Goal: Information Seeking & Learning: Learn about a topic

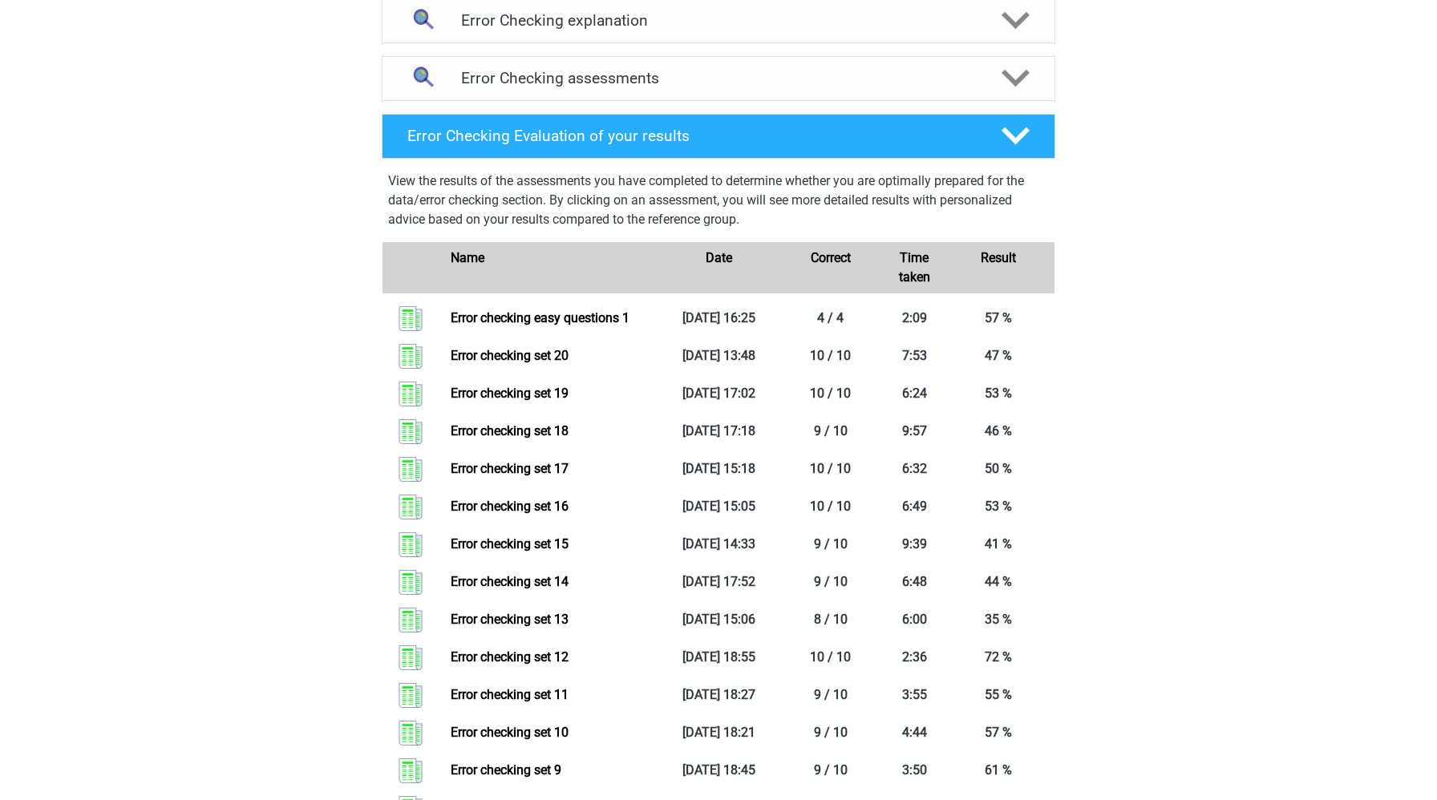
scroll to position [253, 0]
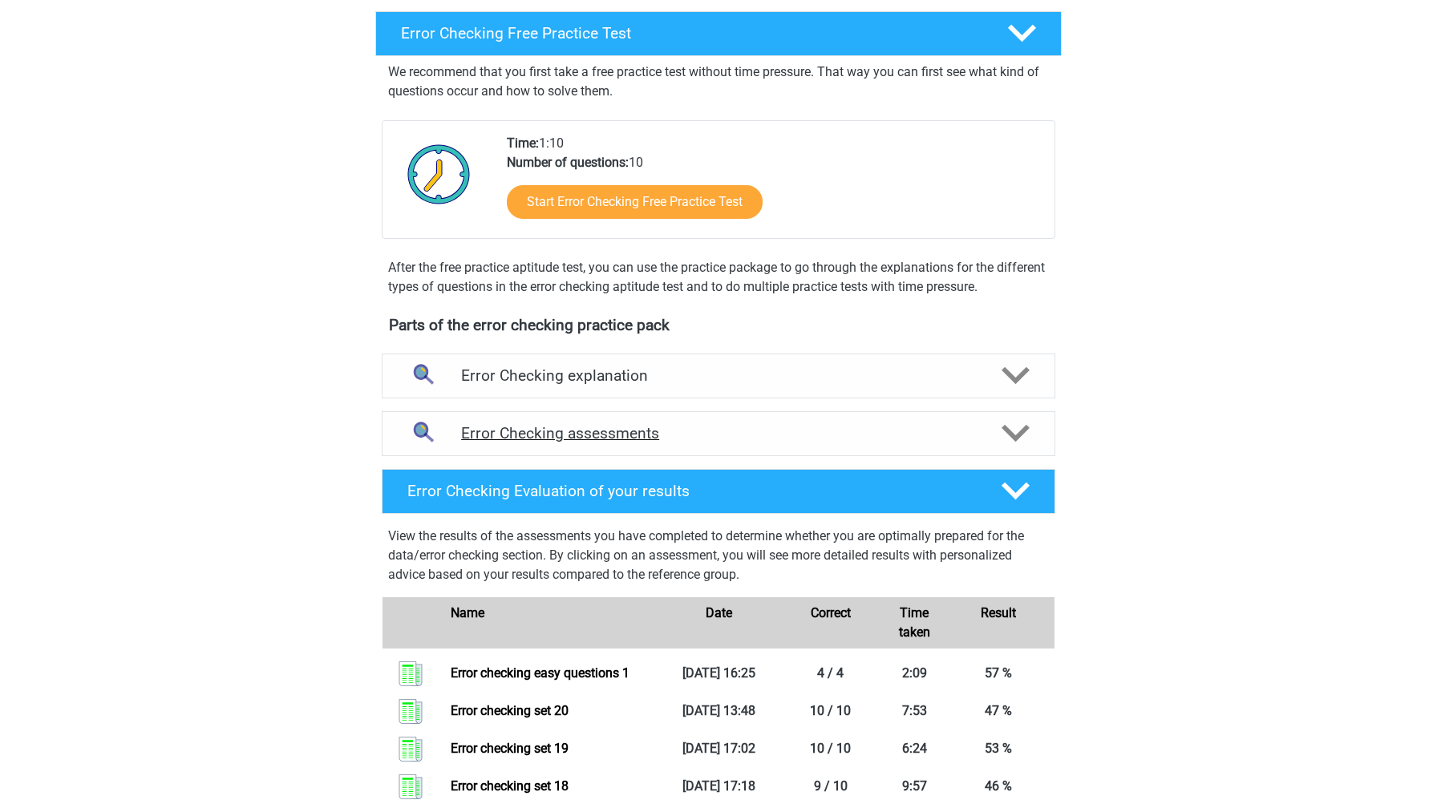
click at [907, 433] on h4 "Error Checking assessments" at bounding box center [718, 433] width 515 height 18
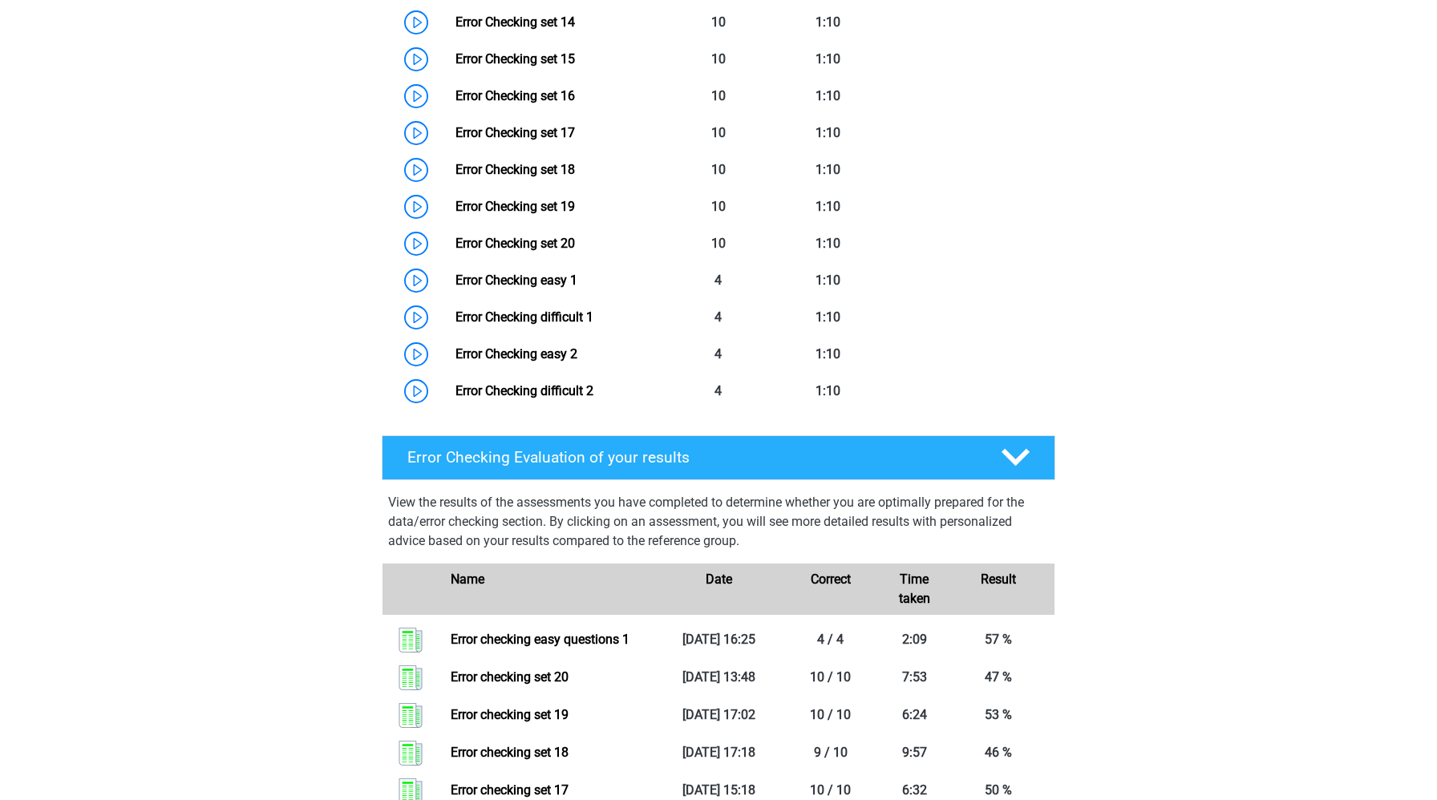
scroll to position [1266, 0]
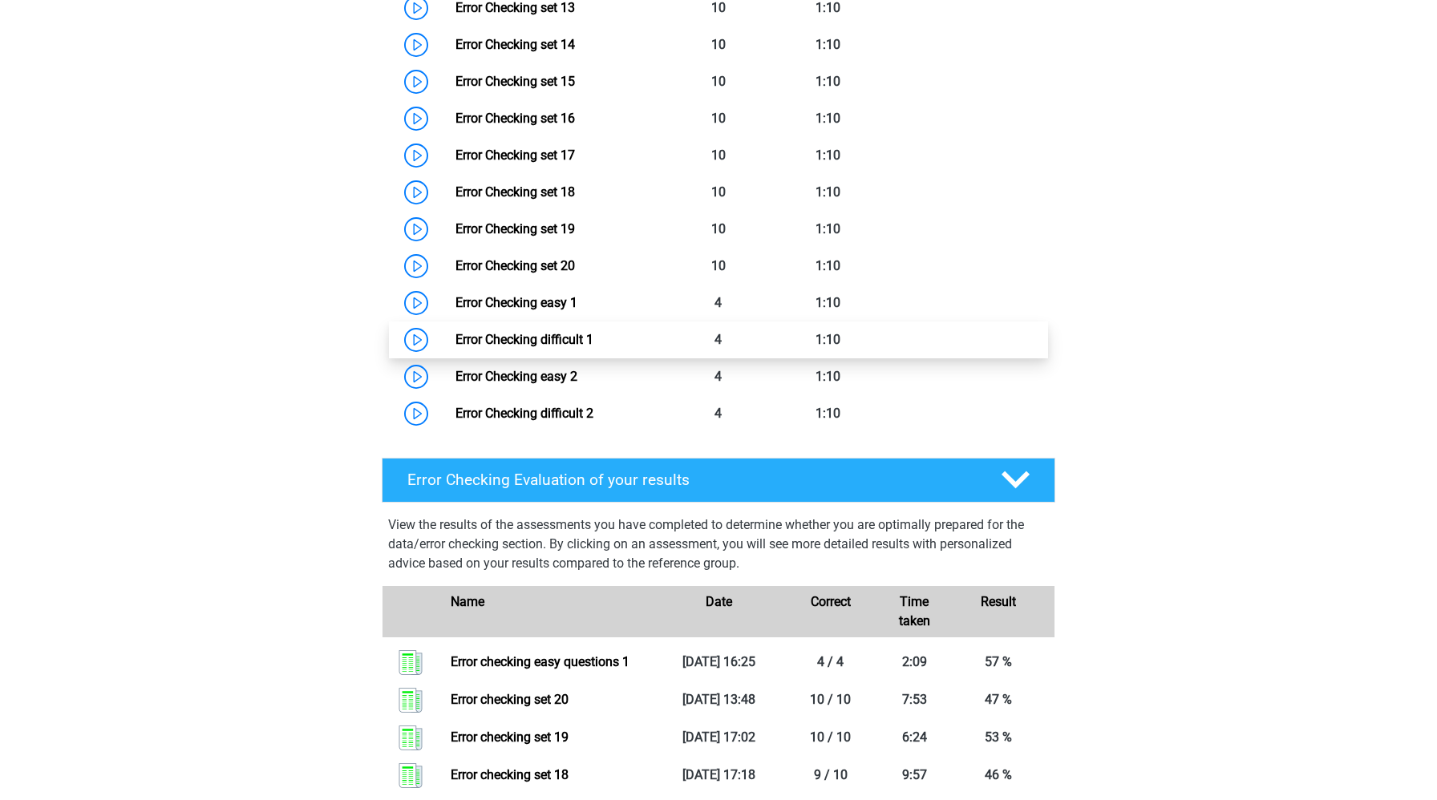
click at [455, 337] on link "Error Checking difficult 1" at bounding box center [524, 339] width 138 height 15
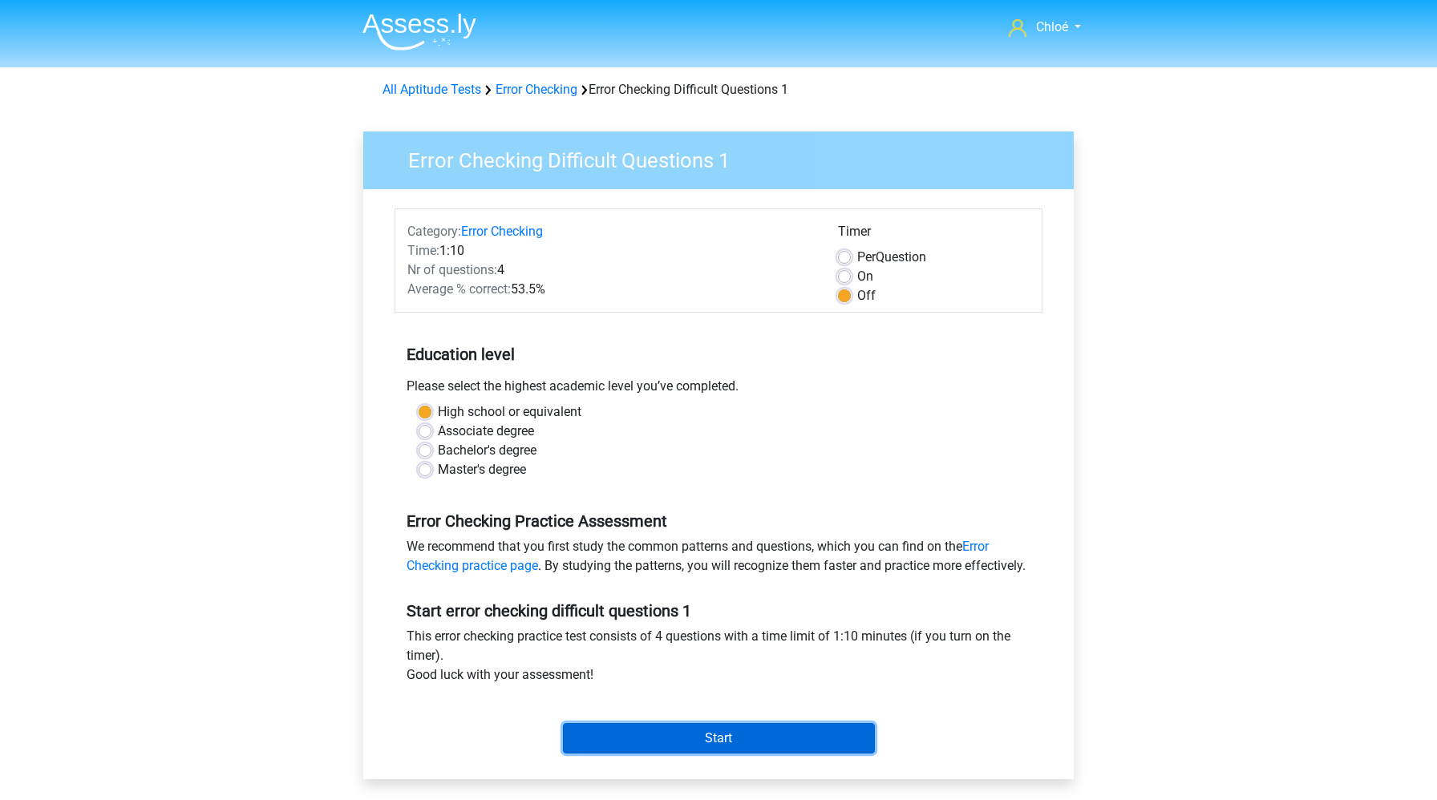
click at [759, 754] on input "Start" at bounding box center [719, 738] width 312 height 30
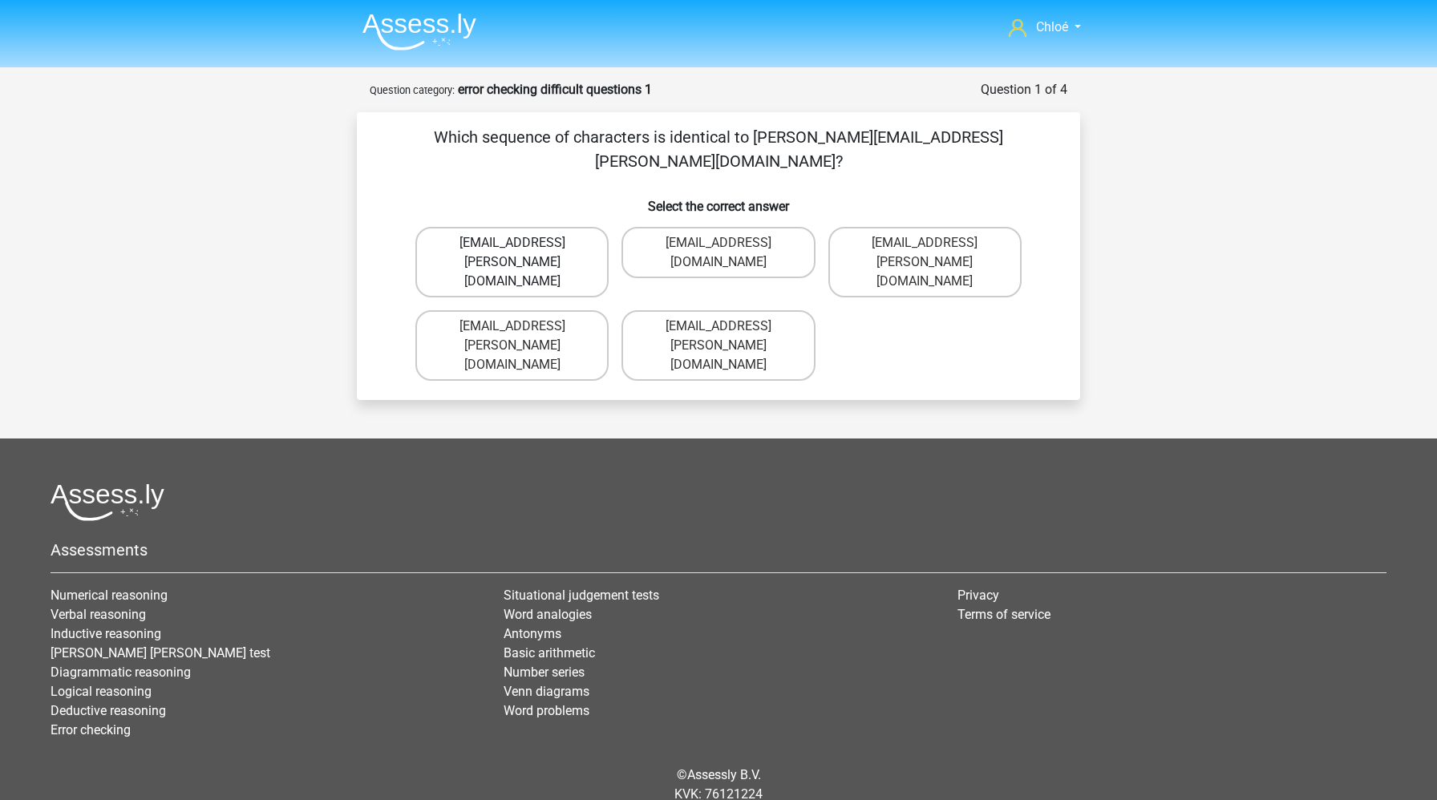
click at [503, 227] on label "Theo+Sadler@Gmail.uk.com" at bounding box center [511, 262] width 193 height 71
click at [512, 243] on input "Theo+Sadler@Gmail.uk.com" at bounding box center [517, 248] width 10 height 10
radio input "true"
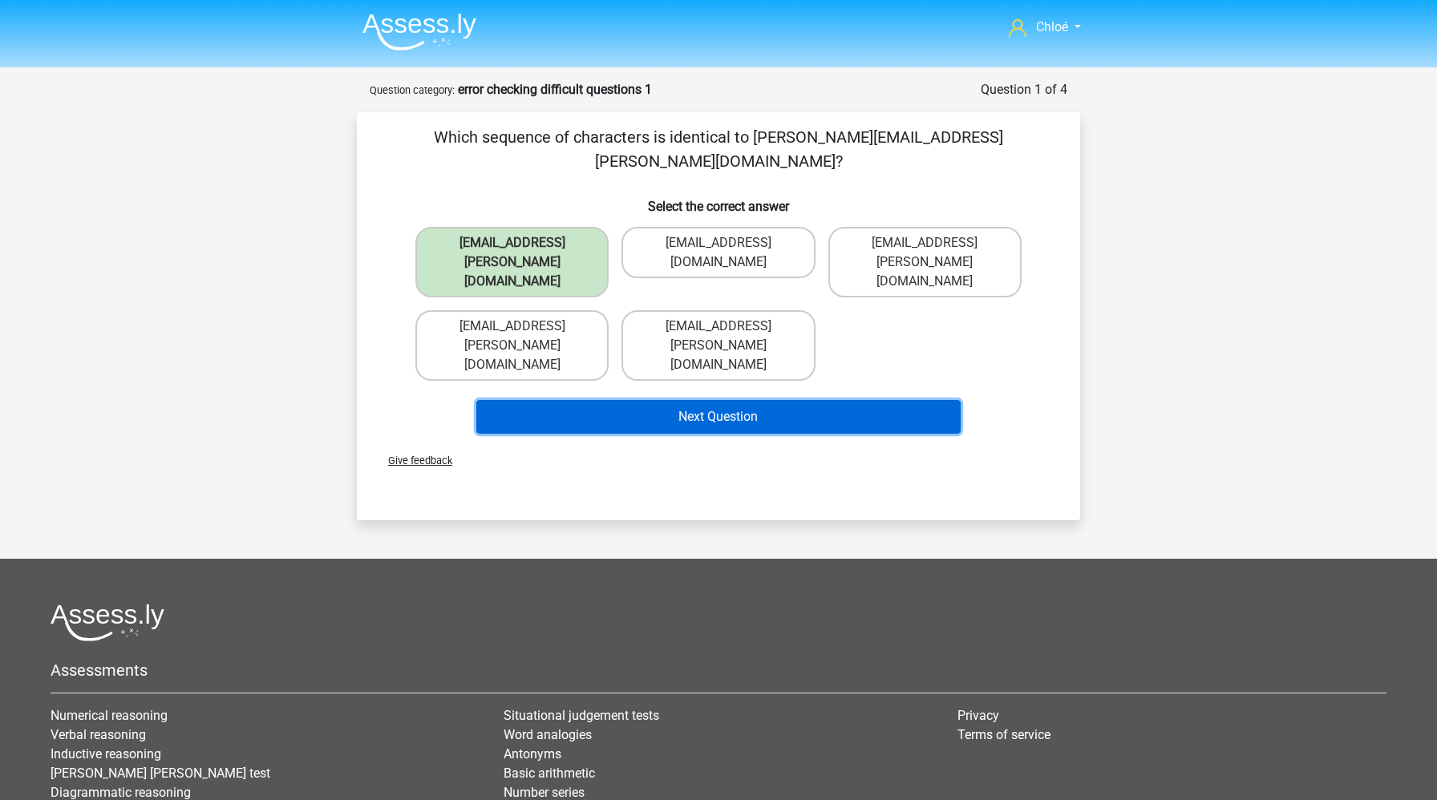
click at [605, 400] on button "Next Question" at bounding box center [718, 417] width 485 height 34
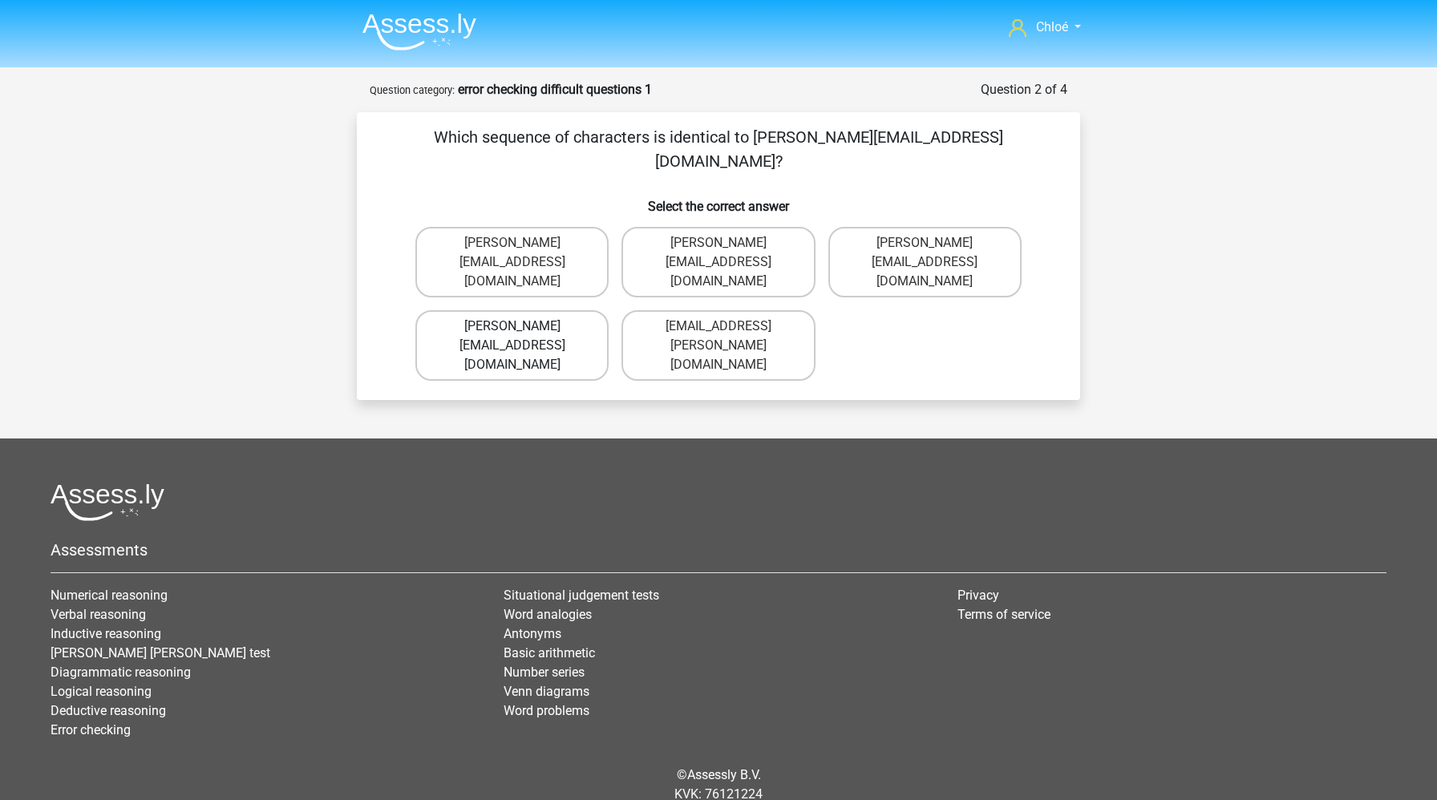
click at [477, 310] on label "Ava-Carroll@mailme.uk.com" at bounding box center [511, 345] width 193 height 71
click at [512, 326] on input "Ava-Carroll@mailme.uk.com" at bounding box center [517, 331] width 10 height 10
radio input "true"
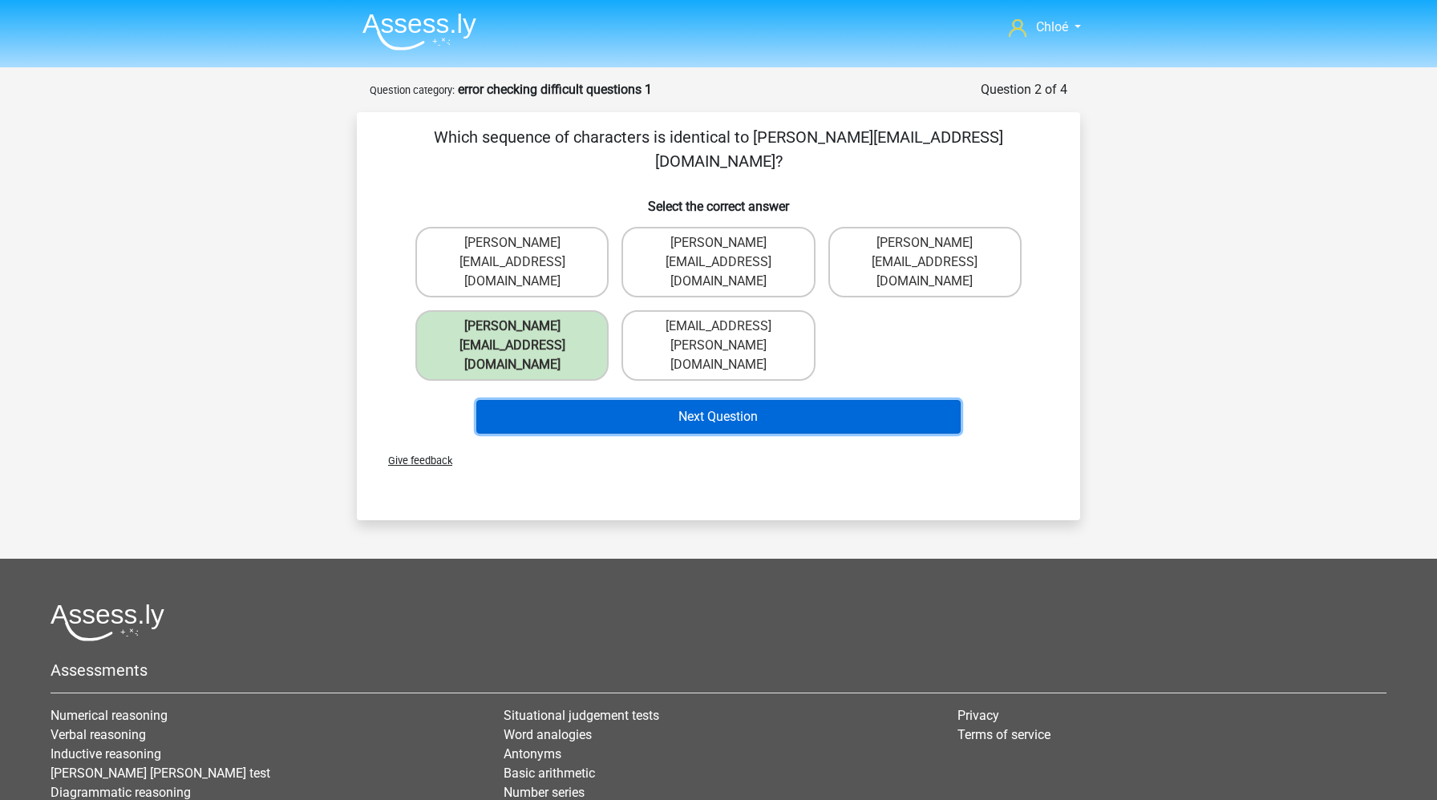
click at [534, 400] on button "Next Question" at bounding box center [718, 417] width 485 height 34
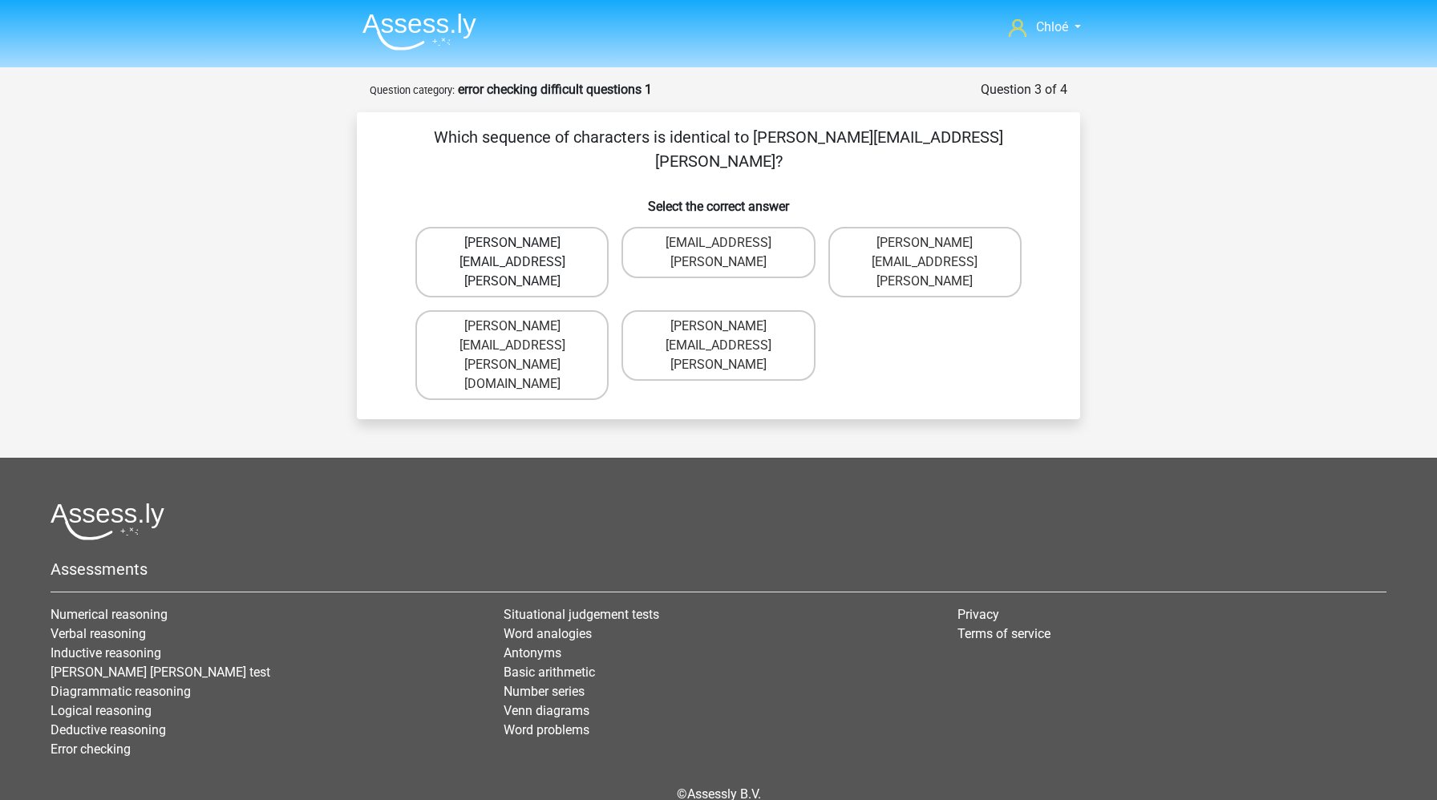
click at [534, 227] on label "Arthur.Bradley@mailme.coo" at bounding box center [511, 262] width 193 height 71
click at [523, 243] on input "Arthur.Bradley@mailme.coo" at bounding box center [517, 248] width 10 height 10
radio input "true"
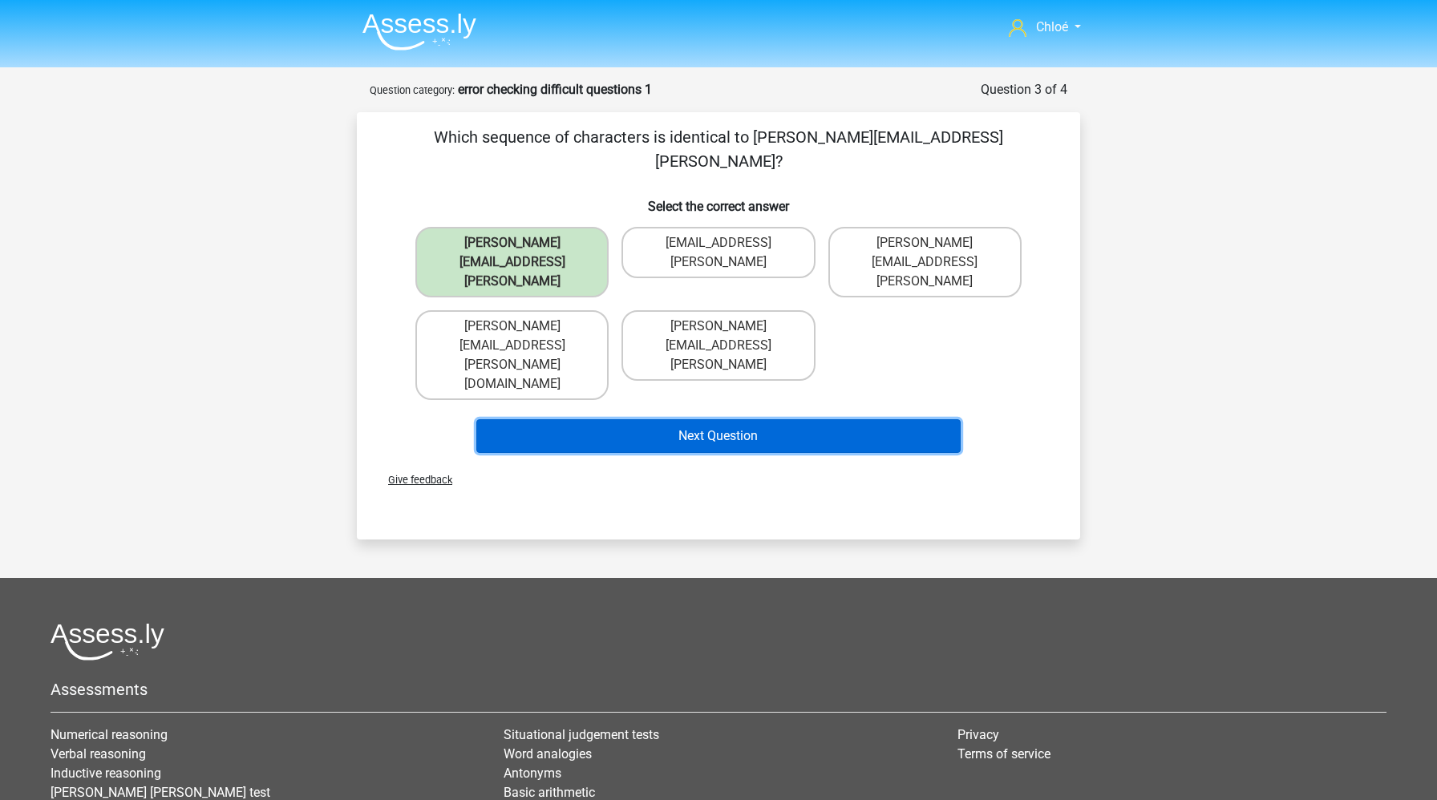
click at [564, 419] on button "Next Question" at bounding box center [718, 436] width 485 height 34
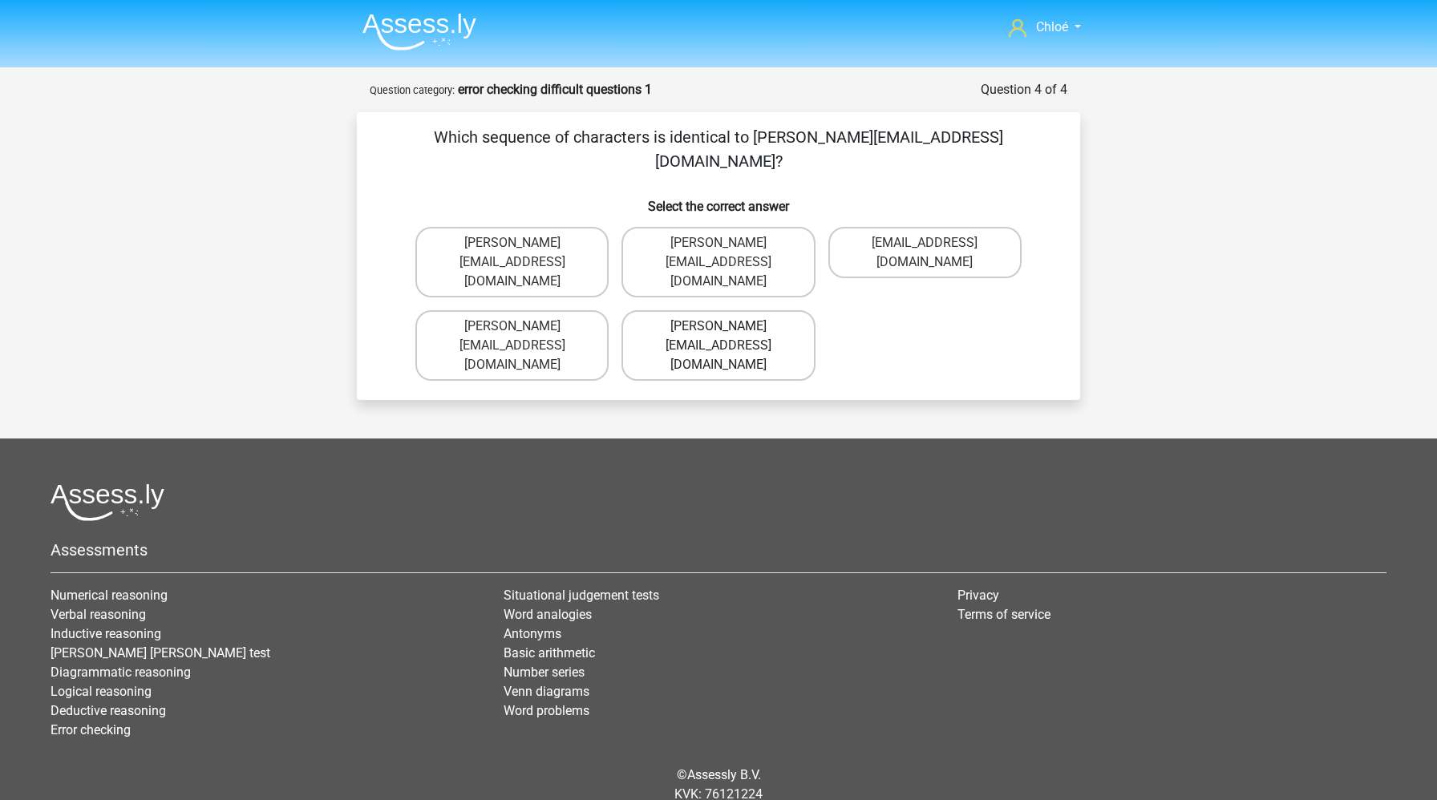
click at [714, 310] on label "Michael_Meade@joymail.gr" at bounding box center [717, 345] width 193 height 71
click at [718, 326] on input "Michael_Meade@joymail.gr" at bounding box center [723, 331] width 10 height 10
radio input "true"
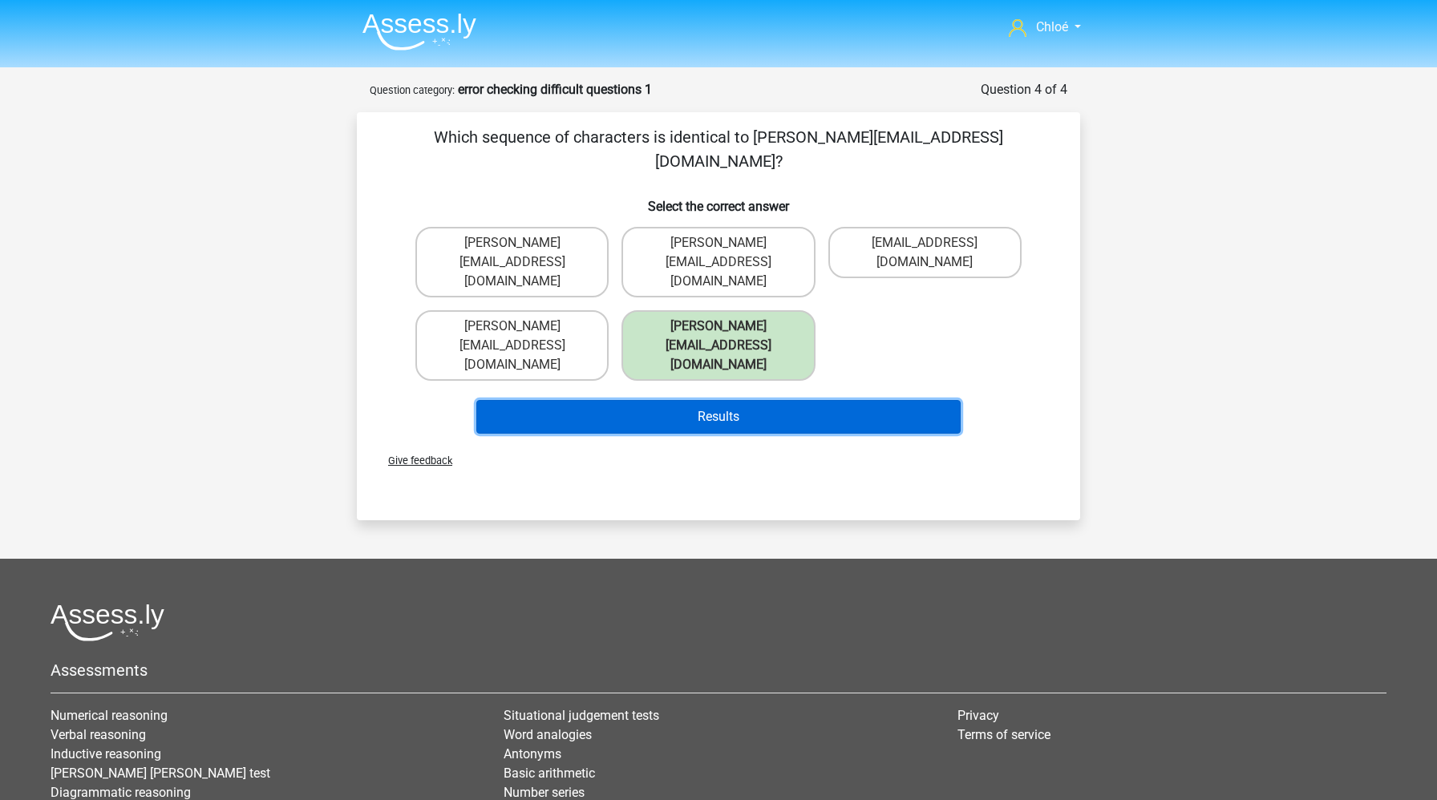
click at [711, 400] on button "Results" at bounding box center [718, 417] width 485 height 34
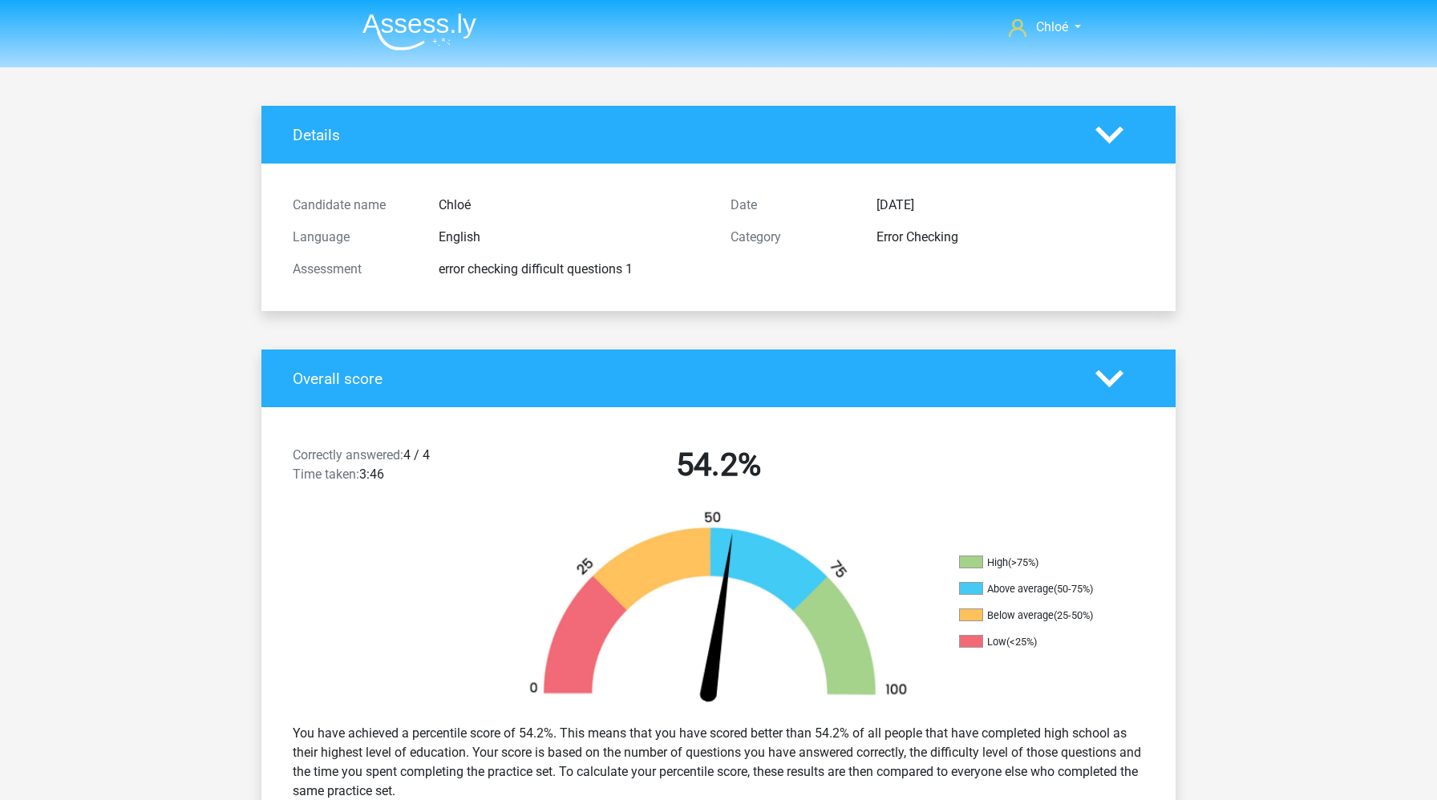
click at [417, 22] on img at bounding box center [419, 32] width 114 height 38
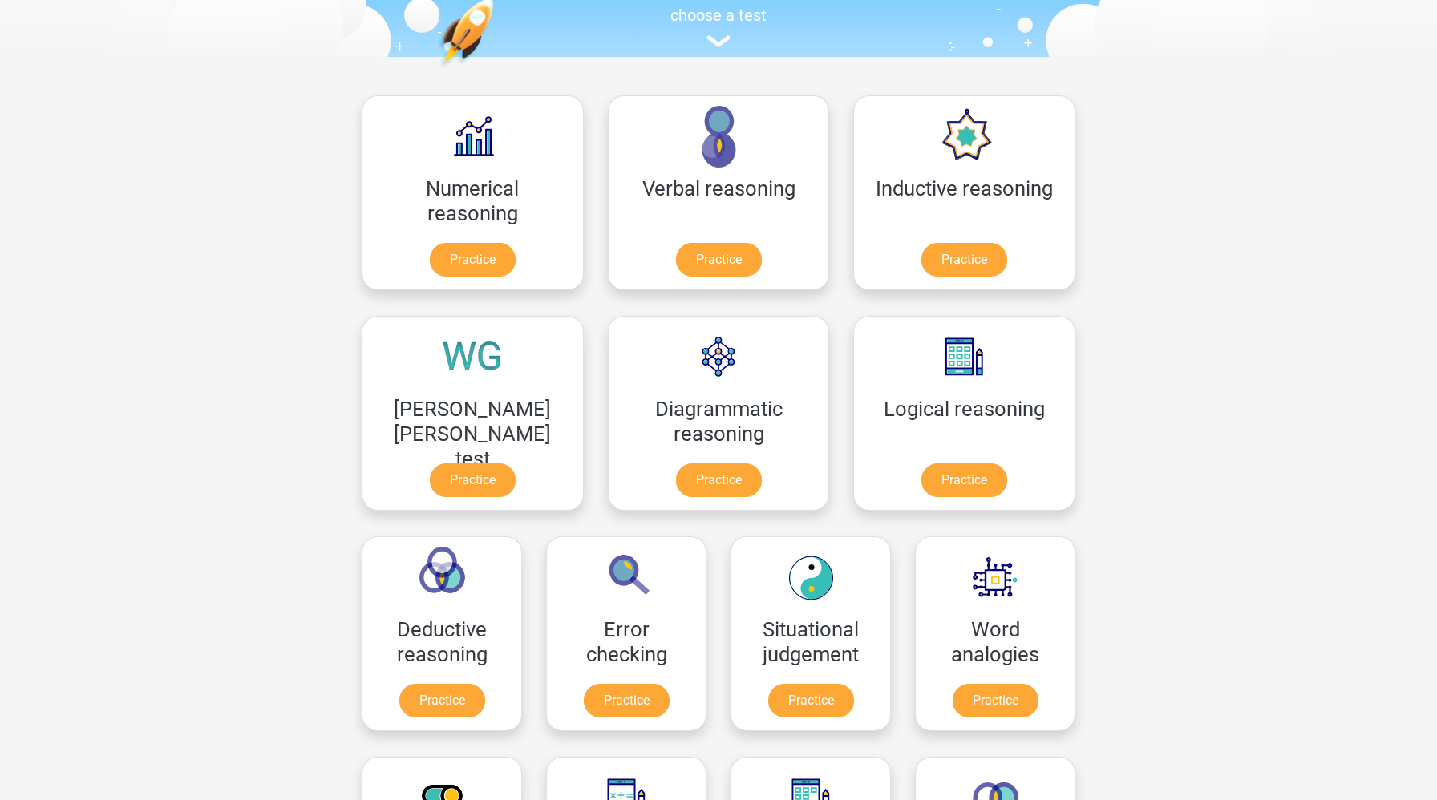
scroll to position [190, 0]
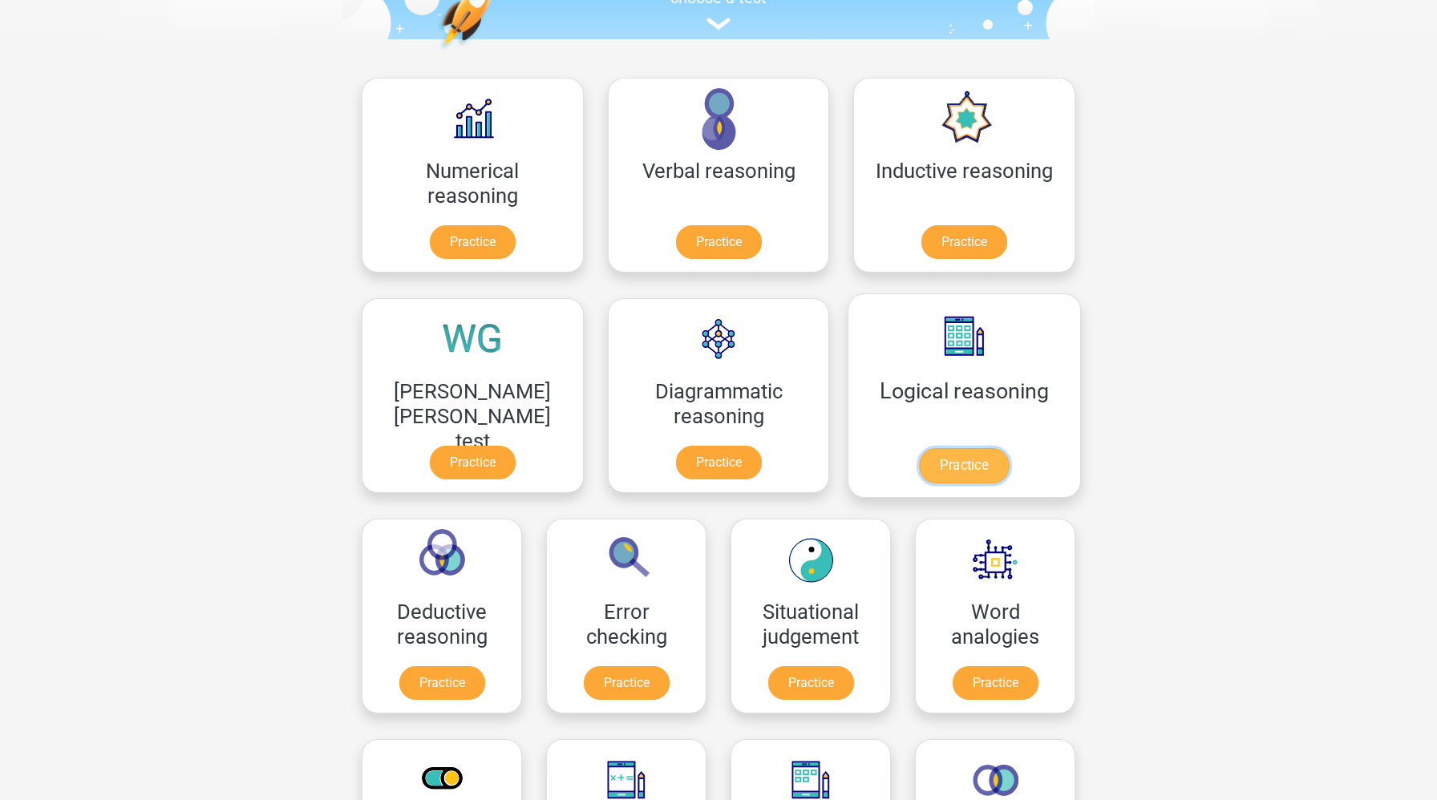
click at [919, 477] on link "Practice" at bounding box center [964, 465] width 90 height 35
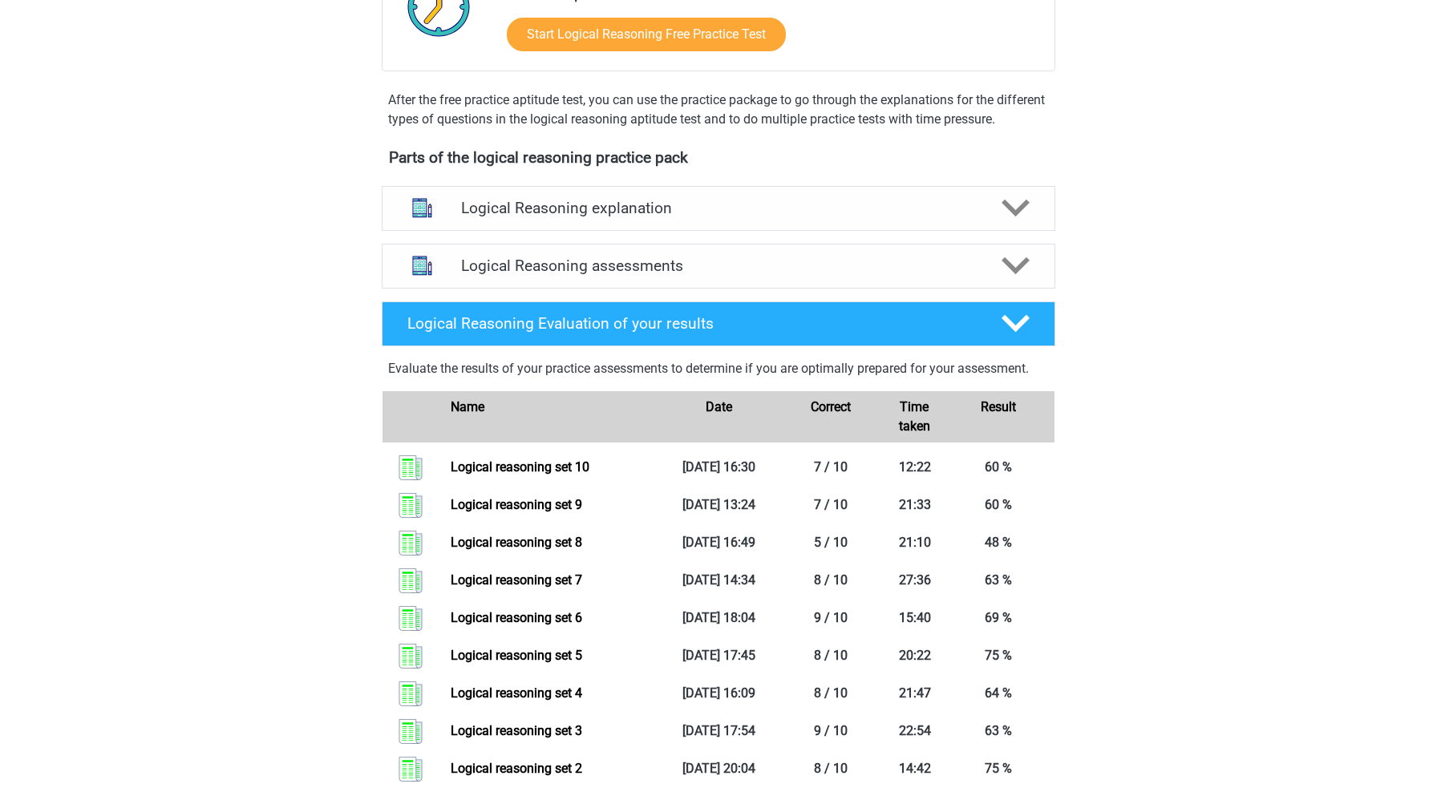
scroll to position [472, 0]
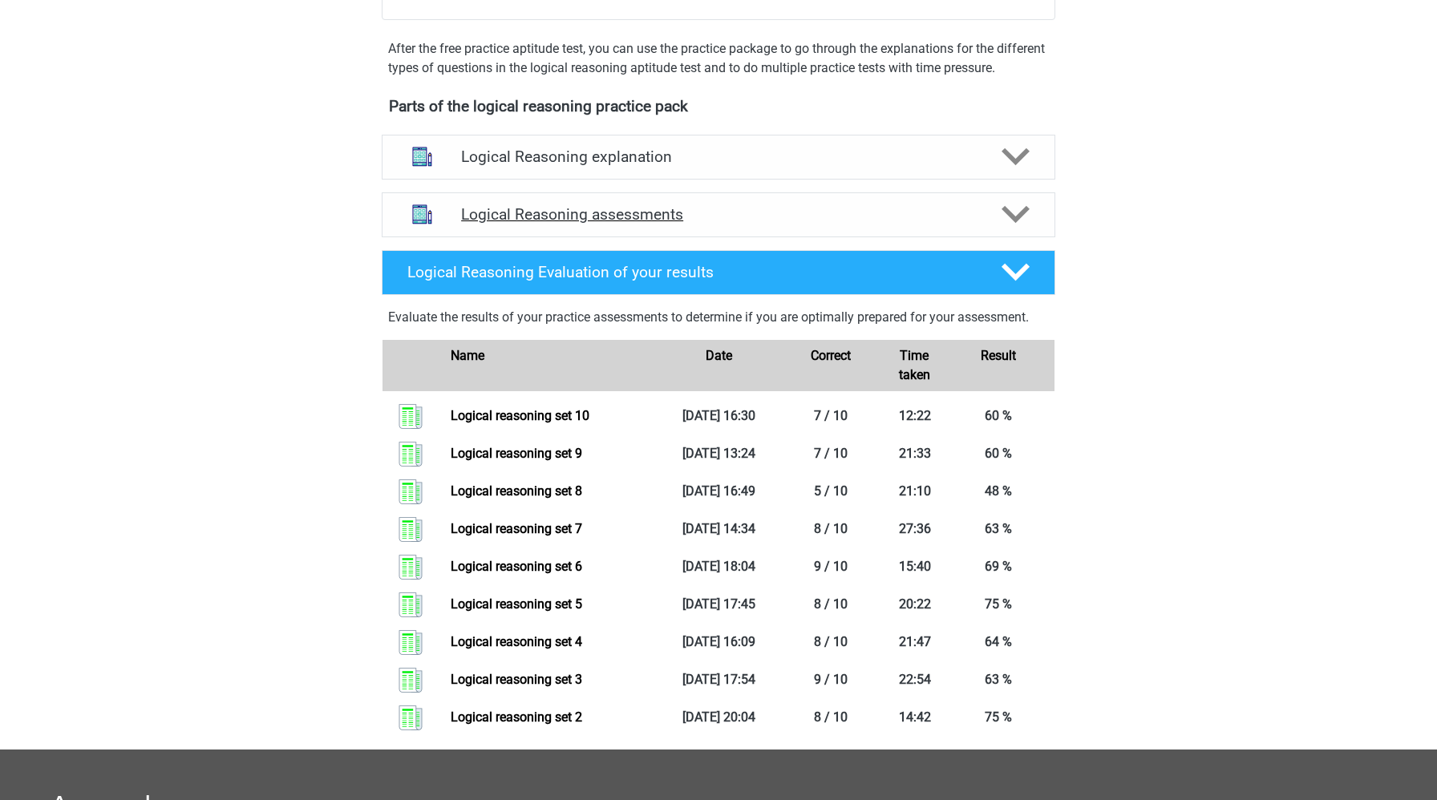
click at [657, 224] on h4 "Logical Reasoning assessments" at bounding box center [718, 214] width 515 height 18
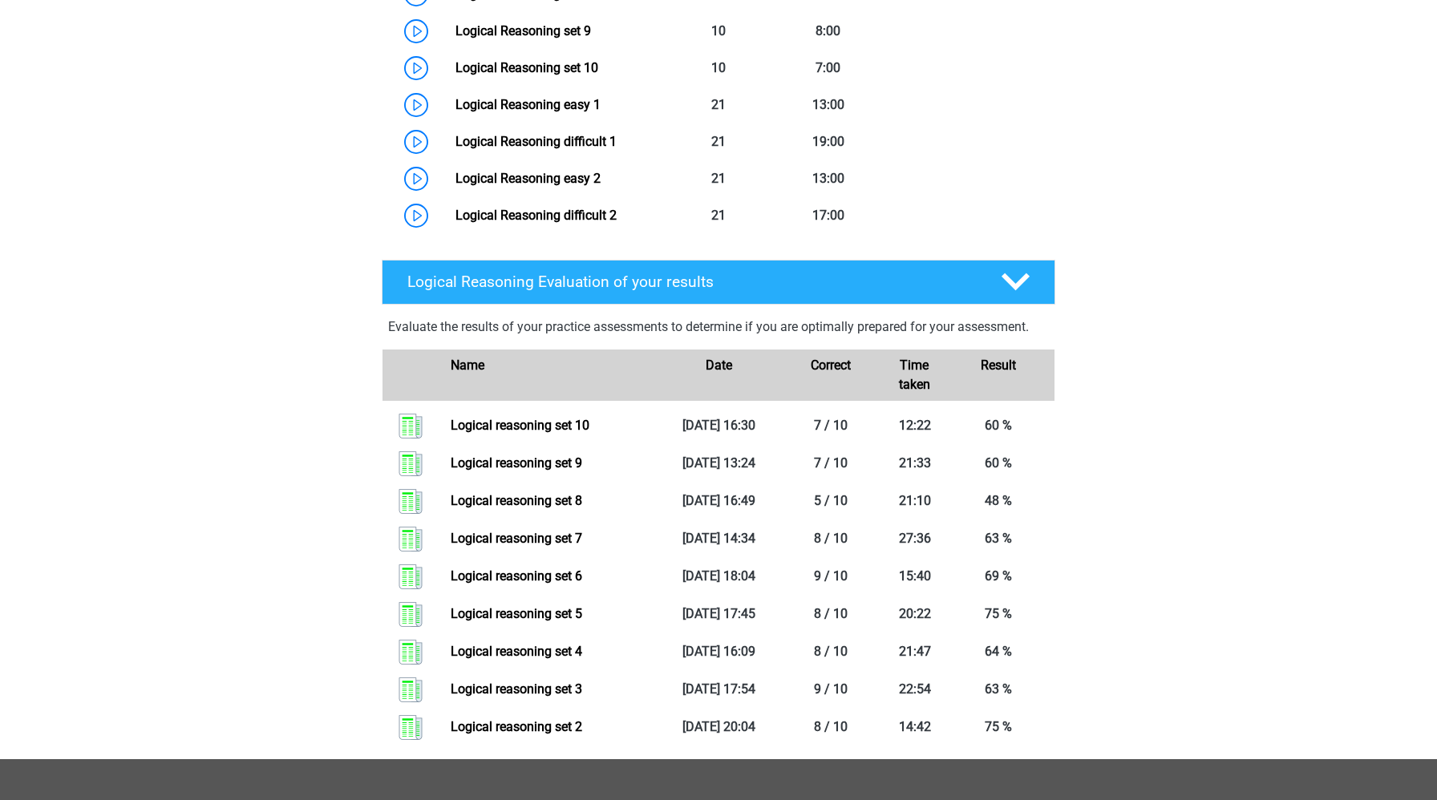
scroll to position [1093, 0]
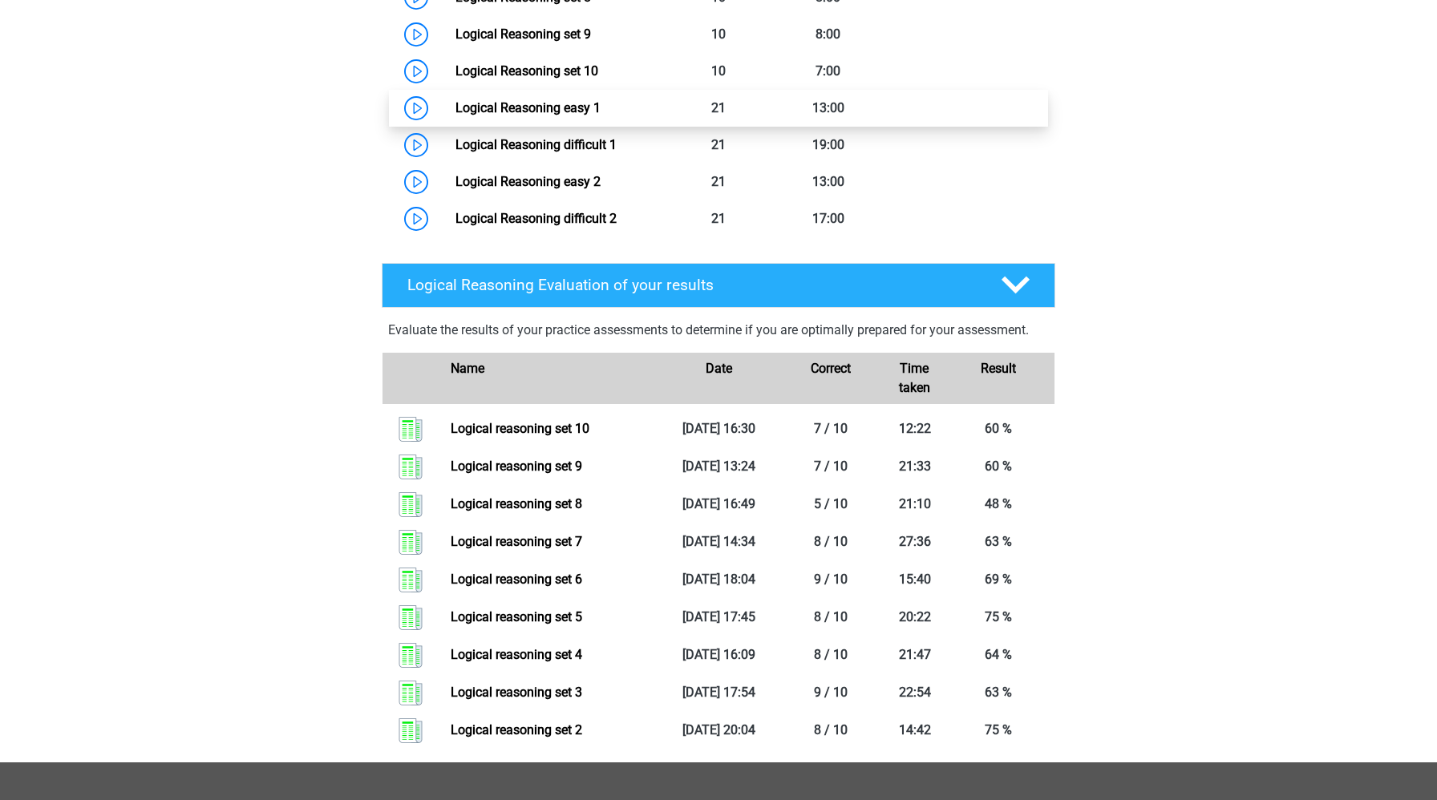
click at [455, 115] on link "Logical Reasoning easy 1" at bounding box center [527, 107] width 145 height 15
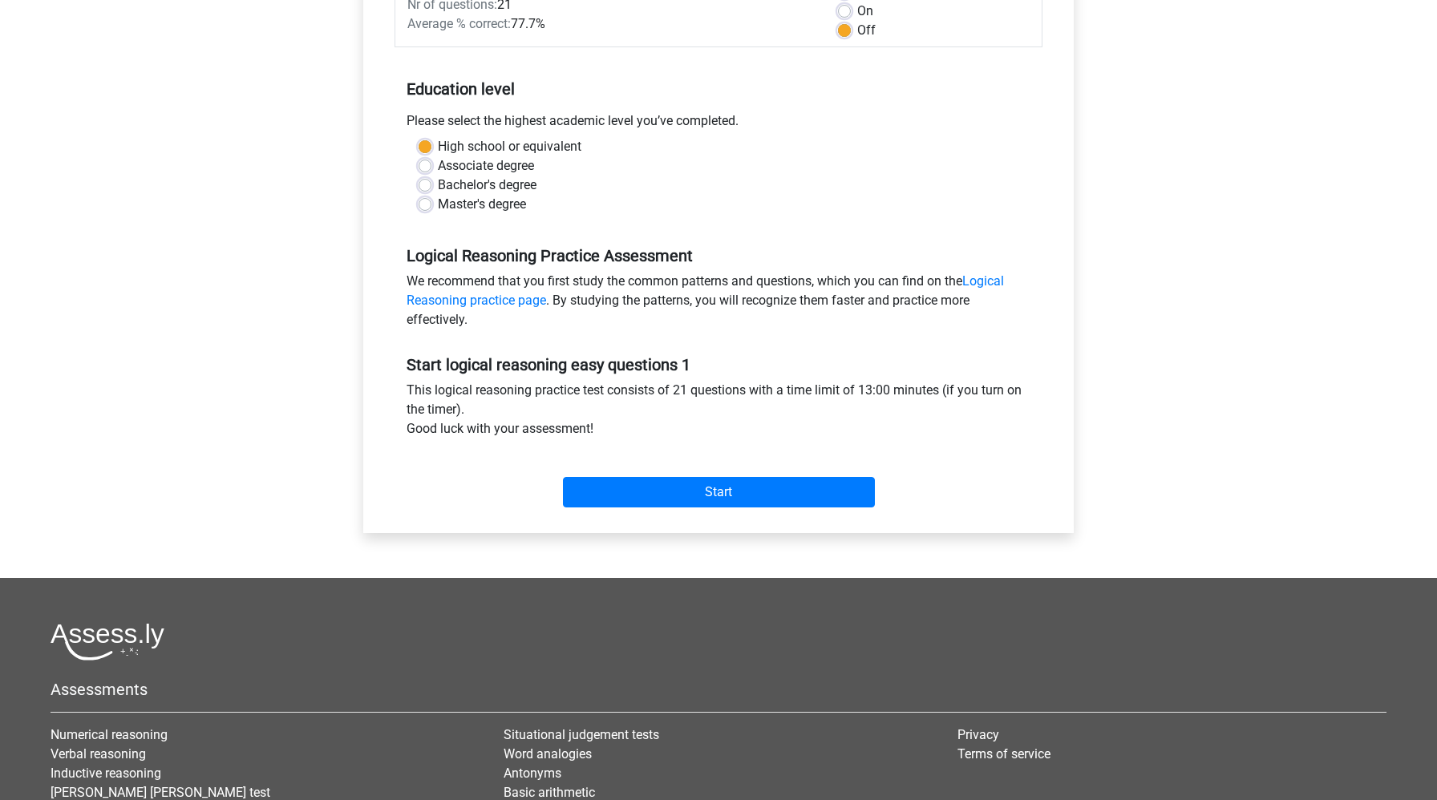
scroll to position [273, 0]
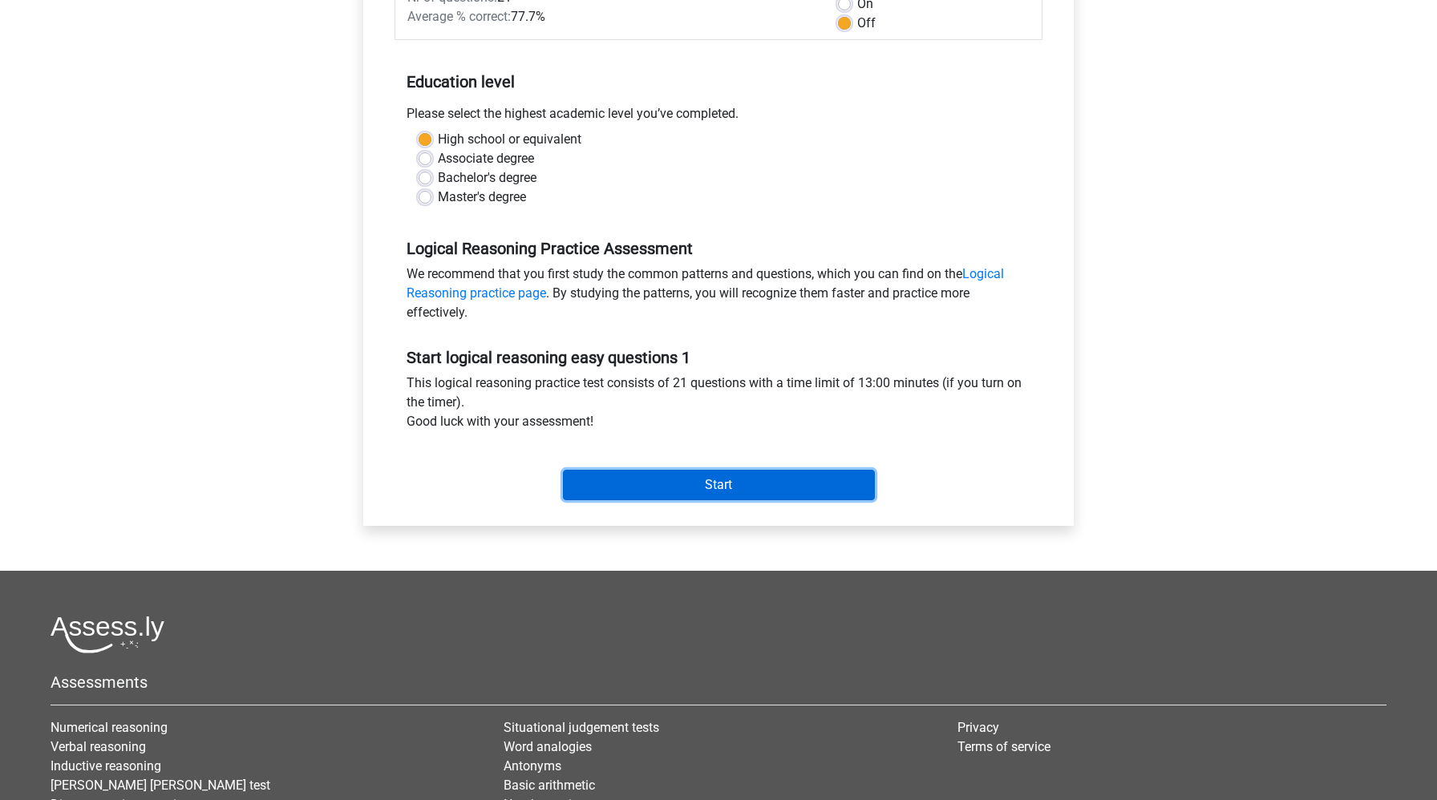
click at [661, 483] on input "Start" at bounding box center [719, 485] width 312 height 30
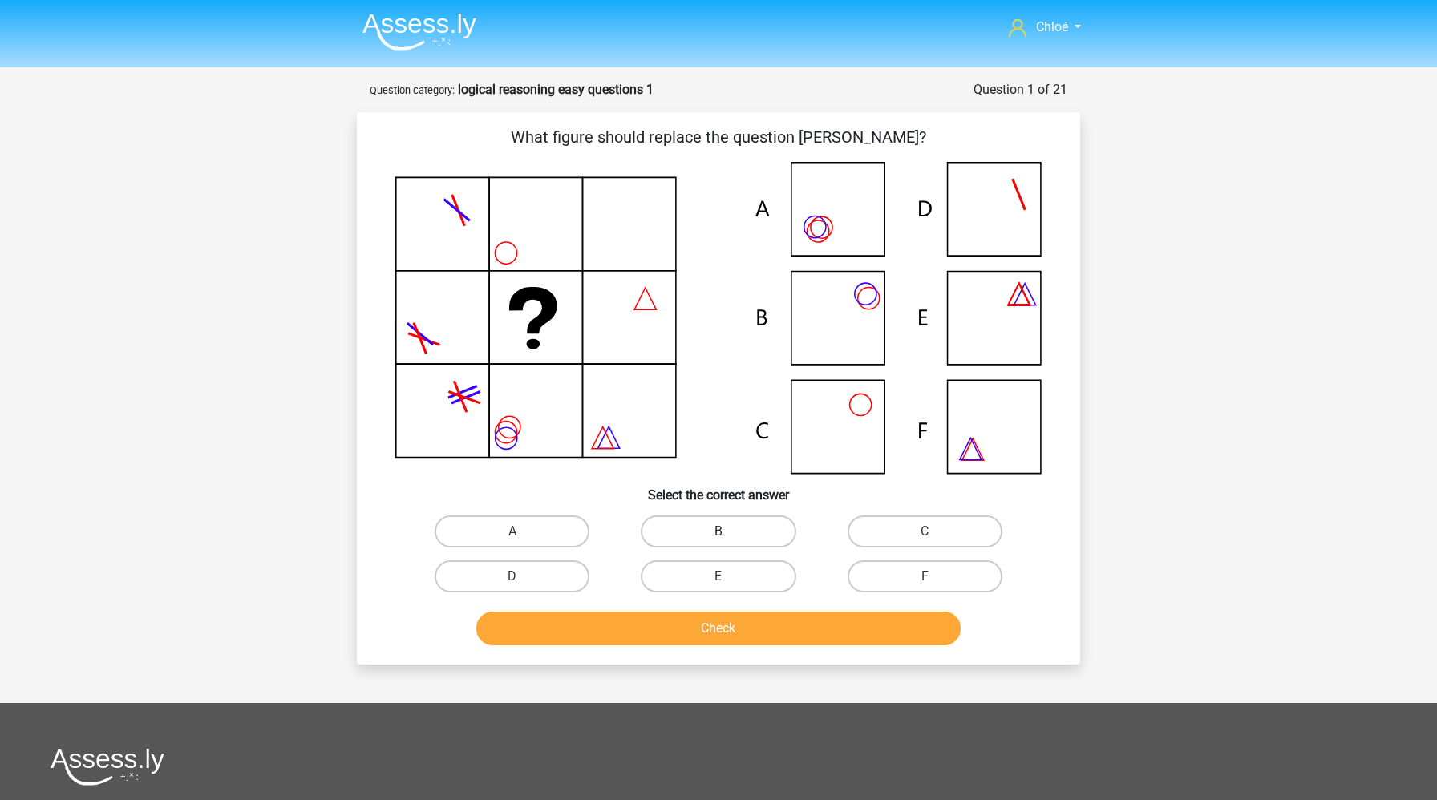
click at [678, 522] on label "B" at bounding box center [718, 532] width 155 height 32
click at [718, 532] on input "B" at bounding box center [723, 537] width 10 height 10
radio input "true"
click at [681, 628] on button "Check" at bounding box center [718, 629] width 485 height 34
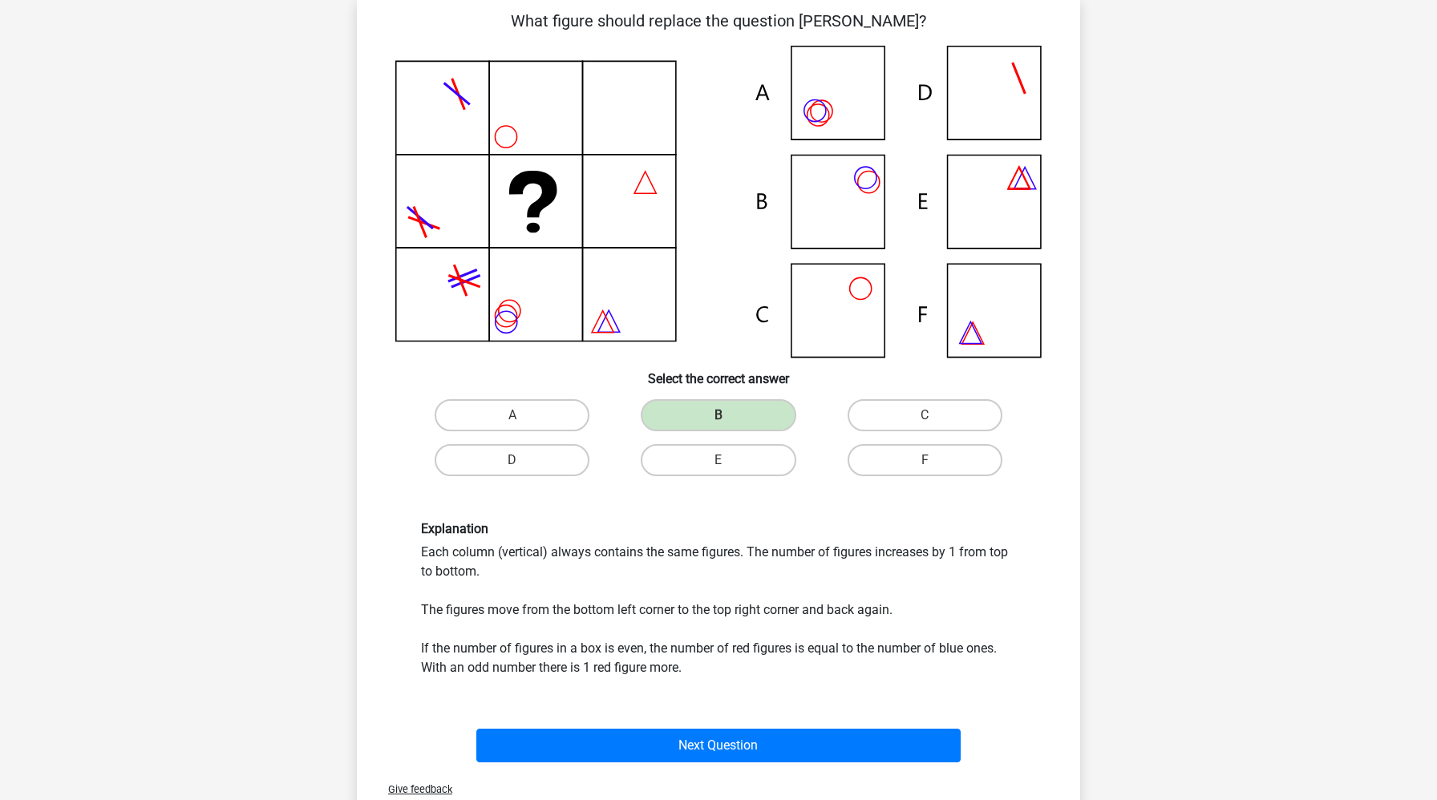
scroll to position [115, 0]
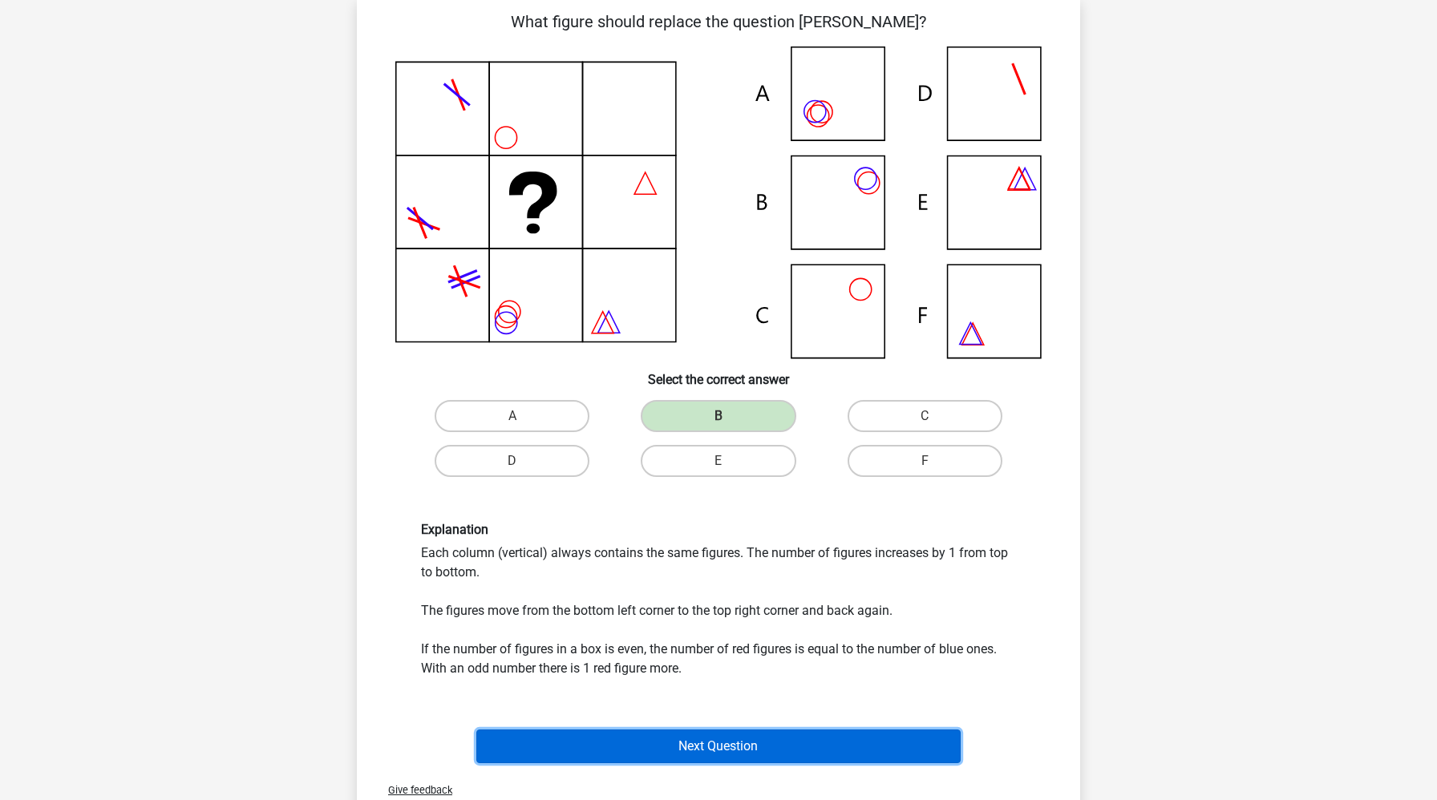
click at [664, 741] on button "Next Question" at bounding box center [718, 747] width 485 height 34
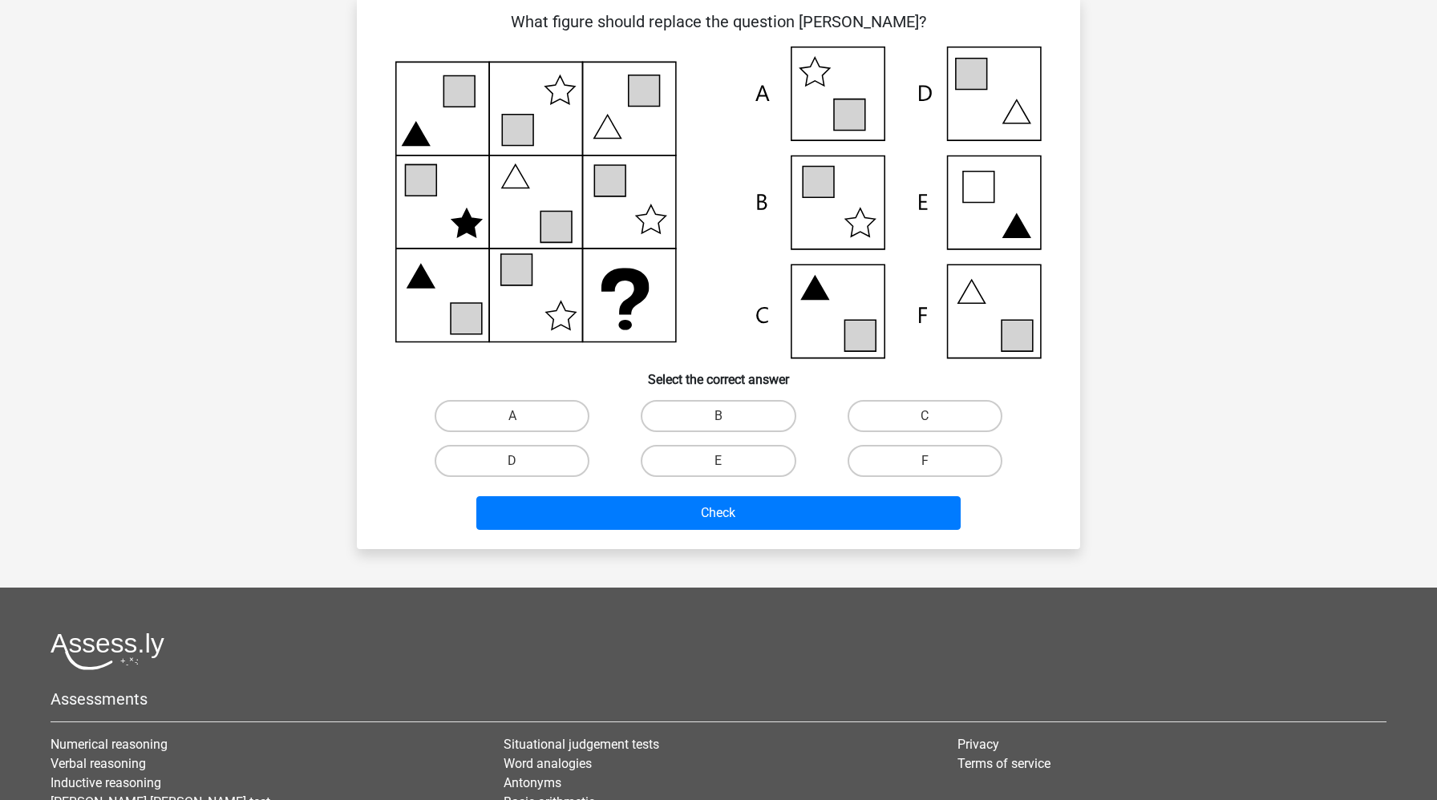
scroll to position [80, 0]
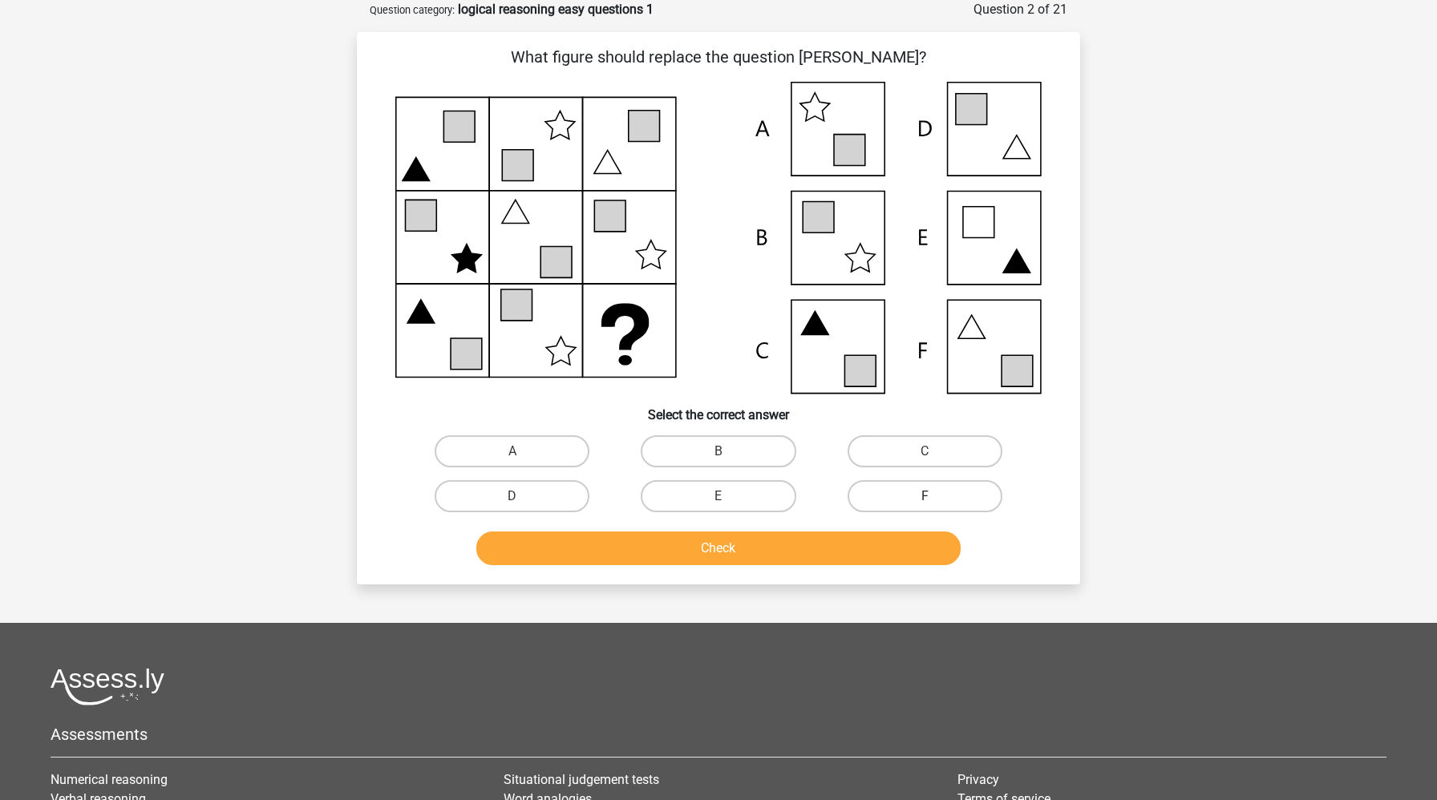
click at [945, 496] on label "F" at bounding box center [924, 496] width 155 height 32
click at [935, 496] on input "F" at bounding box center [929, 501] width 10 height 10
radio input "true"
click at [850, 549] on button "Check" at bounding box center [718, 549] width 485 height 34
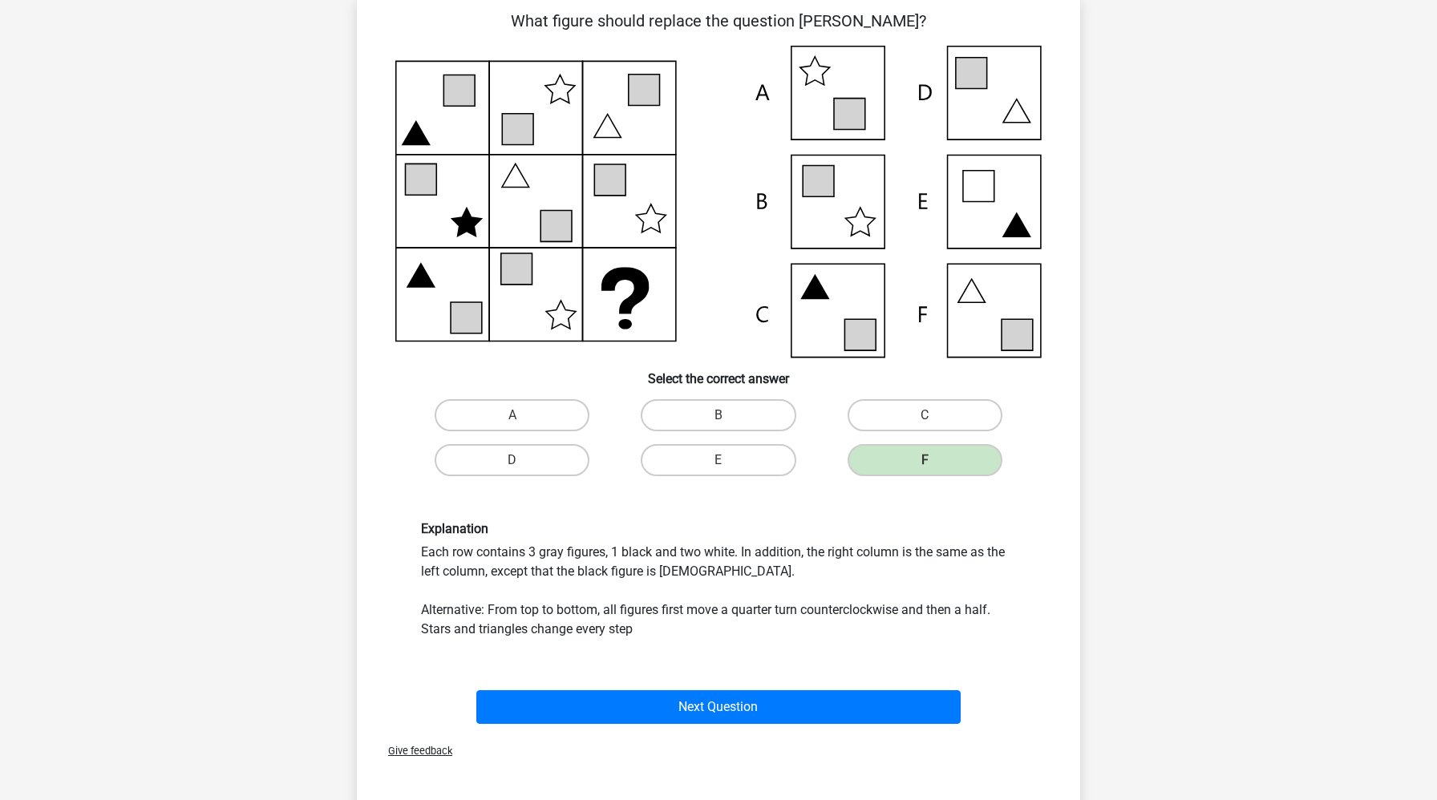
scroll to position [114, 0]
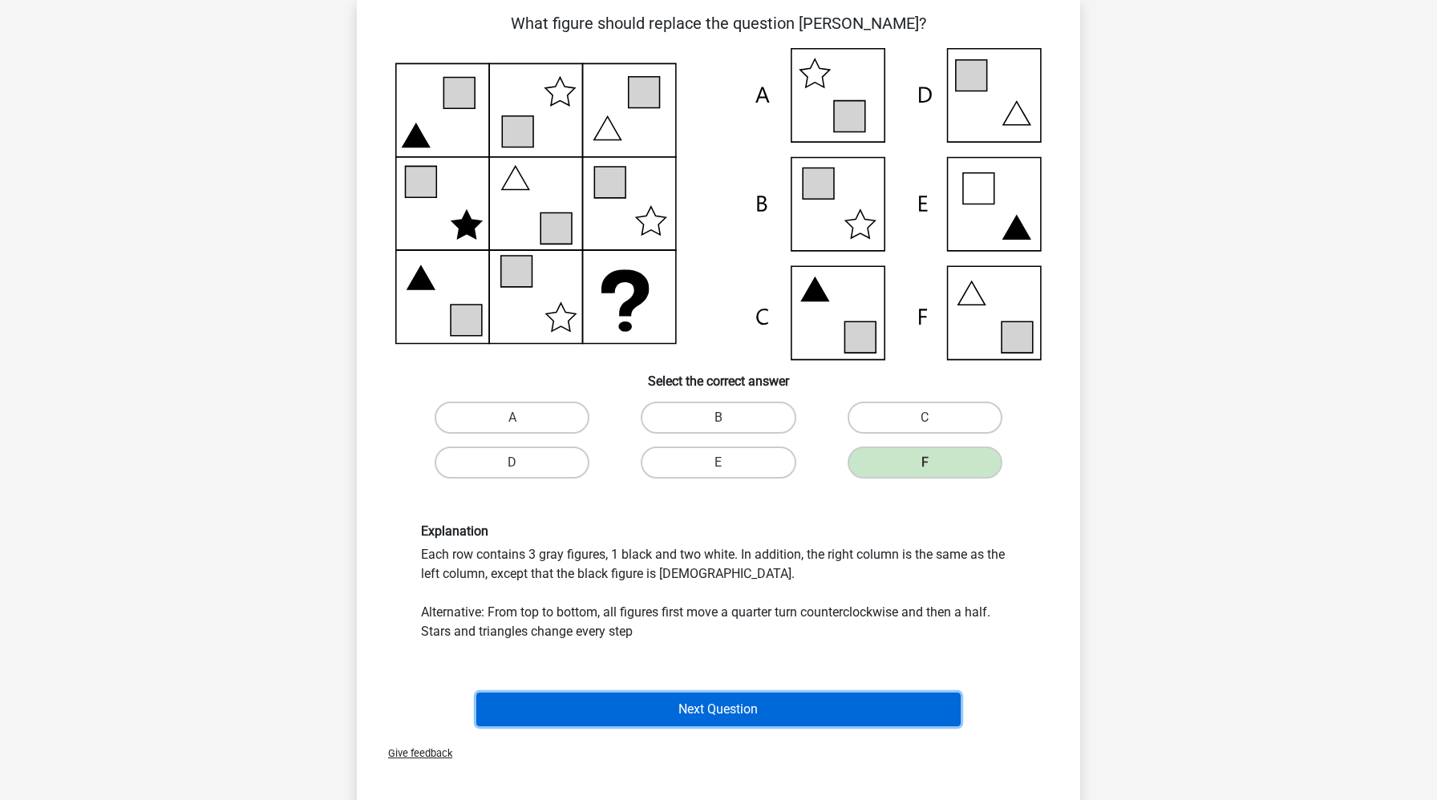
click at [788, 705] on button "Next Question" at bounding box center [718, 710] width 485 height 34
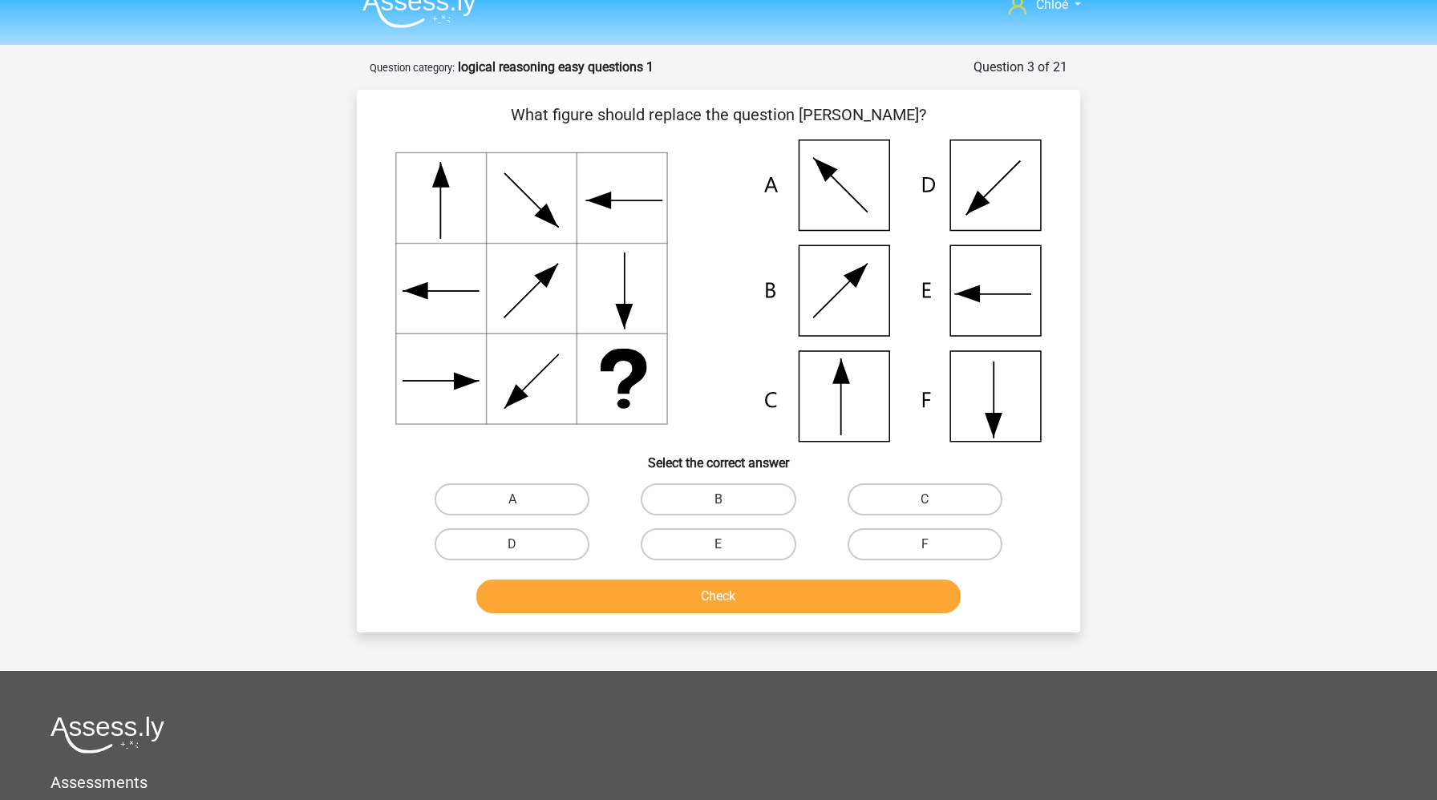
scroll to position [22, 0]
click at [912, 498] on label "C" at bounding box center [924, 500] width 155 height 32
click at [924, 500] on input "C" at bounding box center [929, 505] width 10 height 10
radio input "true"
click at [805, 596] on button "Check" at bounding box center [718, 597] width 485 height 34
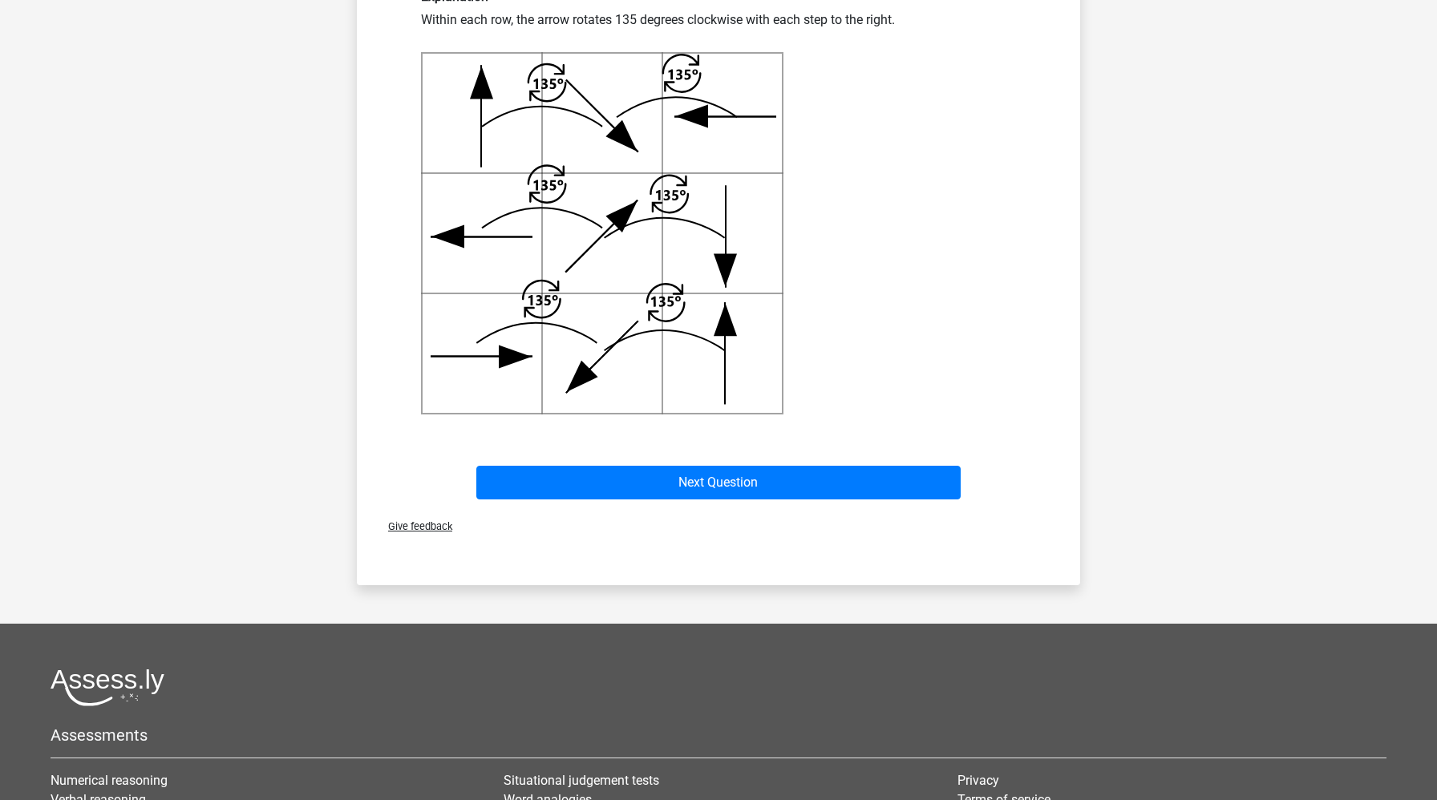
scroll to position [802, 0]
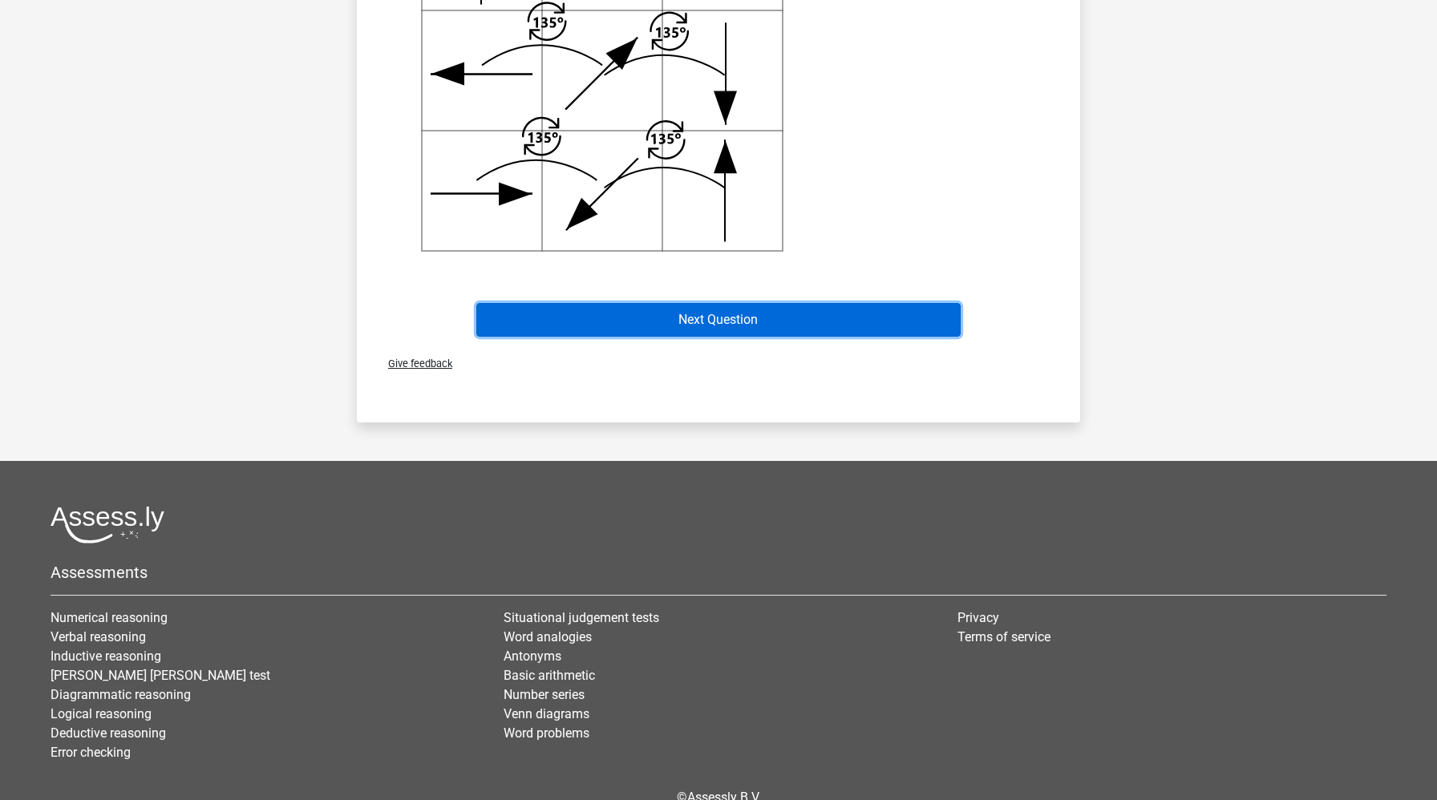
click at [824, 323] on button "Next Question" at bounding box center [718, 320] width 485 height 34
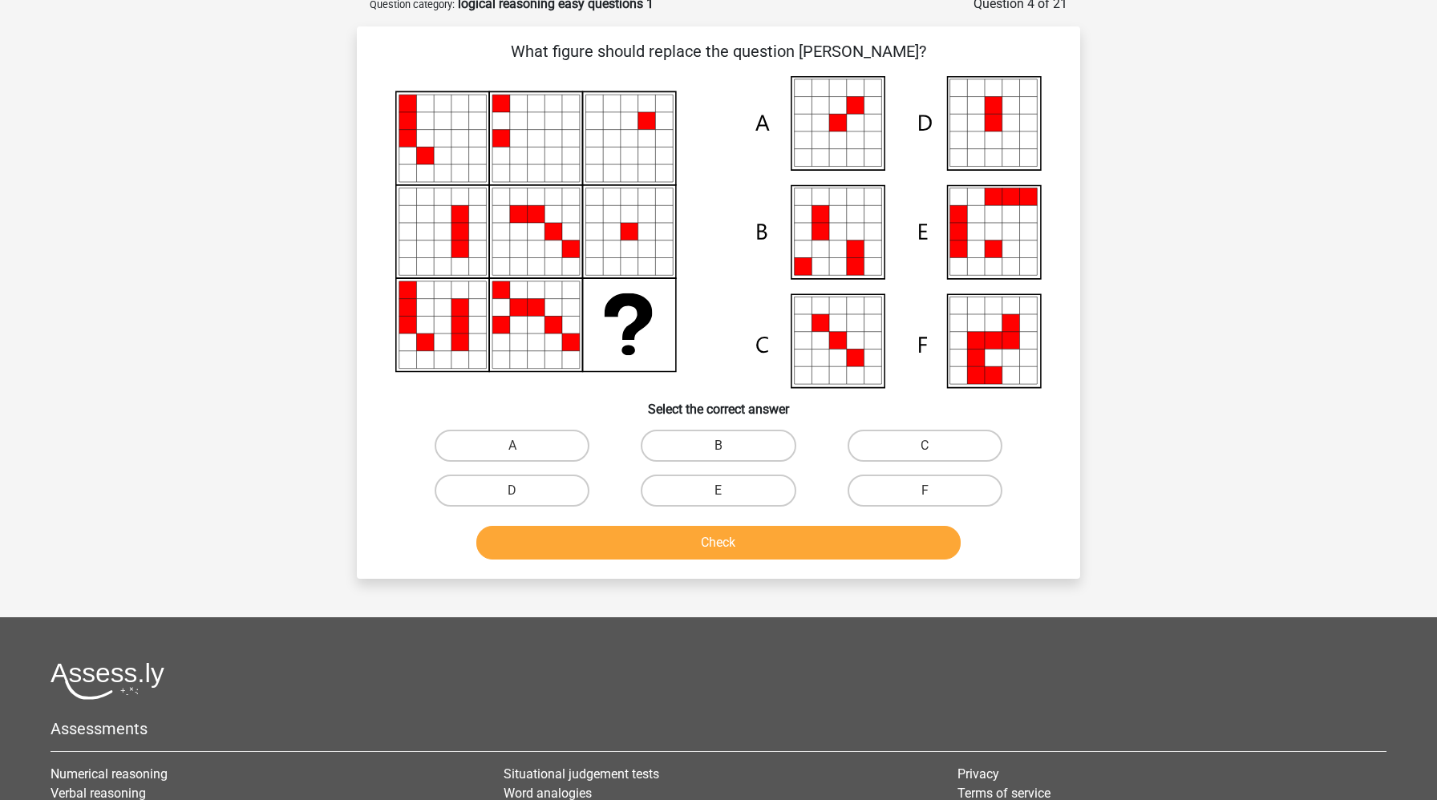
scroll to position [80, 0]
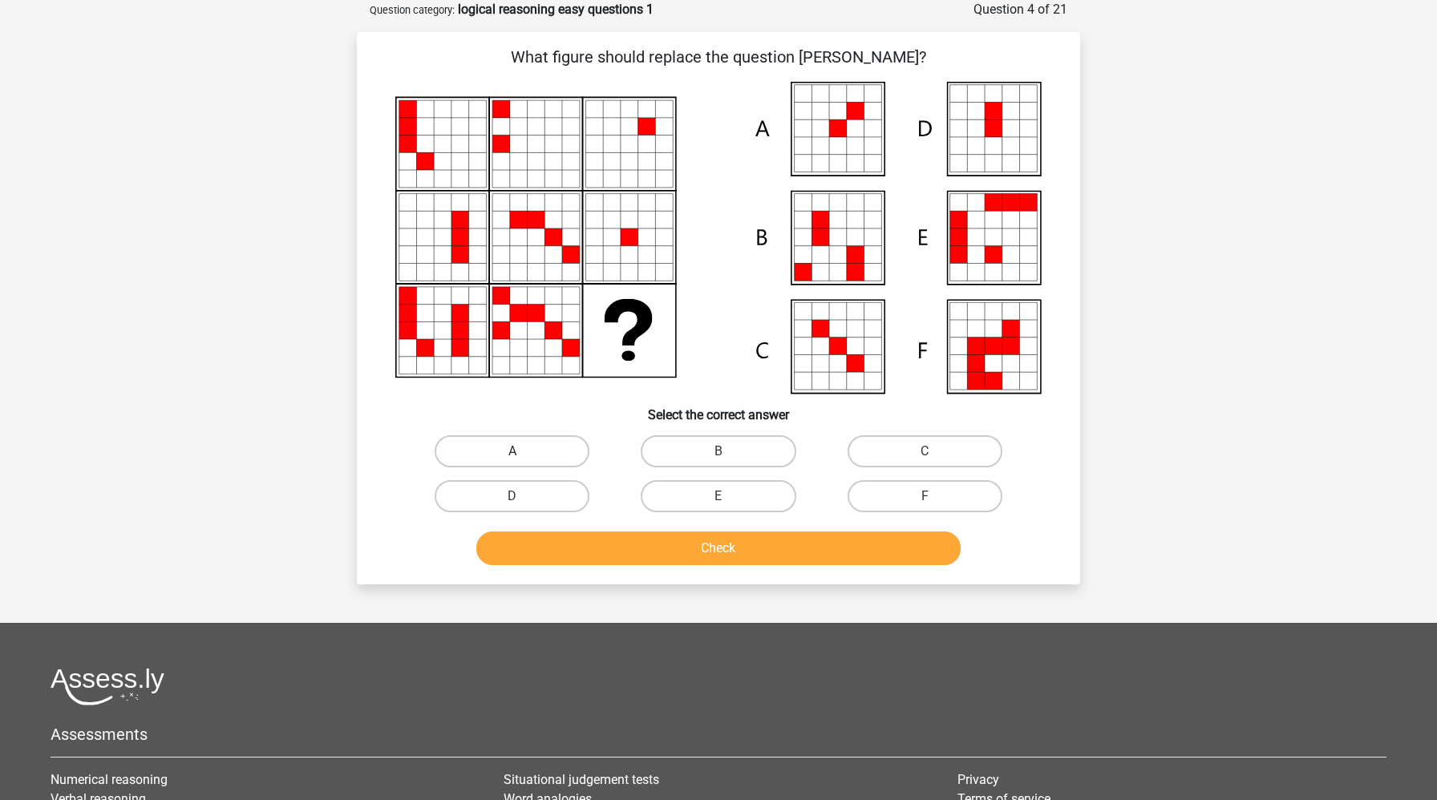
click at [528, 453] on label "A" at bounding box center [512, 451] width 155 height 32
click at [523, 453] on input "A" at bounding box center [517, 456] width 10 height 10
radio input "true"
click at [557, 533] on button "Check" at bounding box center [718, 549] width 485 height 34
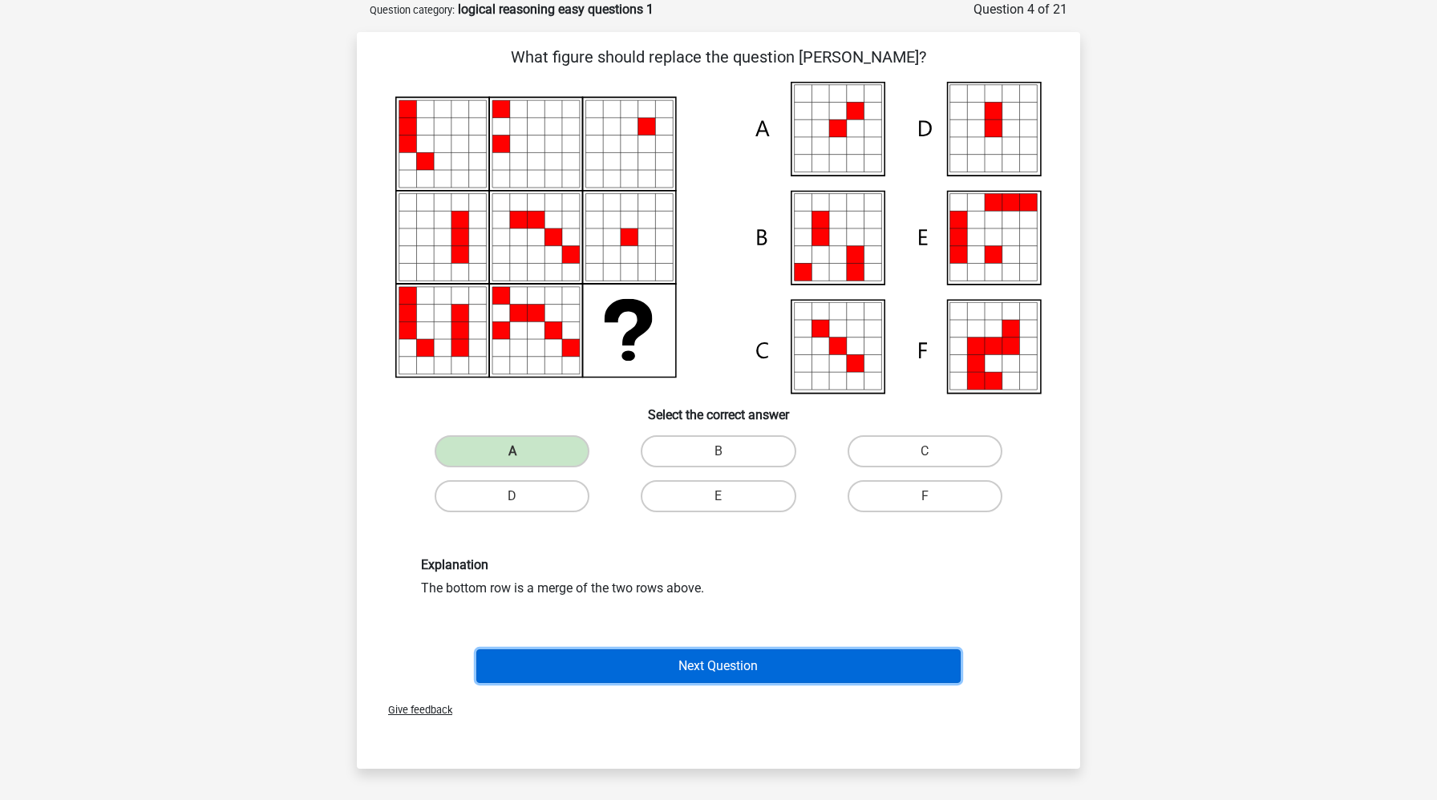
click at [565, 655] on button "Next Question" at bounding box center [718, 666] width 485 height 34
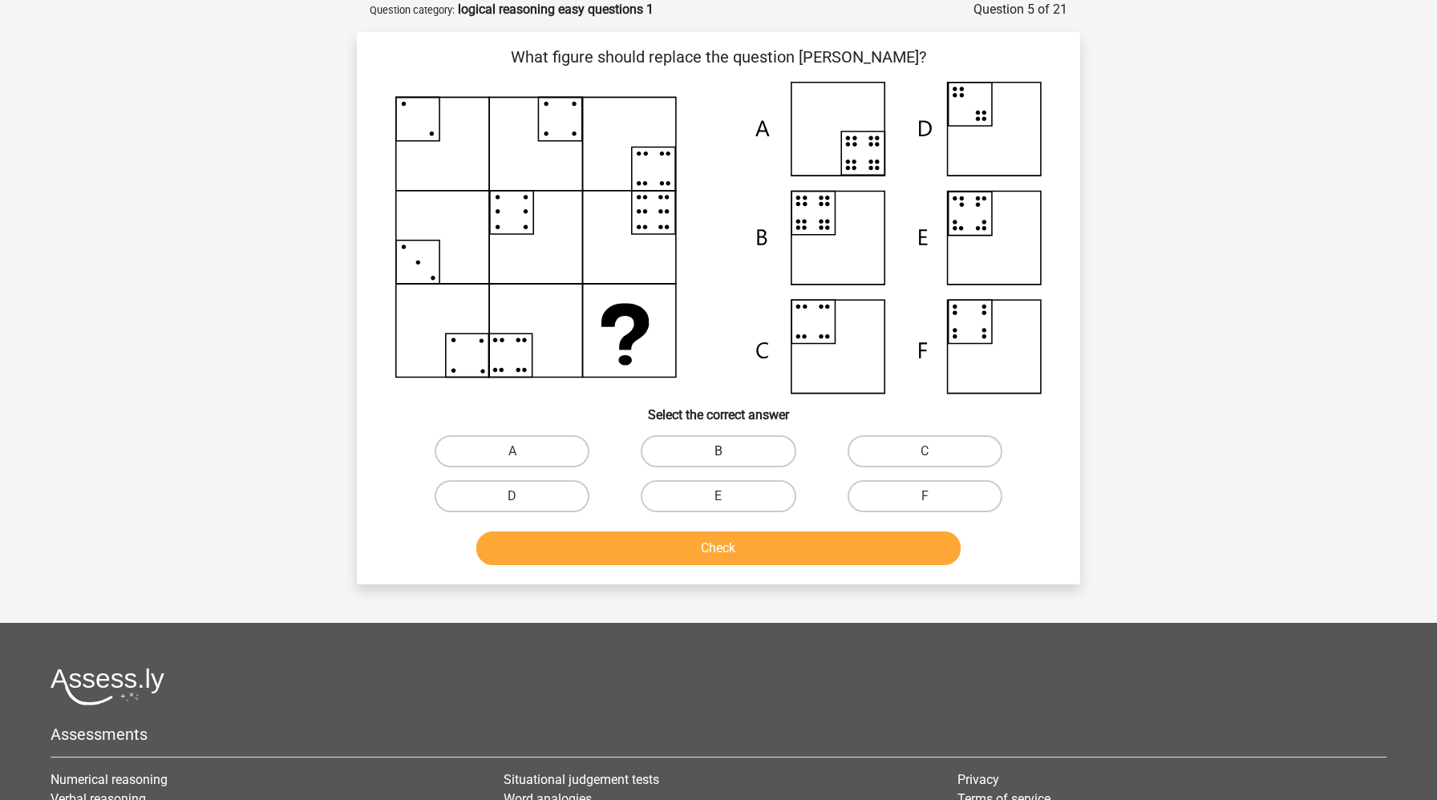
click at [712, 464] on label "B" at bounding box center [718, 451] width 155 height 32
click at [718, 462] on input "B" at bounding box center [723, 456] width 10 height 10
radio input "true"
click at [675, 560] on button "Check" at bounding box center [718, 549] width 485 height 34
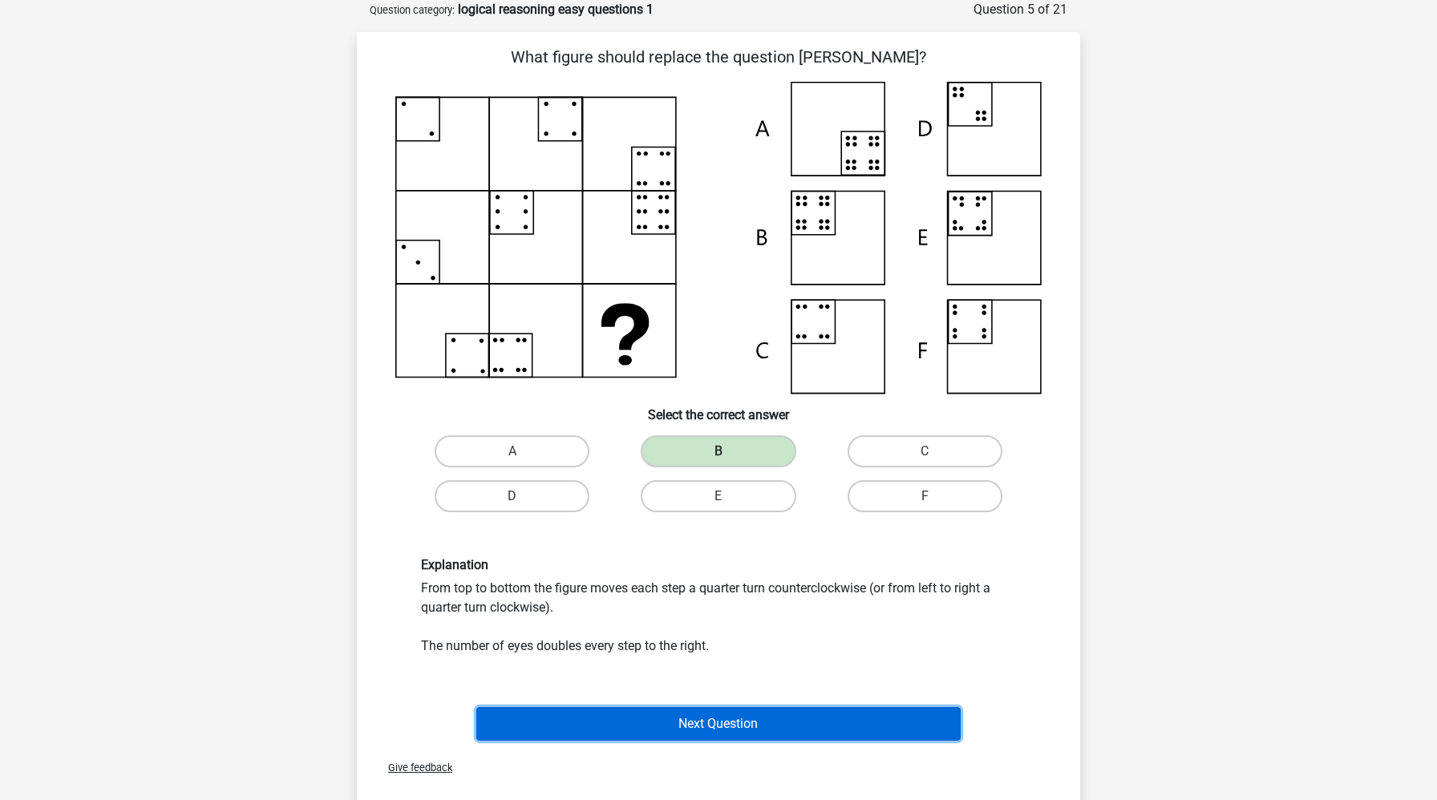
click at [711, 728] on button "Next Question" at bounding box center [718, 724] width 485 height 34
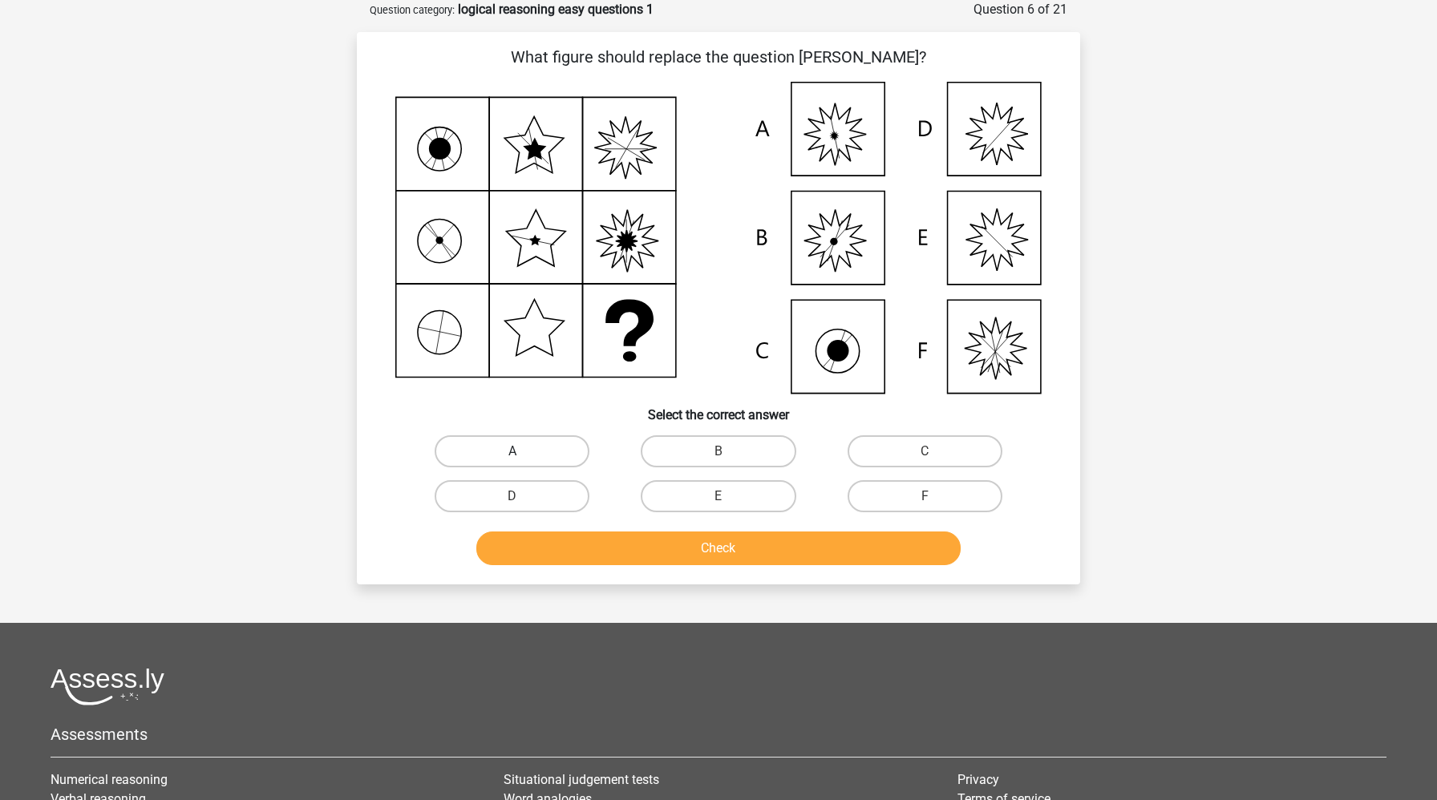
click at [520, 462] on label "A" at bounding box center [512, 451] width 155 height 32
click at [520, 462] on input "A" at bounding box center [517, 456] width 10 height 10
radio input "true"
click at [573, 552] on button "Check" at bounding box center [718, 549] width 485 height 34
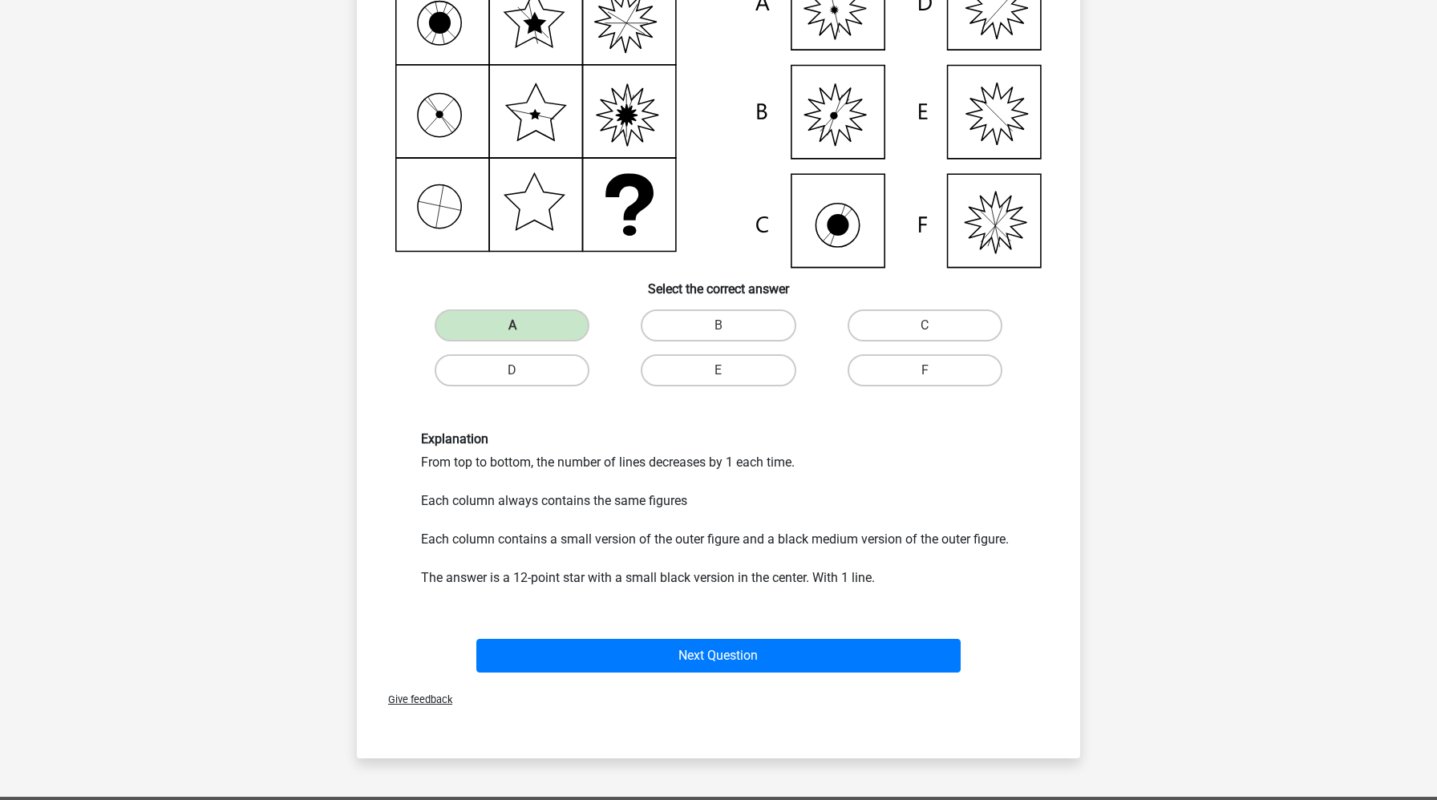
scroll to position [216, 0]
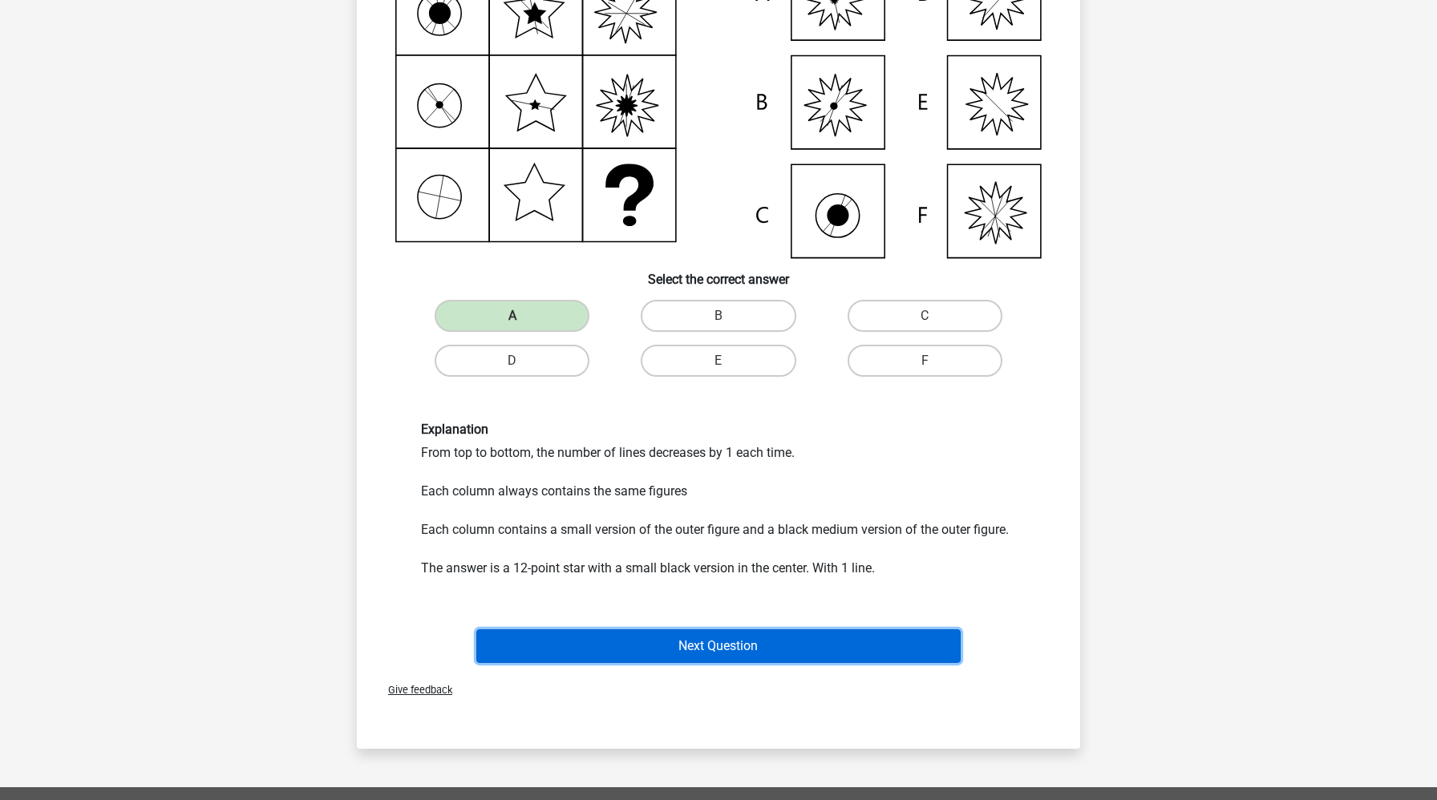
click at [576, 641] on button "Next Question" at bounding box center [718, 646] width 485 height 34
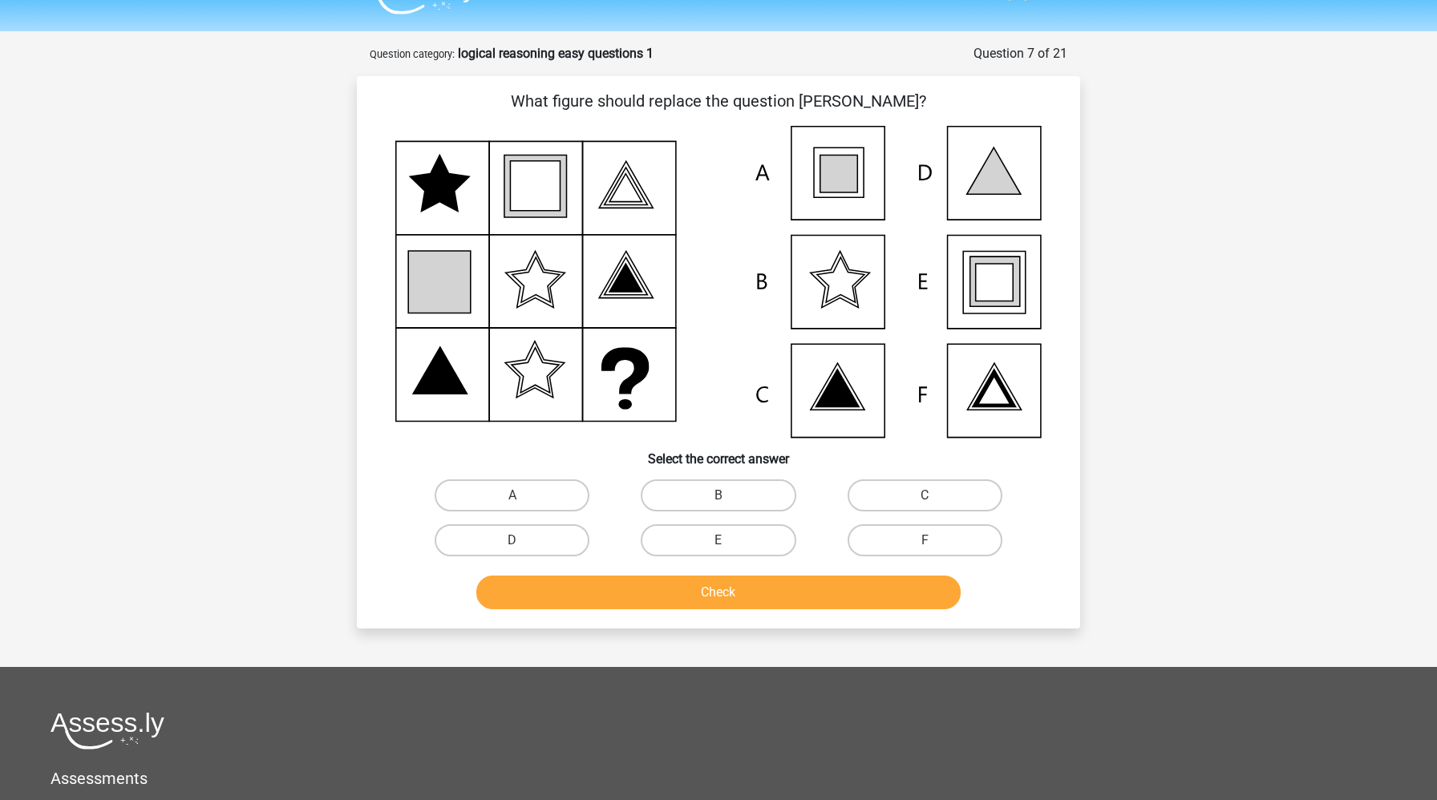
scroll to position [0, 0]
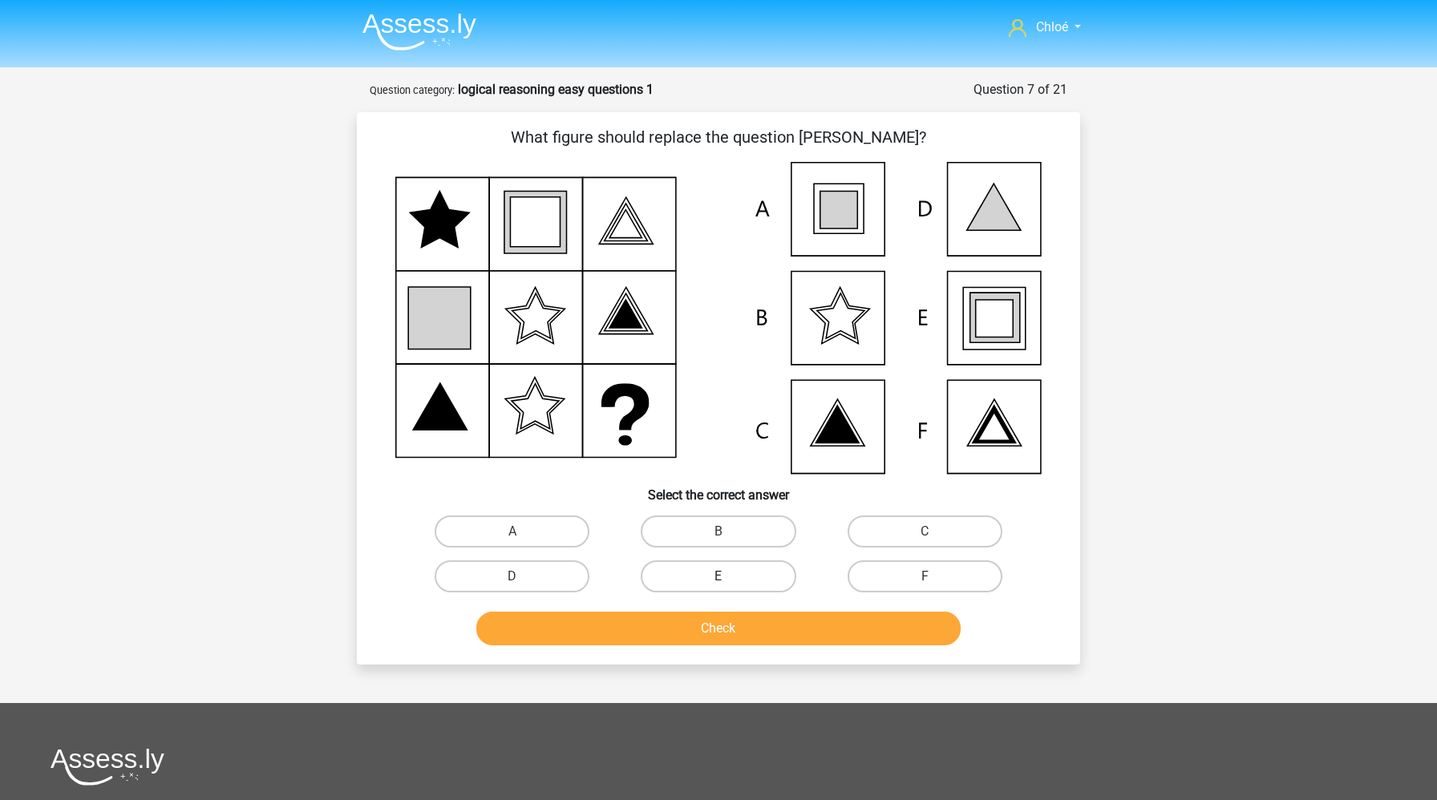
click at [717, 567] on label "E" at bounding box center [718, 576] width 155 height 32
click at [718, 576] on input "E" at bounding box center [723, 581] width 10 height 10
radio input "true"
click at [718, 626] on button "Check" at bounding box center [718, 629] width 485 height 34
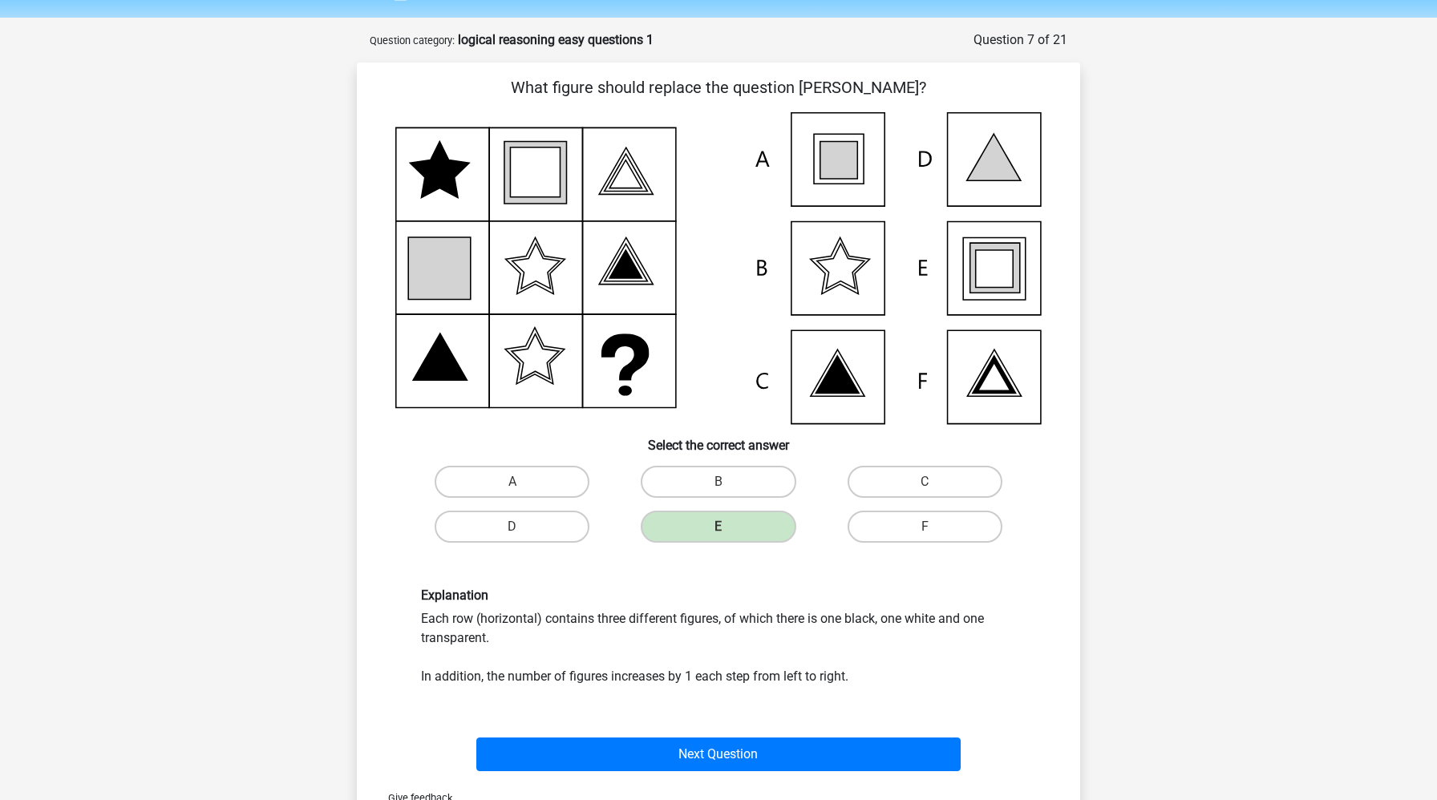
scroll to position [75, 0]
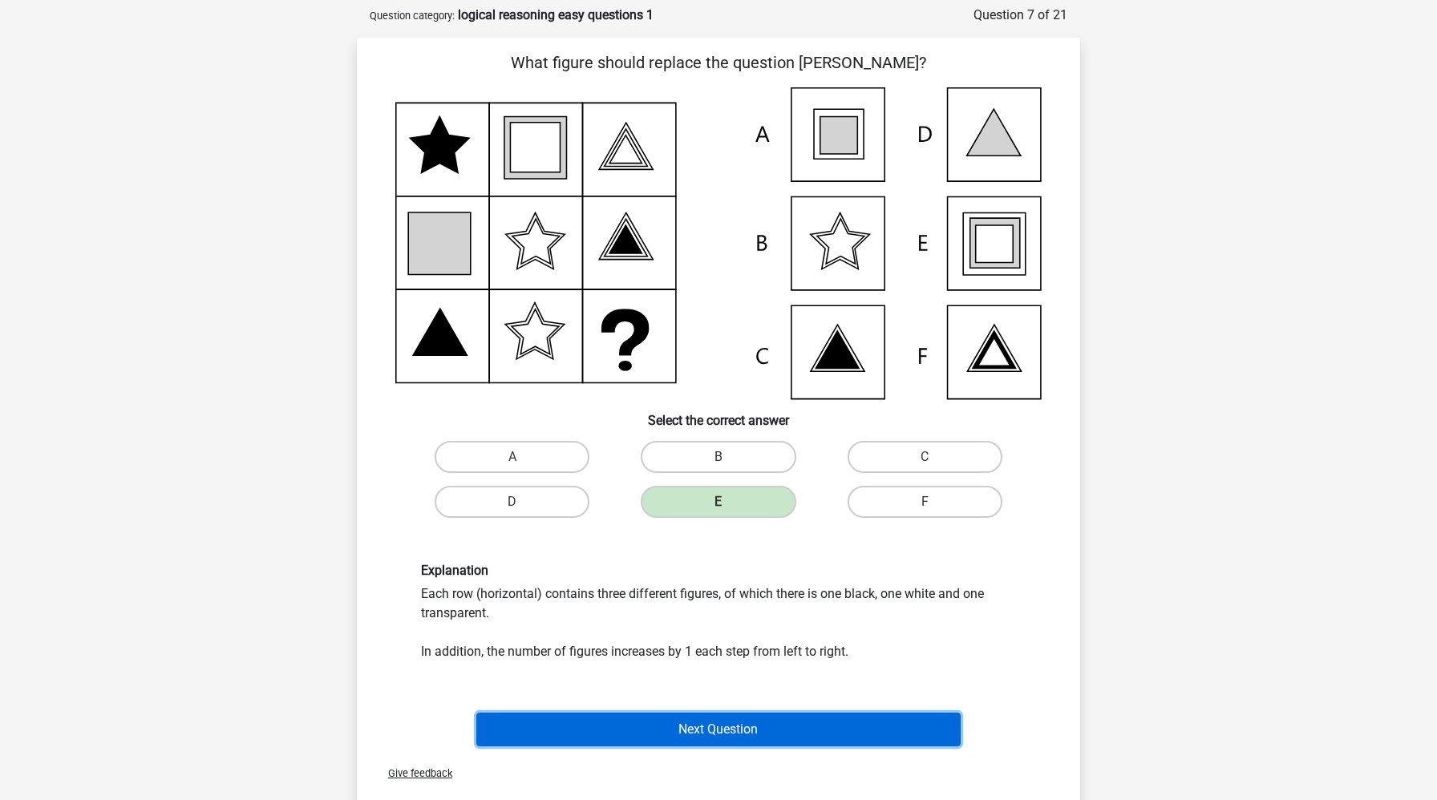
click at [684, 731] on button "Next Question" at bounding box center [718, 730] width 485 height 34
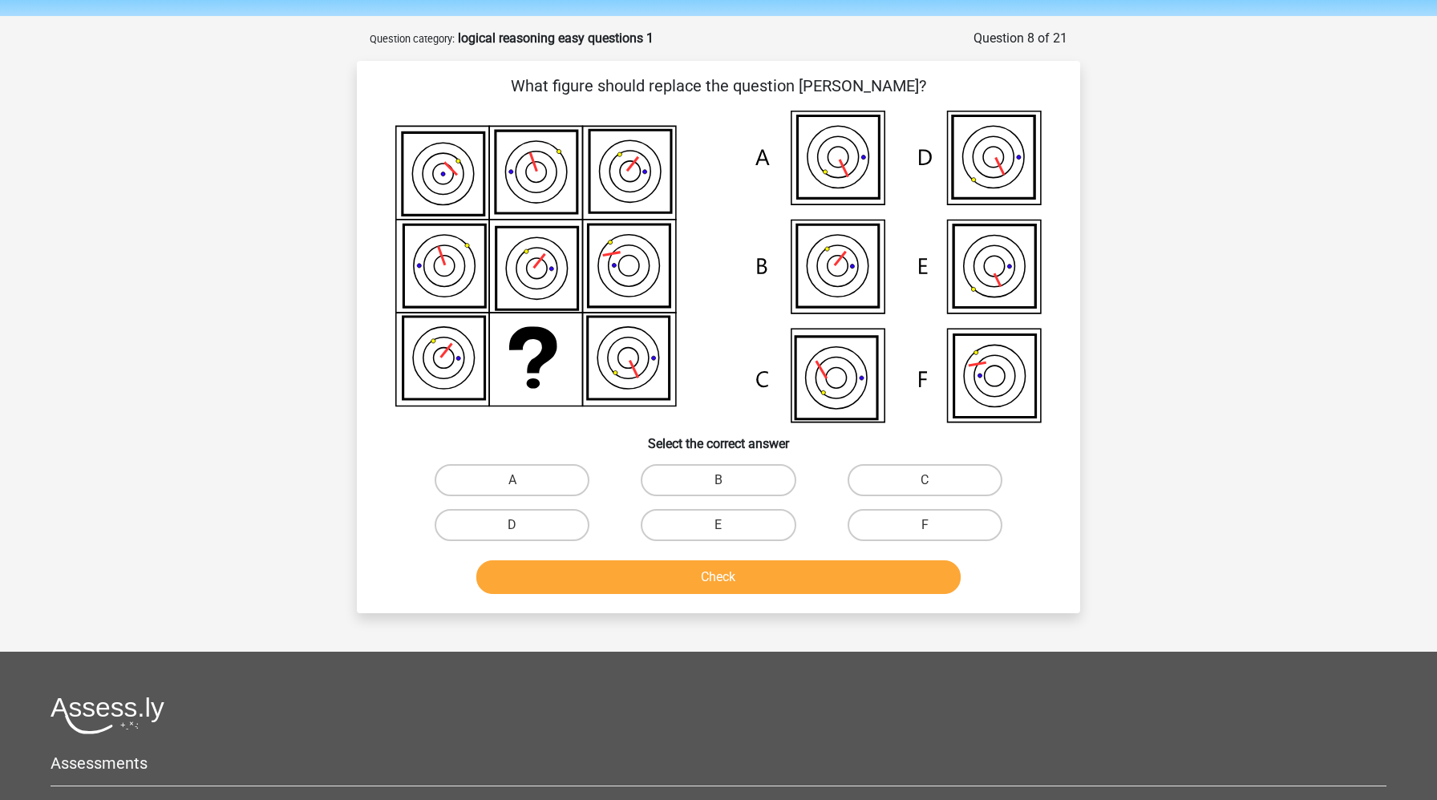
scroll to position [0, 0]
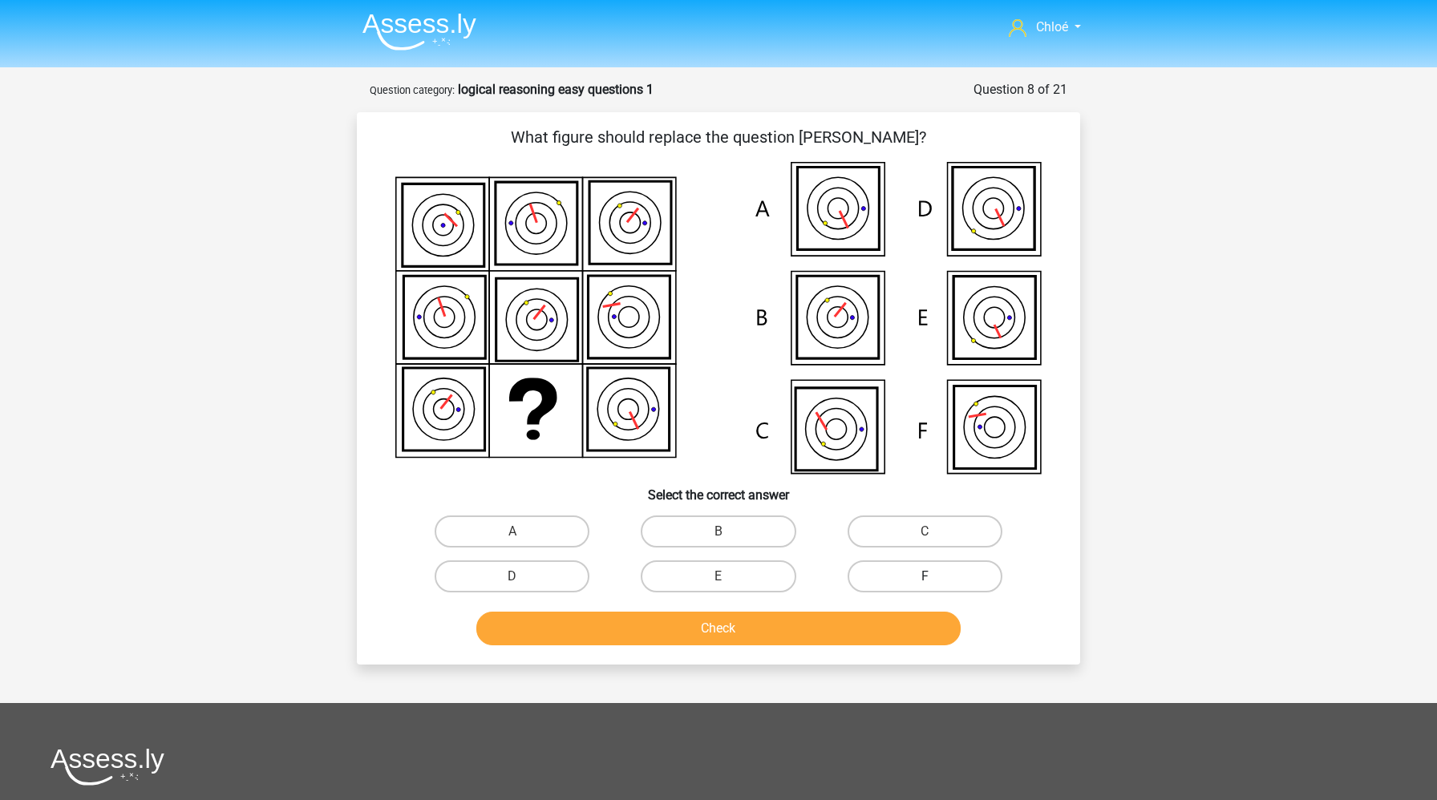
click at [884, 568] on label "F" at bounding box center [924, 576] width 155 height 32
click at [924, 576] on input "F" at bounding box center [929, 581] width 10 height 10
radio input "true"
click at [849, 630] on button "Check" at bounding box center [718, 629] width 485 height 34
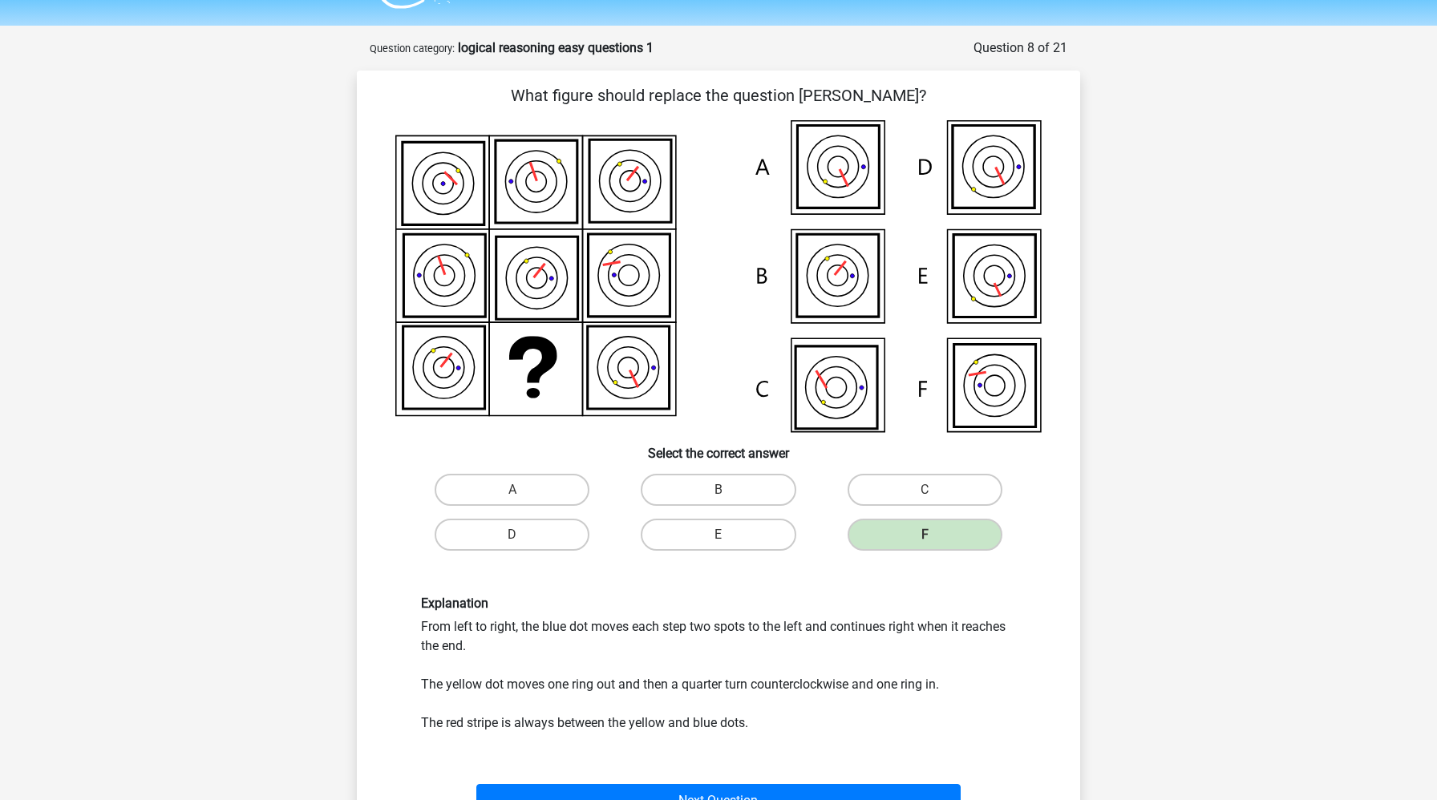
scroll to position [79, 0]
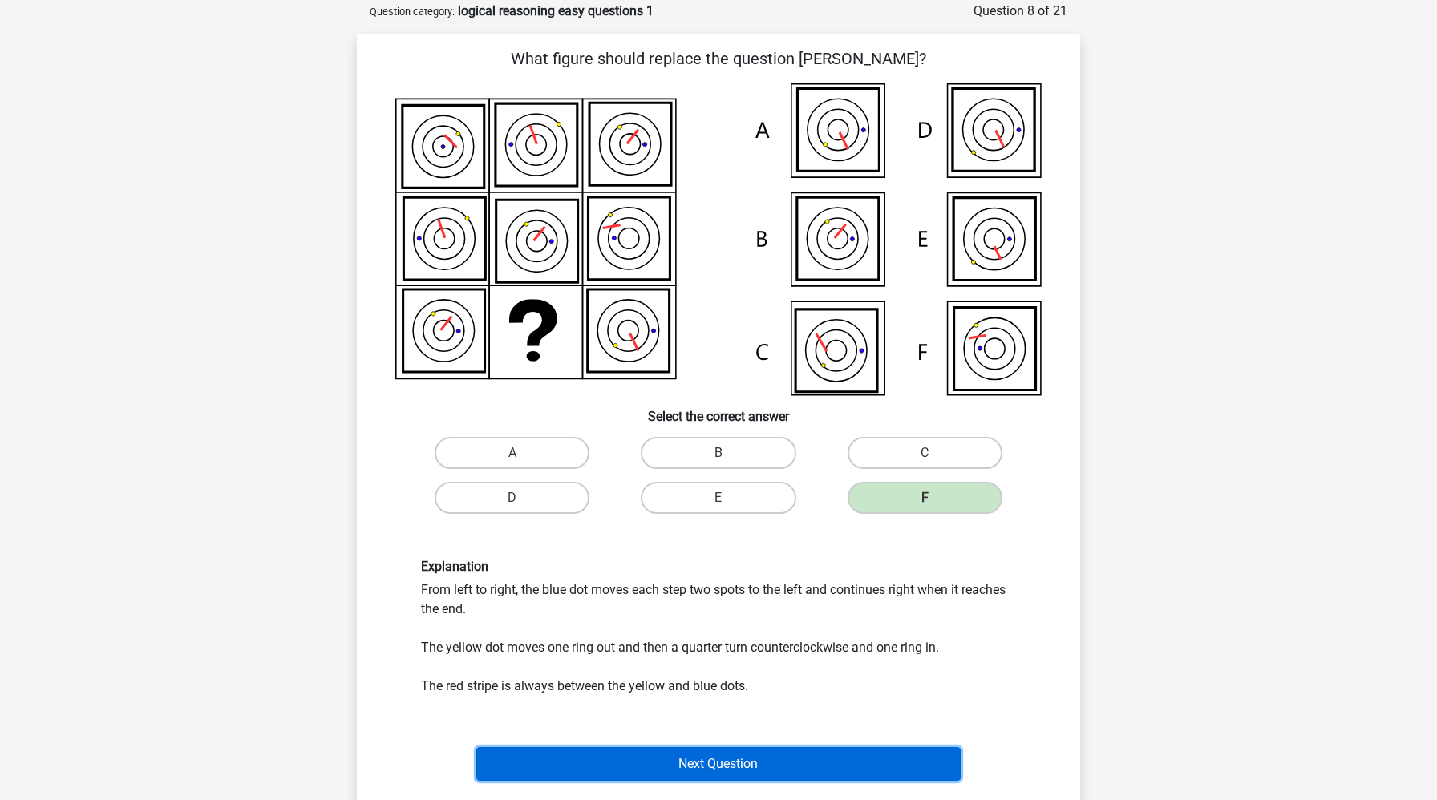
click at [760, 761] on button "Next Question" at bounding box center [718, 764] width 485 height 34
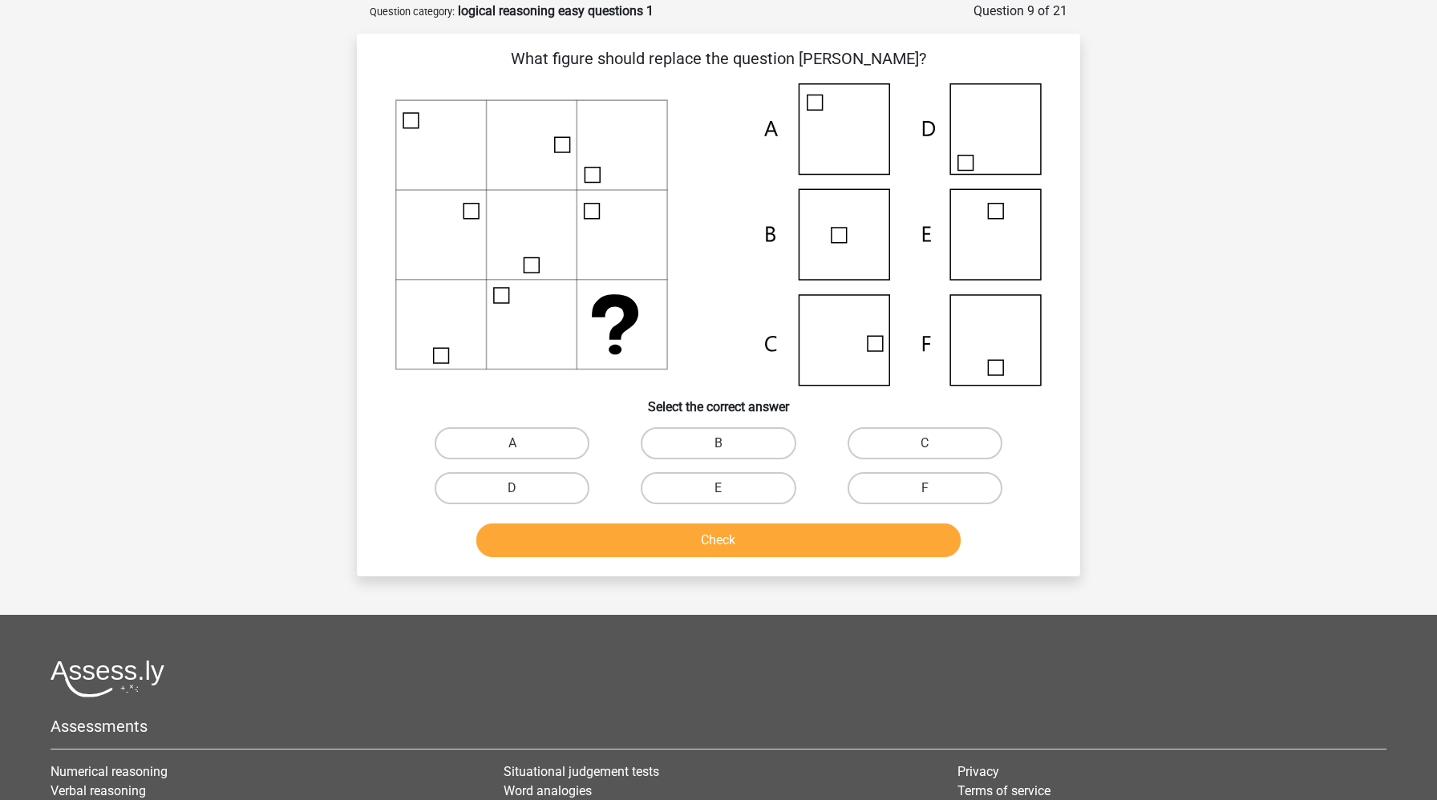
scroll to position [80, 0]
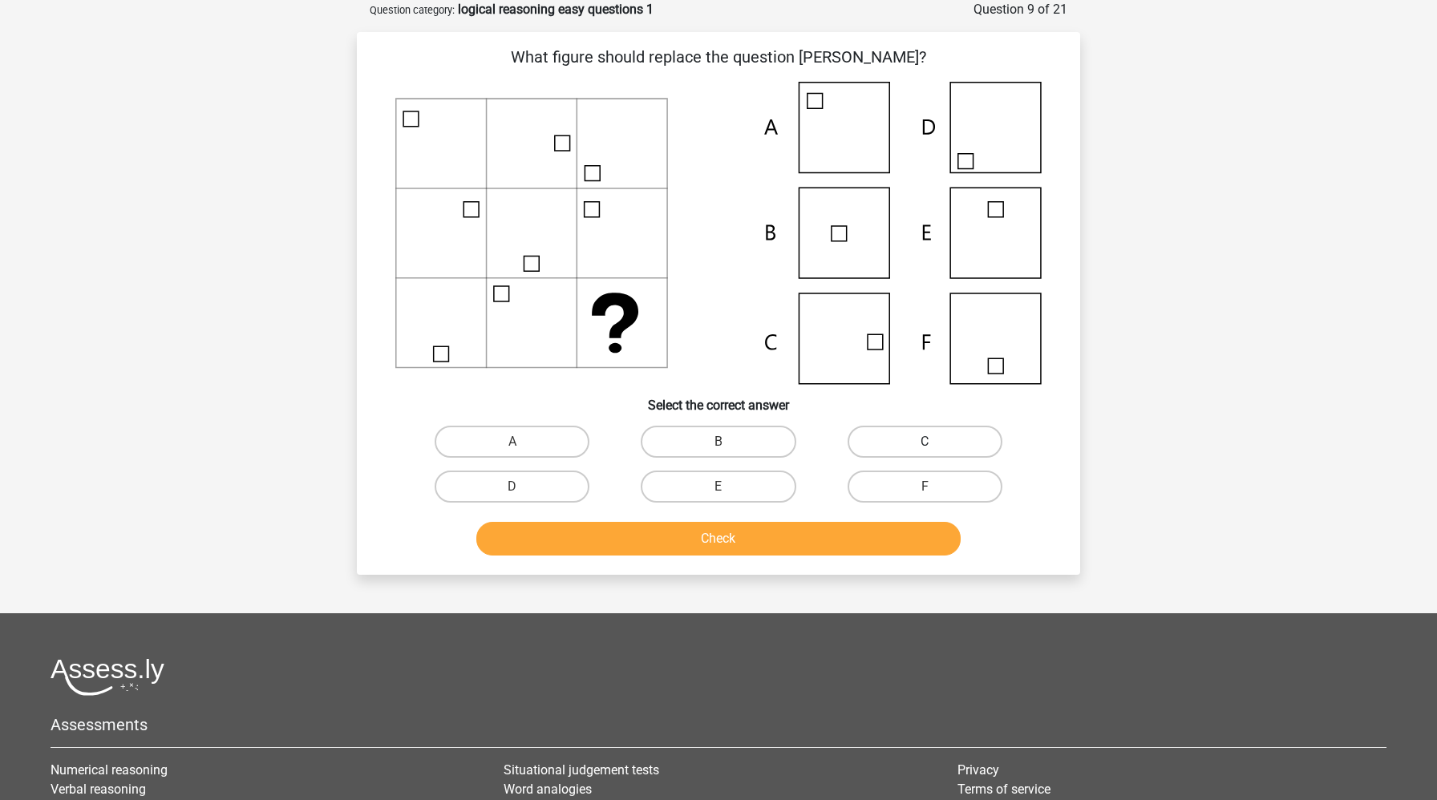
click at [962, 445] on label "C" at bounding box center [924, 442] width 155 height 32
click at [935, 445] on input "C" at bounding box center [929, 447] width 10 height 10
radio input "true"
click at [907, 545] on button "Check" at bounding box center [718, 539] width 485 height 34
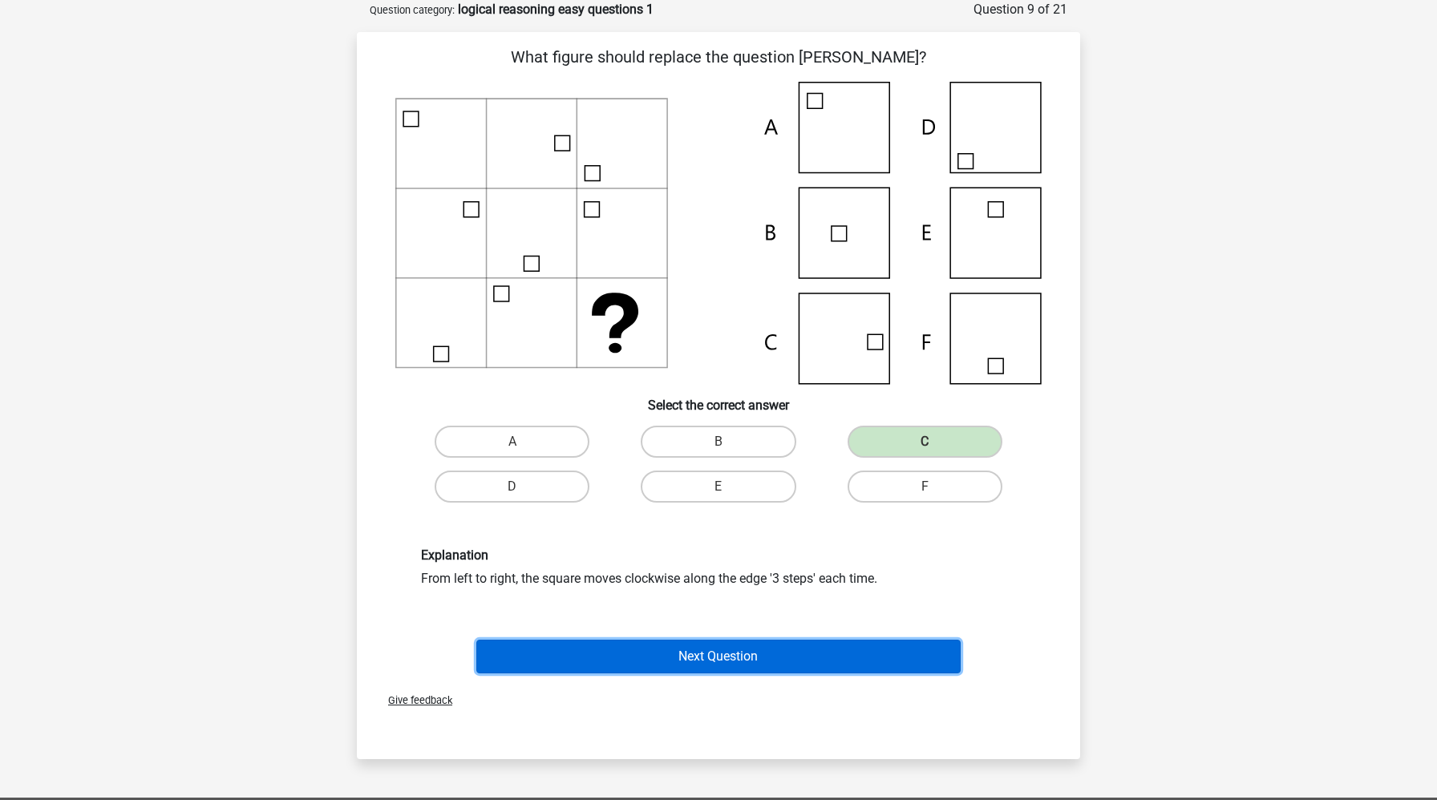
click at [833, 660] on button "Next Question" at bounding box center [718, 657] width 485 height 34
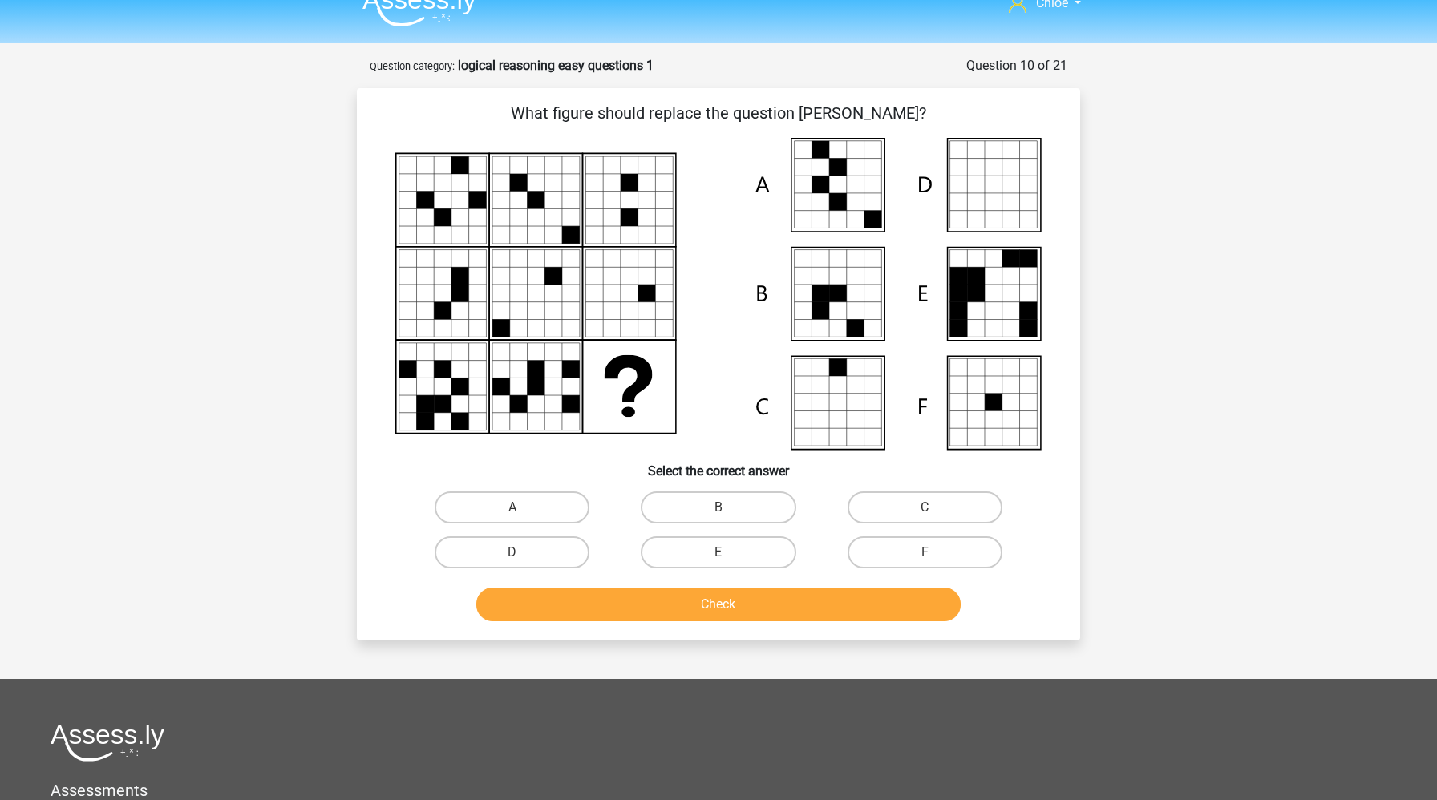
scroll to position [22, 0]
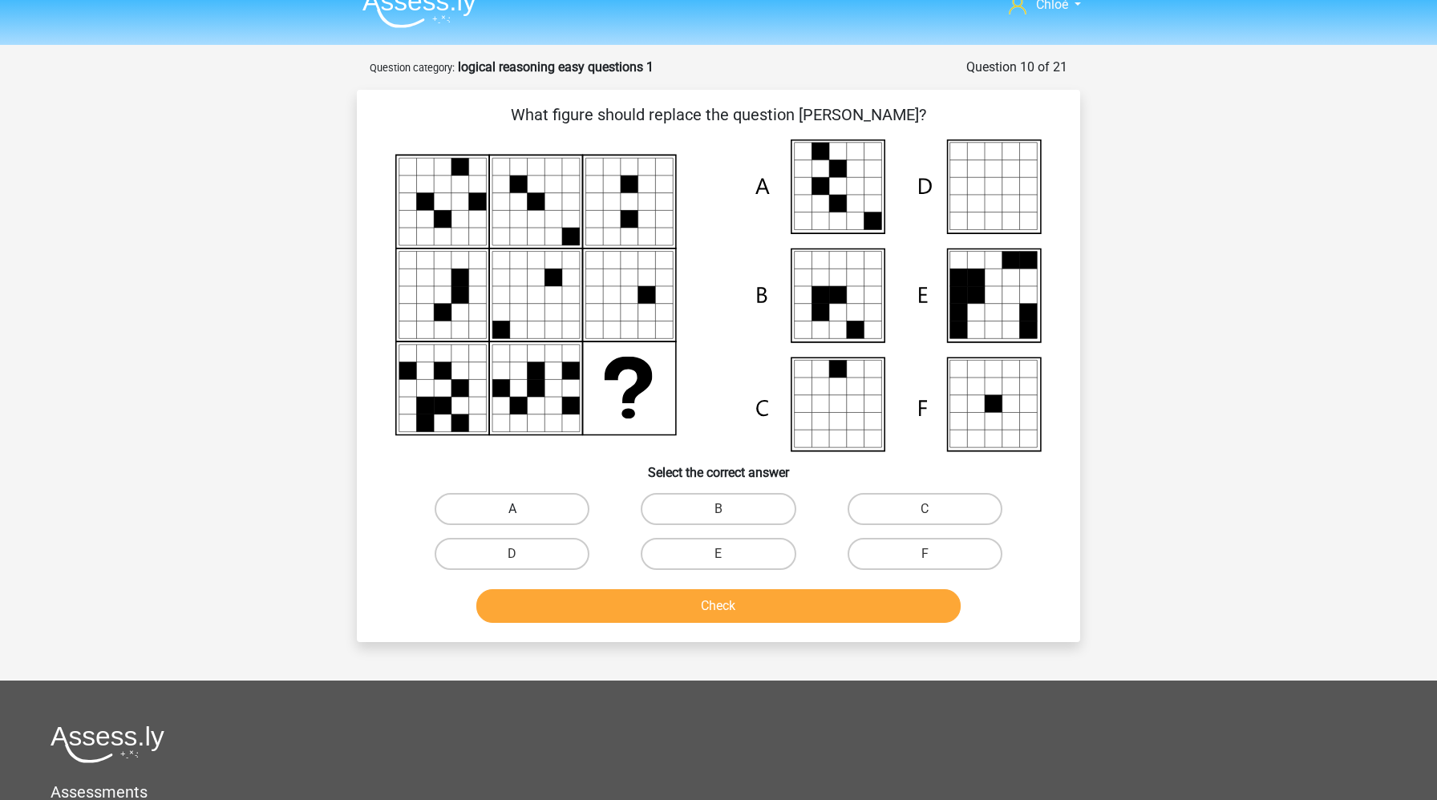
click at [548, 509] on label "A" at bounding box center [512, 509] width 155 height 32
click at [523, 509] on input "A" at bounding box center [517, 514] width 10 height 10
radio input "true"
click at [572, 603] on button "Check" at bounding box center [718, 606] width 485 height 34
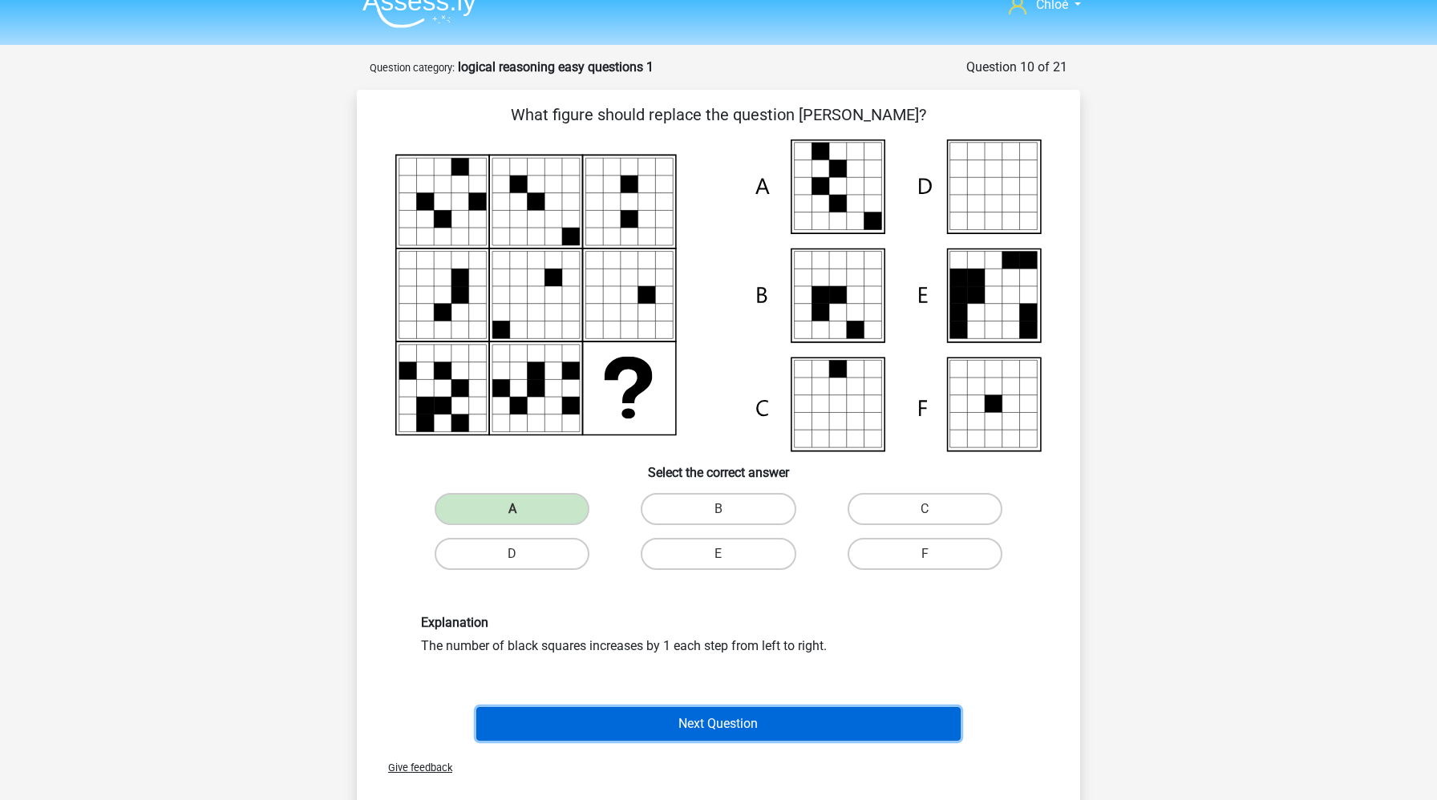
click at [584, 725] on button "Next Question" at bounding box center [718, 724] width 485 height 34
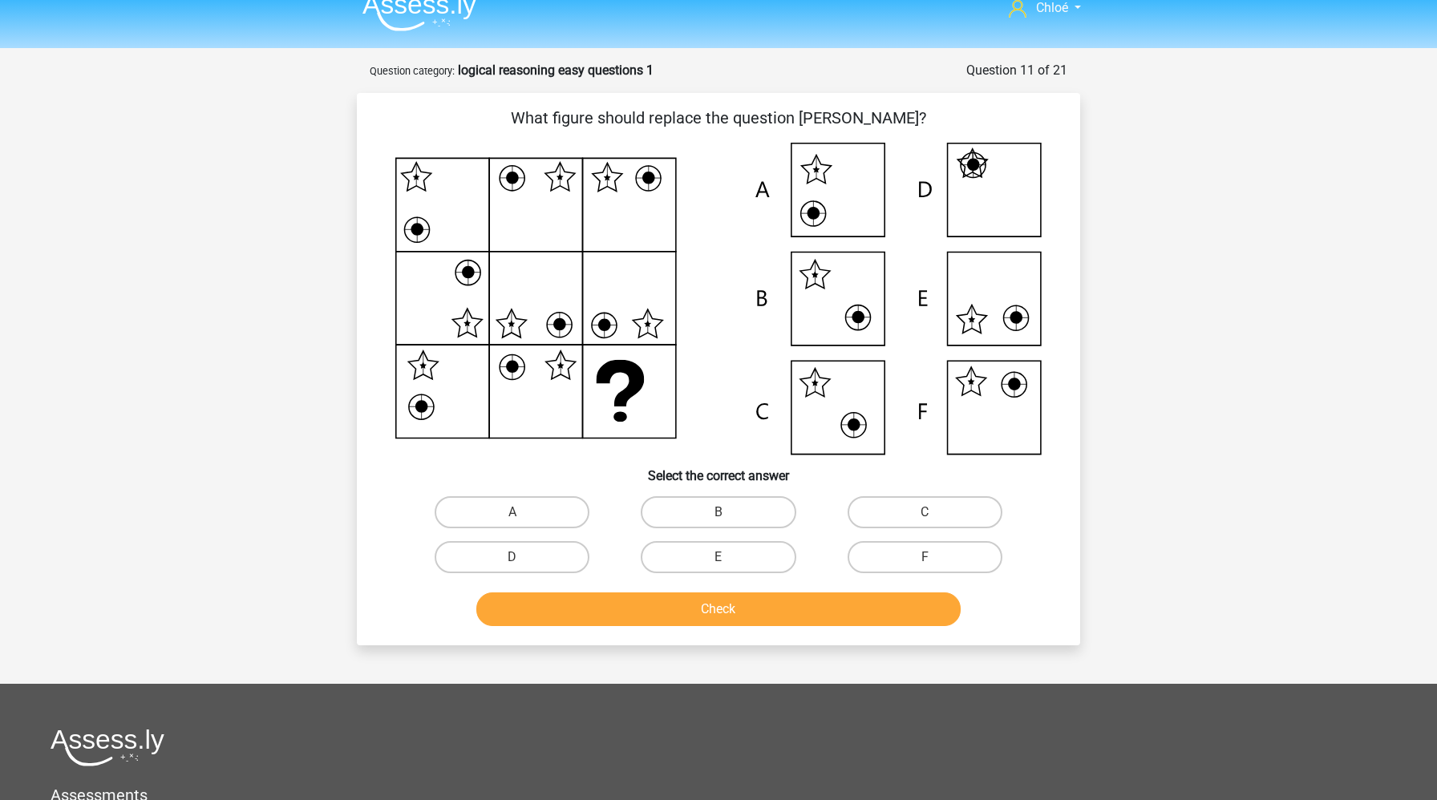
scroll to position [0, 0]
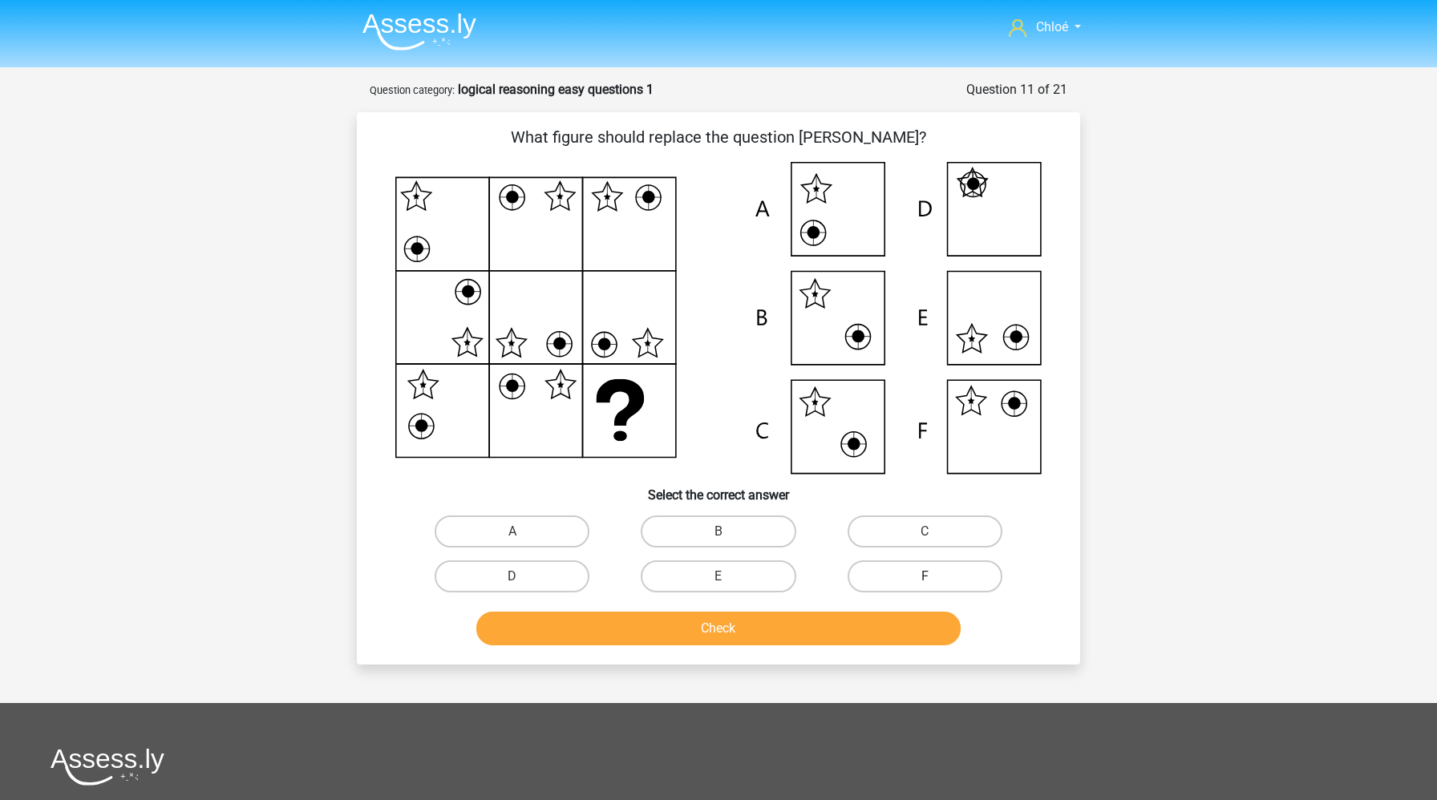
click at [948, 571] on label "F" at bounding box center [924, 576] width 155 height 32
click at [935, 576] on input "F" at bounding box center [929, 581] width 10 height 10
radio input "true"
click at [892, 621] on button "Check" at bounding box center [718, 629] width 485 height 34
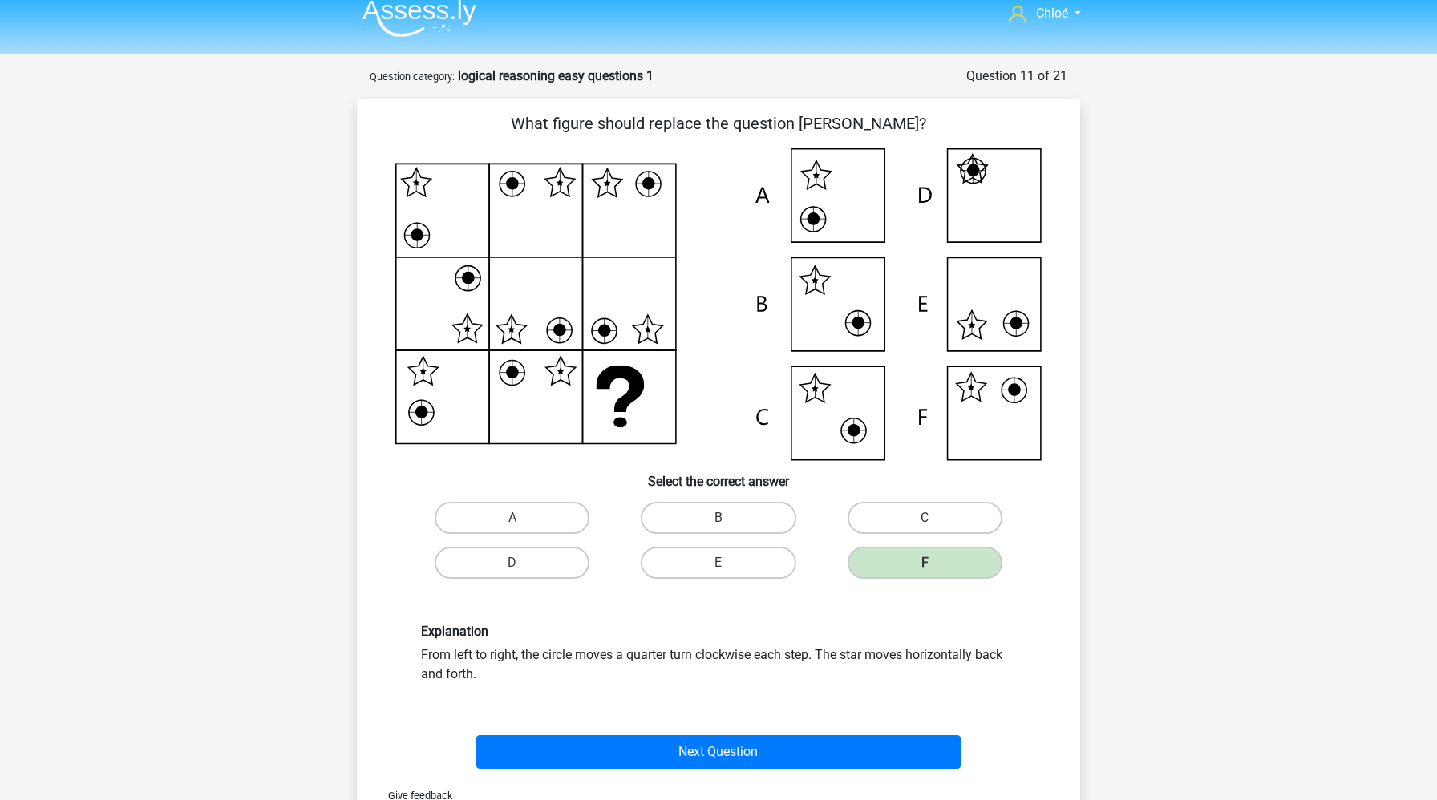
scroll to position [21, 0]
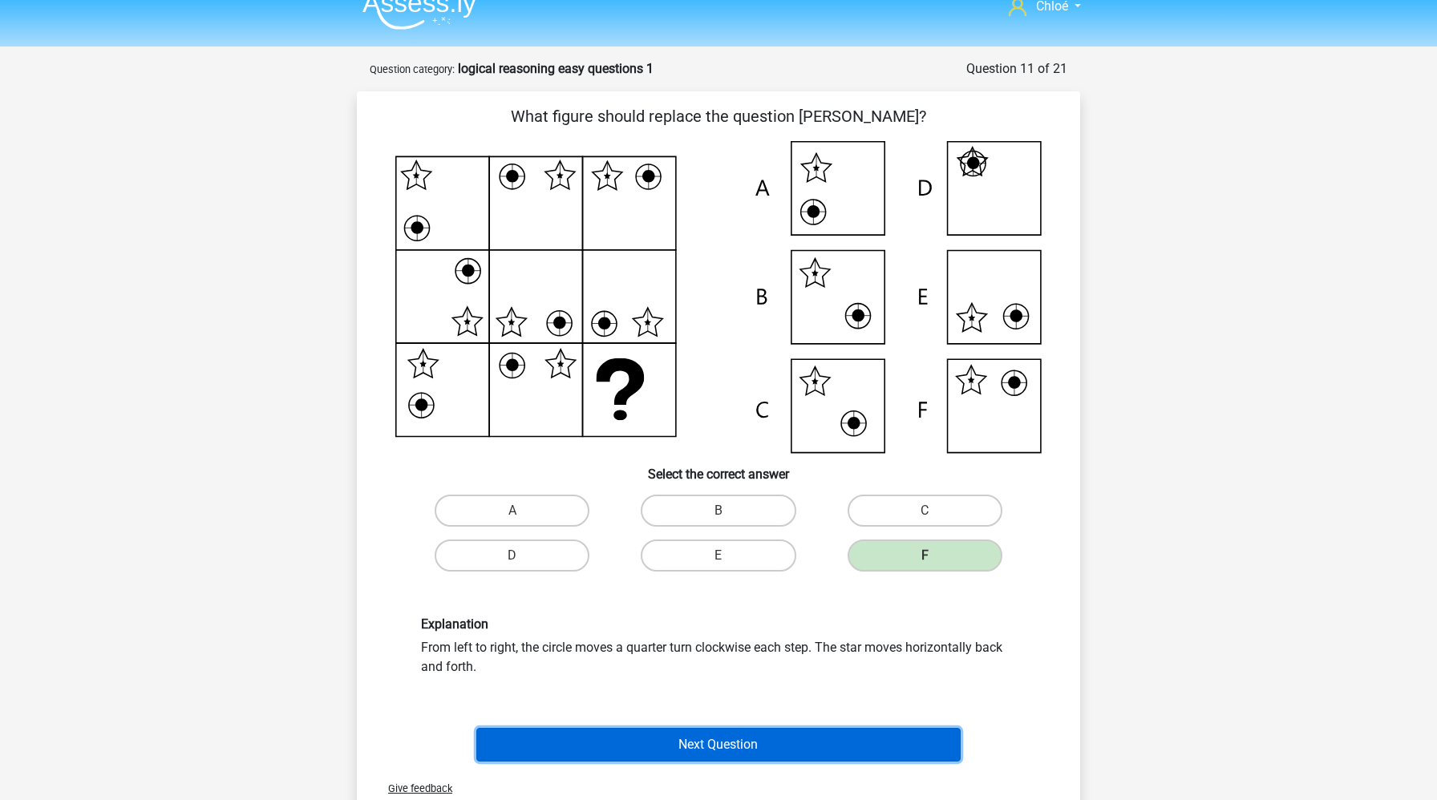
click at [838, 734] on button "Next Question" at bounding box center [718, 745] width 485 height 34
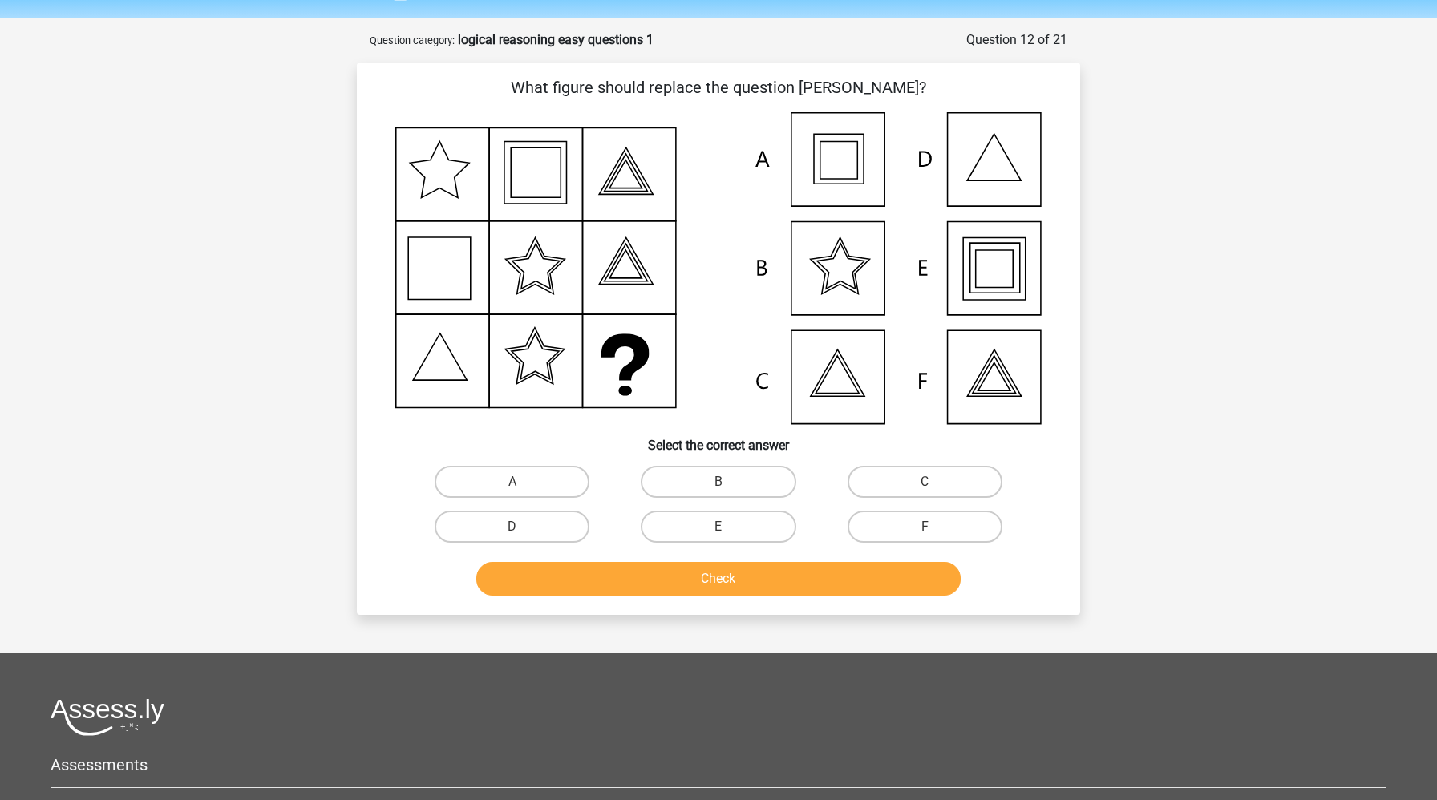
scroll to position [80, 0]
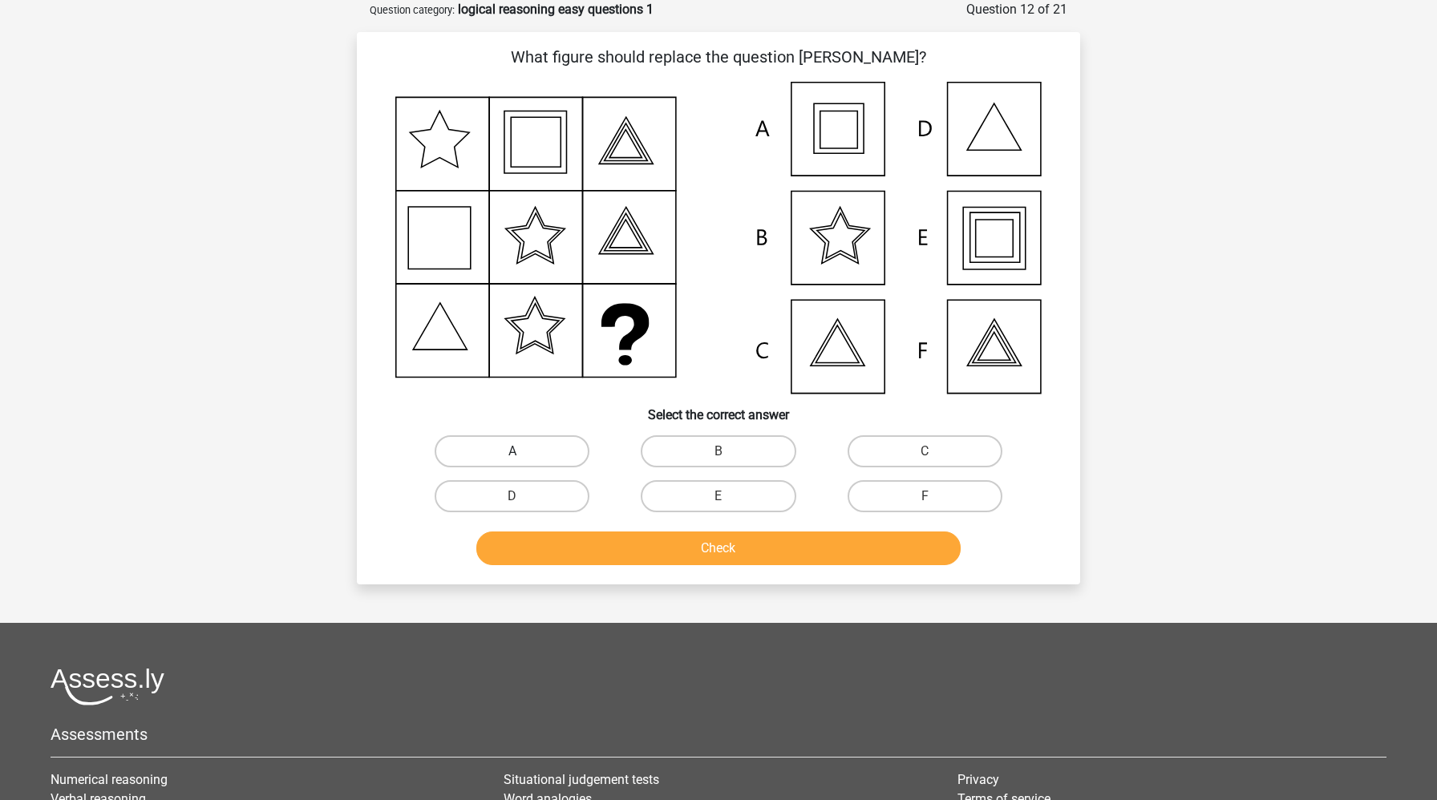
click at [544, 449] on label "A" at bounding box center [512, 451] width 155 height 32
click at [523, 451] on input "A" at bounding box center [517, 456] width 10 height 10
radio input "true"
click at [571, 552] on button "Check" at bounding box center [718, 549] width 485 height 34
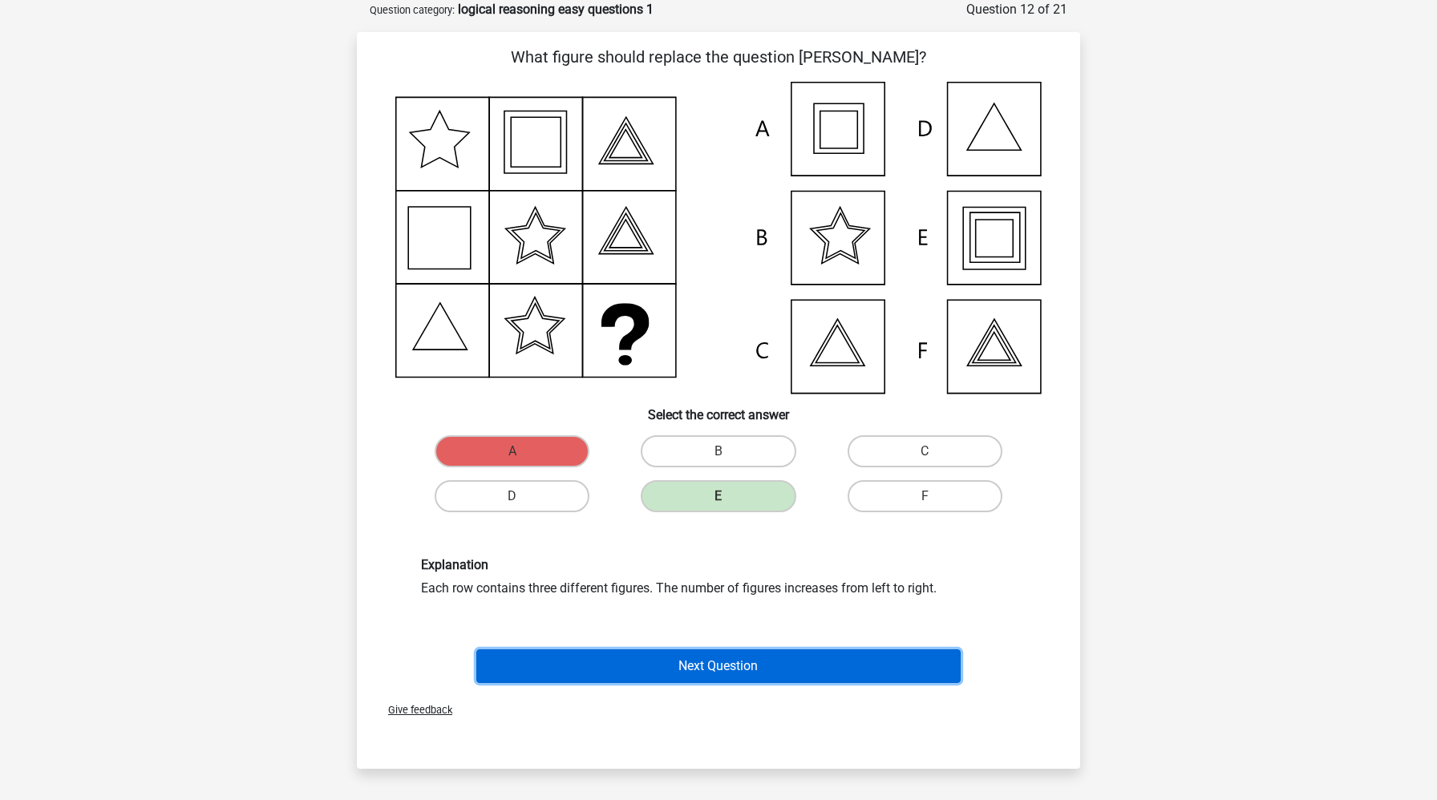
click at [621, 662] on button "Next Question" at bounding box center [718, 666] width 485 height 34
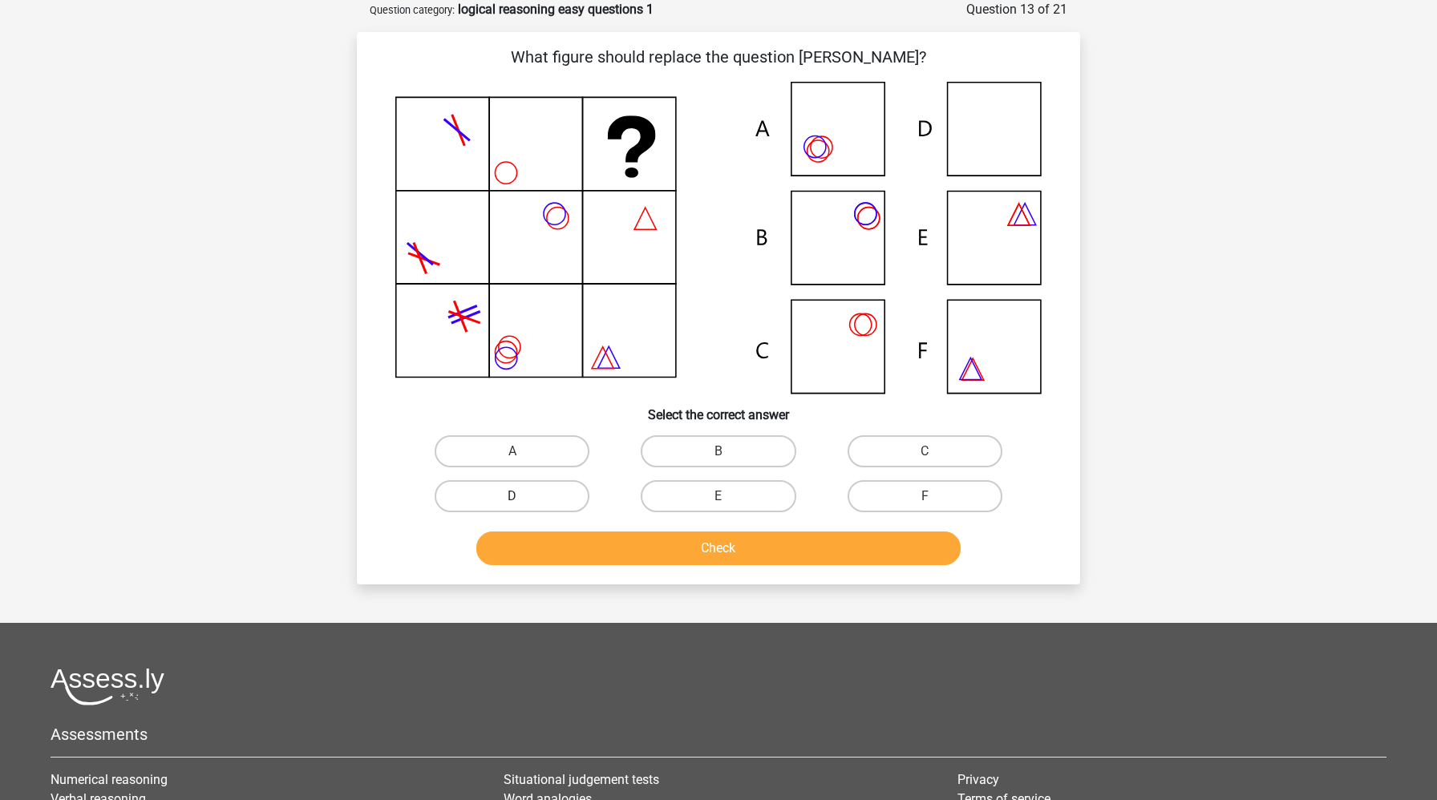
click at [544, 490] on label "D" at bounding box center [512, 496] width 155 height 32
click at [523, 496] on input "D" at bounding box center [517, 501] width 10 height 10
radio input "true"
click at [547, 552] on button "Check" at bounding box center [718, 549] width 485 height 34
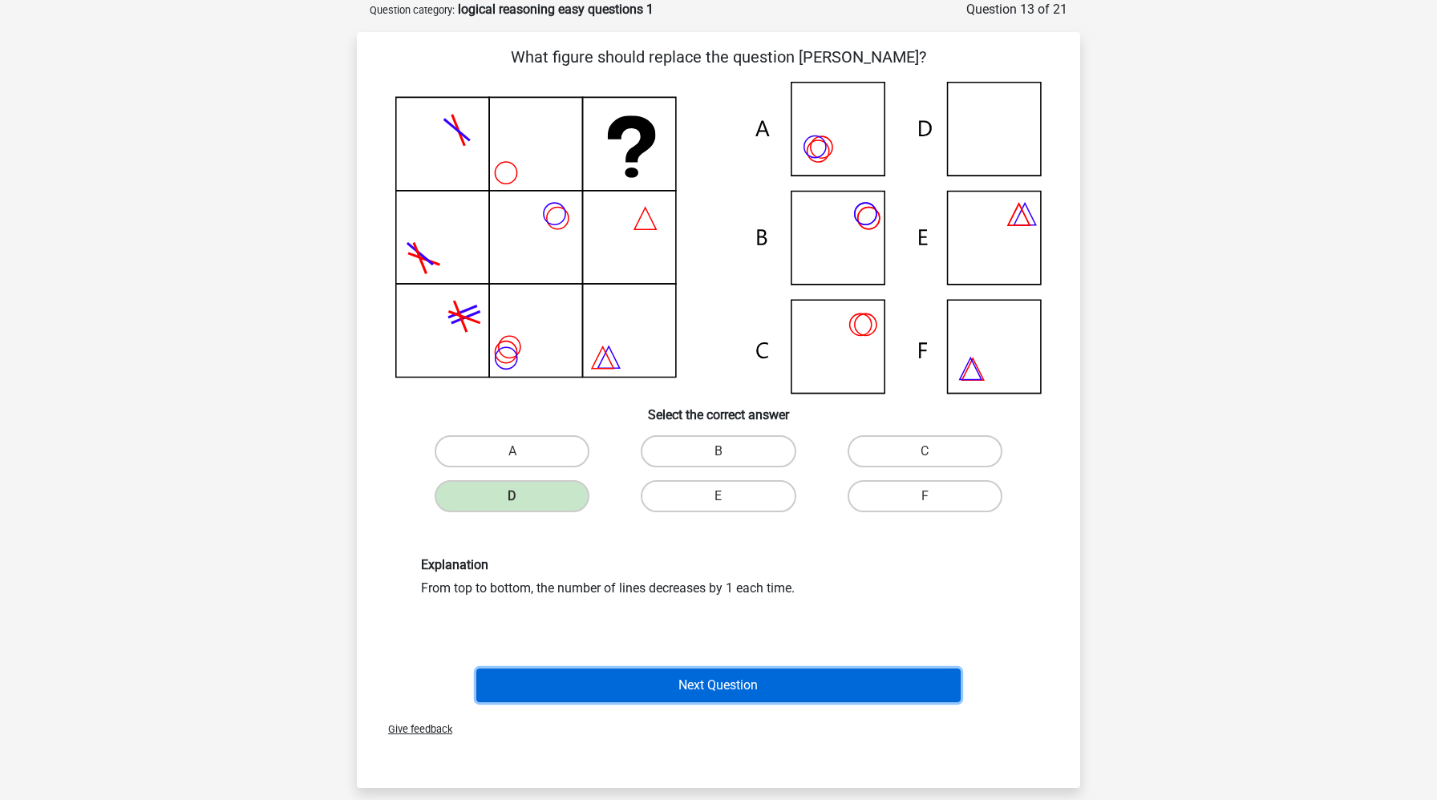
click at [622, 678] on button "Next Question" at bounding box center [718, 686] width 485 height 34
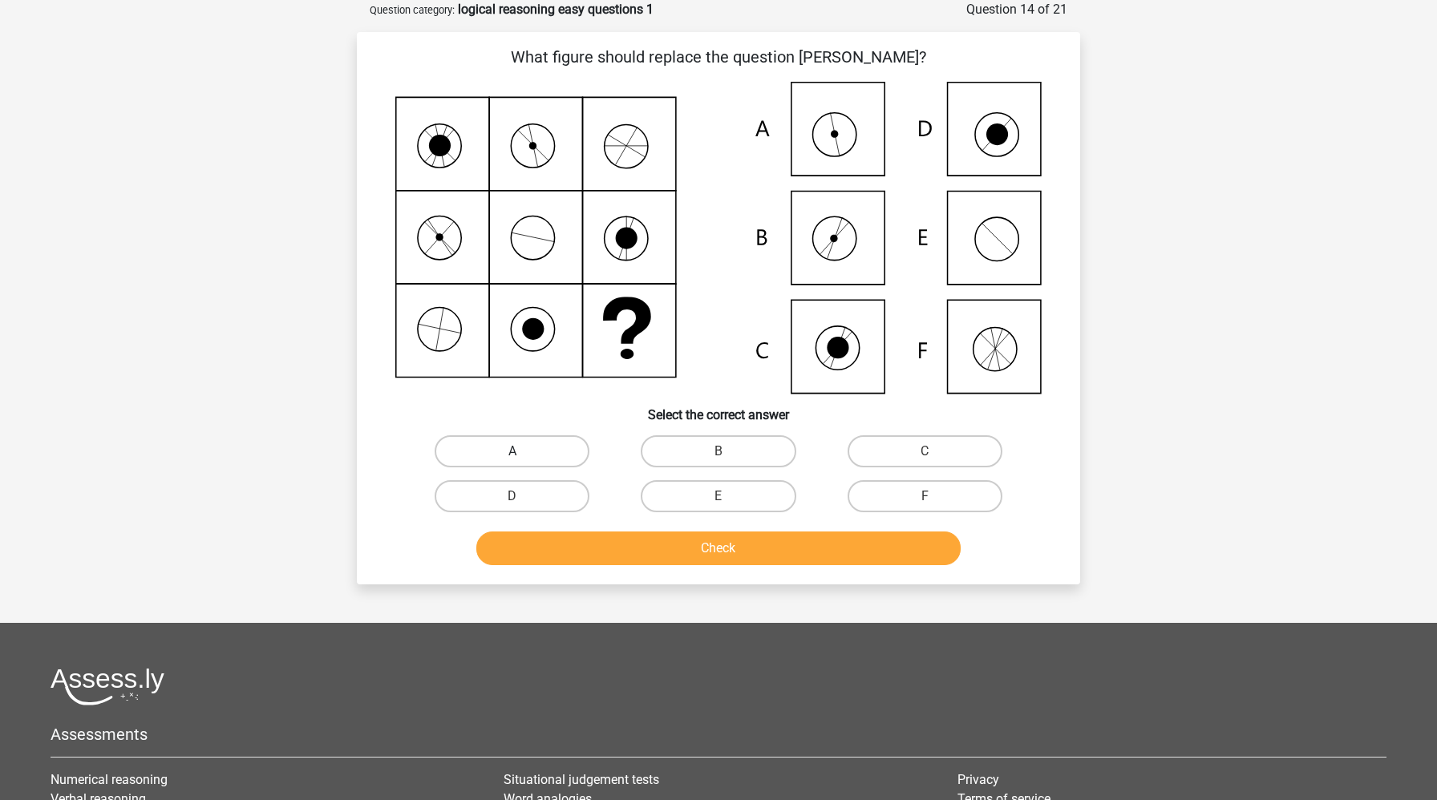
click at [551, 439] on label "A" at bounding box center [512, 451] width 155 height 32
click at [523, 451] on input "A" at bounding box center [517, 456] width 10 height 10
radio input "true"
click at [601, 538] on button "Check" at bounding box center [718, 549] width 485 height 34
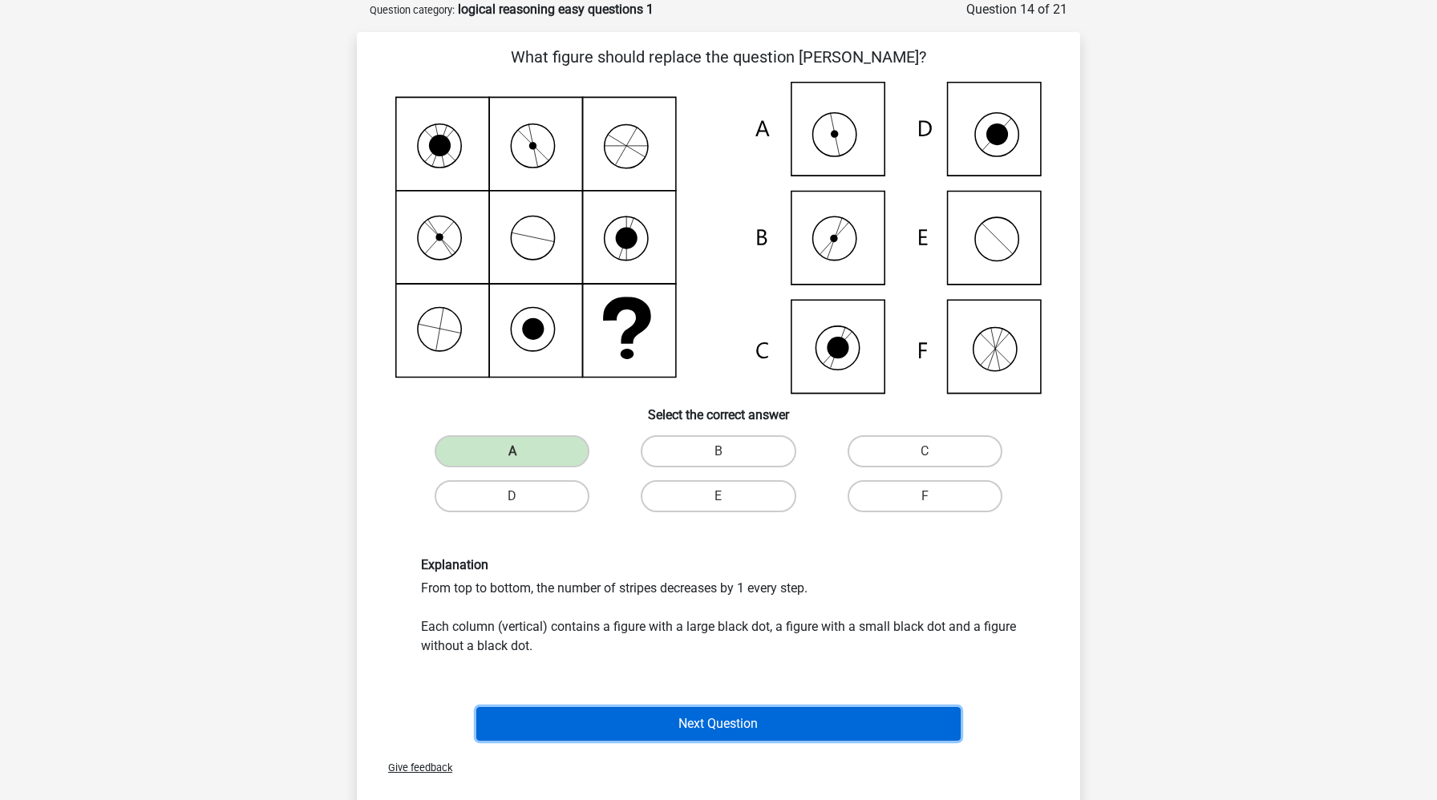
click at [586, 718] on button "Next Question" at bounding box center [718, 724] width 485 height 34
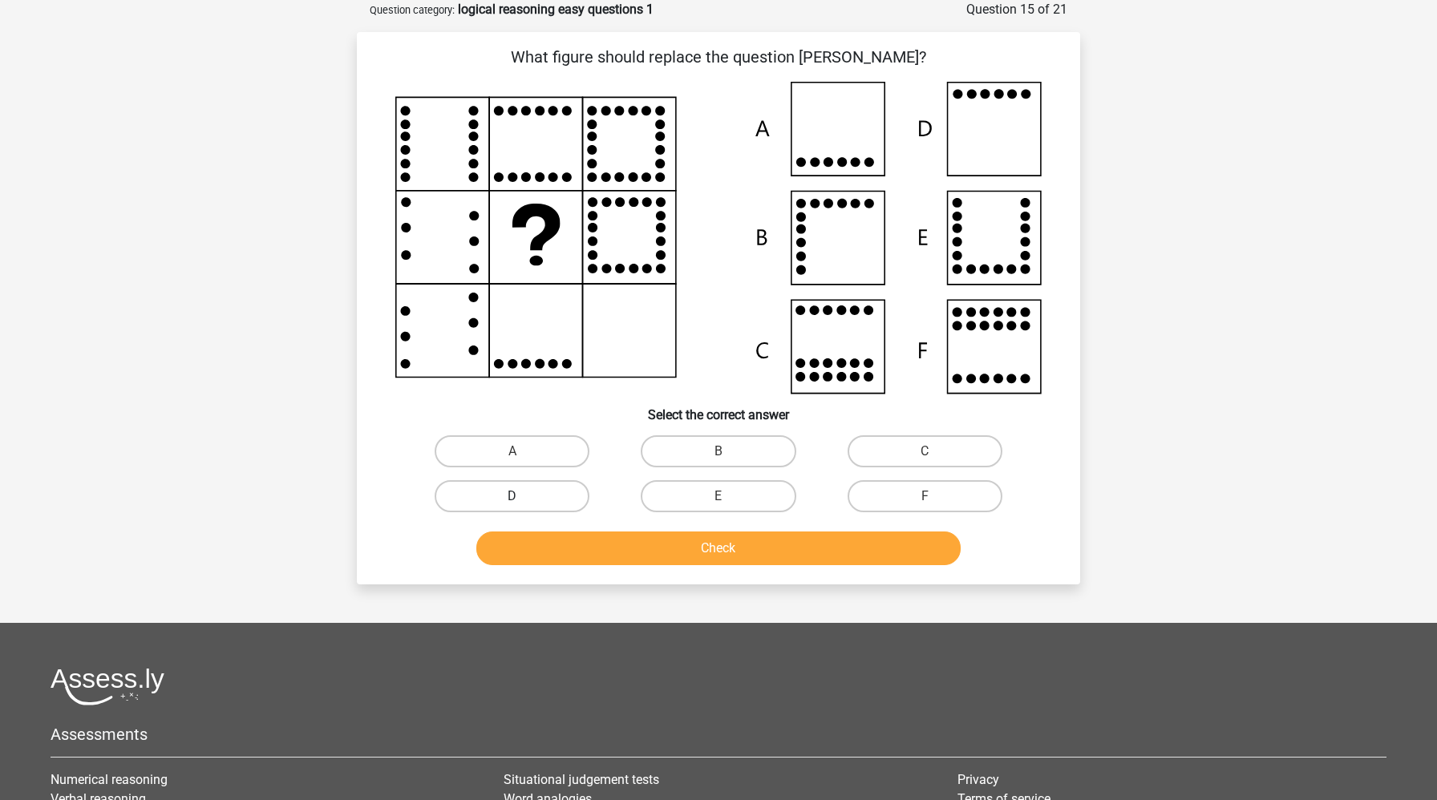
click at [543, 501] on label "D" at bounding box center [512, 496] width 155 height 32
click at [523, 501] on input "D" at bounding box center [517, 501] width 10 height 10
radio input "true"
click at [554, 547] on button "Check" at bounding box center [718, 549] width 485 height 34
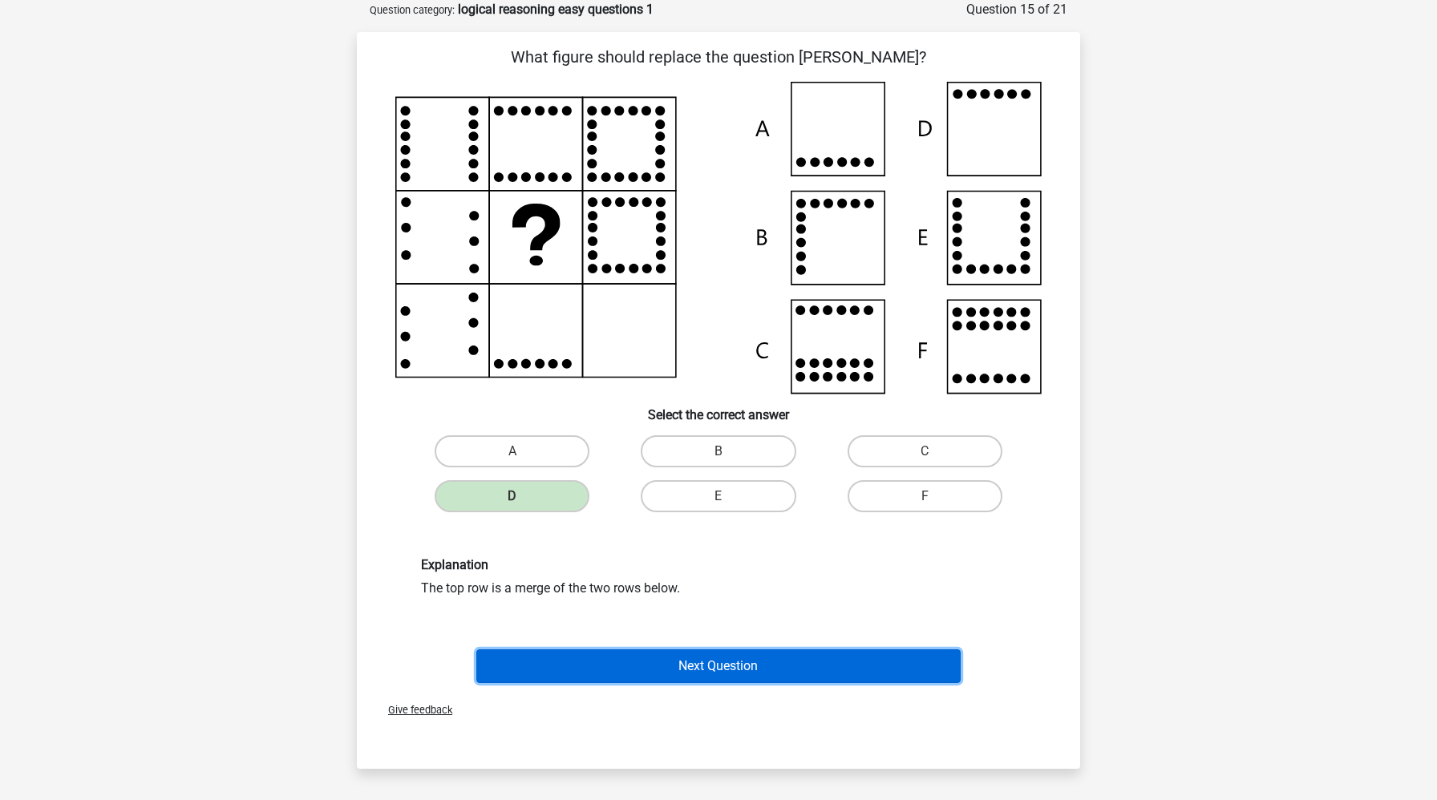
click at [613, 669] on button "Next Question" at bounding box center [718, 666] width 485 height 34
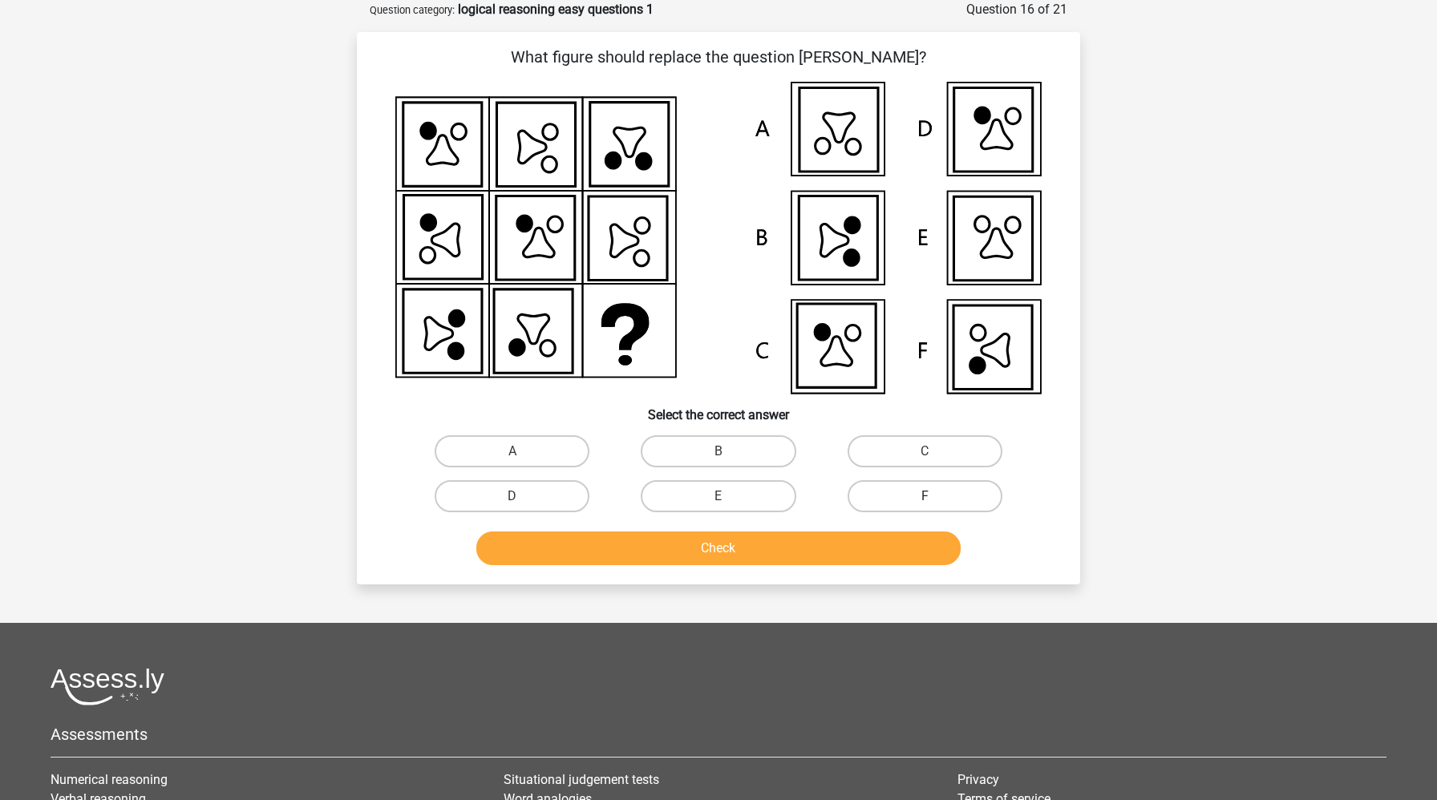
click at [885, 489] on label "F" at bounding box center [924, 496] width 155 height 32
click at [924, 496] on input "F" at bounding box center [929, 501] width 10 height 10
radio input "true"
click at [869, 556] on button "Check" at bounding box center [718, 549] width 485 height 34
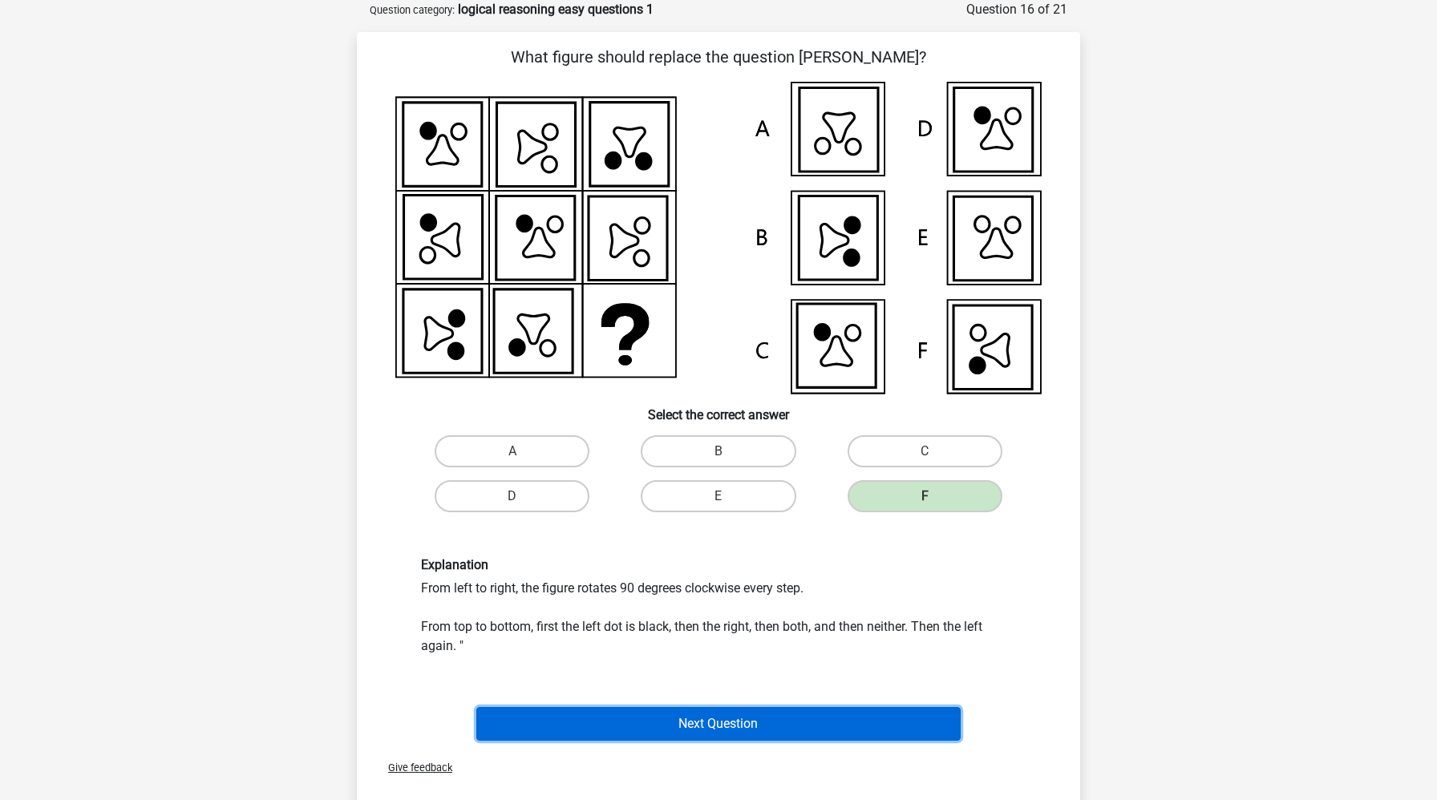
click at [710, 738] on button "Next Question" at bounding box center [718, 724] width 485 height 34
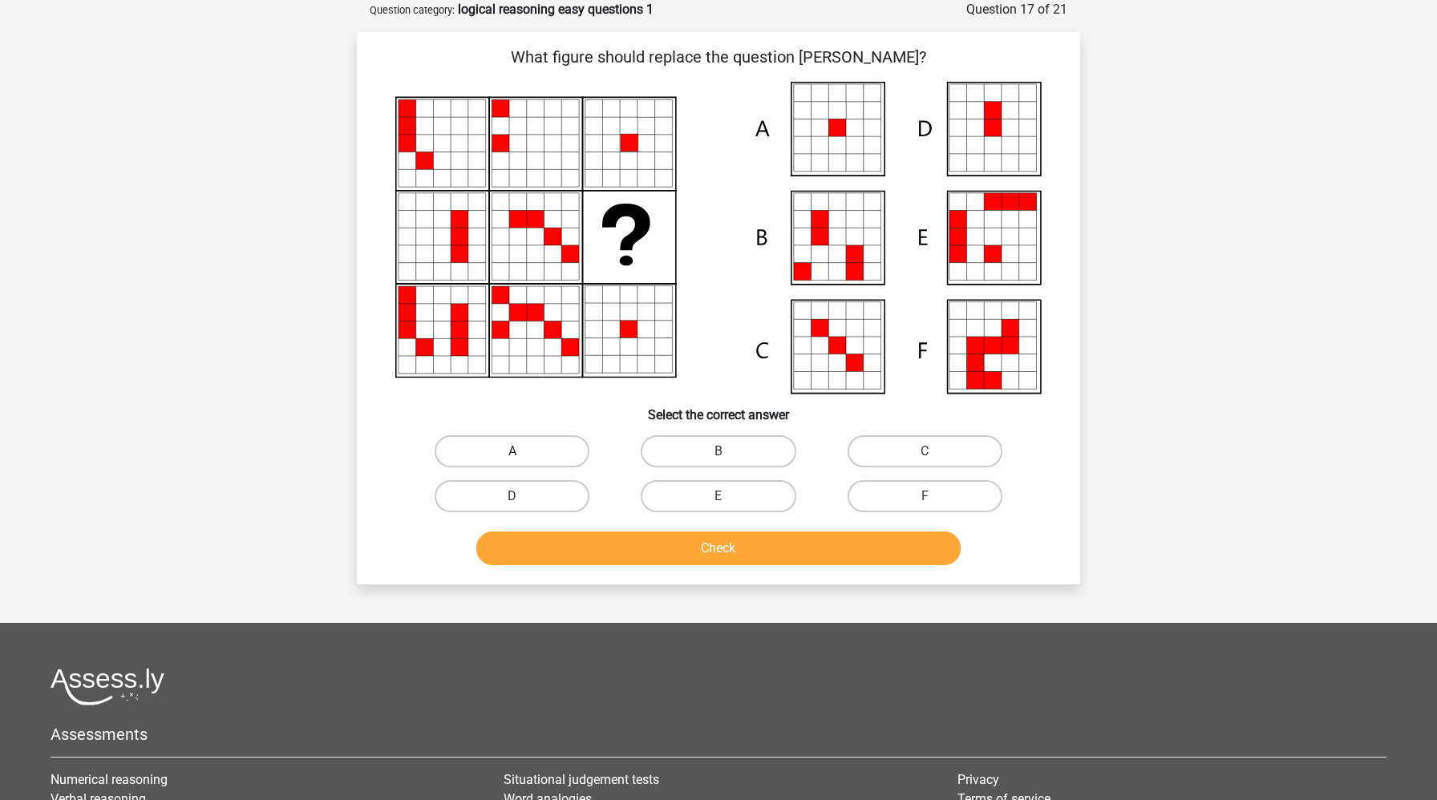
click at [562, 458] on label "A" at bounding box center [512, 451] width 155 height 32
click at [523, 458] on input "A" at bounding box center [517, 456] width 10 height 10
radio input "true"
click at [613, 549] on button "Check" at bounding box center [718, 549] width 485 height 34
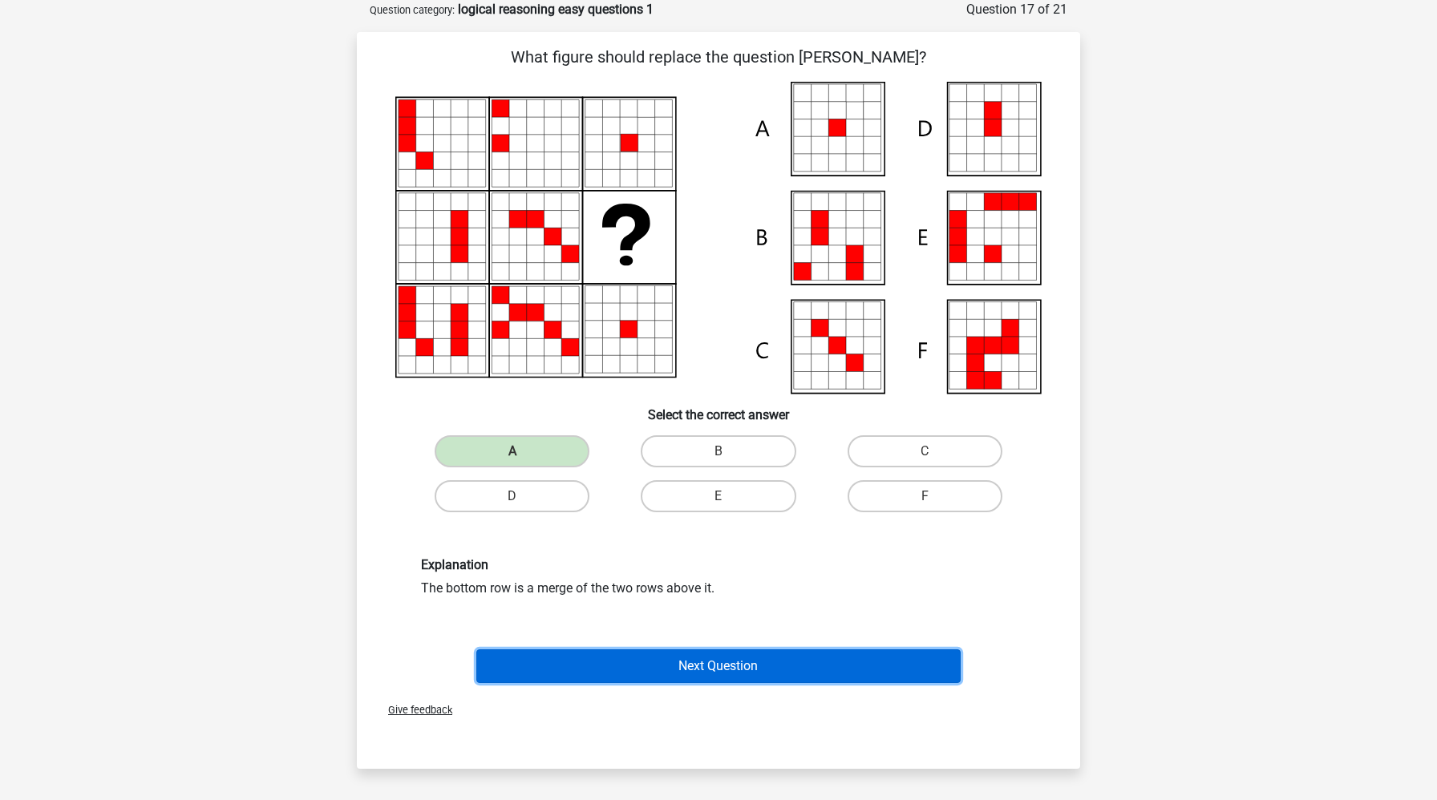
click at [691, 666] on button "Next Question" at bounding box center [718, 666] width 485 height 34
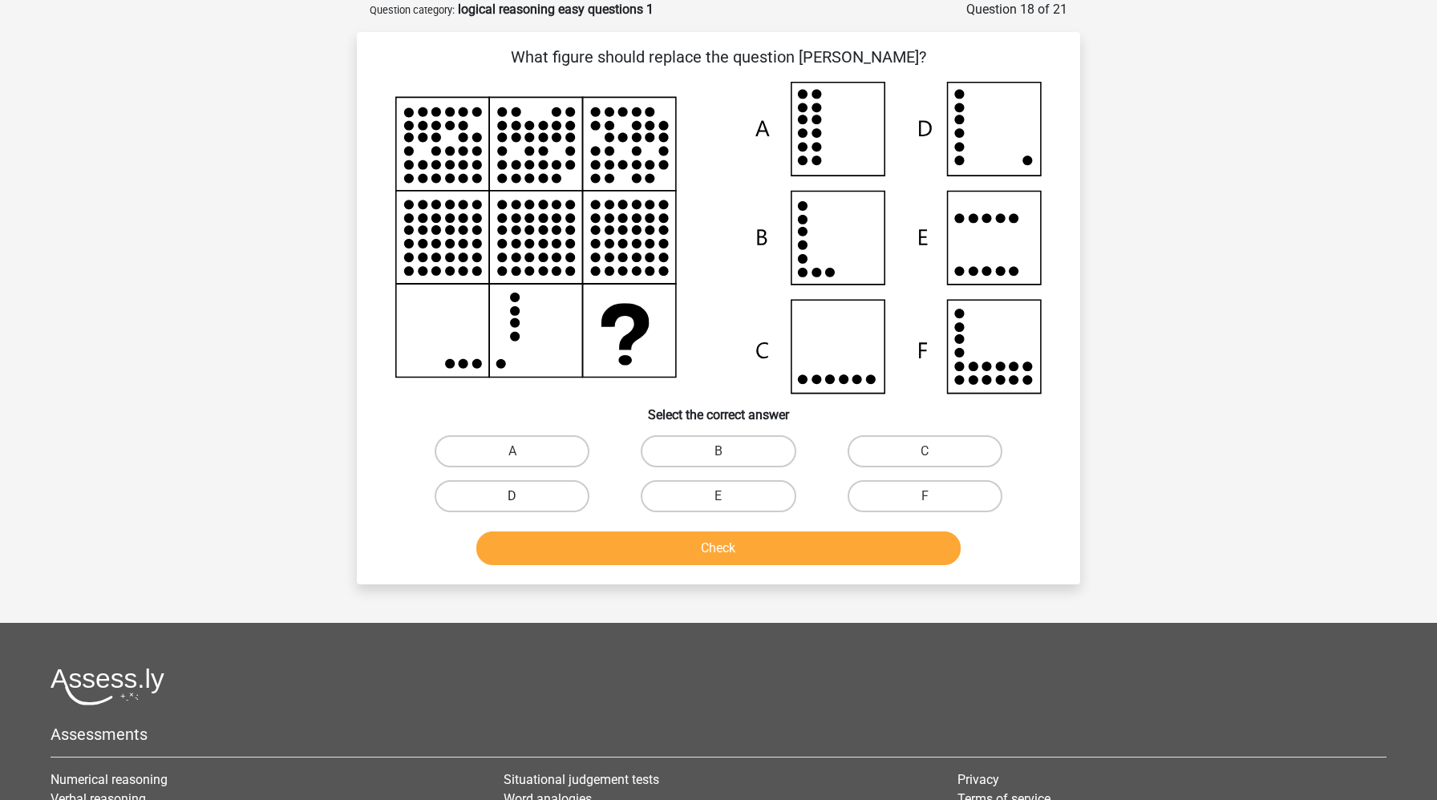
click at [560, 491] on label "D" at bounding box center [512, 496] width 155 height 32
click at [523, 496] on input "D" at bounding box center [517, 501] width 10 height 10
radio input "true"
click at [594, 553] on button "Check" at bounding box center [718, 549] width 485 height 34
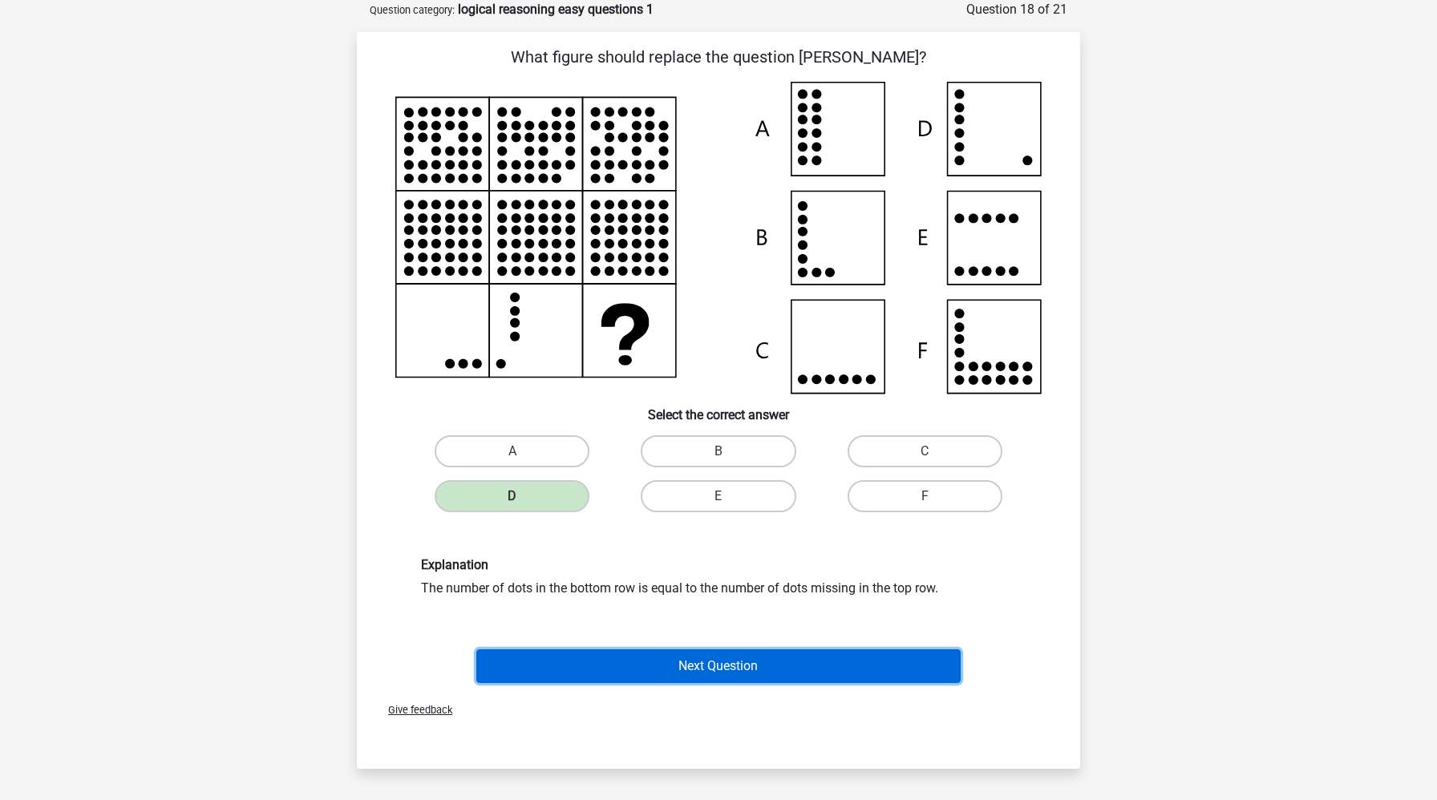
click at [594, 673] on button "Next Question" at bounding box center [718, 666] width 485 height 34
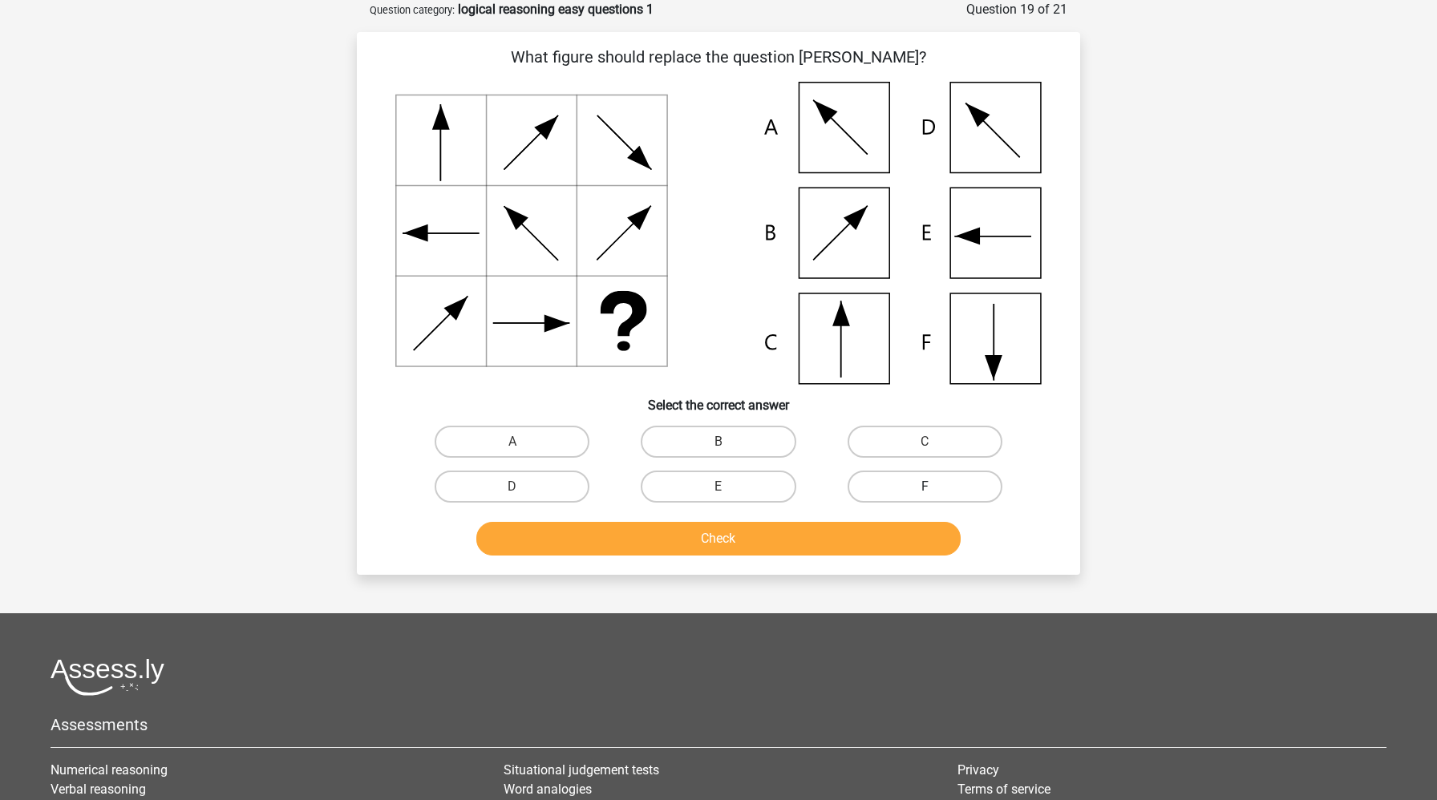
click at [893, 483] on label "F" at bounding box center [924, 487] width 155 height 32
click at [924, 487] on input "F" at bounding box center [929, 492] width 10 height 10
radio input "true"
click at [790, 540] on button "Check" at bounding box center [718, 539] width 485 height 34
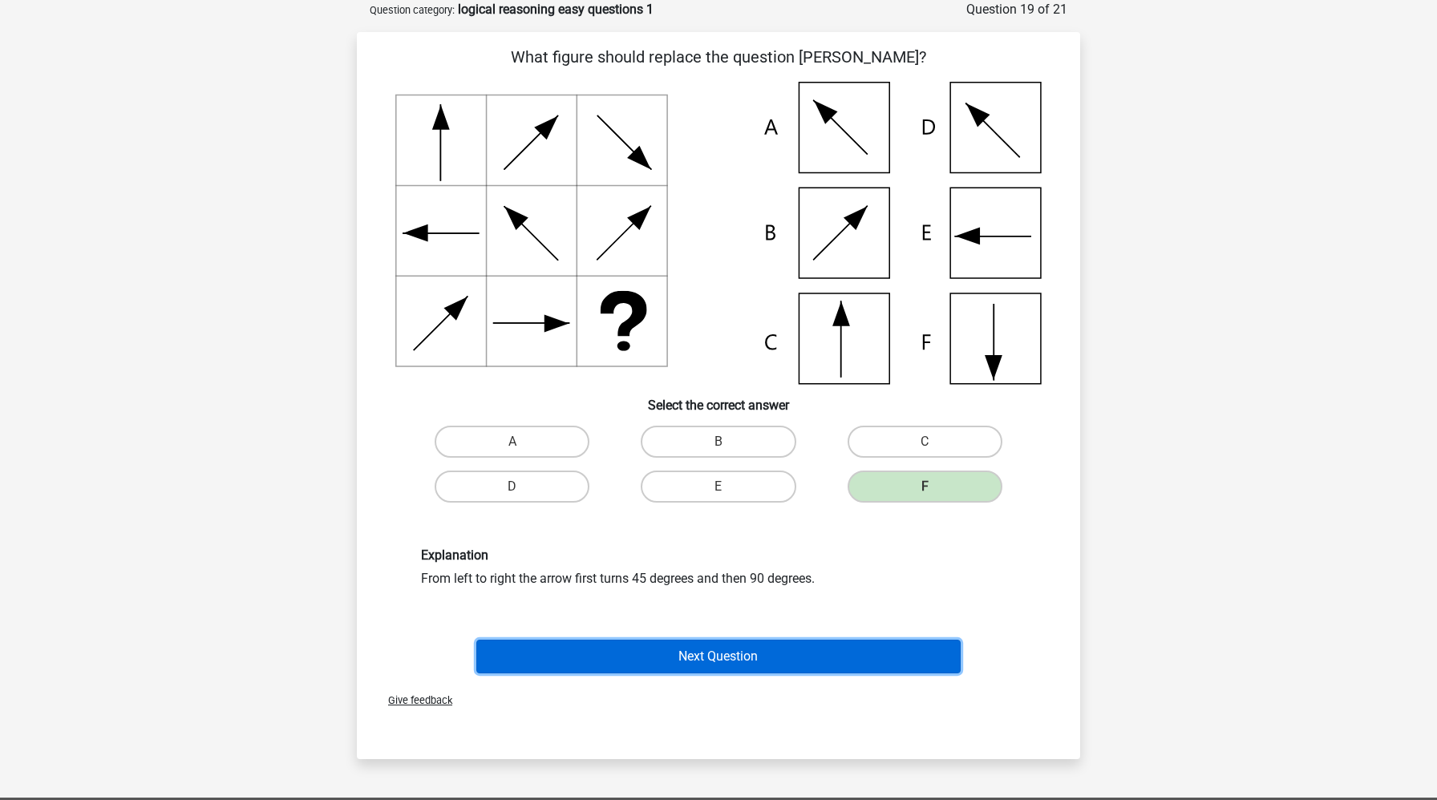
click at [741, 649] on button "Next Question" at bounding box center [718, 657] width 485 height 34
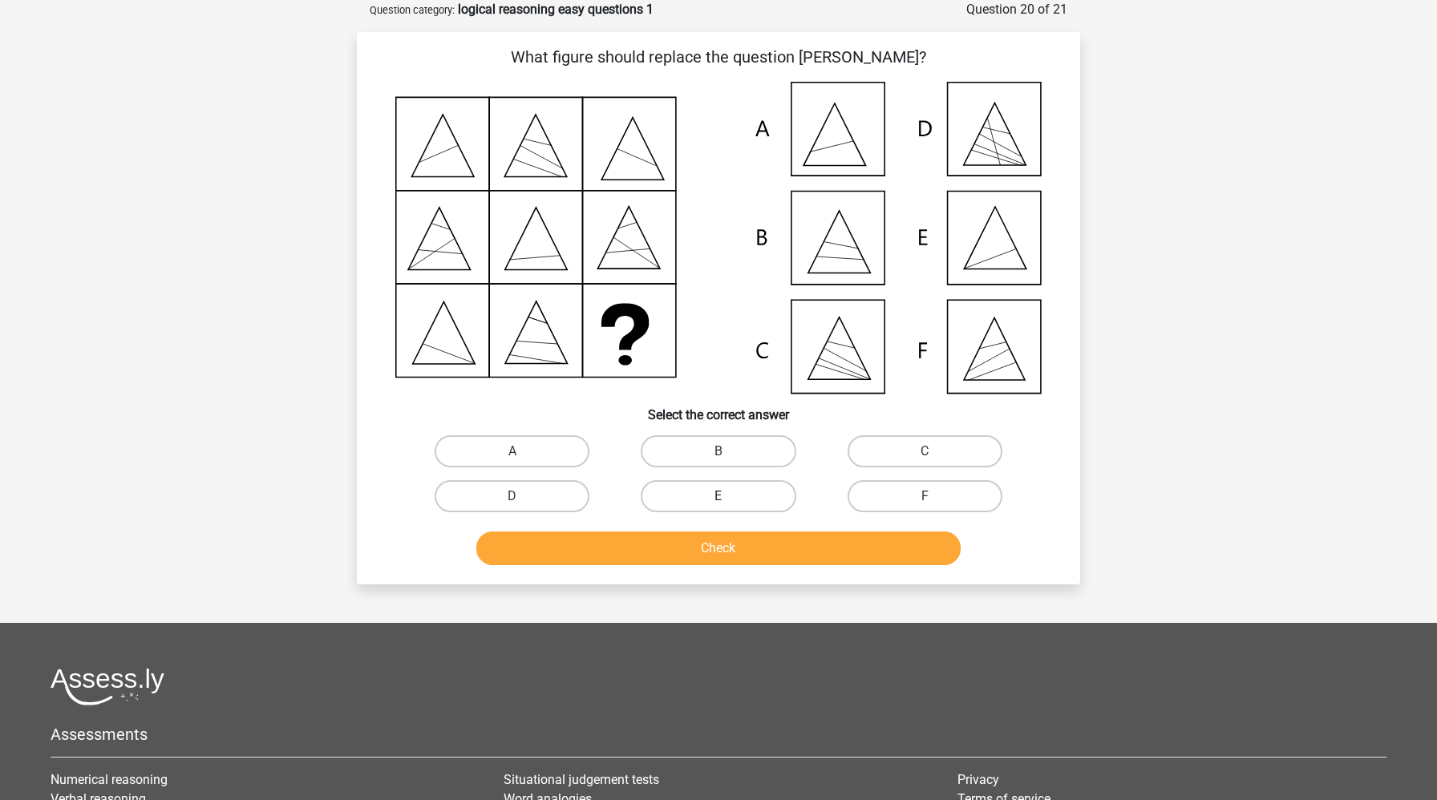
click at [770, 496] on label "E" at bounding box center [718, 496] width 155 height 32
click at [729, 496] on input "E" at bounding box center [723, 501] width 10 height 10
radio input "true"
click at [775, 554] on button "Check" at bounding box center [718, 549] width 485 height 34
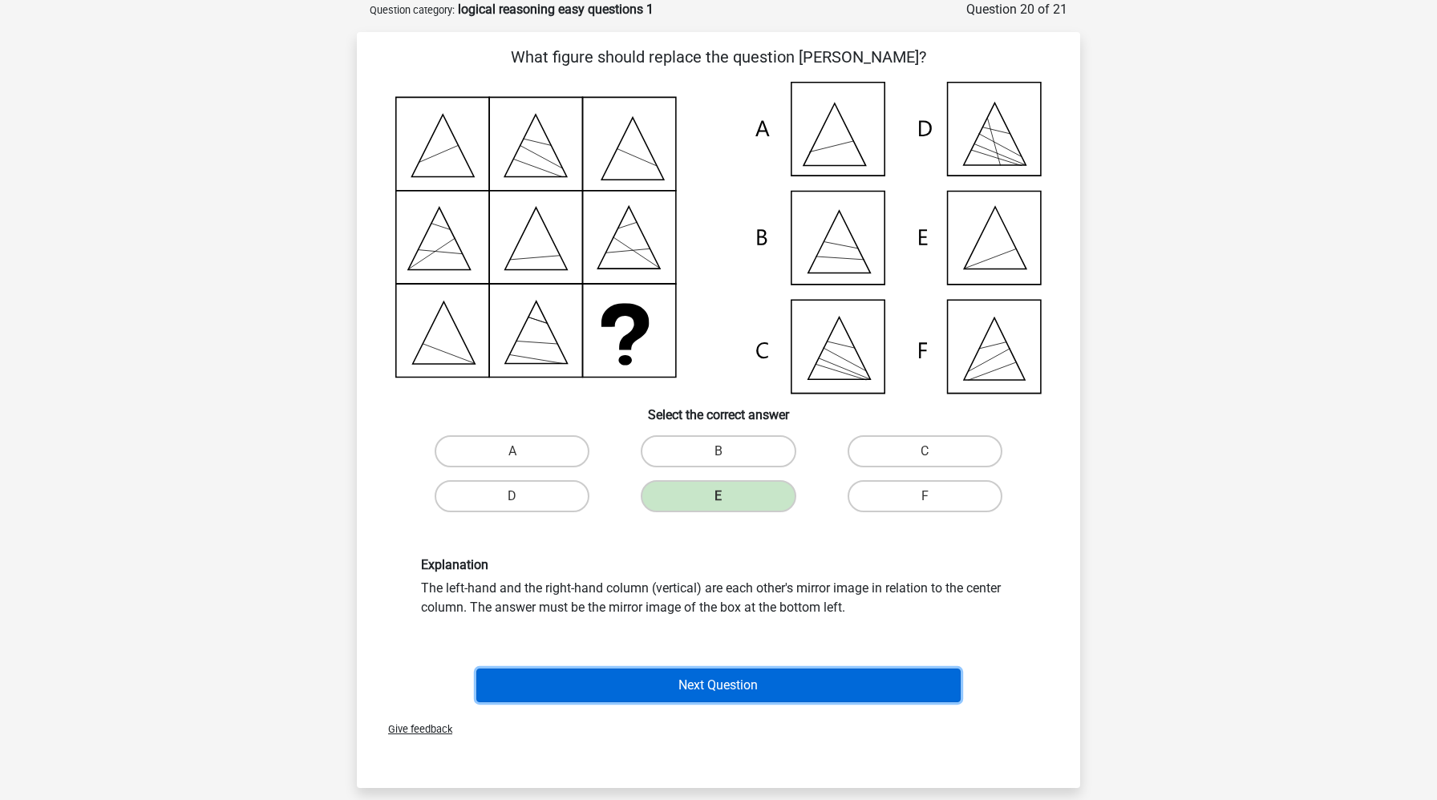
click at [734, 682] on button "Next Question" at bounding box center [718, 686] width 485 height 34
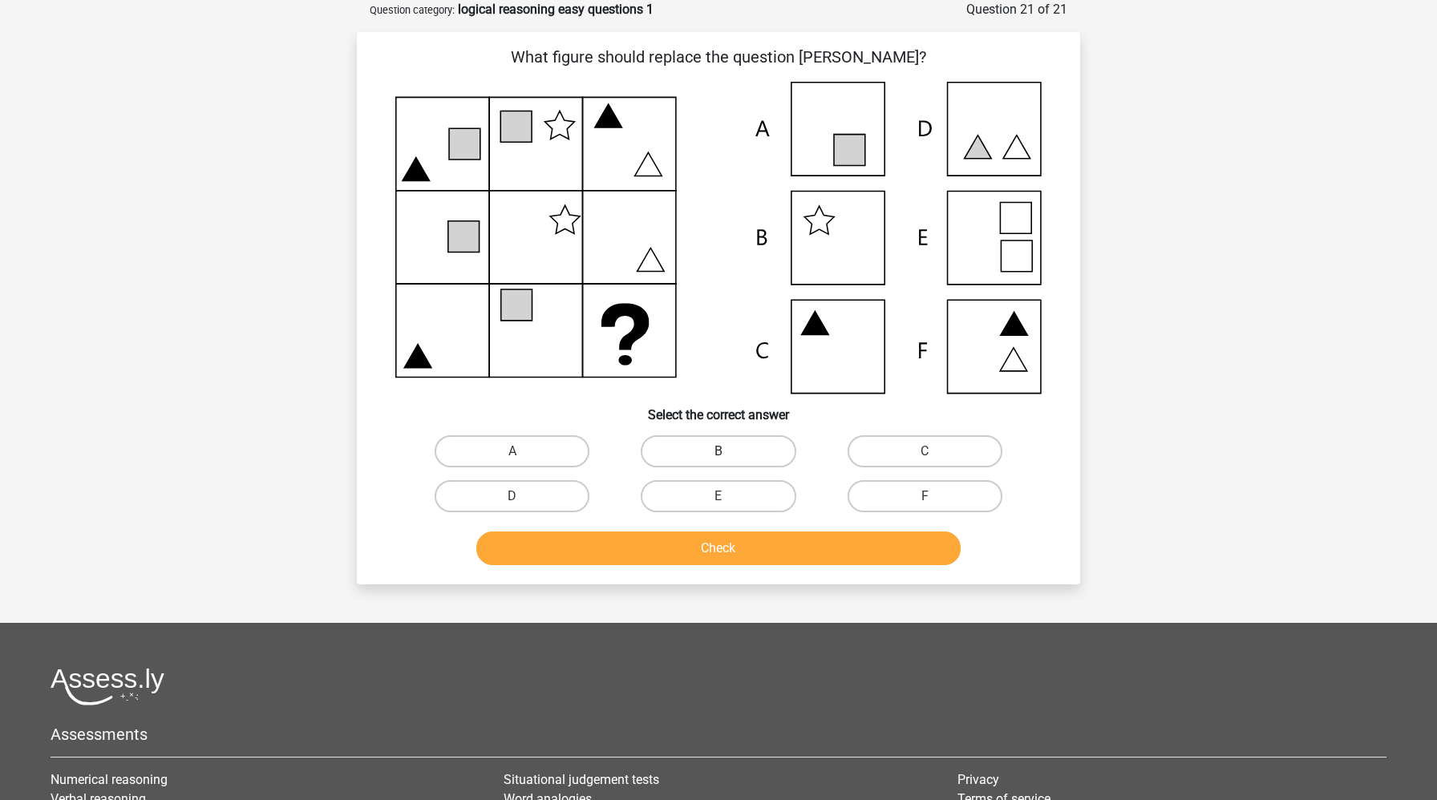
click at [714, 450] on label "B" at bounding box center [718, 451] width 155 height 32
click at [718, 451] on input "B" at bounding box center [723, 456] width 10 height 10
radio input "true"
click at [678, 556] on button "Check" at bounding box center [718, 549] width 485 height 34
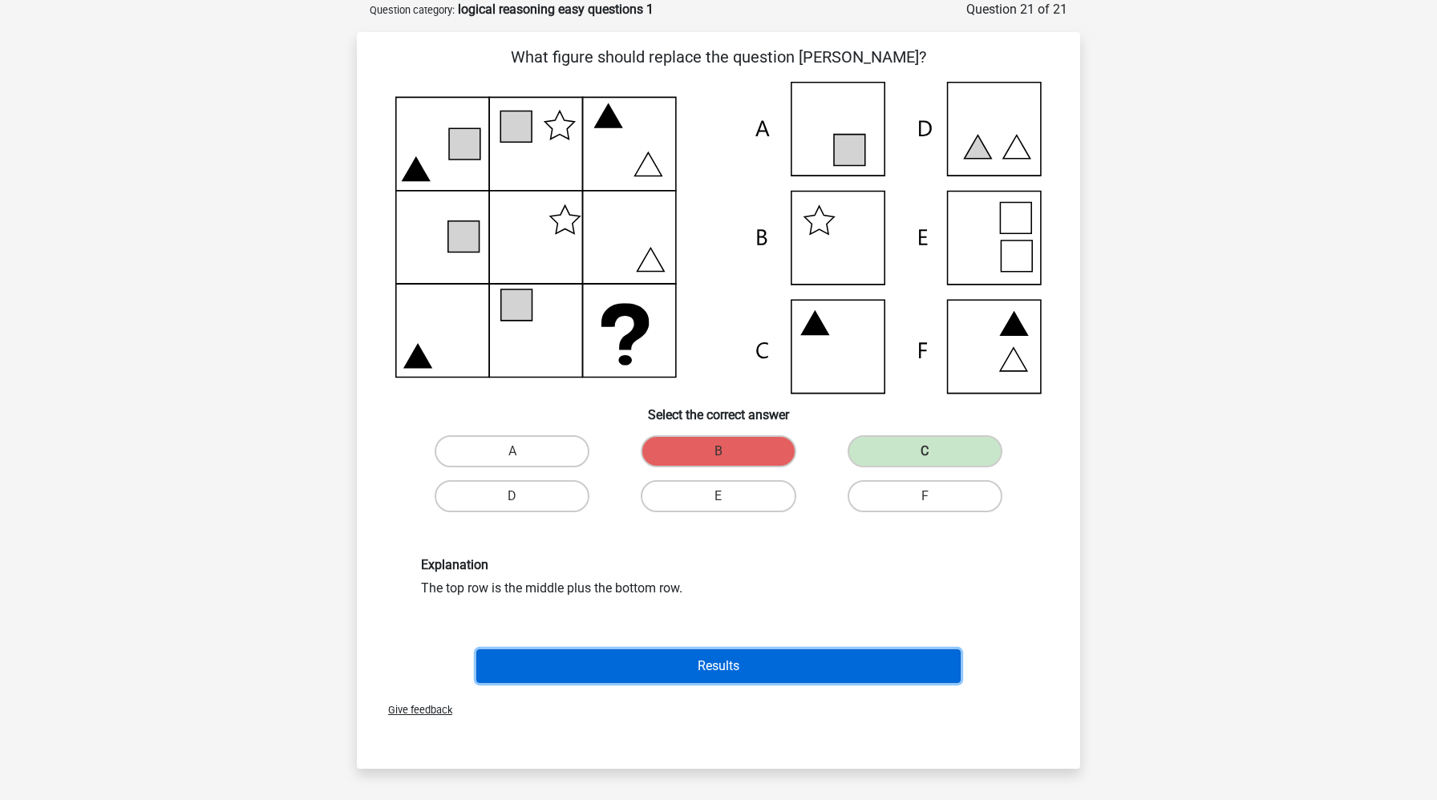
click at [698, 662] on button "Results" at bounding box center [718, 666] width 485 height 34
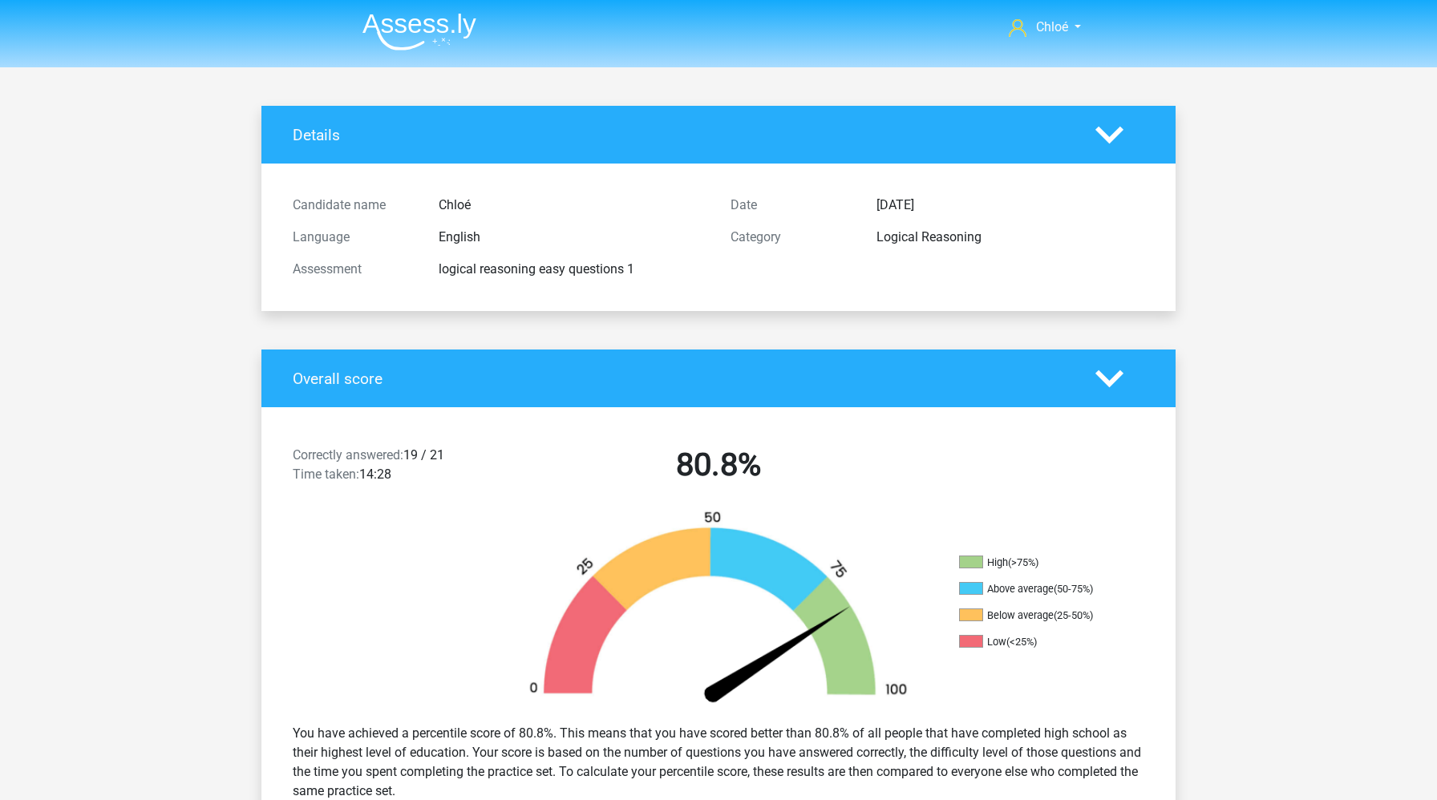
click at [443, 30] on img at bounding box center [419, 32] width 114 height 38
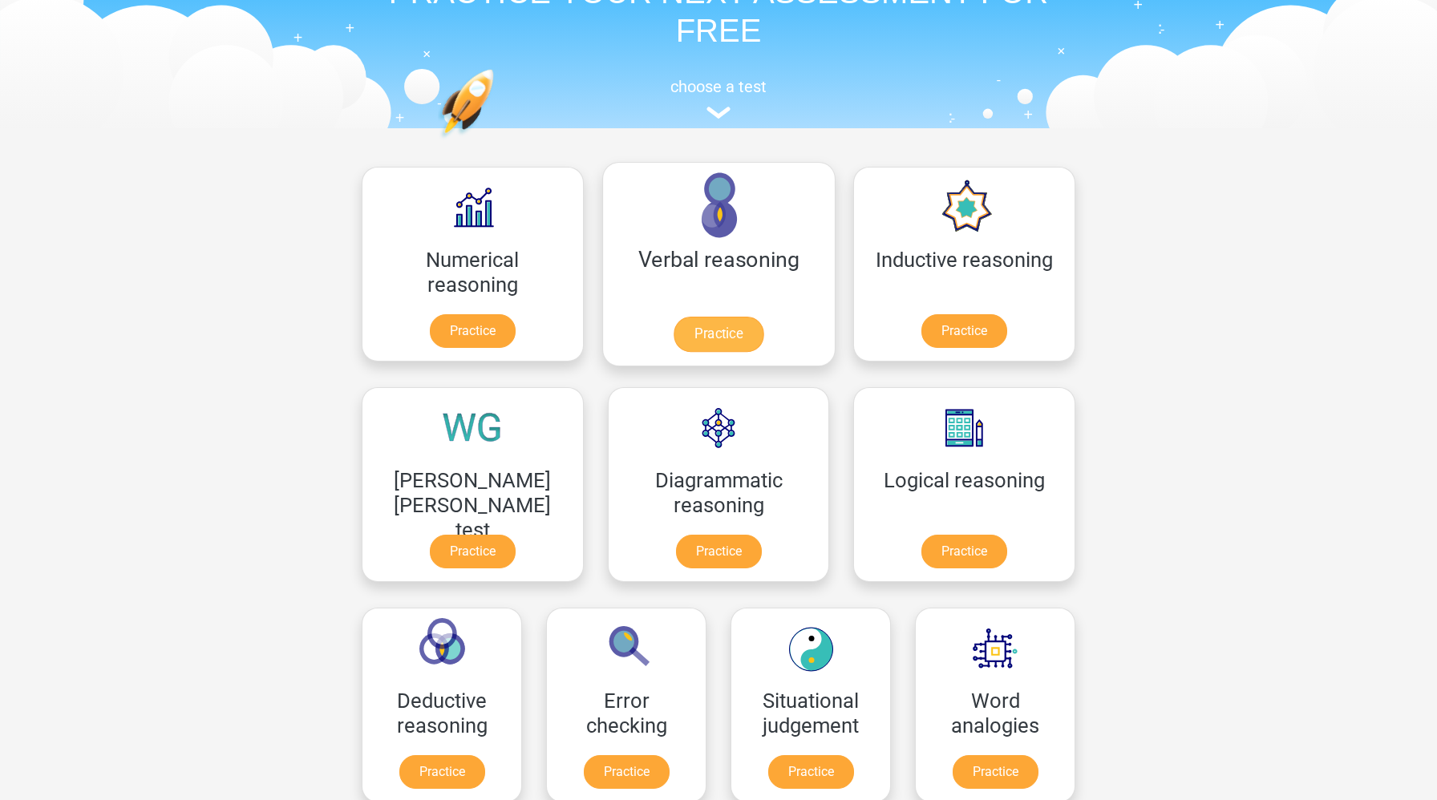
scroll to position [95, 0]
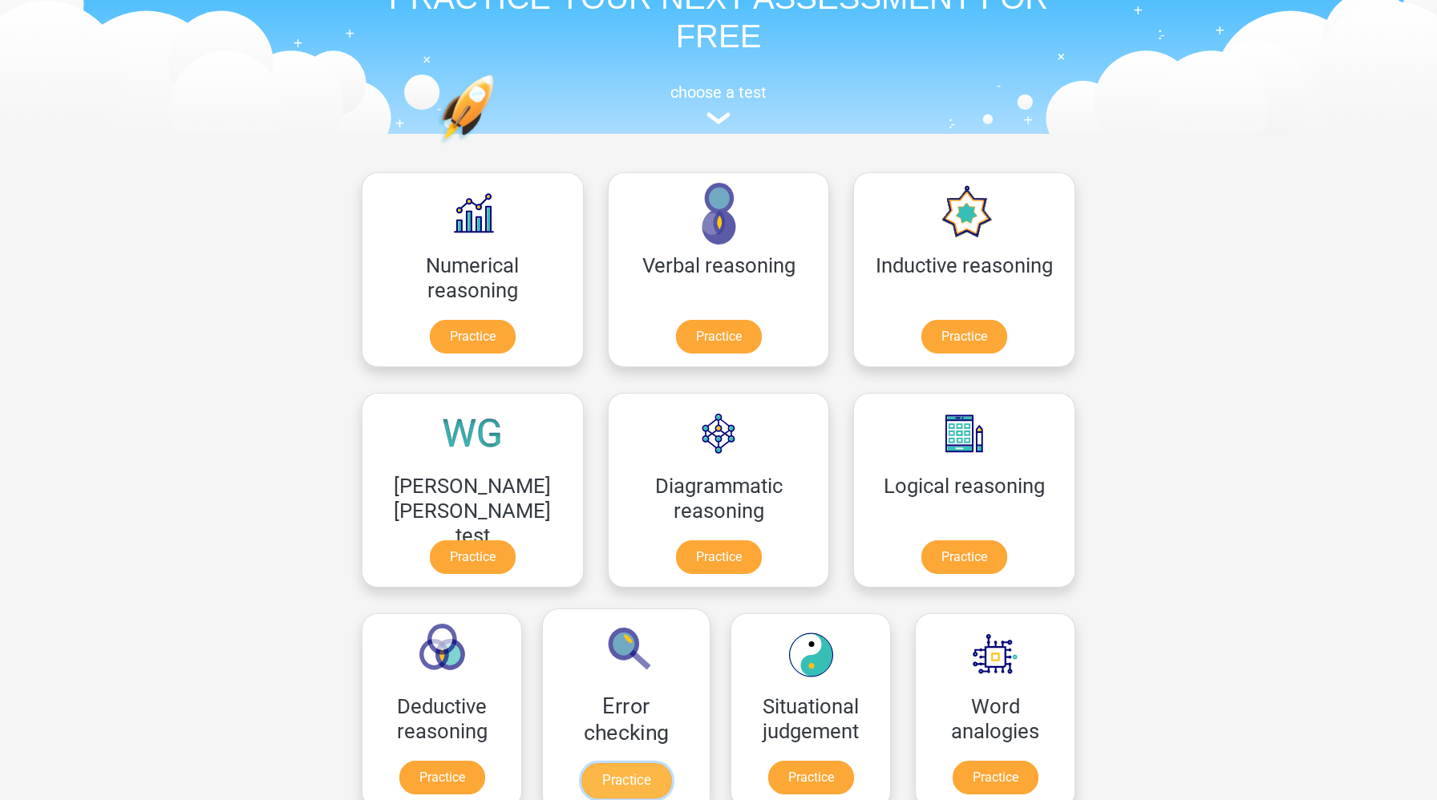
click at [671, 763] on link "Practice" at bounding box center [626, 780] width 90 height 35
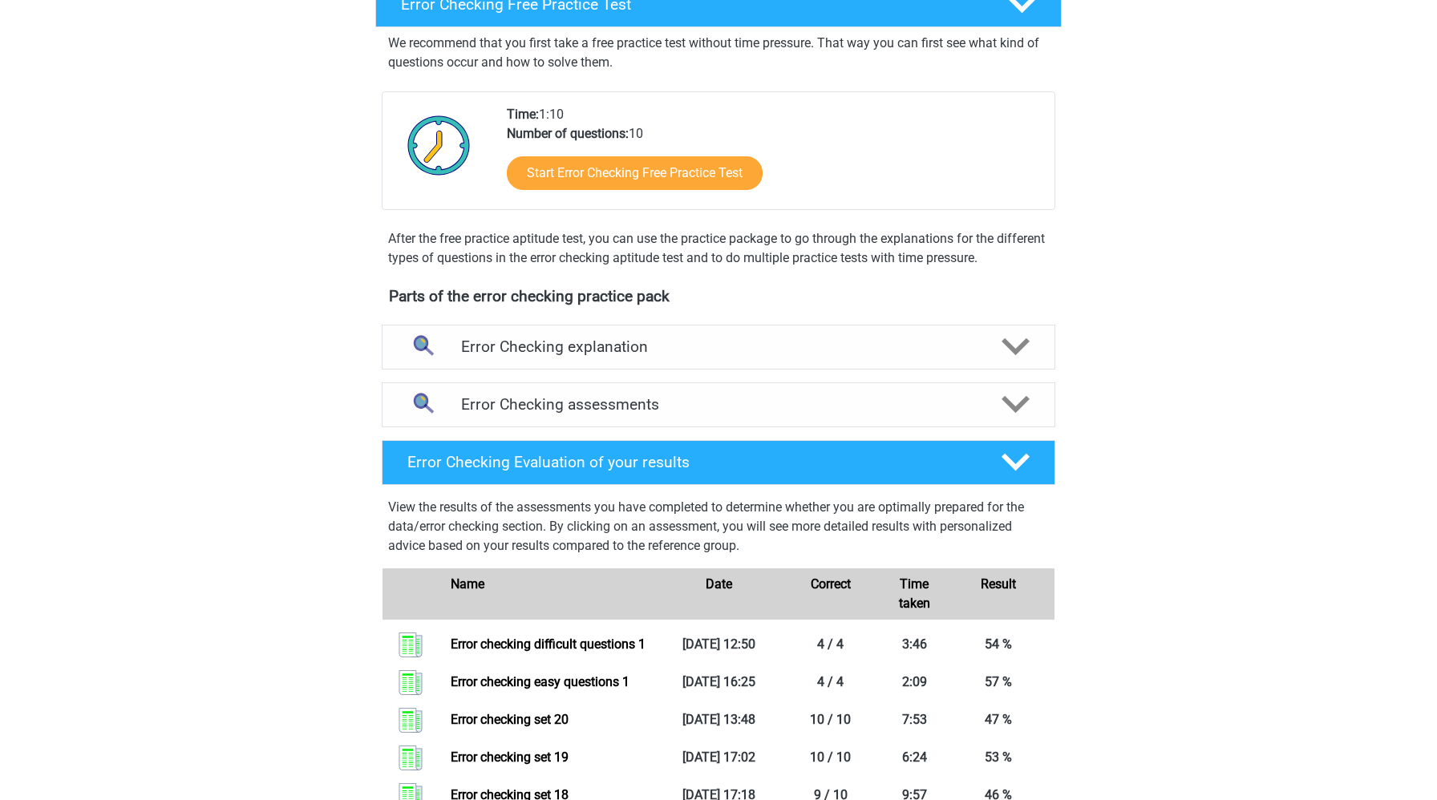
scroll to position [486, 0]
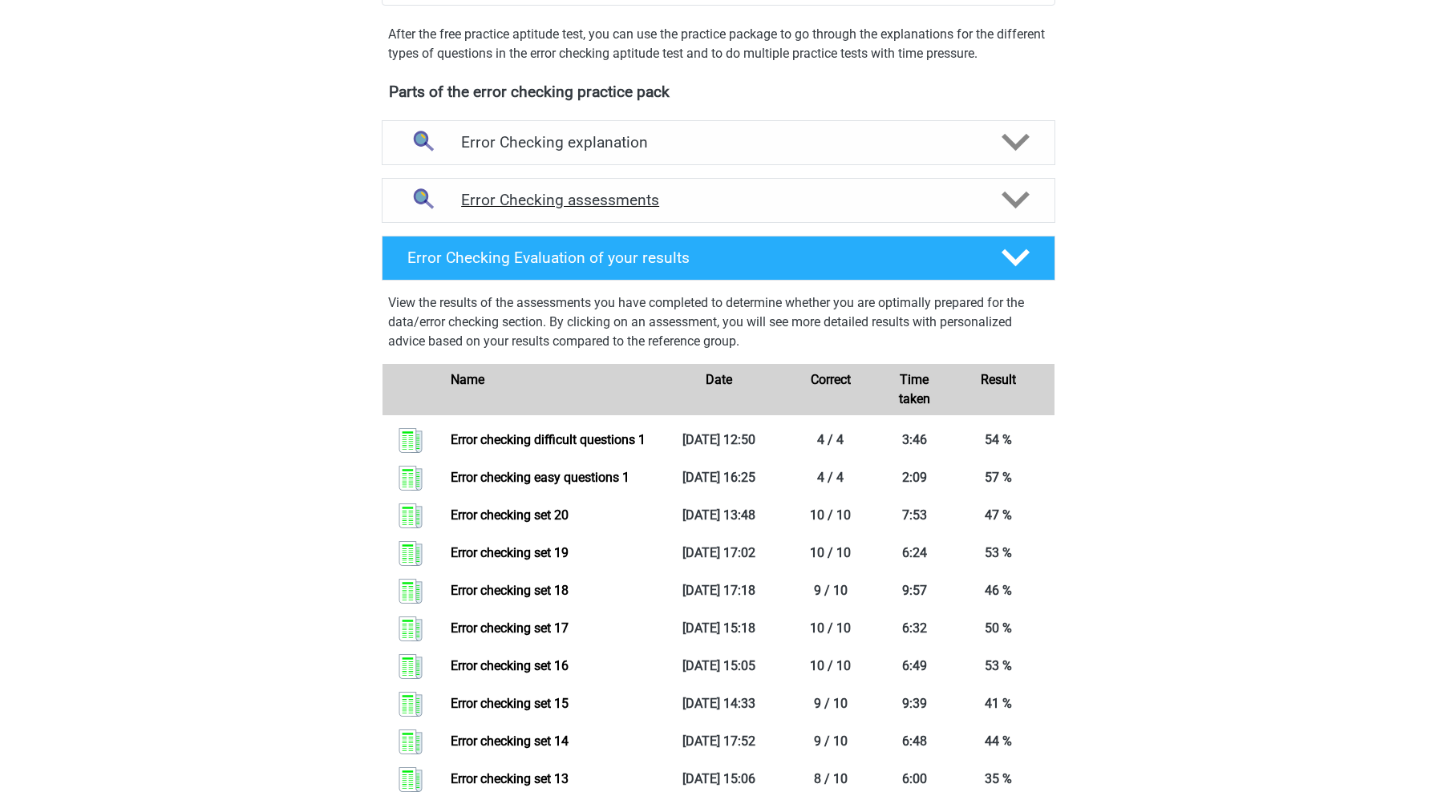
click at [835, 200] on h4 "Error Checking assessments" at bounding box center [718, 200] width 515 height 18
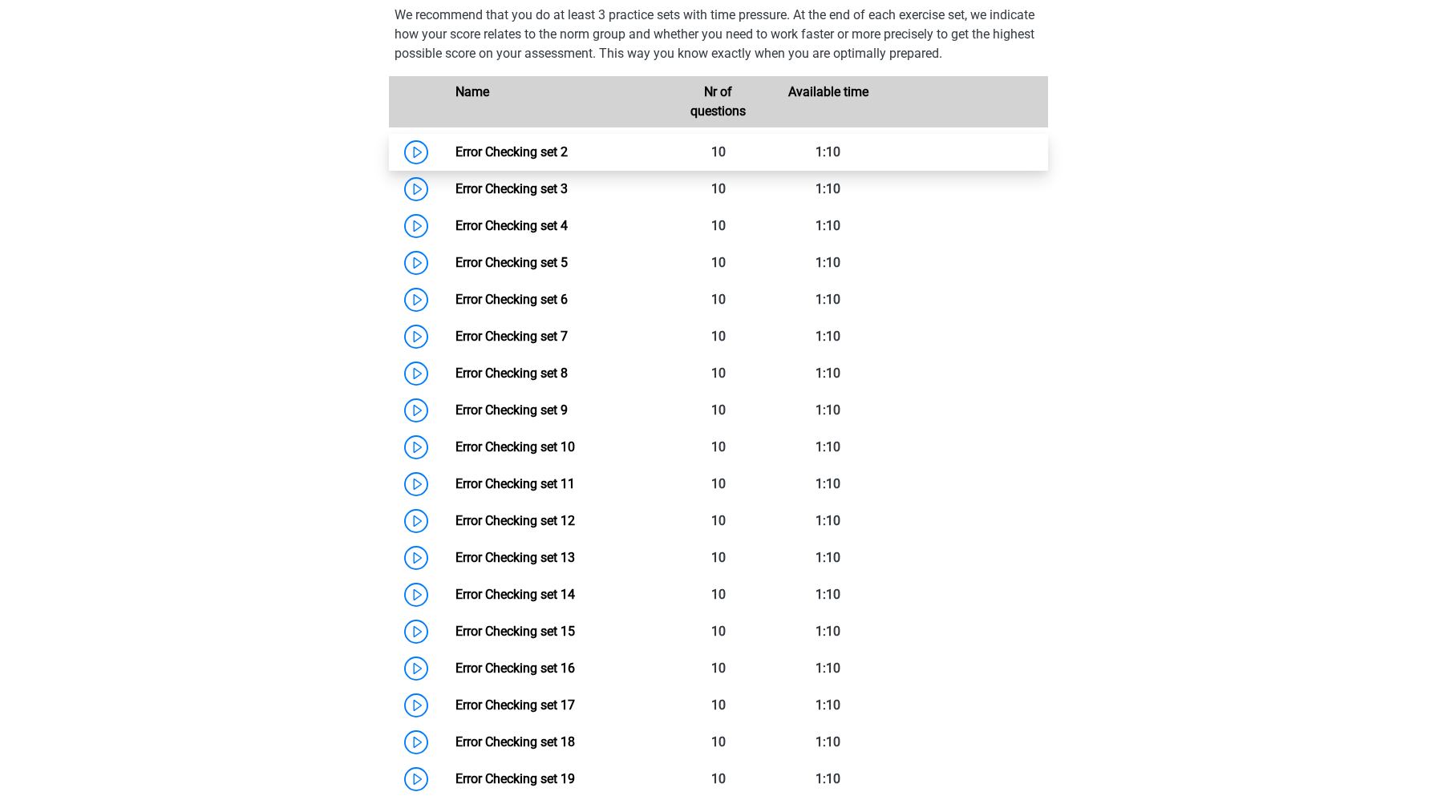
scroll to position [0, 0]
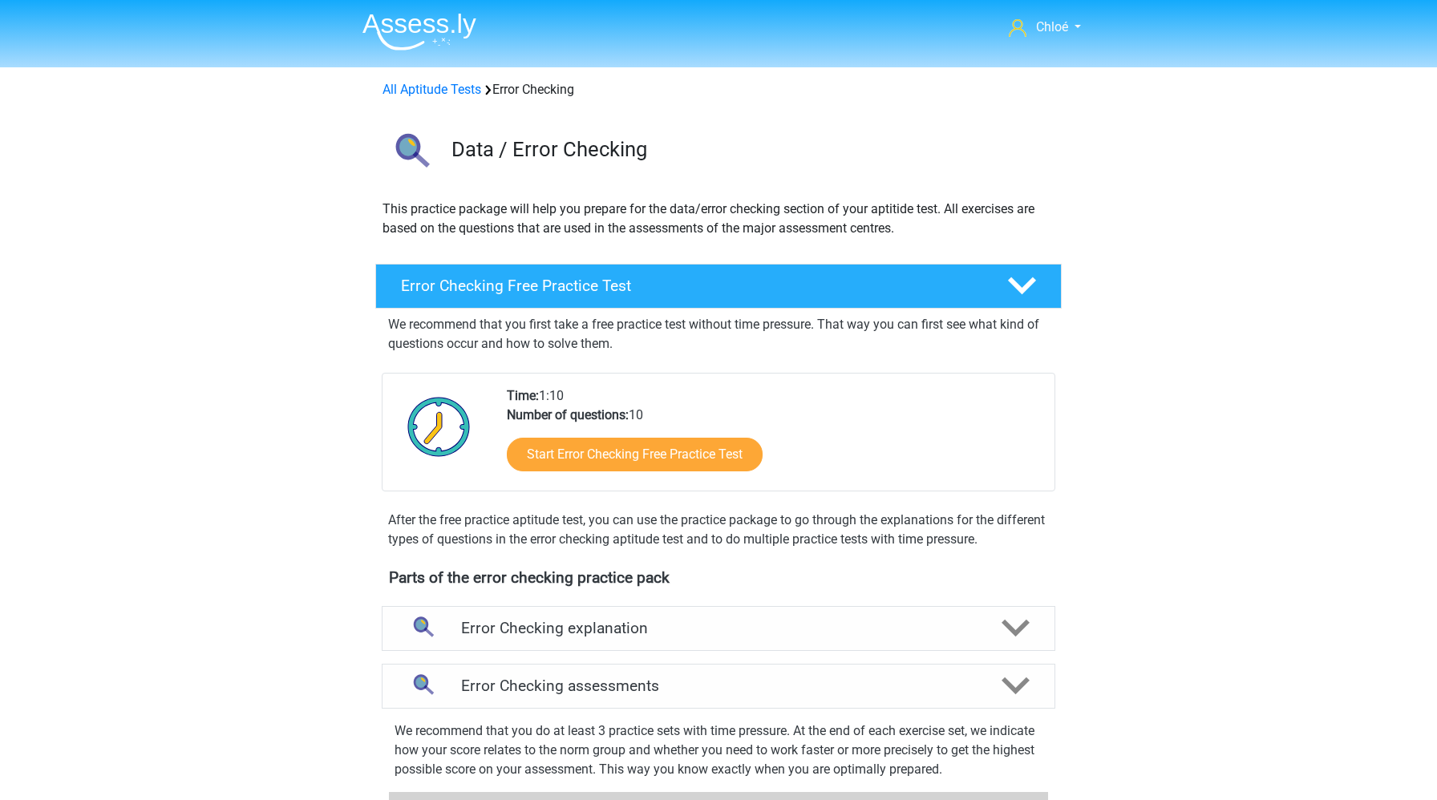
click at [421, 32] on img at bounding box center [419, 32] width 114 height 38
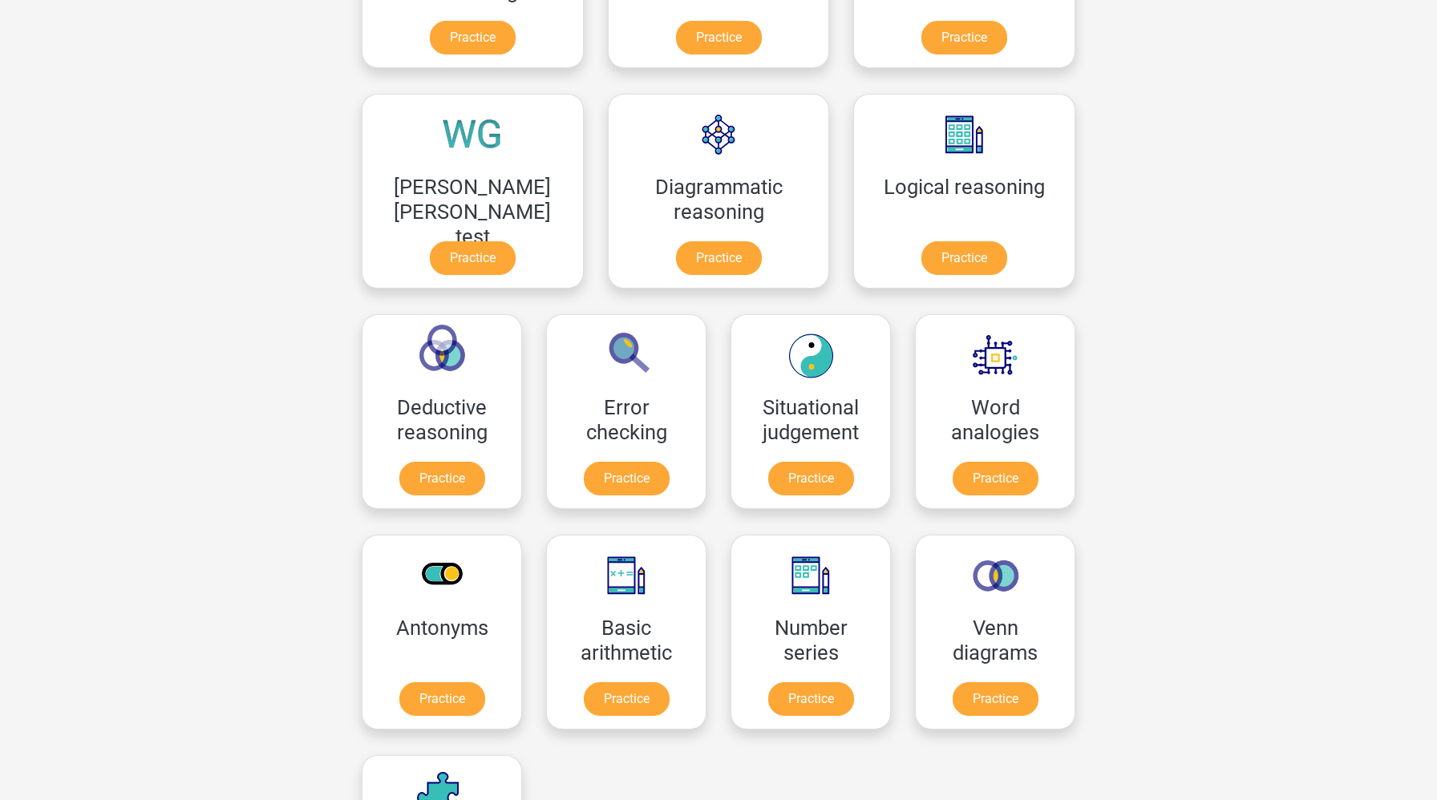
scroll to position [396, 0]
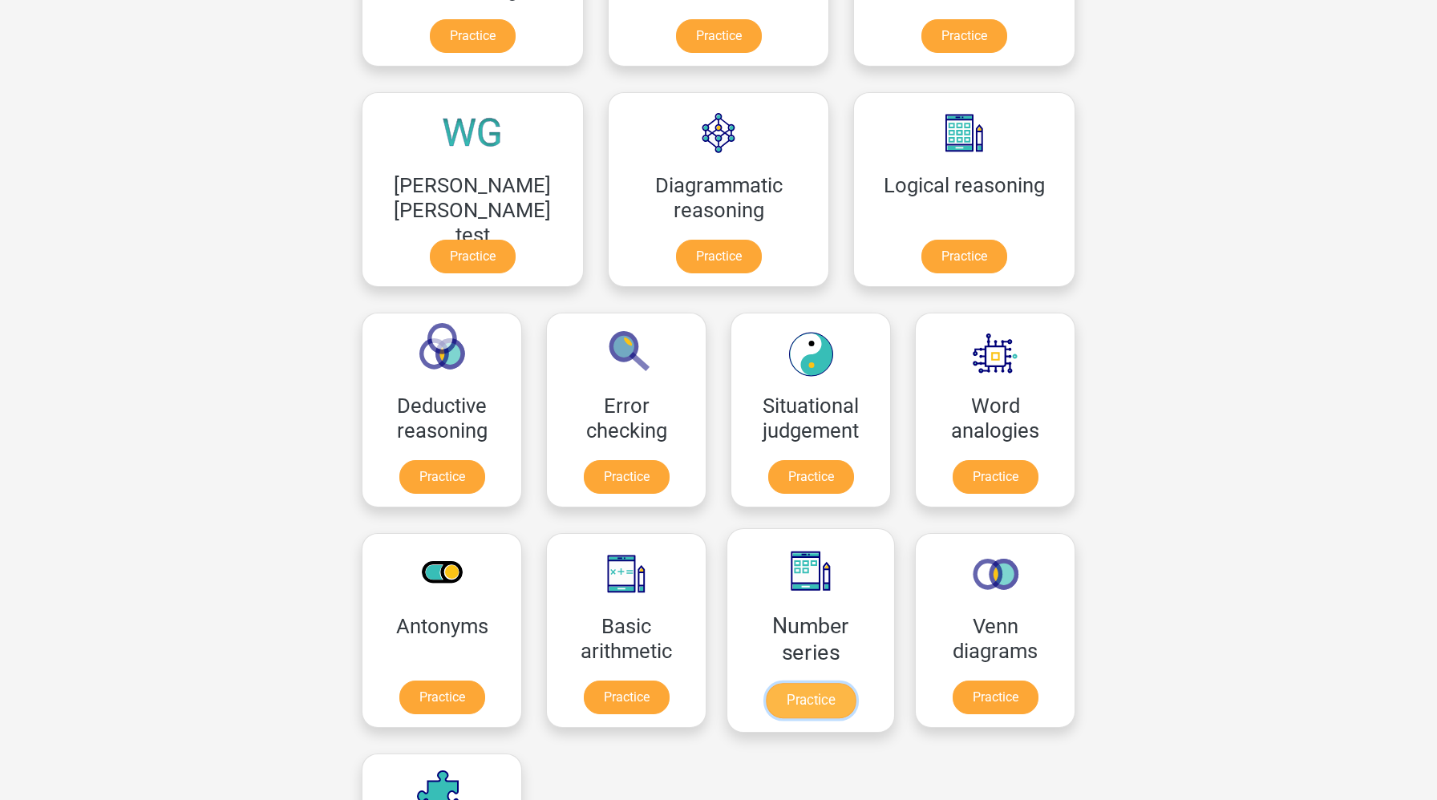
click at [766, 702] on link "Practice" at bounding box center [811, 700] width 90 height 35
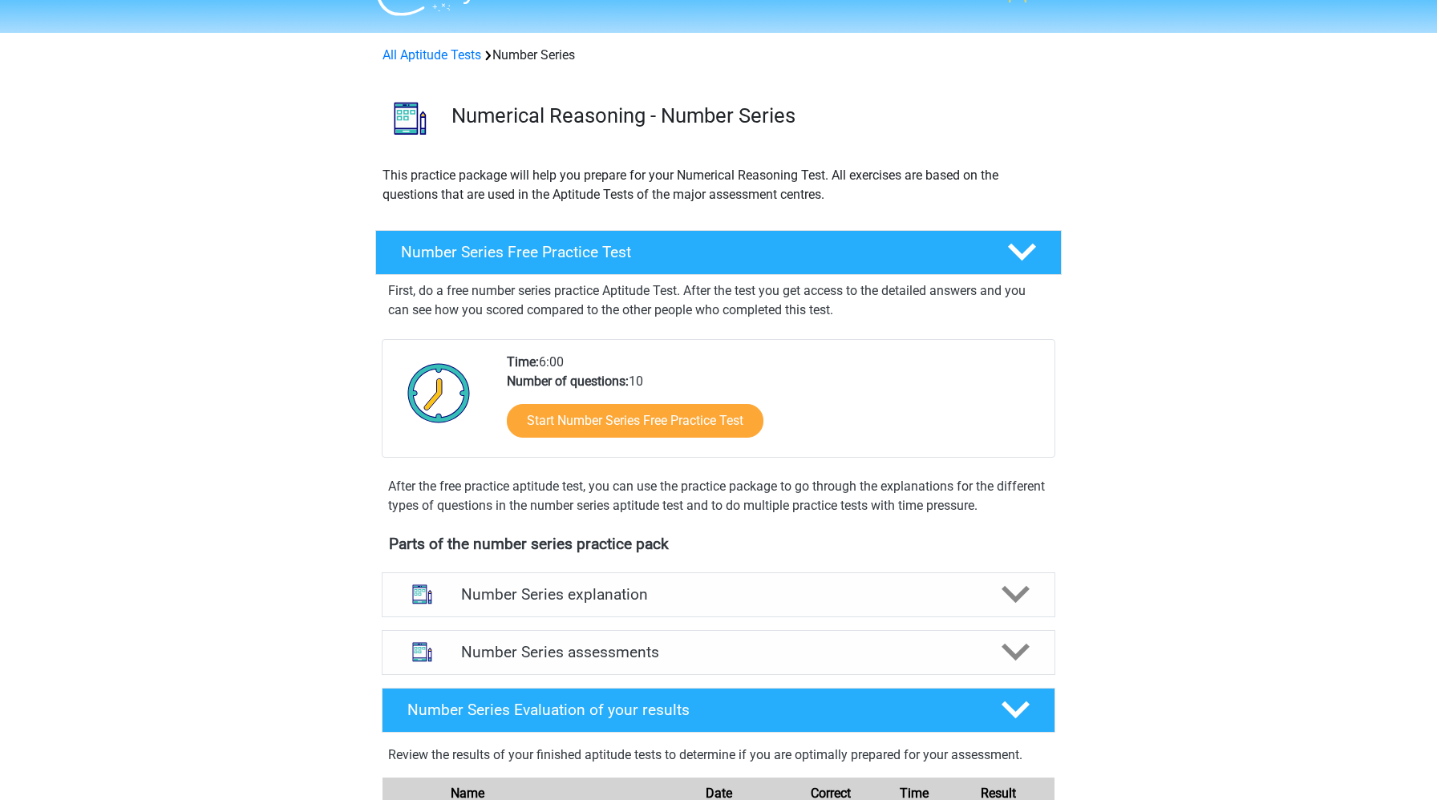
scroll to position [316, 0]
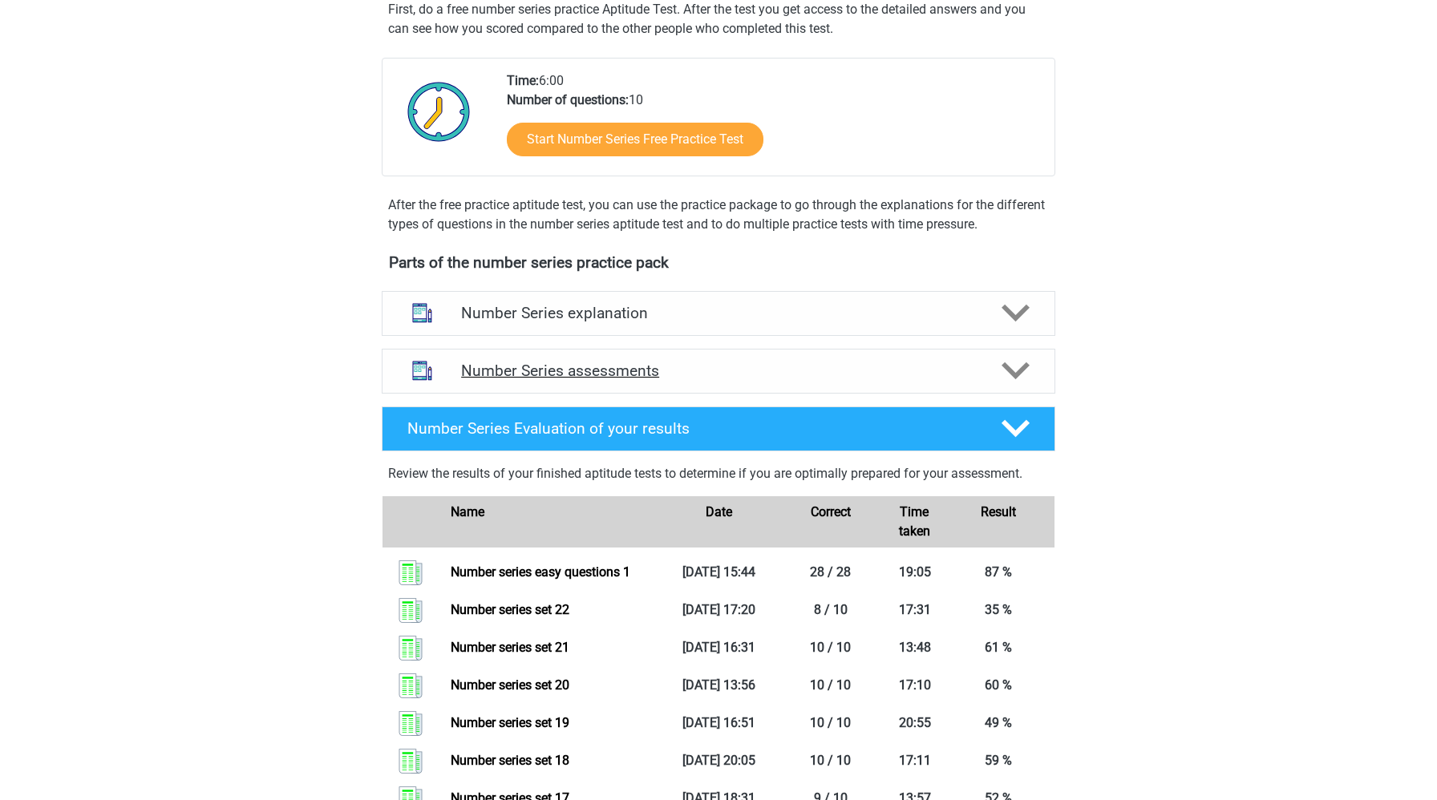
click at [592, 364] on h4 "Number Series assessments" at bounding box center [718, 371] width 515 height 18
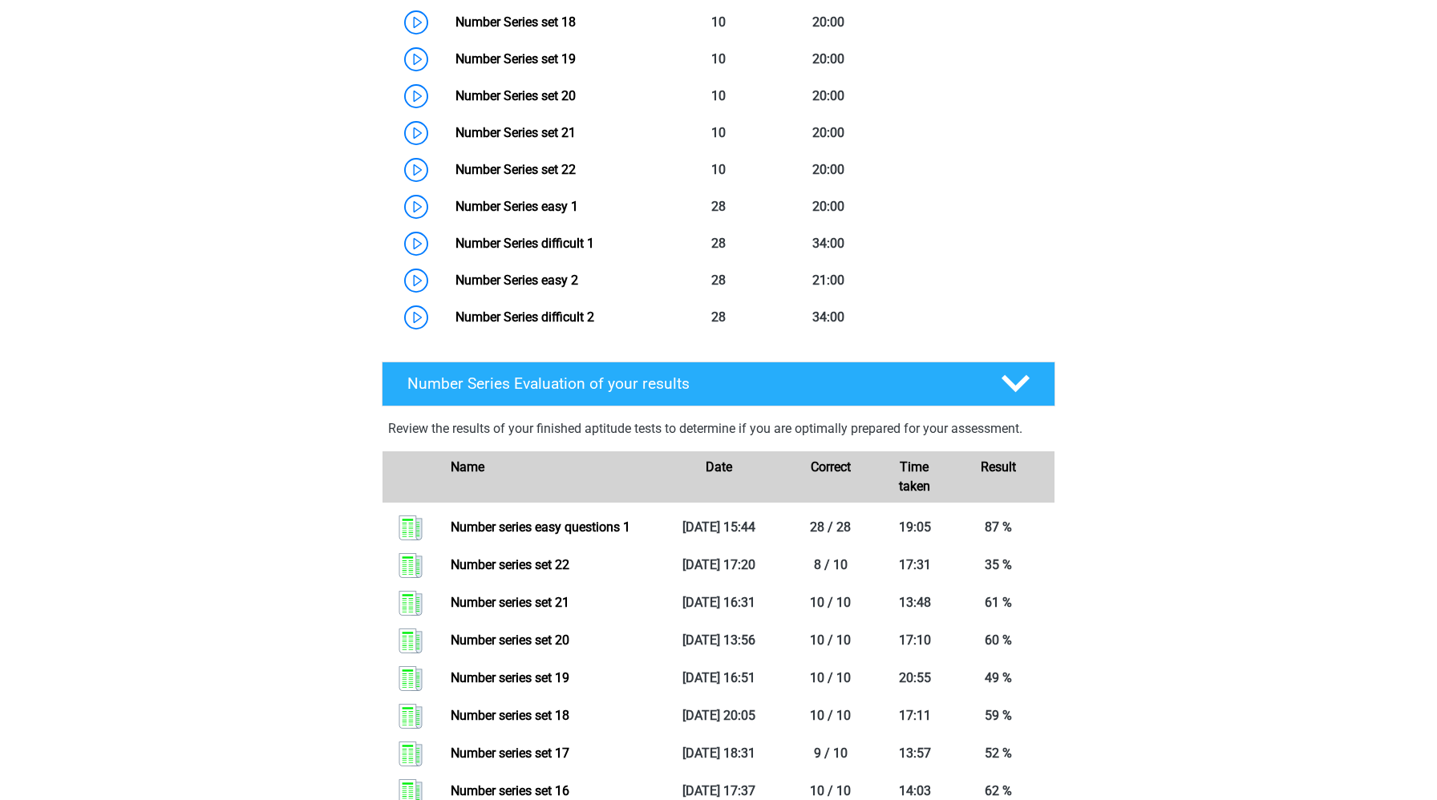
scroll to position [1454, 0]
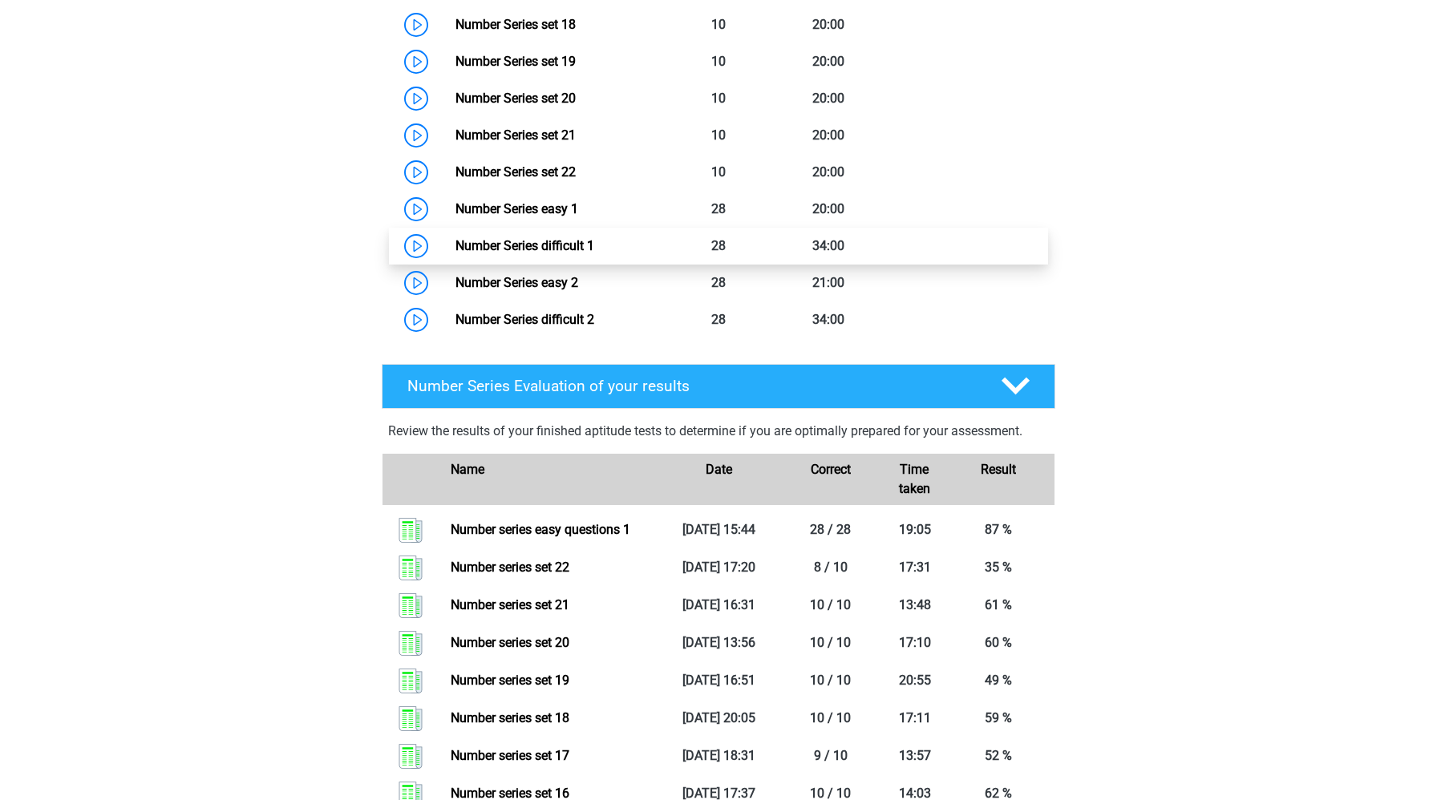
click at [455, 245] on link "Number Series difficult 1" at bounding box center [524, 245] width 139 height 15
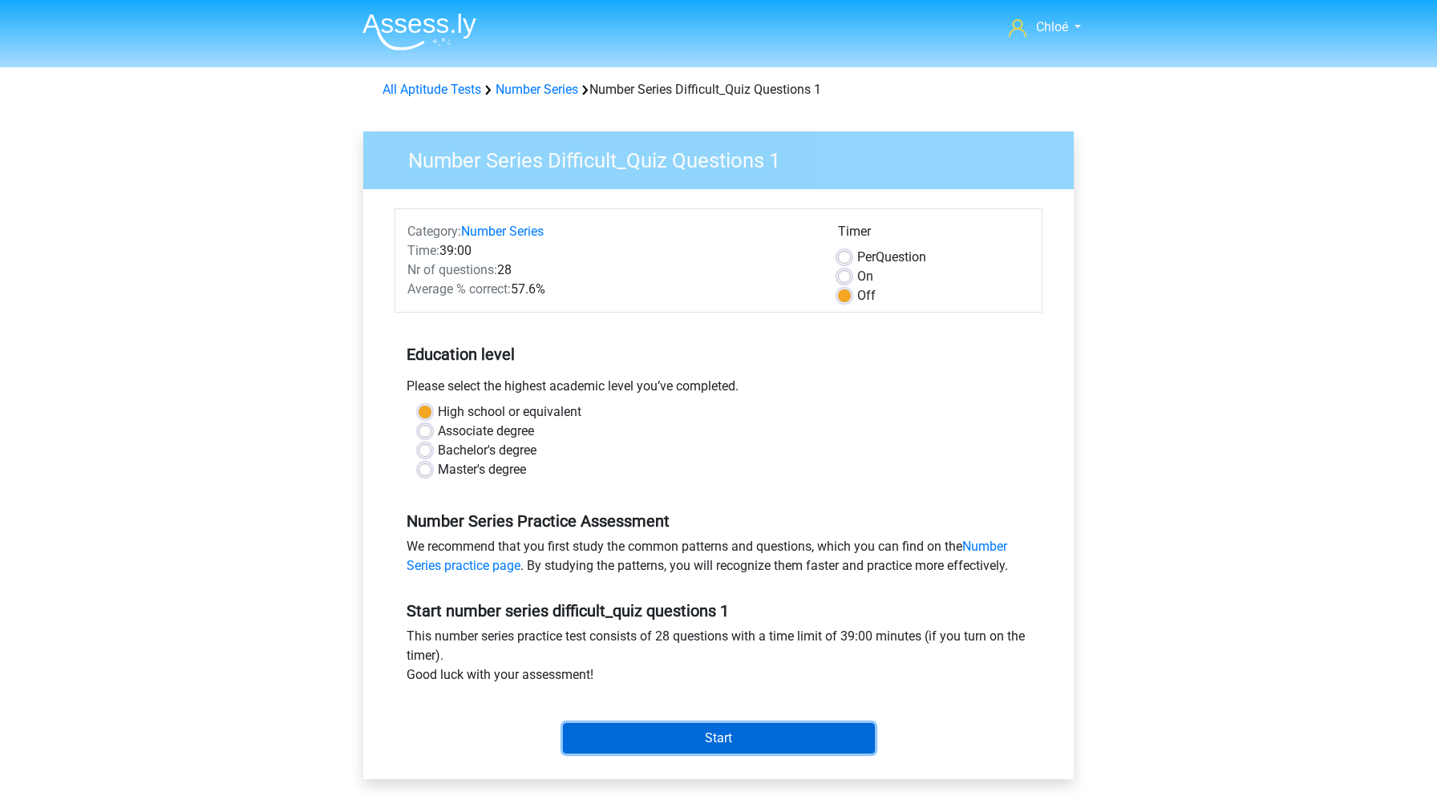
click at [724, 747] on input "Start" at bounding box center [719, 738] width 312 height 30
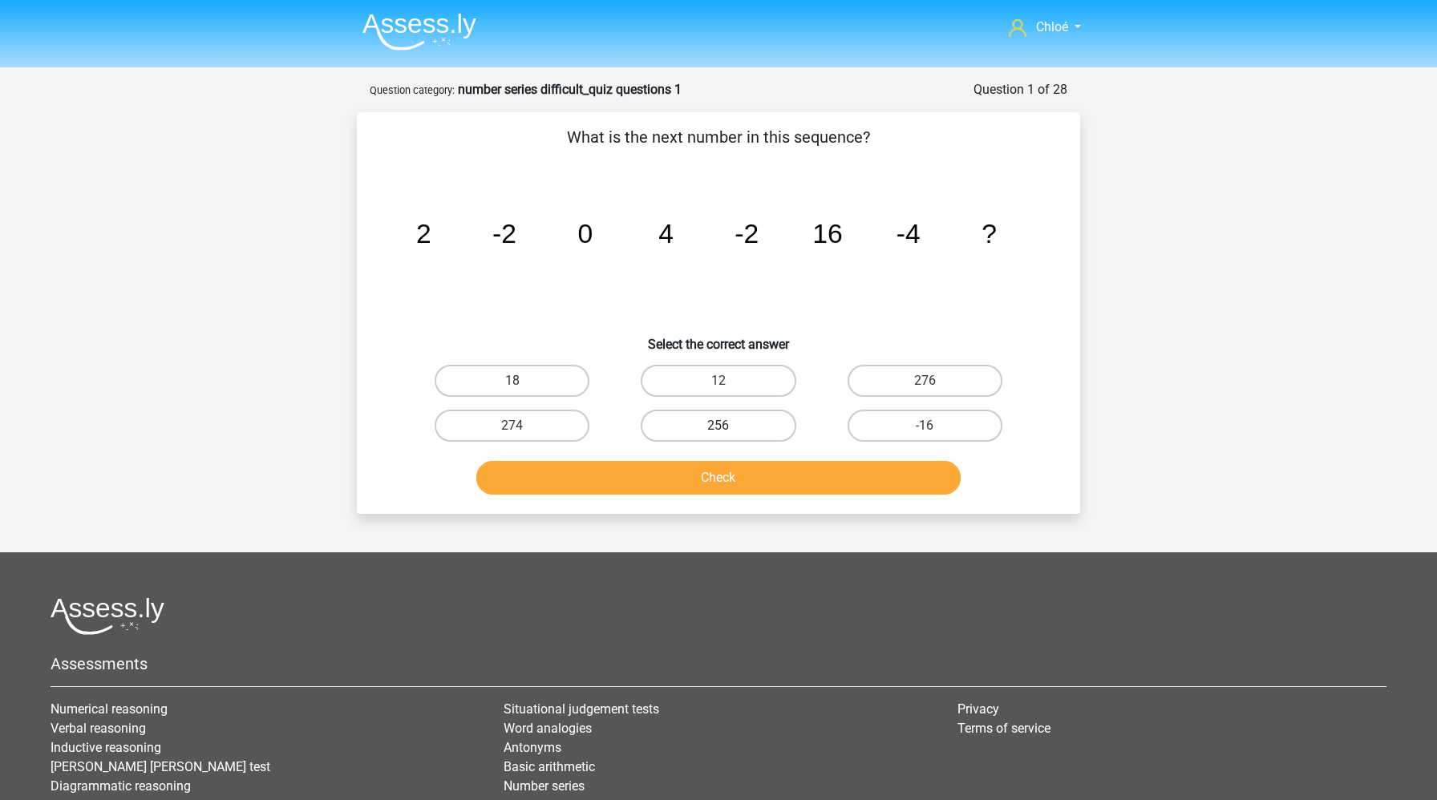
click at [693, 428] on label "256" at bounding box center [718, 426] width 155 height 32
click at [718, 428] on input "256" at bounding box center [723, 431] width 10 height 10
radio input "true"
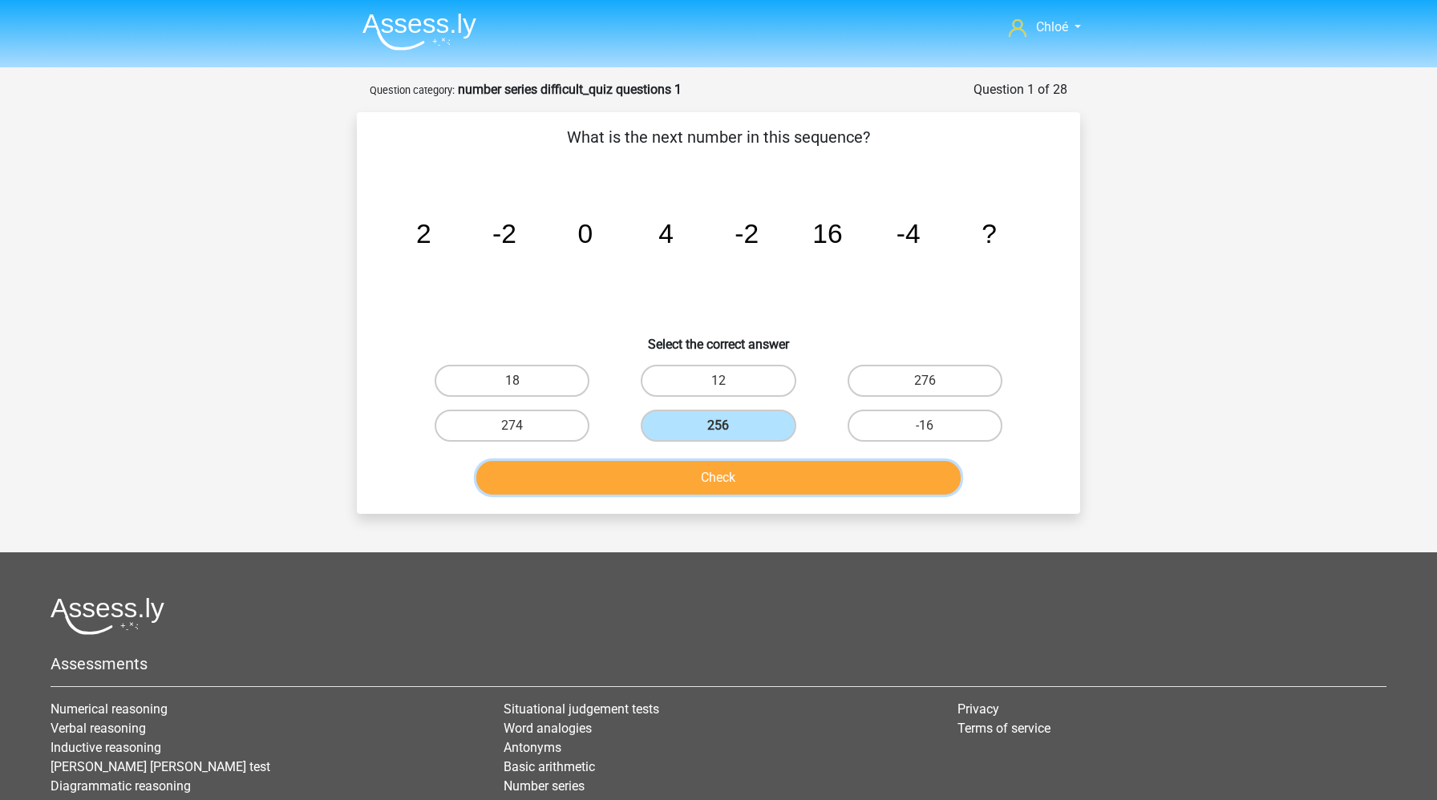
click at [704, 474] on button "Check" at bounding box center [718, 478] width 485 height 34
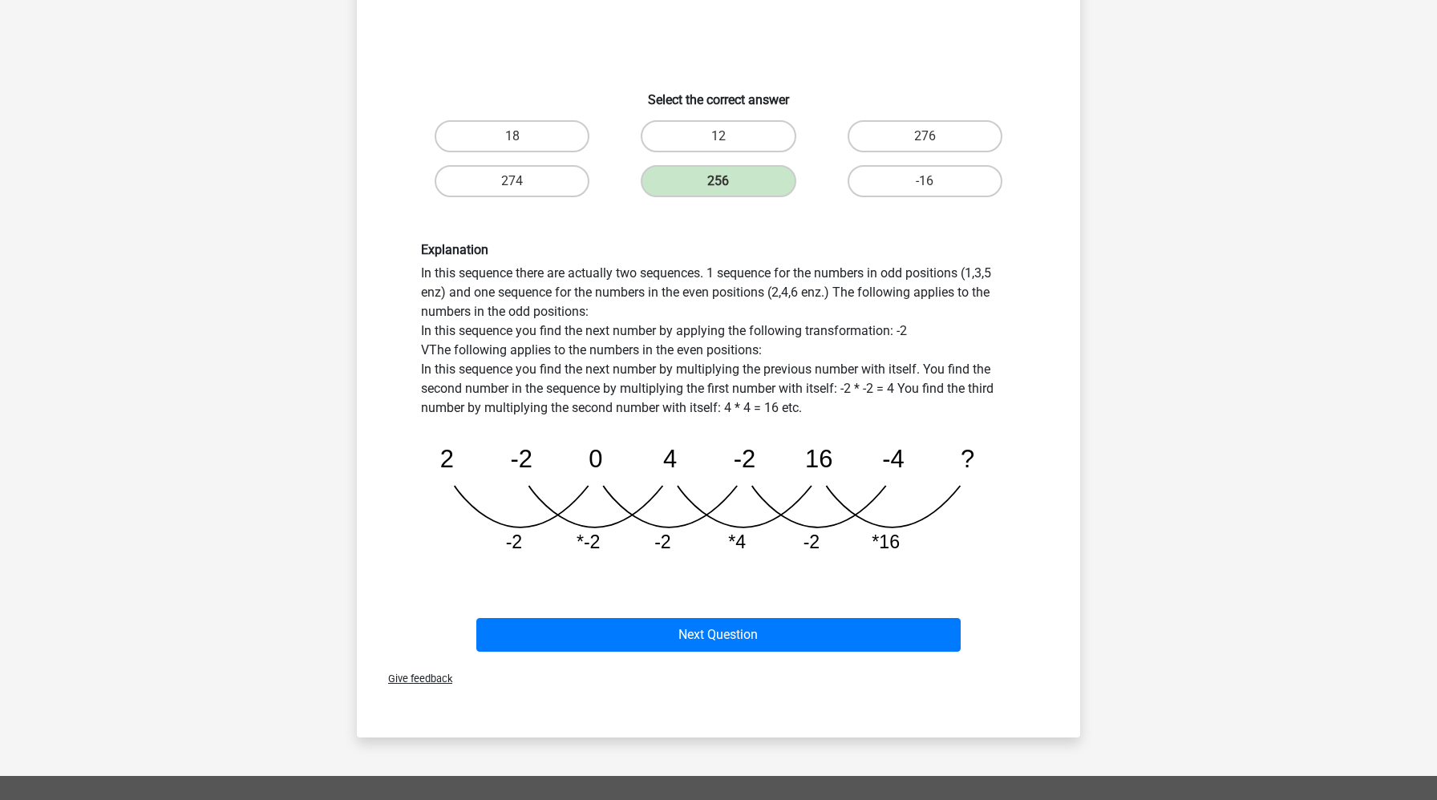
scroll to position [247, 0]
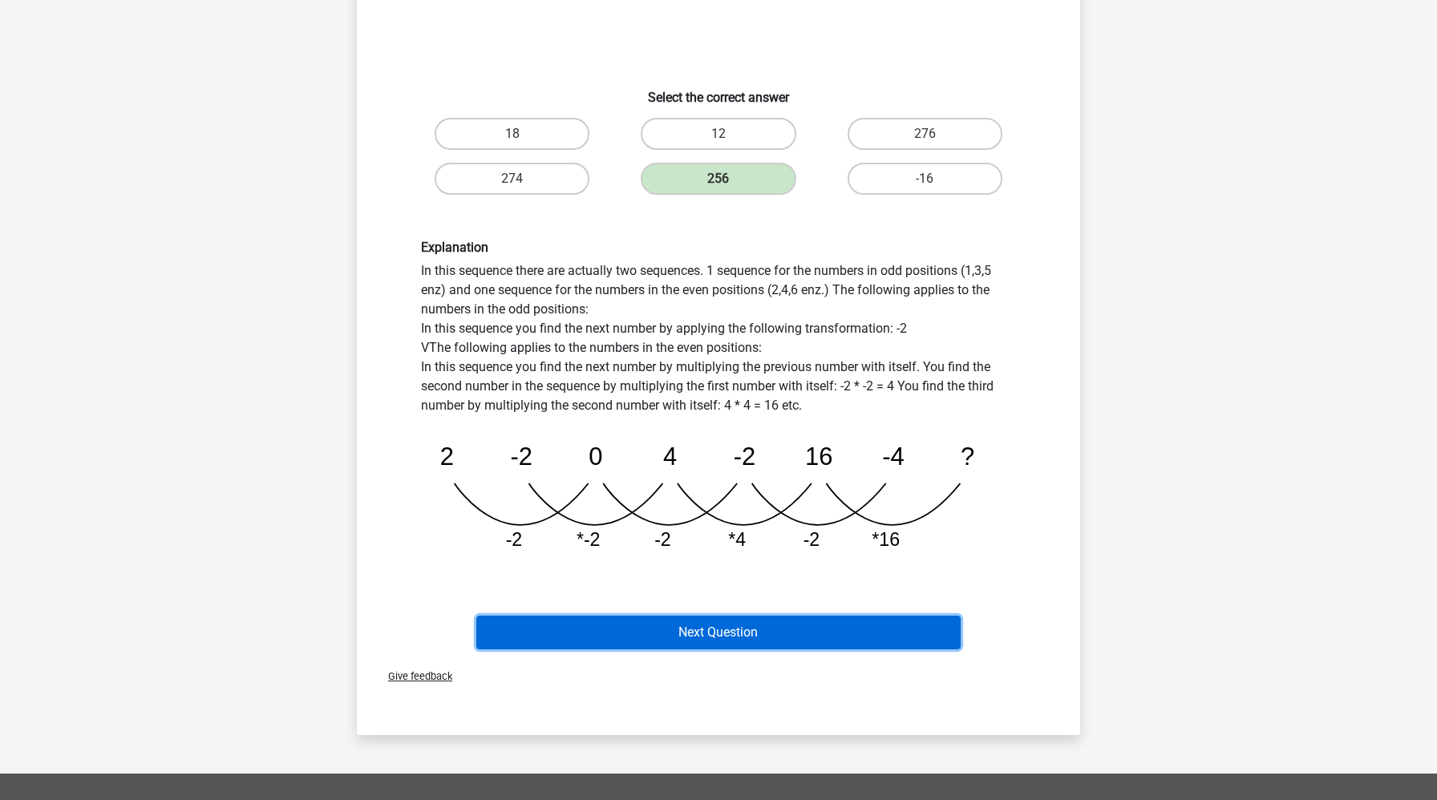
click at [700, 621] on button "Next Question" at bounding box center [718, 633] width 485 height 34
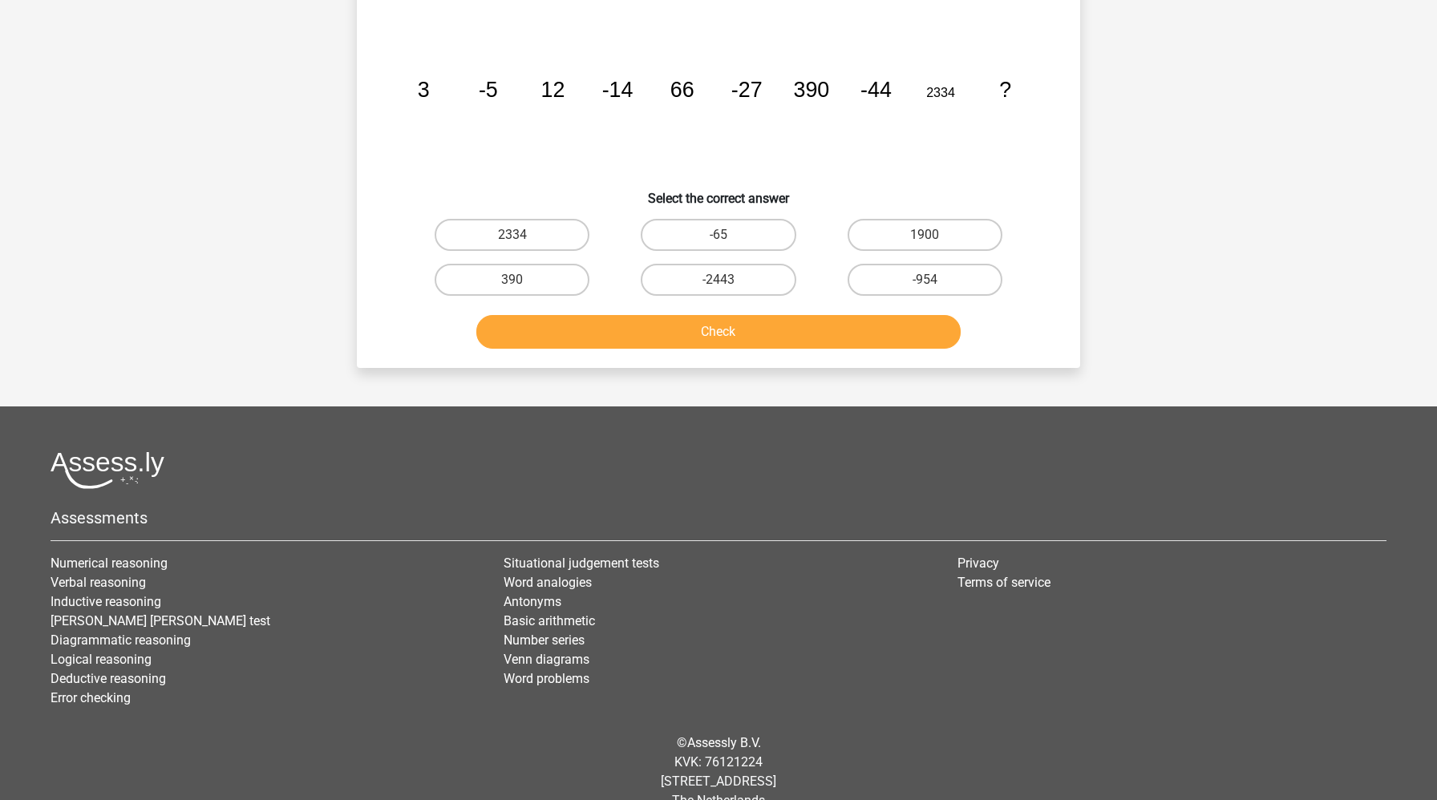
scroll to position [80, 0]
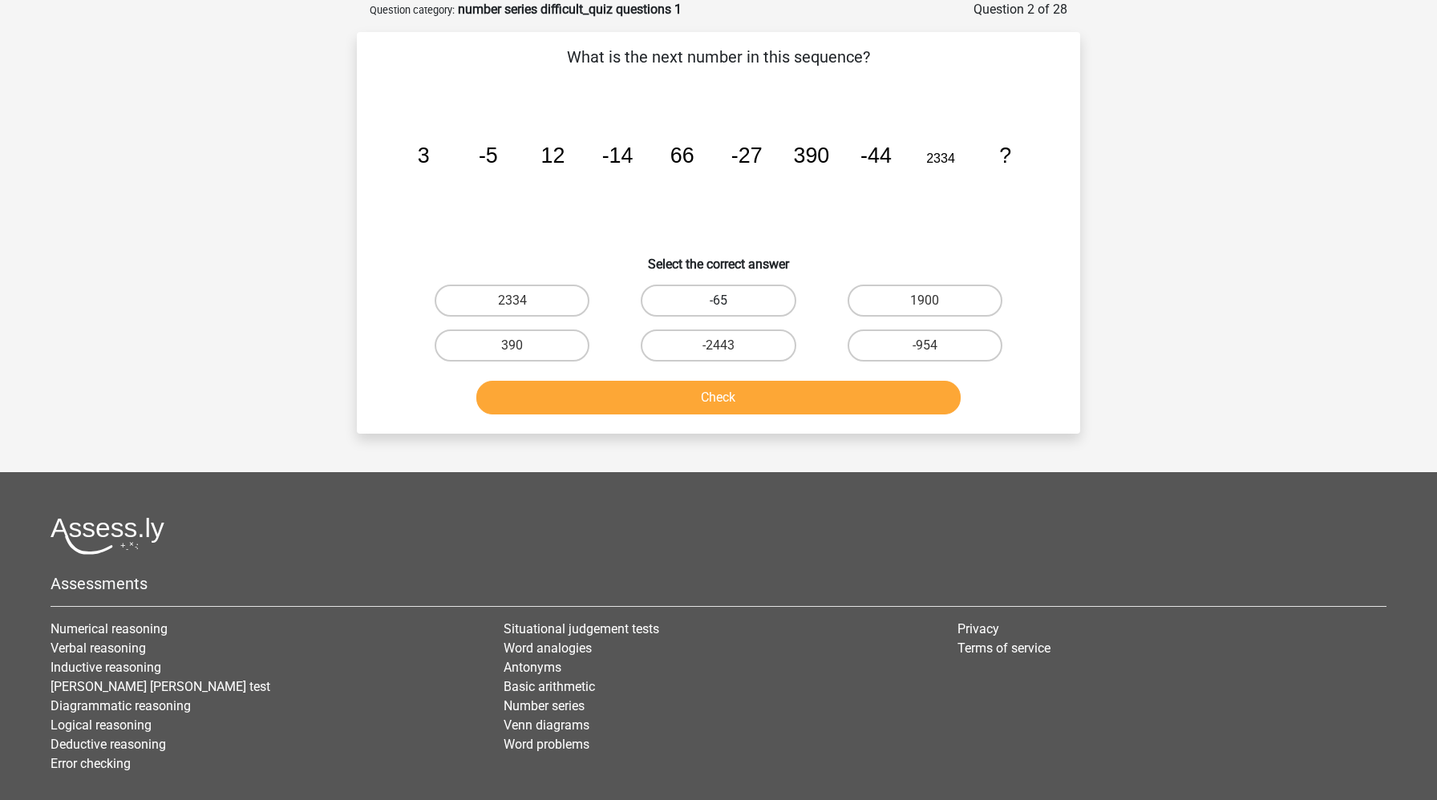
click at [753, 293] on label "-65" at bounding box center [718, 301] width 155 height 32
click at [729, 301] on input "-65" at bounding box center [723, 306] width 10 height 10
radio input "true"
click at [718, 406] on button "Check" at bounding box center [718, 398] width 485 height 34
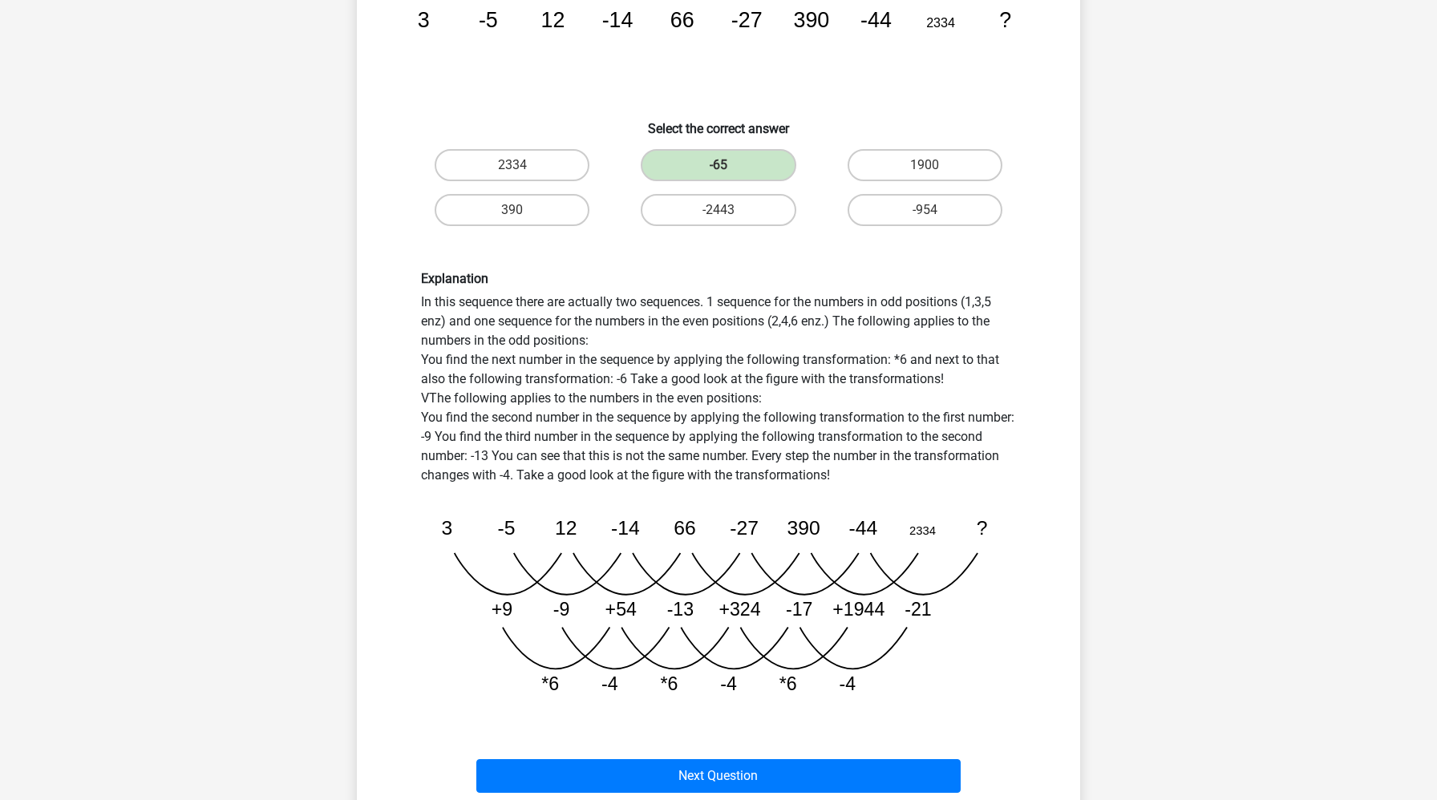
scroll to position [285, 0]
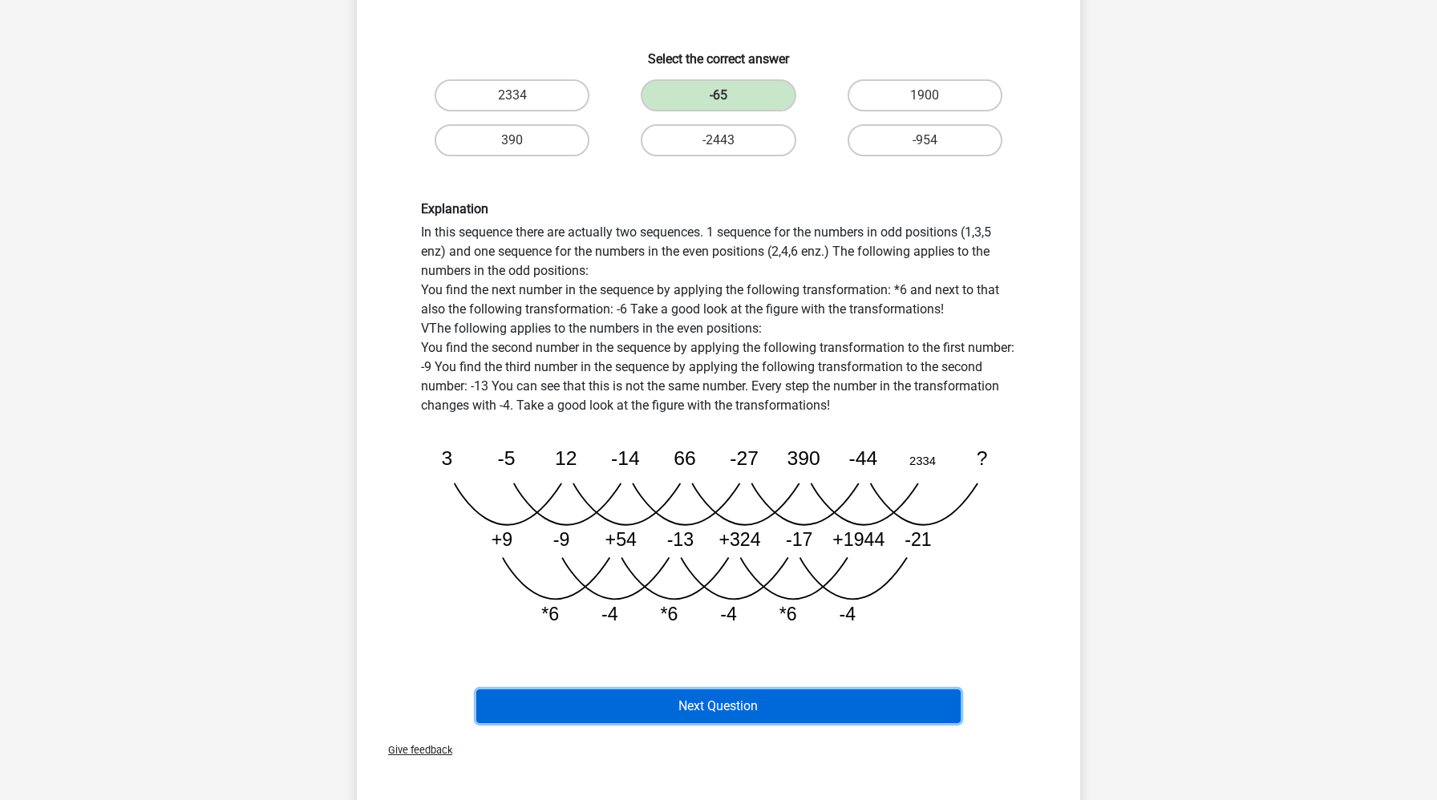
click at [667, 706] on button "Next Question" at bounding box center [718, 707] width 485 height 34
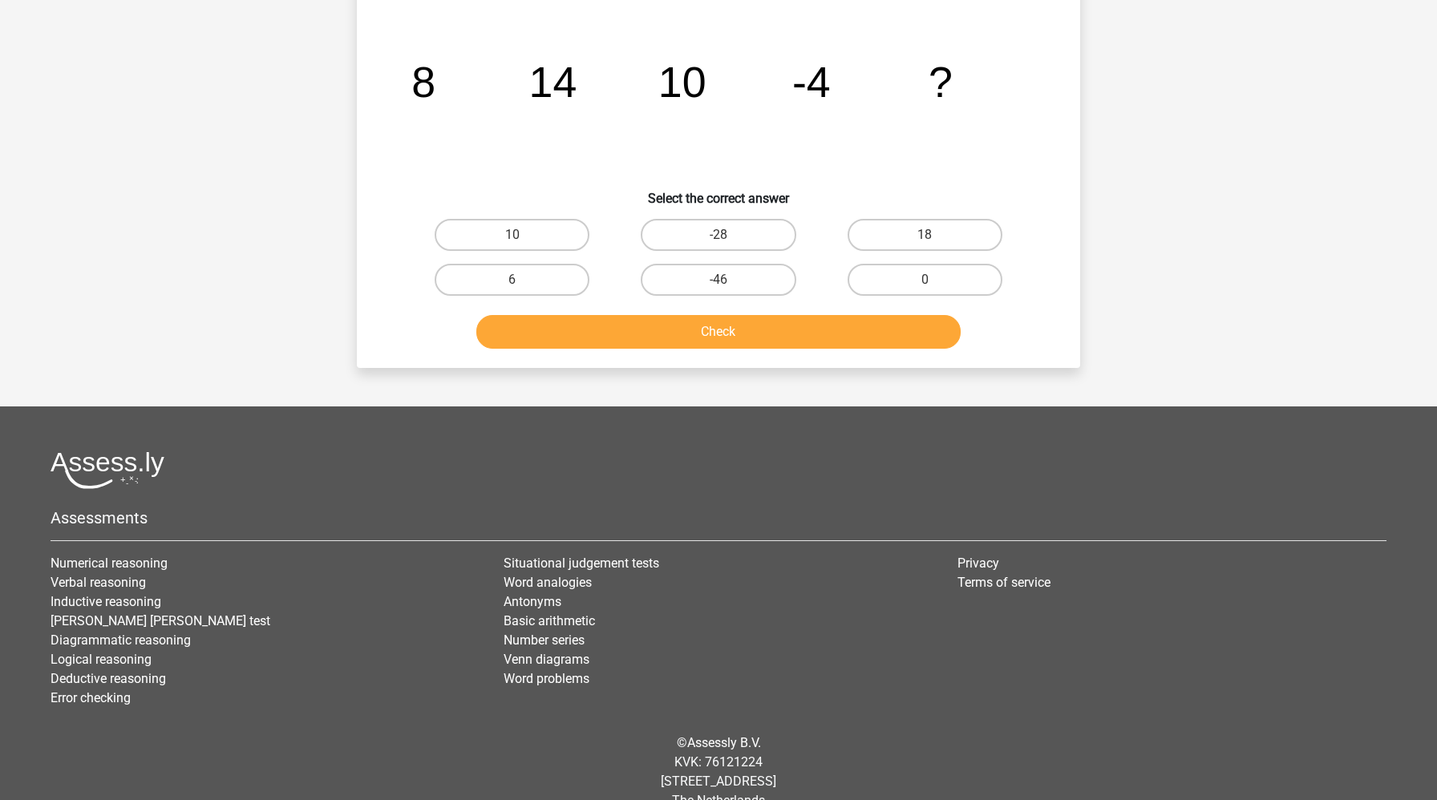
scroll to position [80, 0]
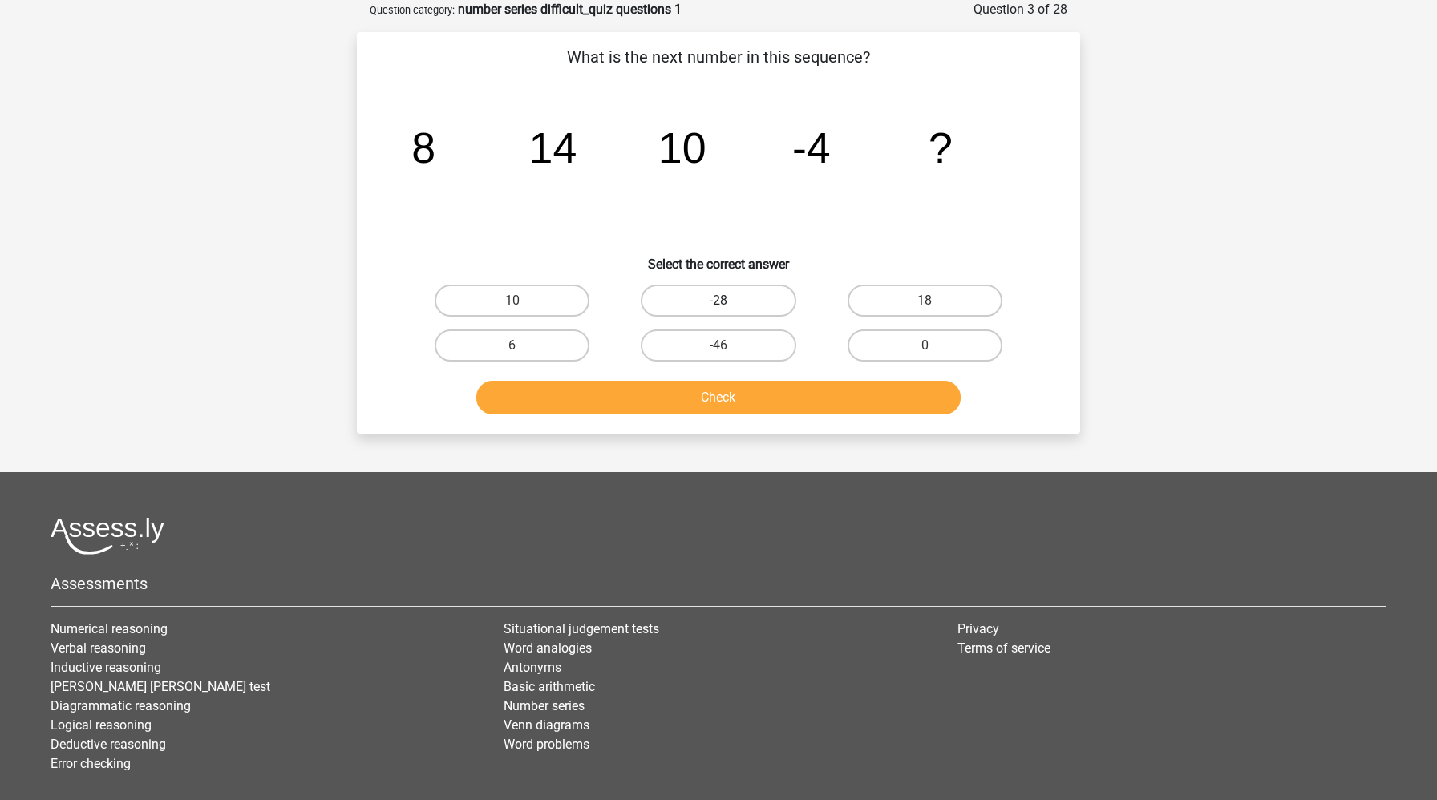
click at [681, 286] on label "-28" at bounding box center [718, 301] width 155 height 32
click at [718, 301] on input "-28" at bounding box center [723, 306] width 10 height 10
radio input "true"
click at [674, 382] on button "Check" at bounding box center [718, 398] width 485 height 34
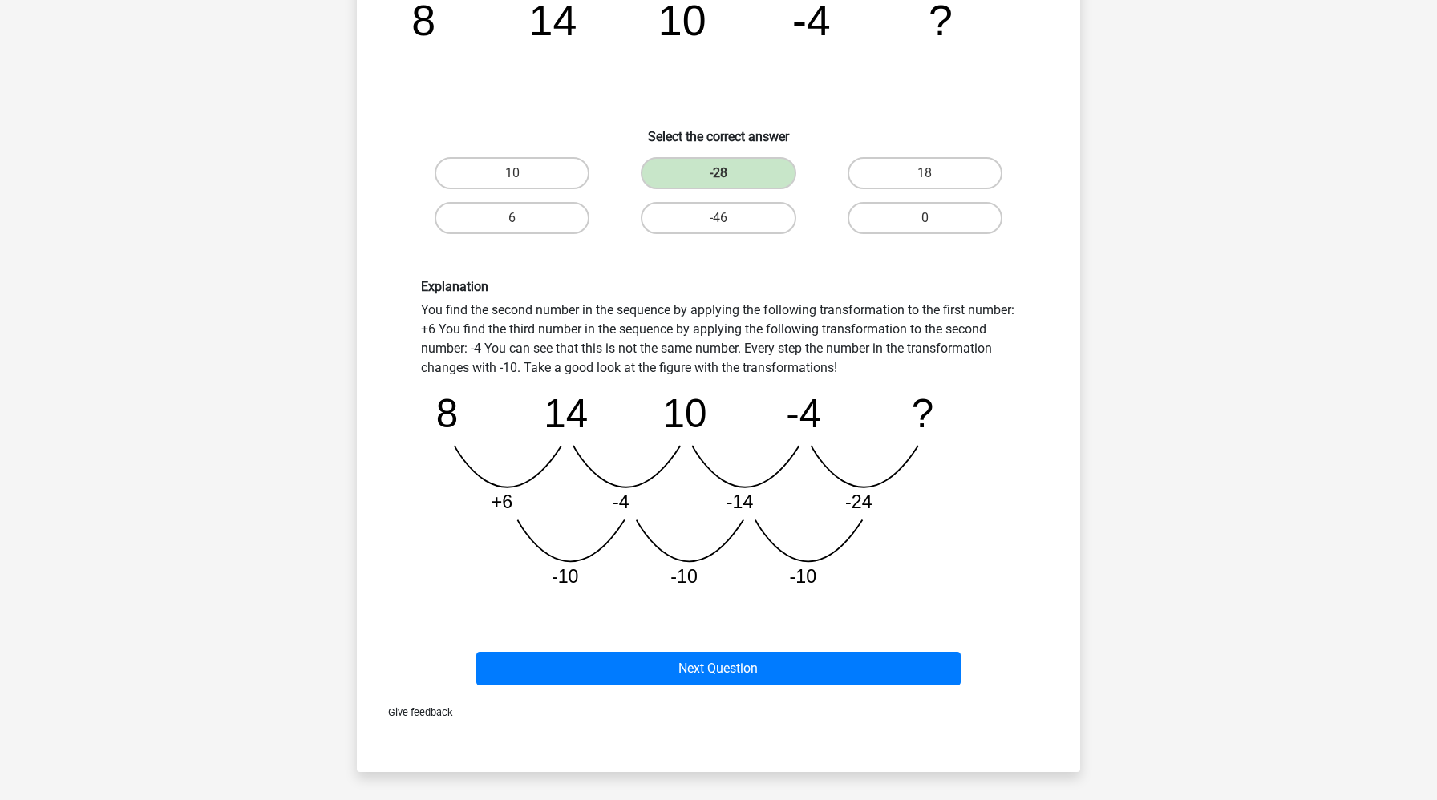
scroll to position [352, 0]
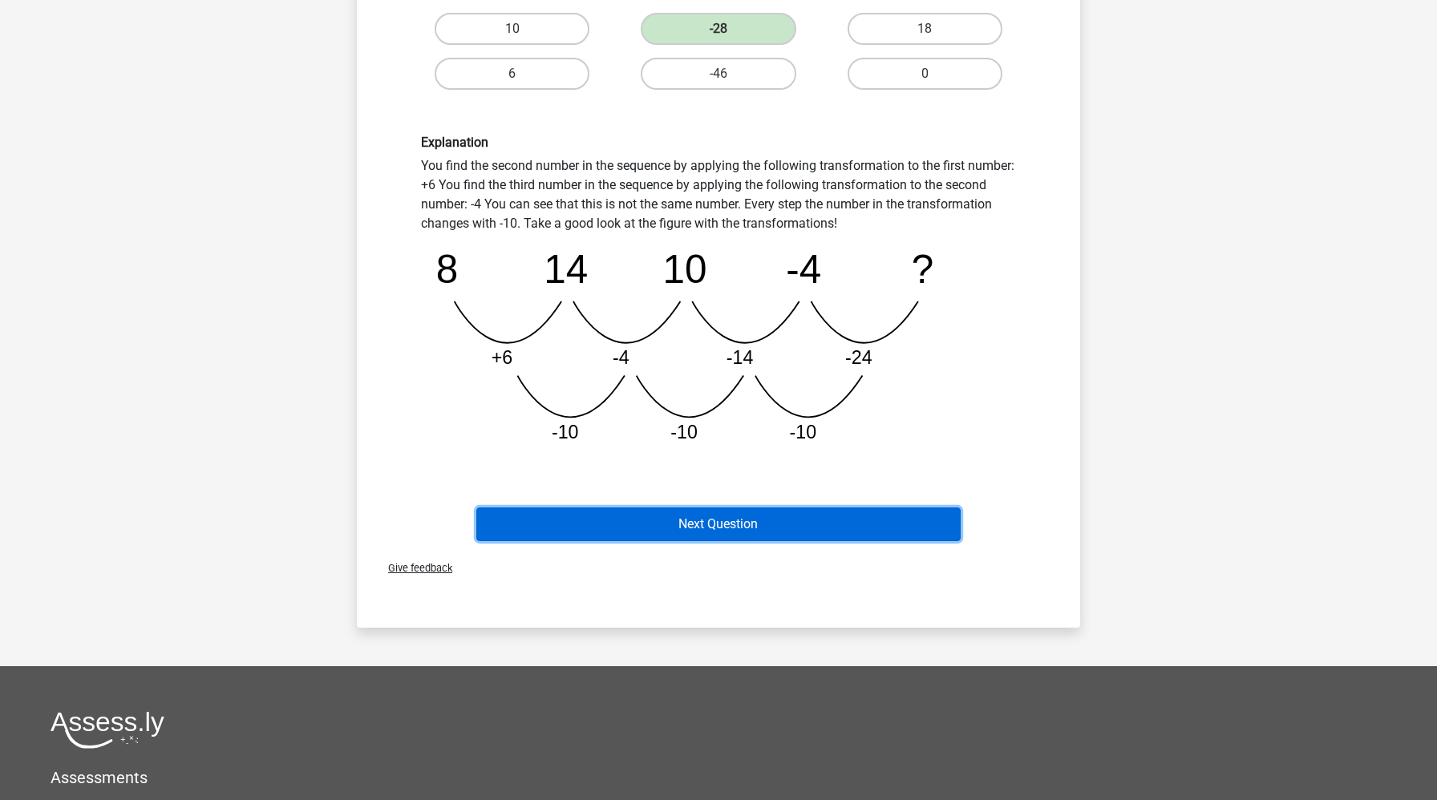
click at [623, 521] on button "Next Question" at bounding box center [718, 525] width 485 height 34
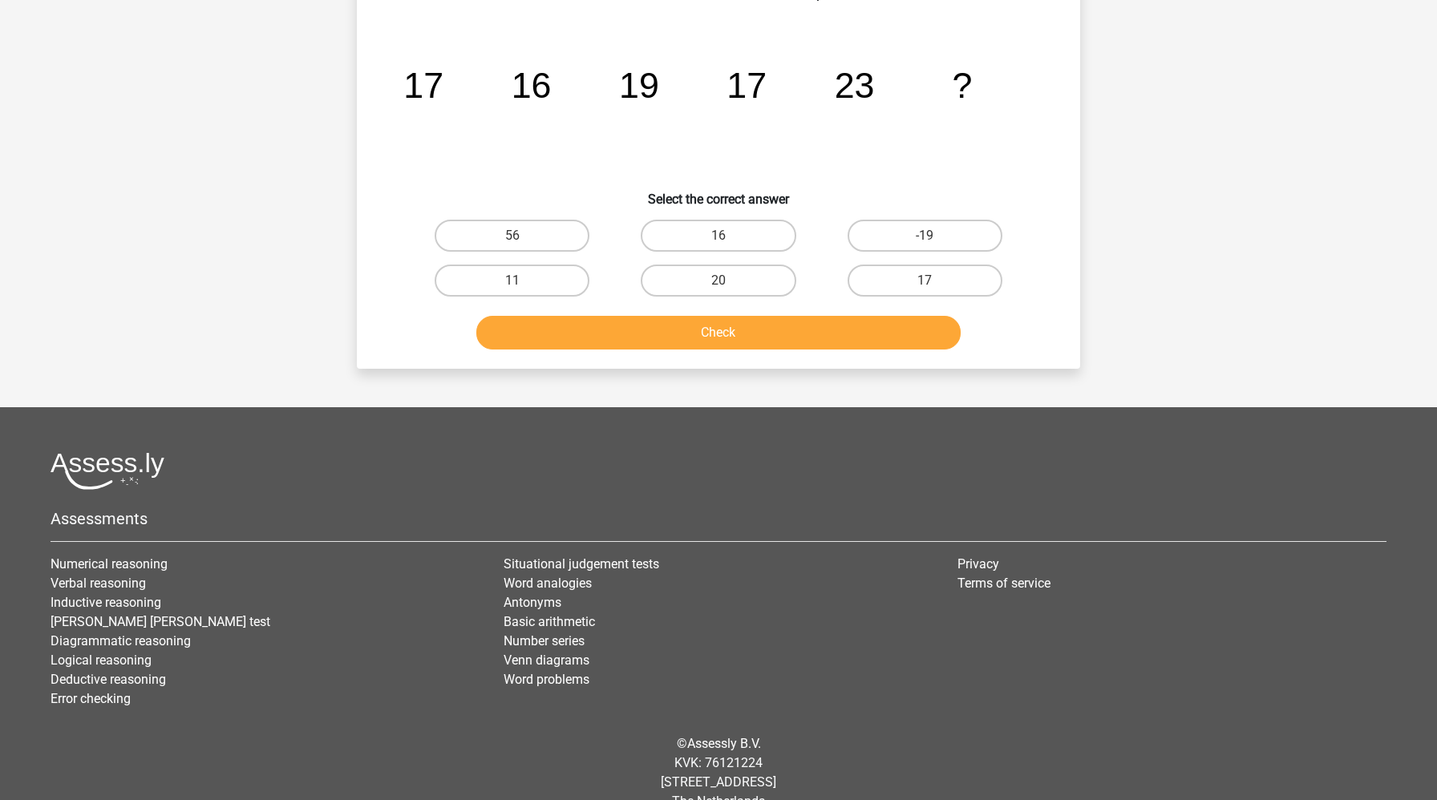
scroll to position [80, 0]
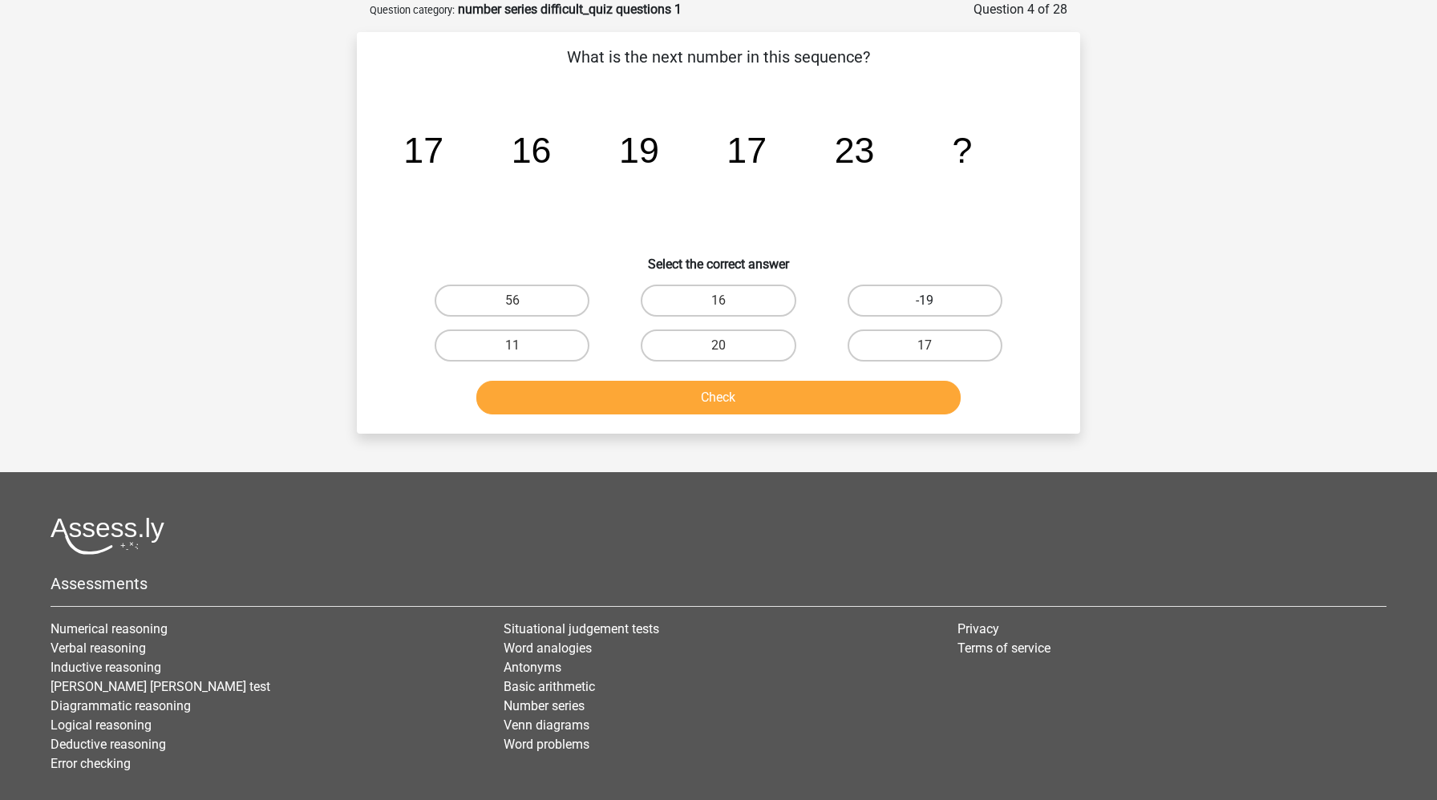
click at [891, 305] on label "-19" at bounding box center [924, 301] width 155 height 32
click at [924, 305] on input "-19" at bounding box center [929, 306] width 10 height 10
radio input "true"
click at [751, 342] on label "20" at bounding box center [718, 346] width 155 height 32
click at [729, 346] on input "20" at bounding box center [723, 351] width 10 height 10
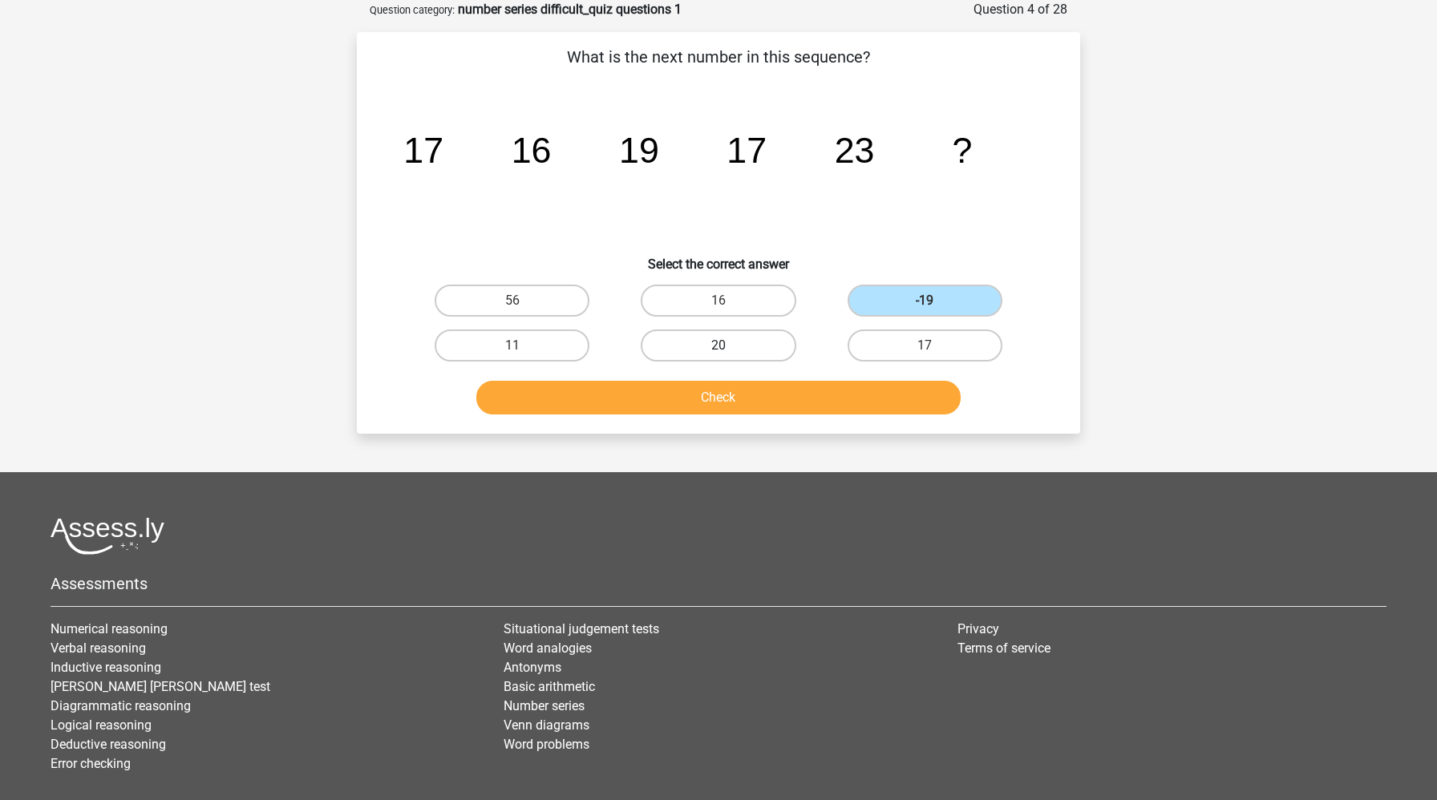
radio input "true"
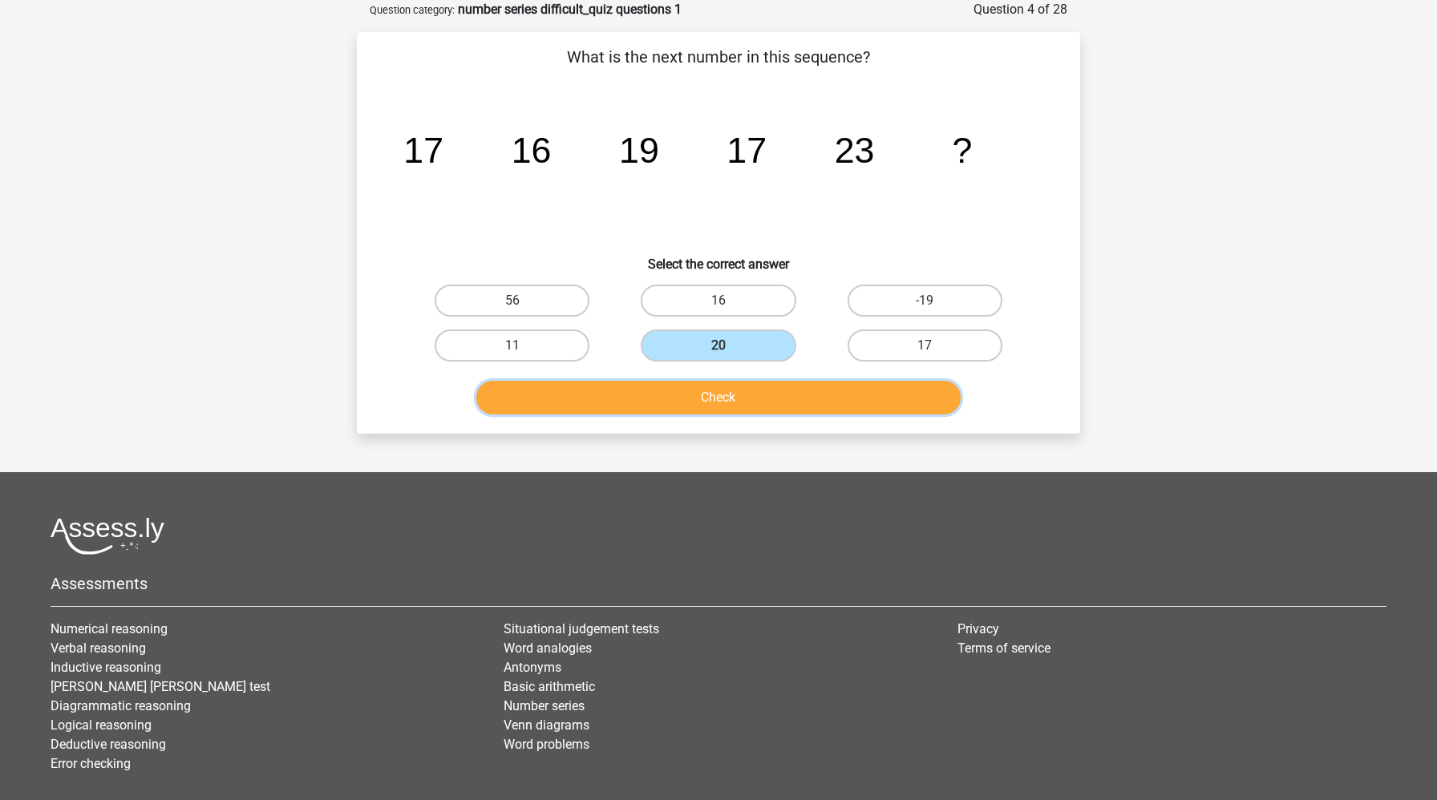
click at [742, 398] on button "Check" at bounding box center [718, 398] width 485 height 34
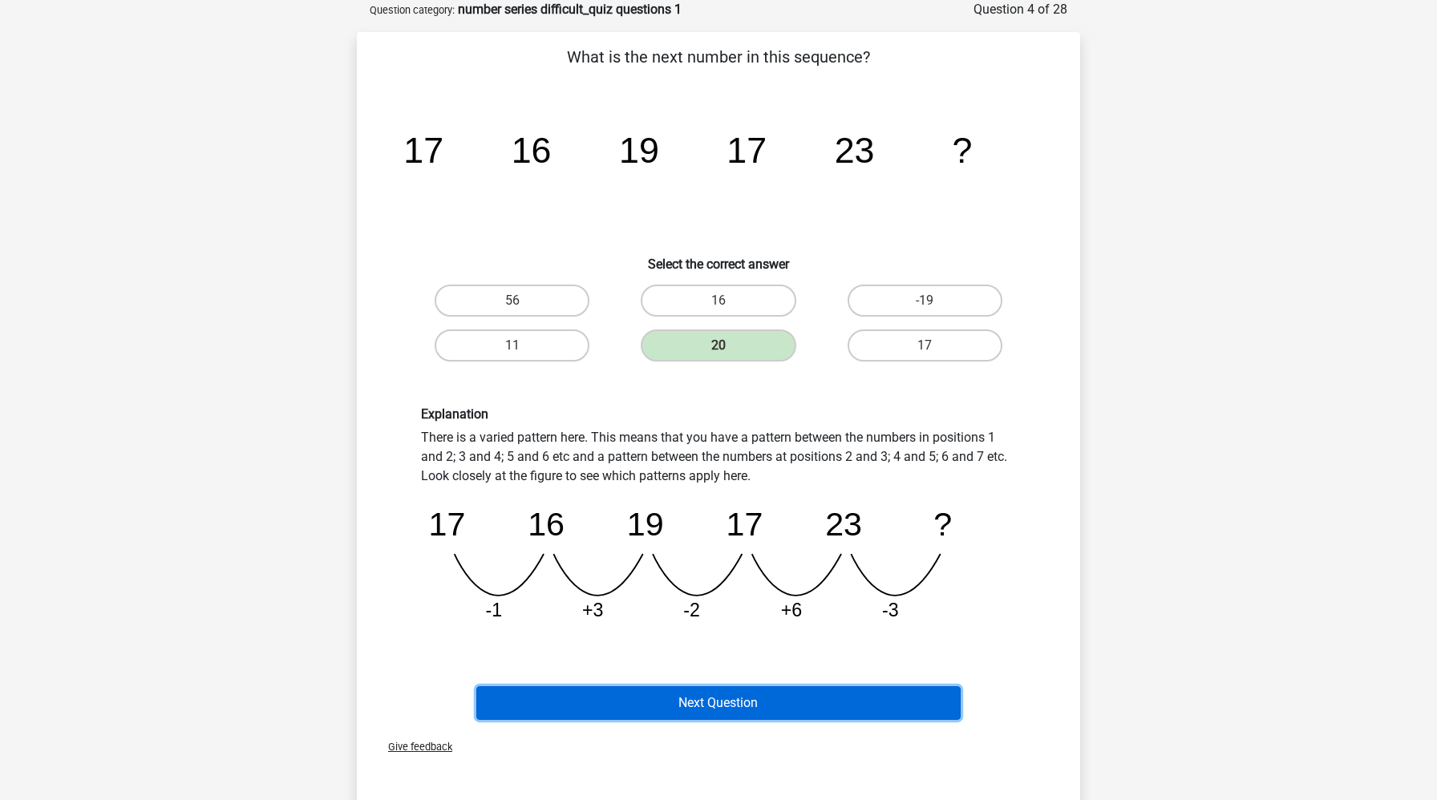
click at [839, 707] on button "Next Question" at bounding box center [718, 703] width 485 height 34
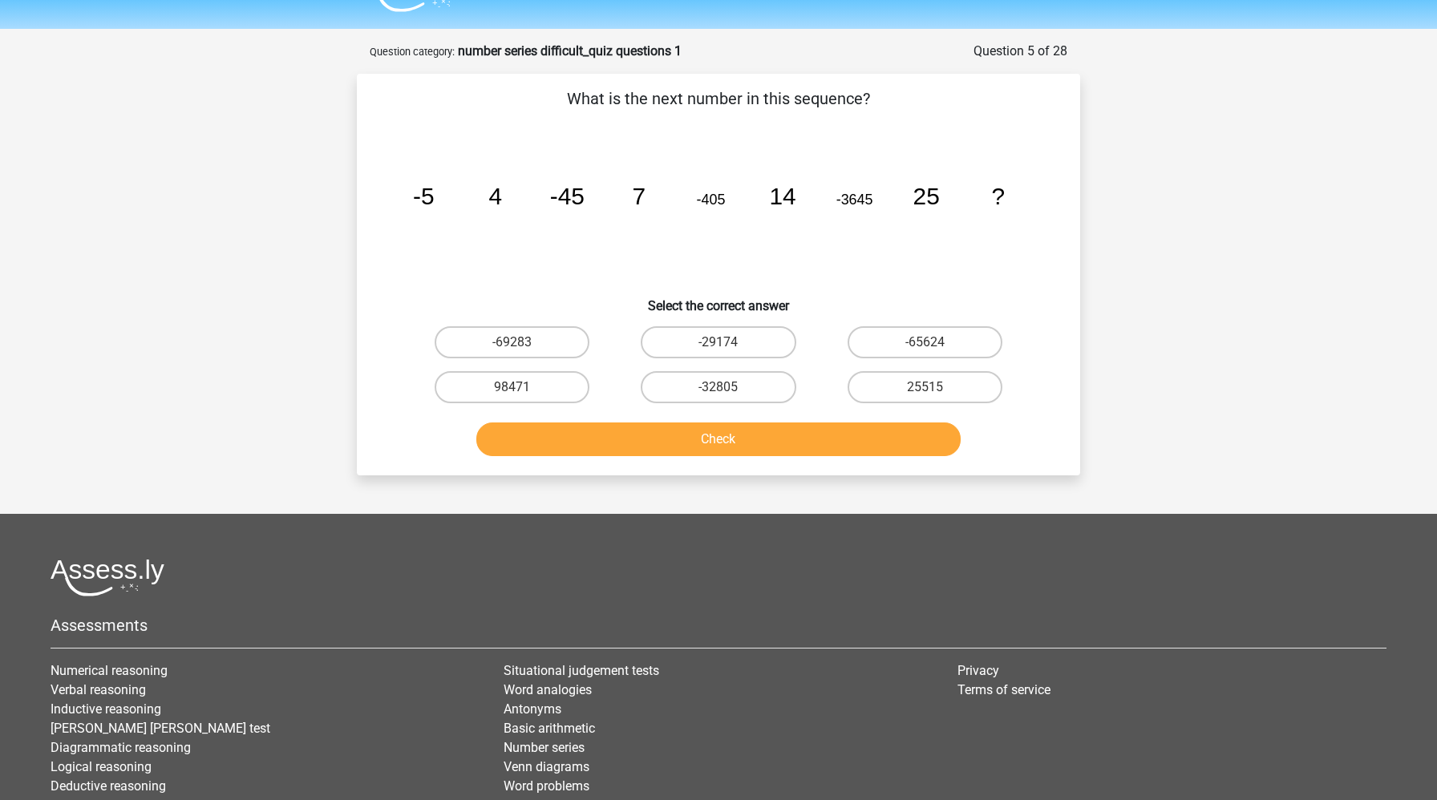
scroll to position [39, 0]
click at [731, 386] on label "-32805" at bounding box center [718, 386] width 155 height 32
click at [729, 386] on input "-32805" at bounding box center [723, 391] width 10 height 10
radio input "true"
click at [729, 427] on button "Check" at bounding box center [718, 439] width 485 height 34
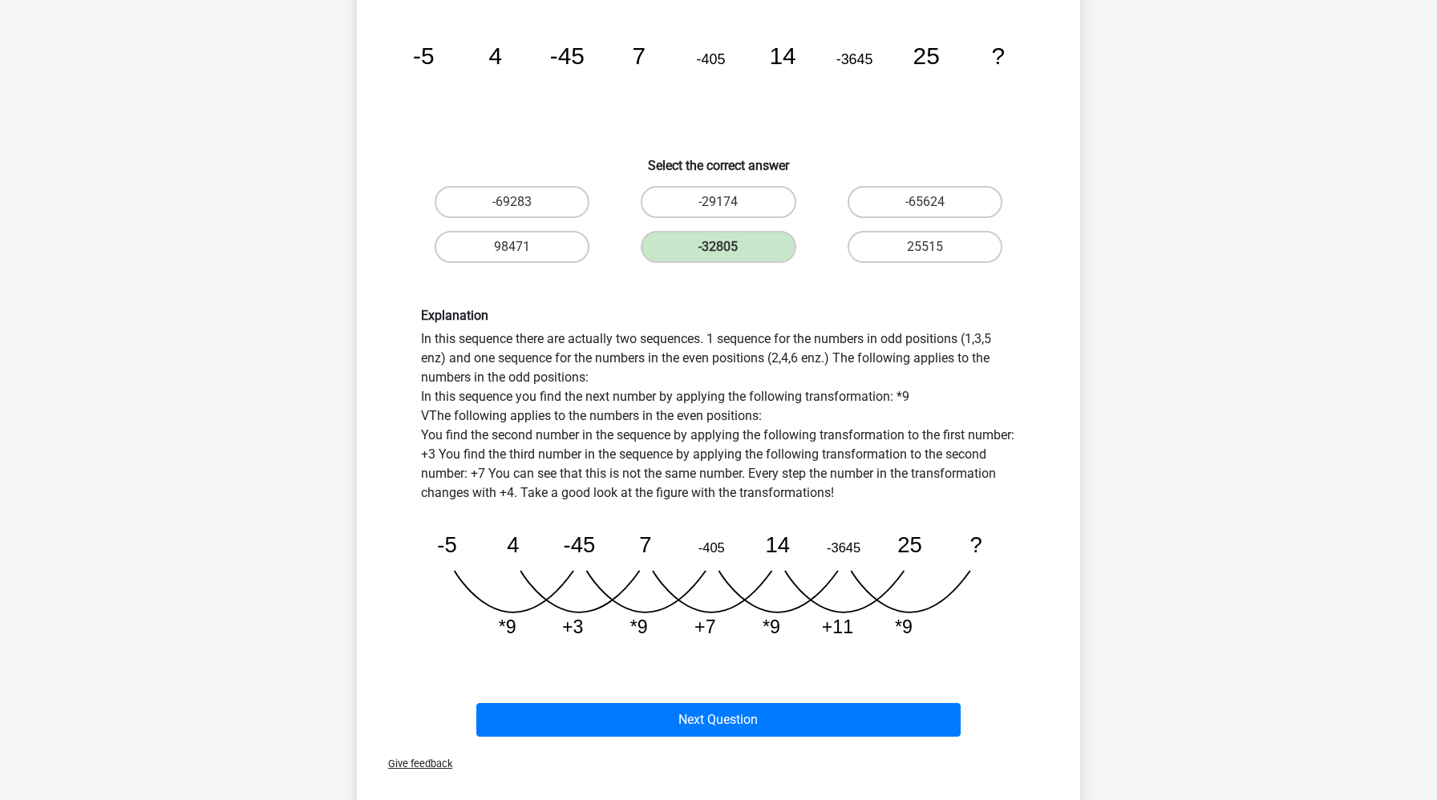
scroll to position [192, 0]
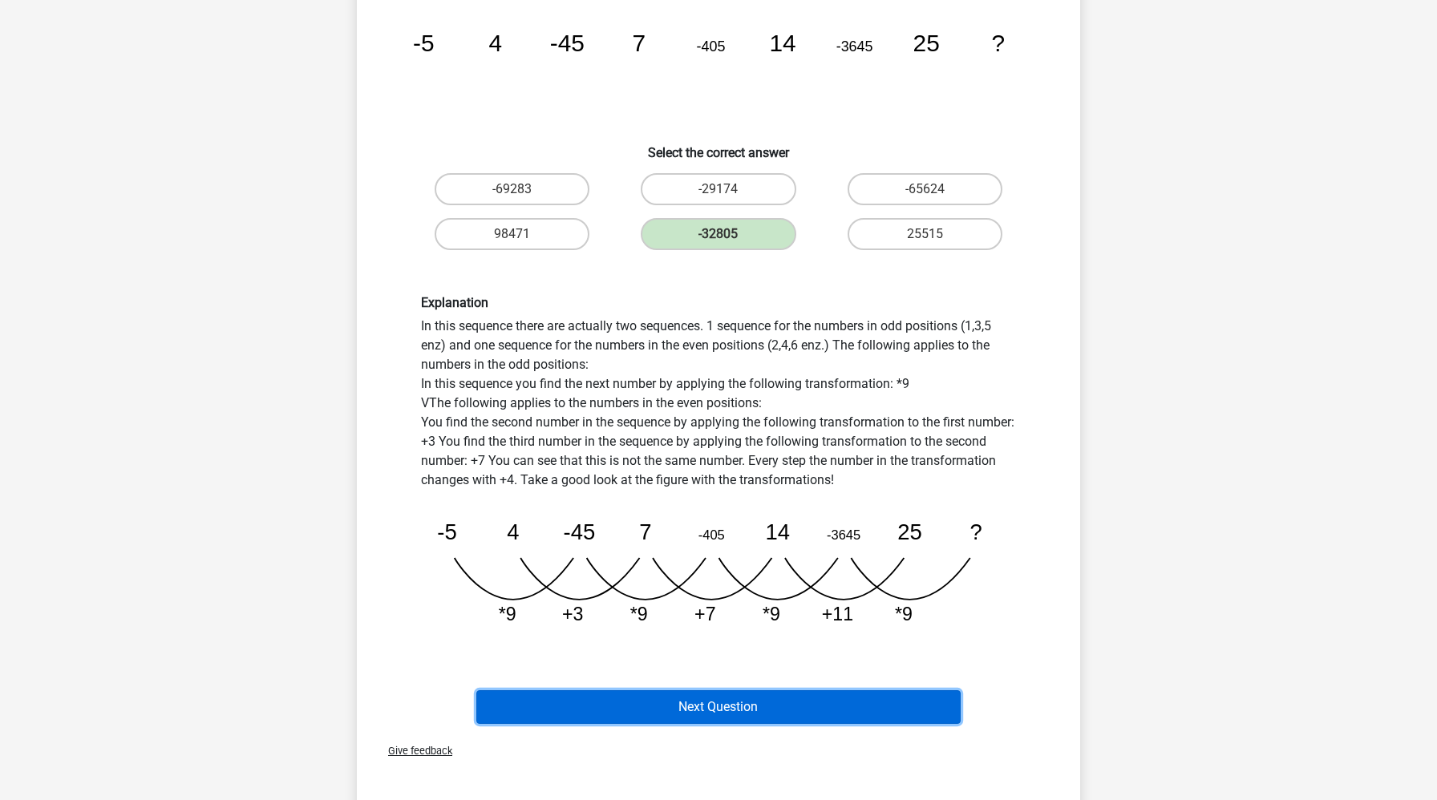
click at [650, 698] on button "Next Question" at bounding box center [718, 707] width 485 height 34
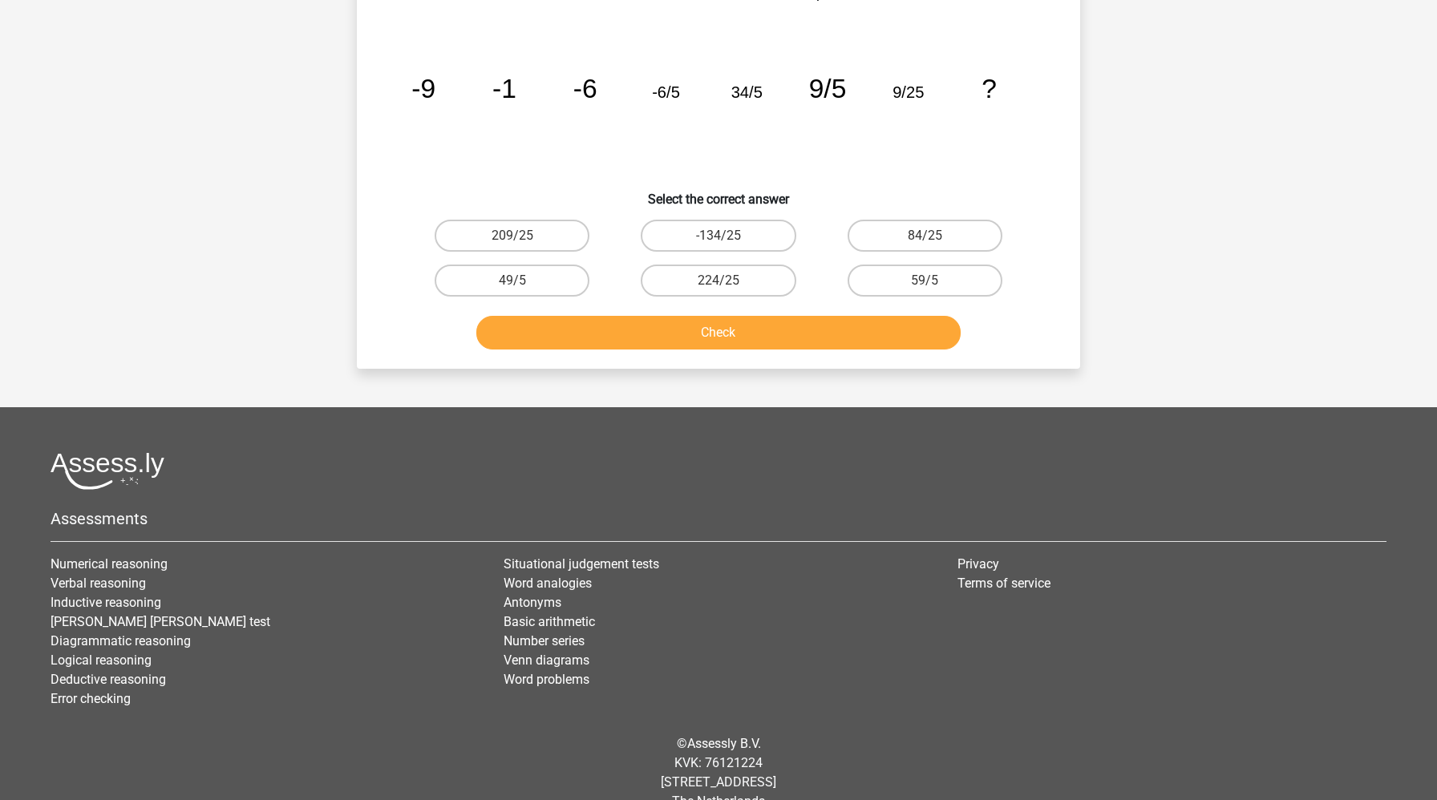
scroll to position [80, 0]
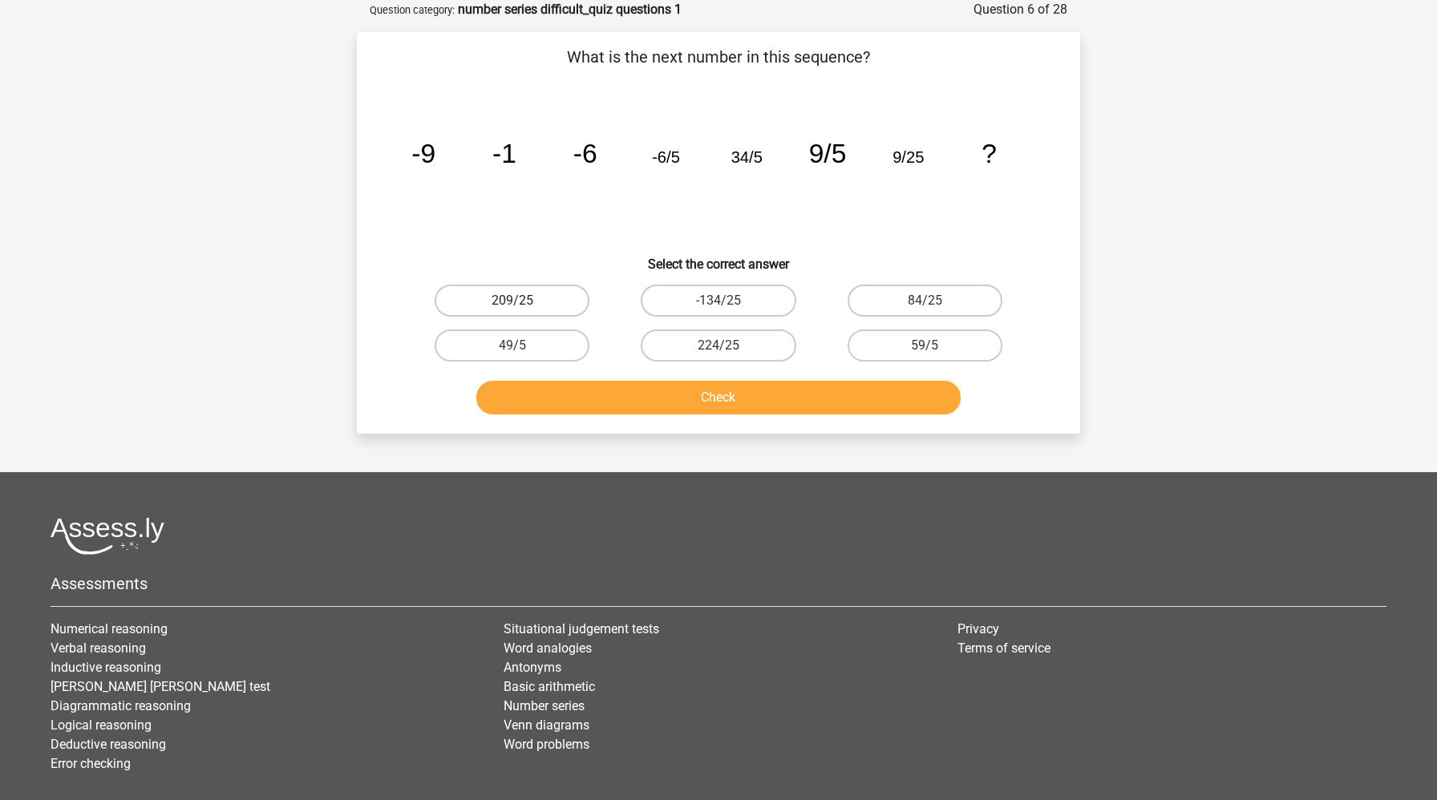
click at [508, 292] on label "209/25" at bounding box center [512, 301] width 155 height 32
click at [512, 301] on input "209/25" at bounding box center [517, 306] width 10 height 10
radio input "true"
click at [613, 408] on button "Check" at bounding box center [718, 398] width 485 height 34
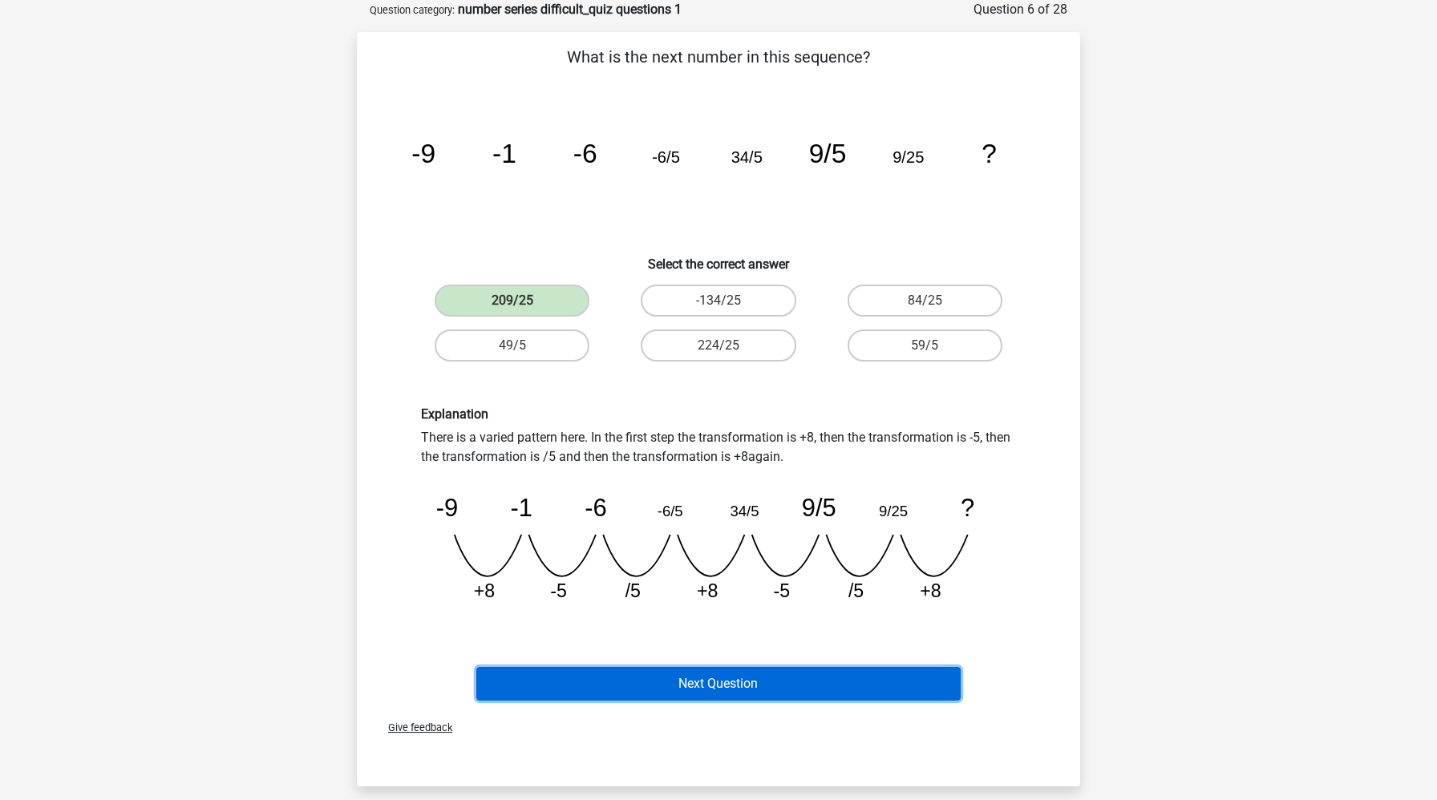
click at [632, 689] on button "Next Question" at bounding box center [718, 684] width 485 height 34
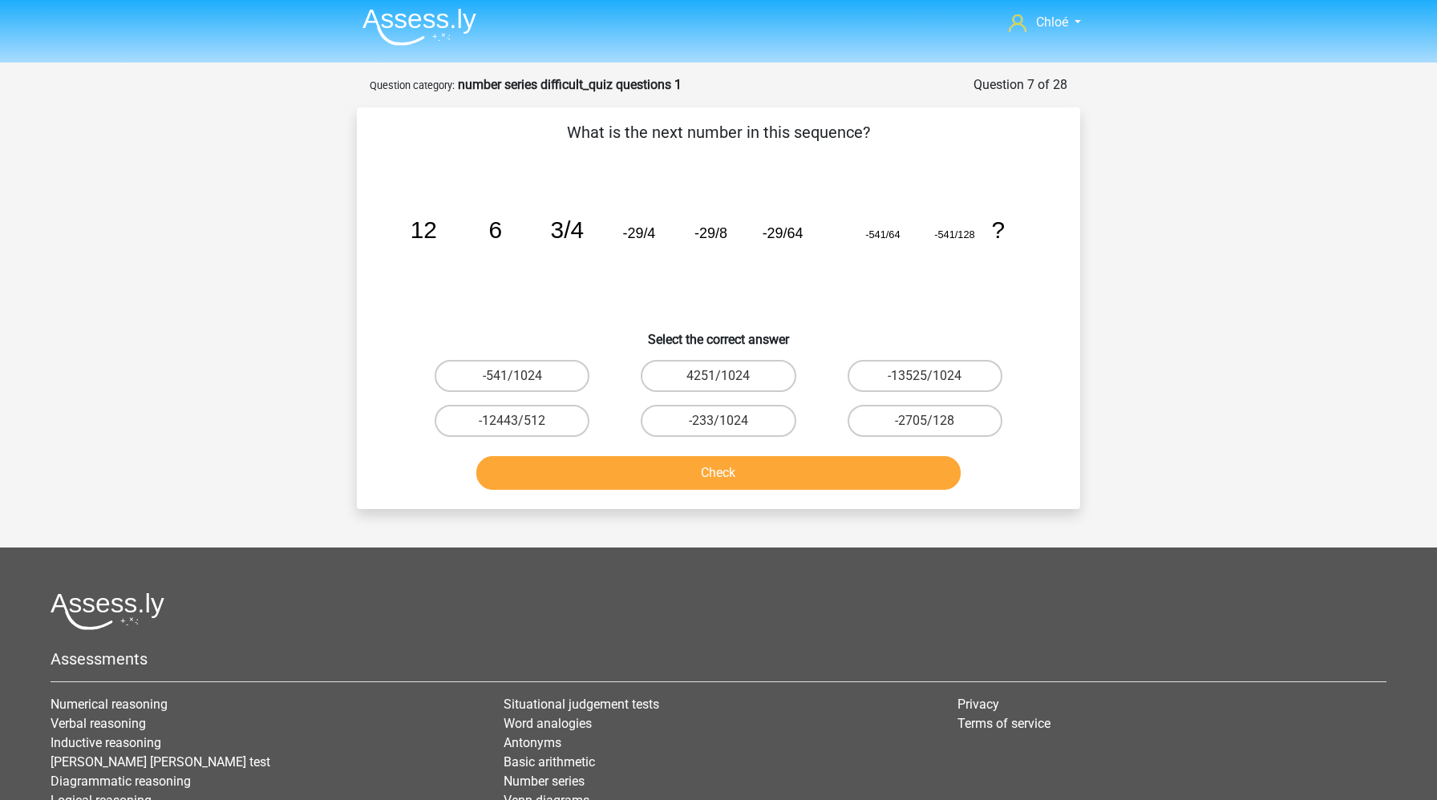
scroll to position [0, 0]
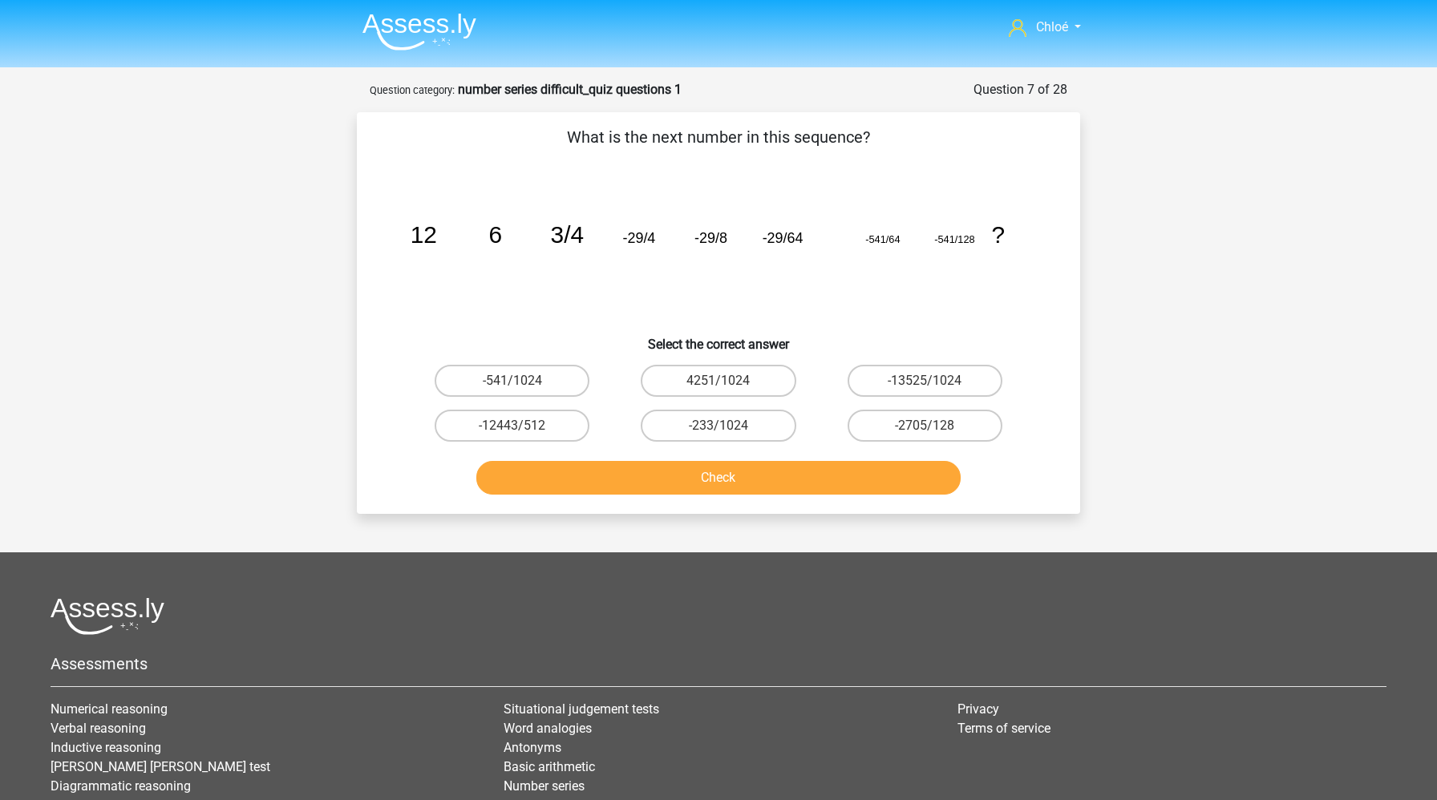
click at [517, 386] on input "-541/1024" at bounding box center [517, 386] width 10 height 10
radio input "true"
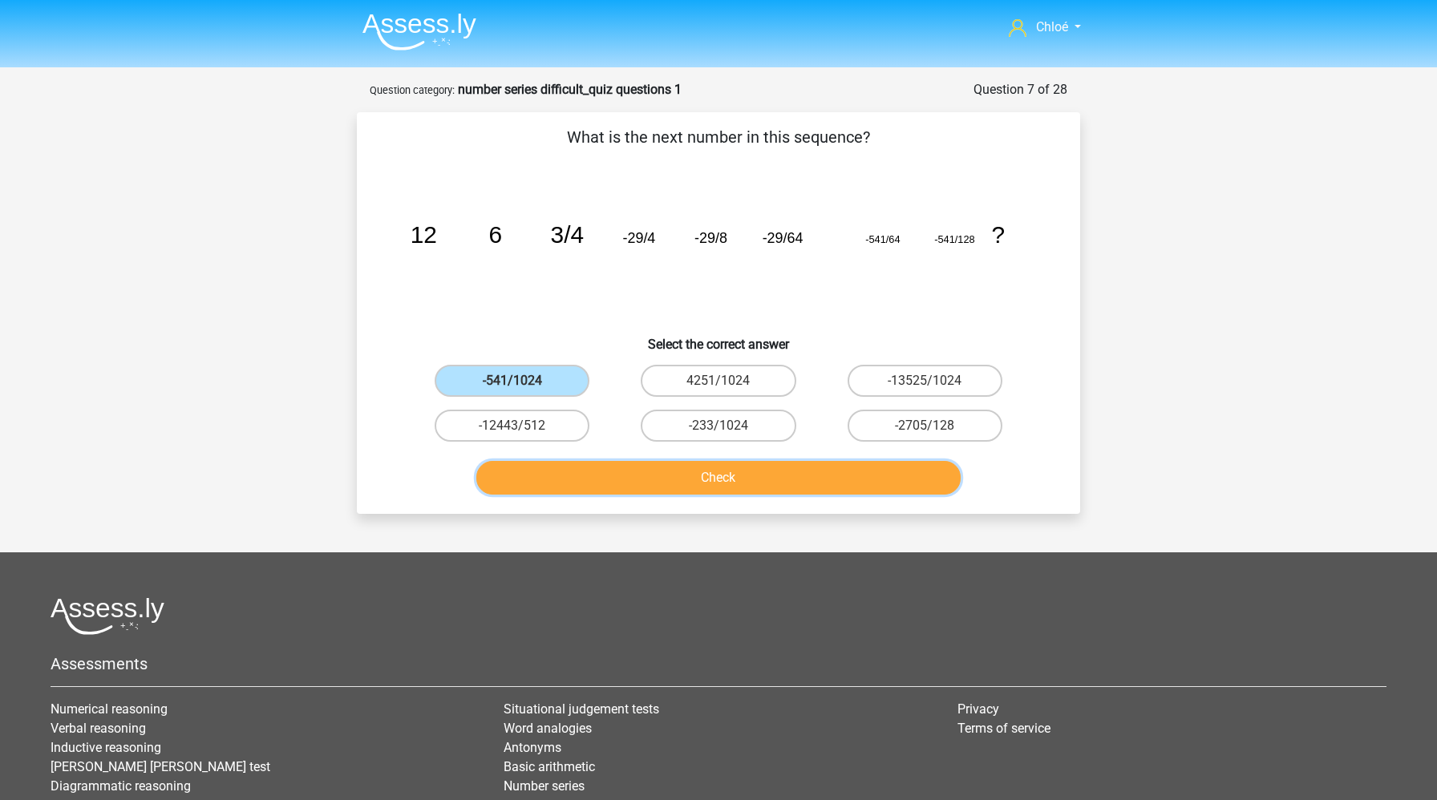
click at [579, 486] on button "Check" at bounding box center [718, 478] width 485 height 34
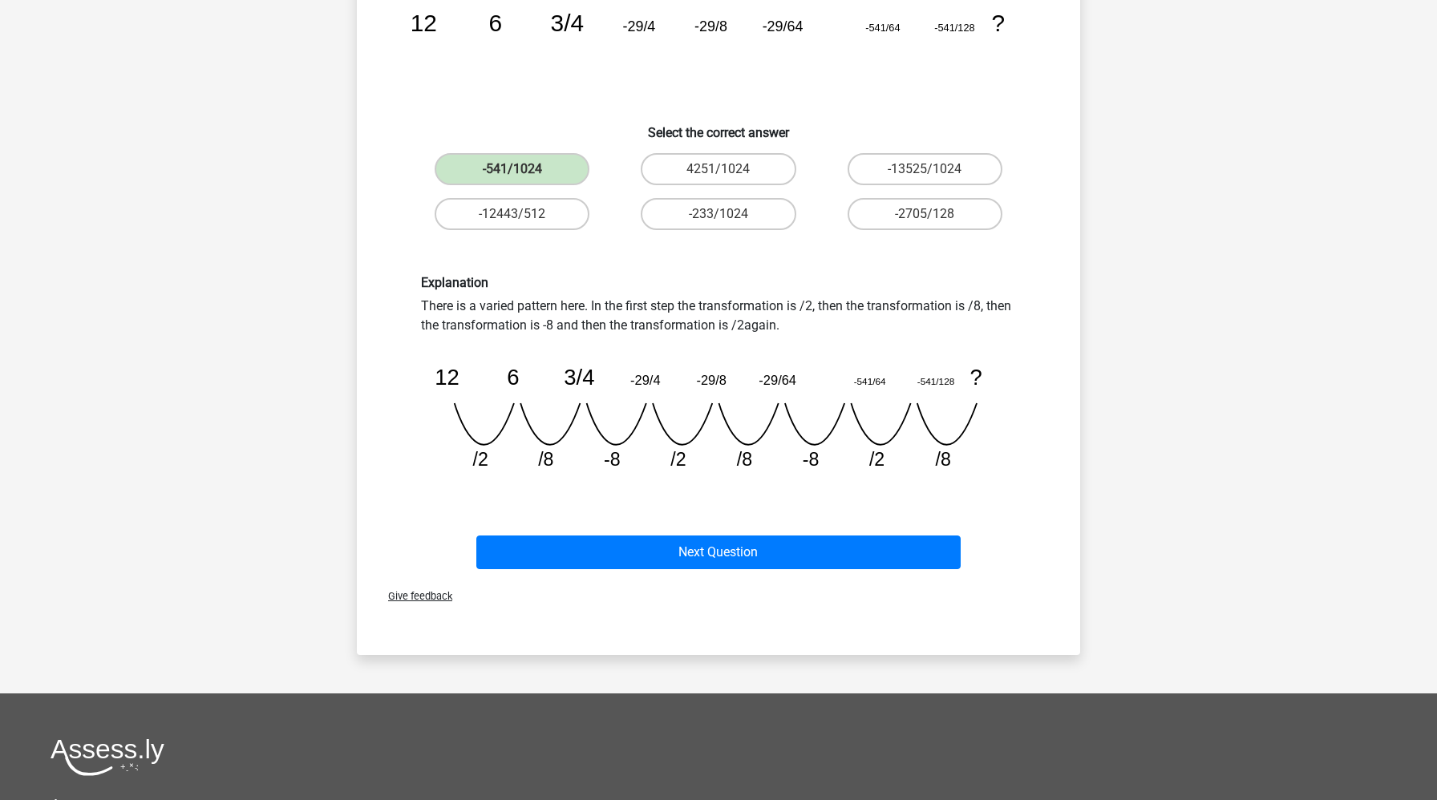
scroll to position [377, 0]
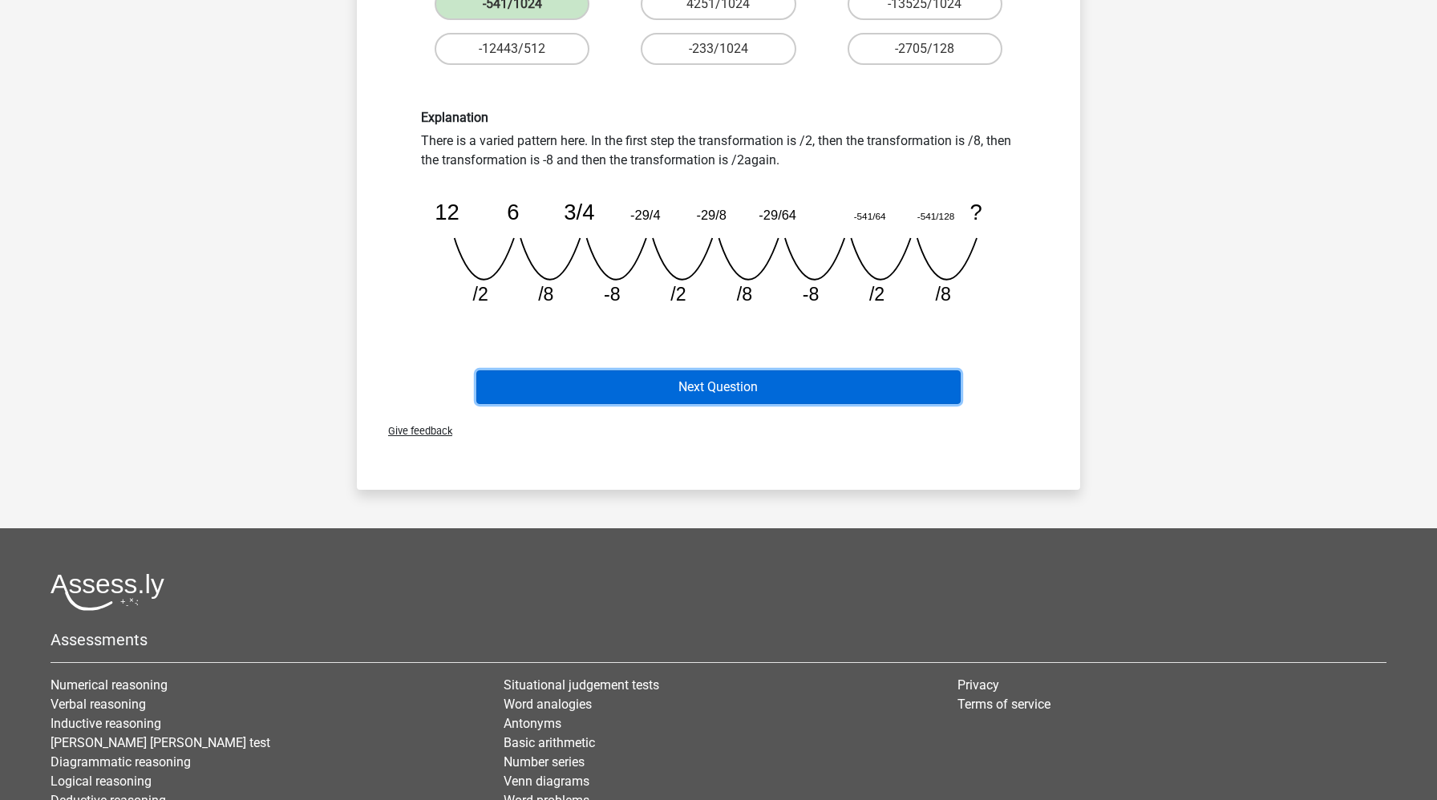
click at [710, 381] on button "Next Question" at bounding box center [718, 387] width 485 height 34
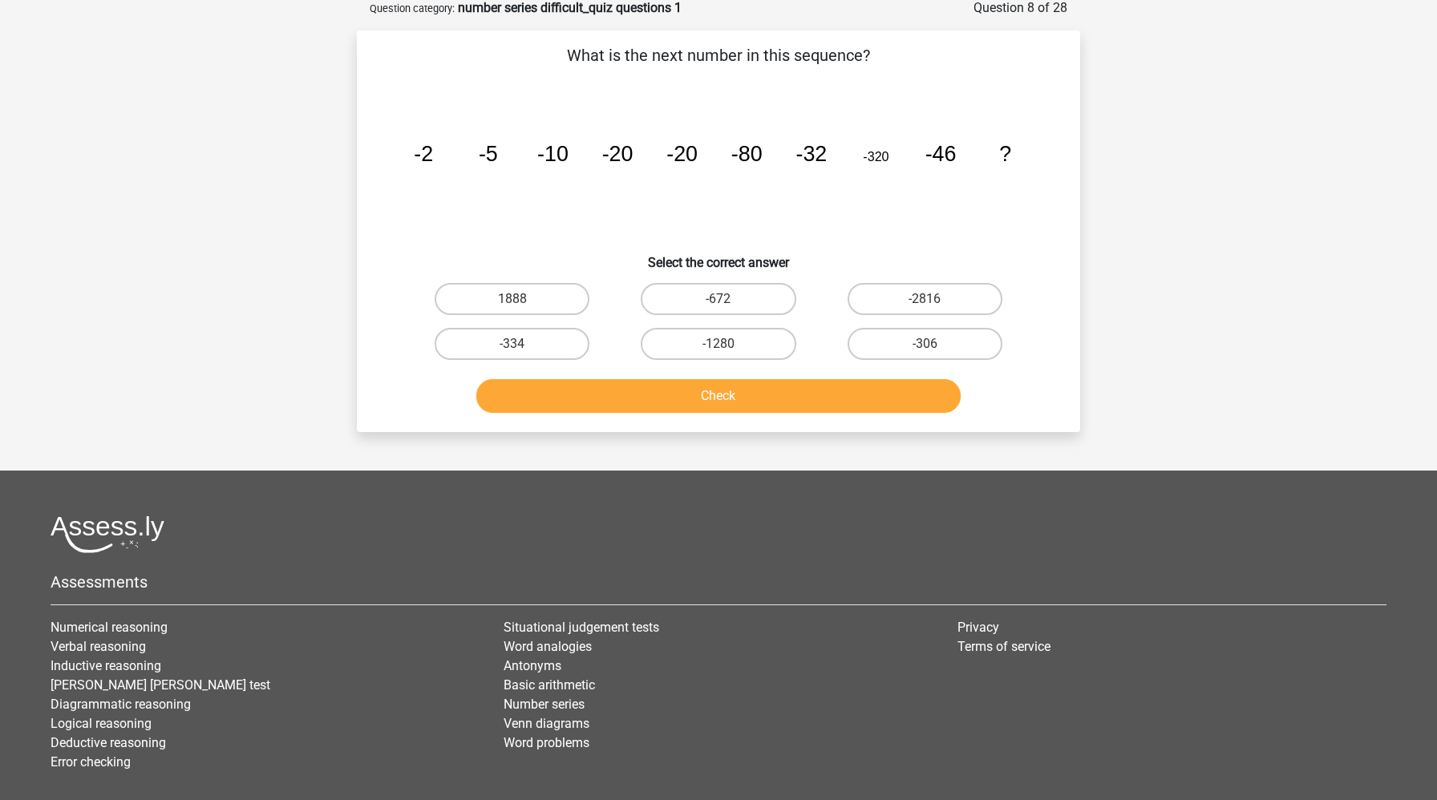
scroll to position [80, 0]
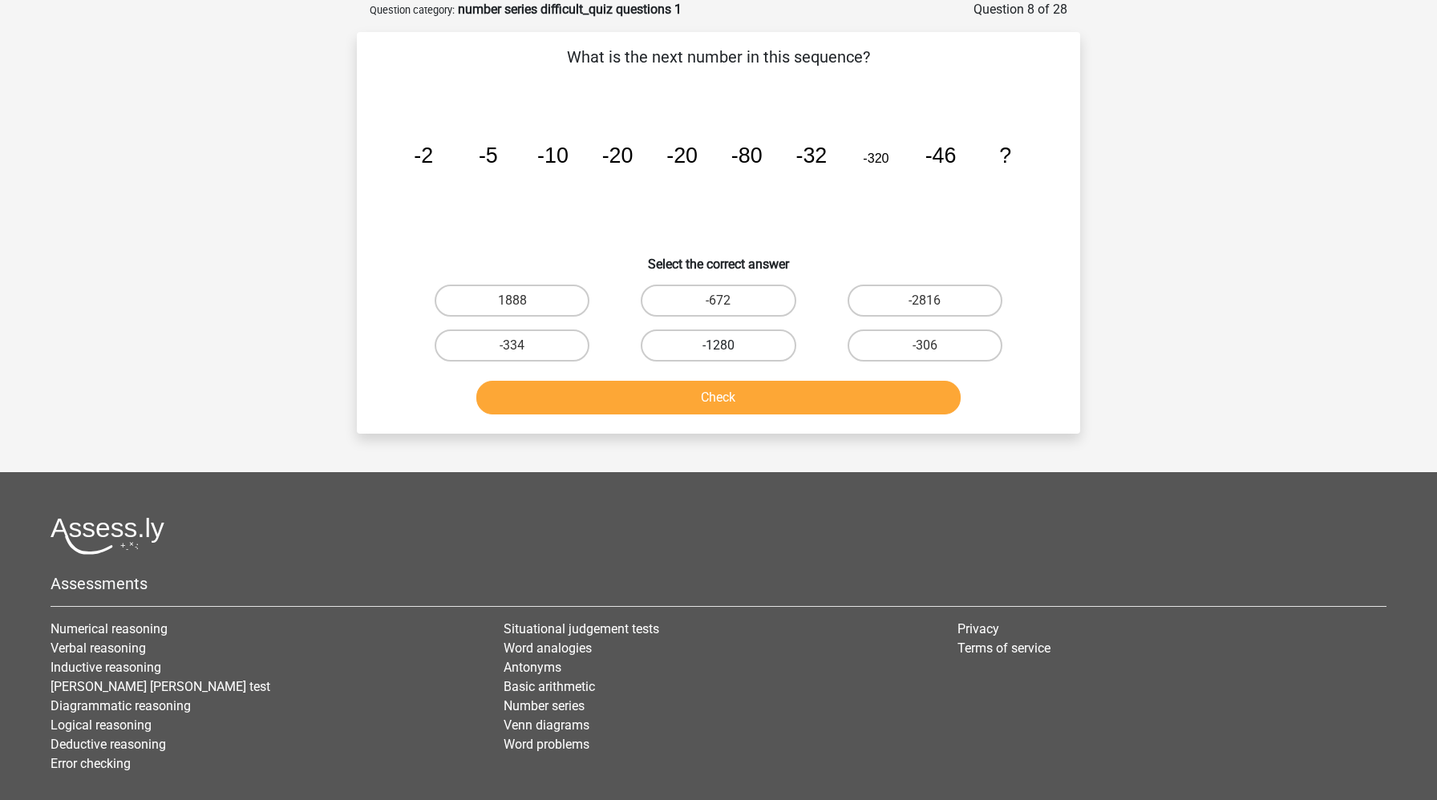
click at [748, 338] on label "-1280" at bounding box center [718, 346] width 155 height 32
click at [729, 346] on input "-1280" at bounding box center [723, 351] width 10 height 10
radio input "true"
click at [743, 393] on button "Check" at bounding box center [718, 398] width 485 height 34
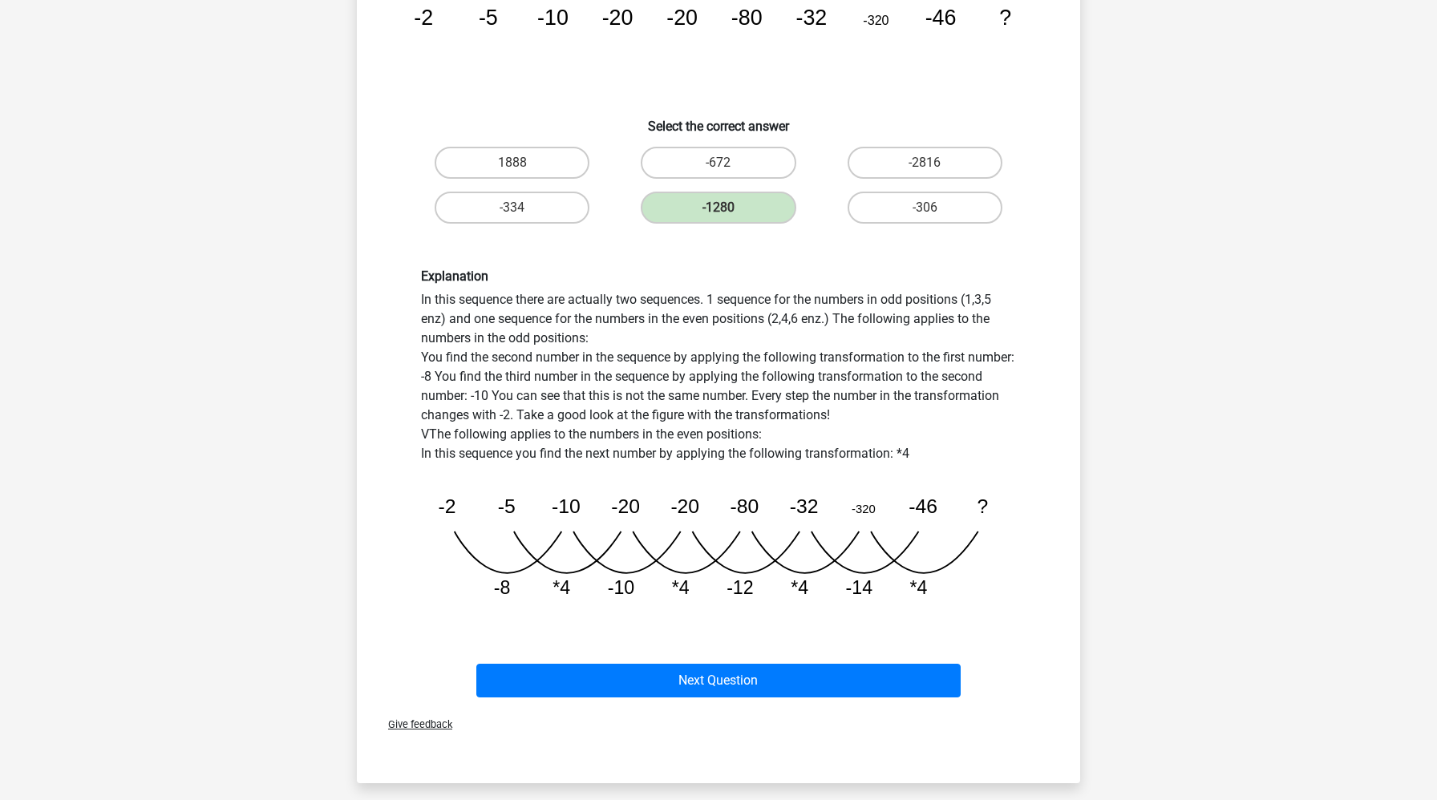
scroll to position [281, 0]
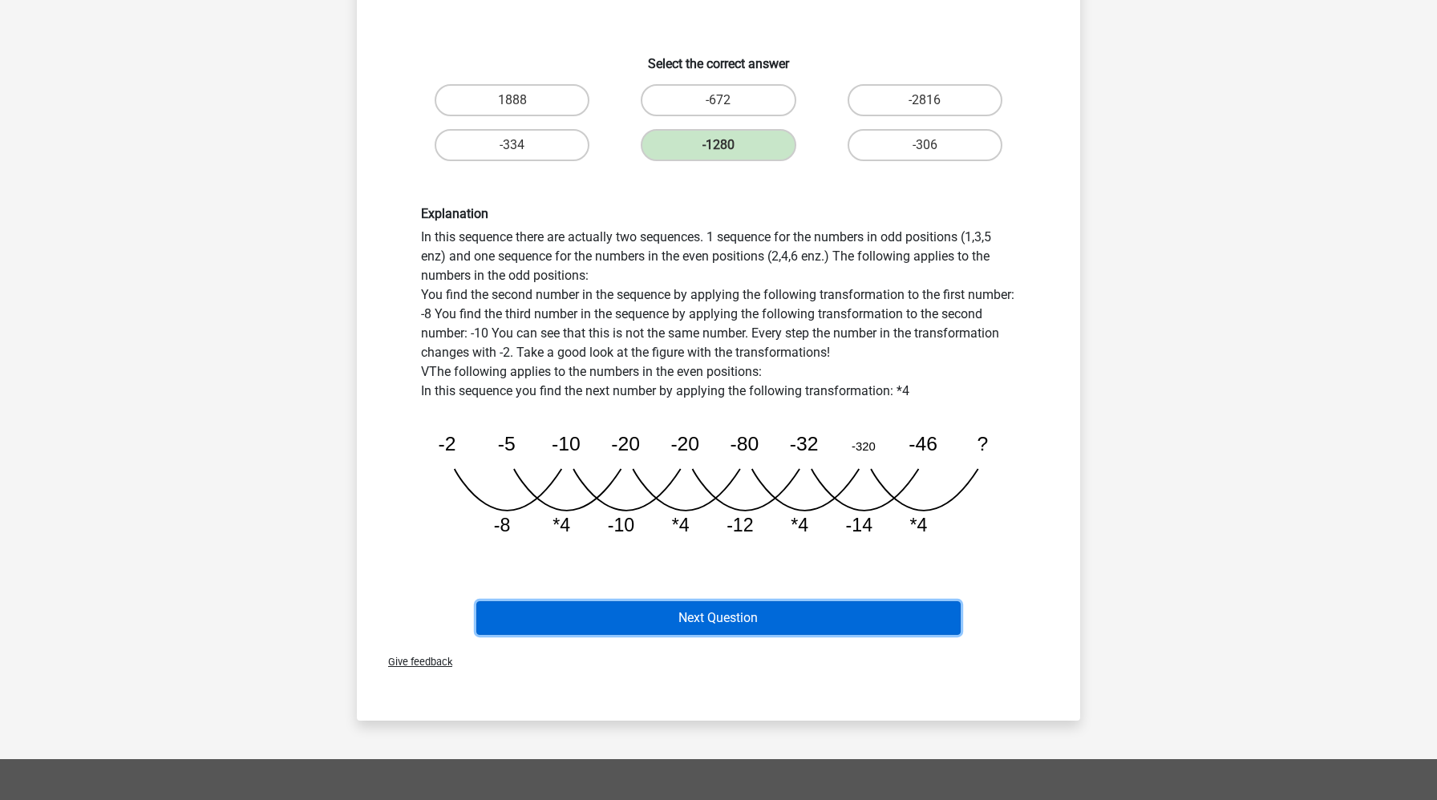
click at [687, 622] on button "Next Question" at bounding box center [718, 618] width 485 height 34
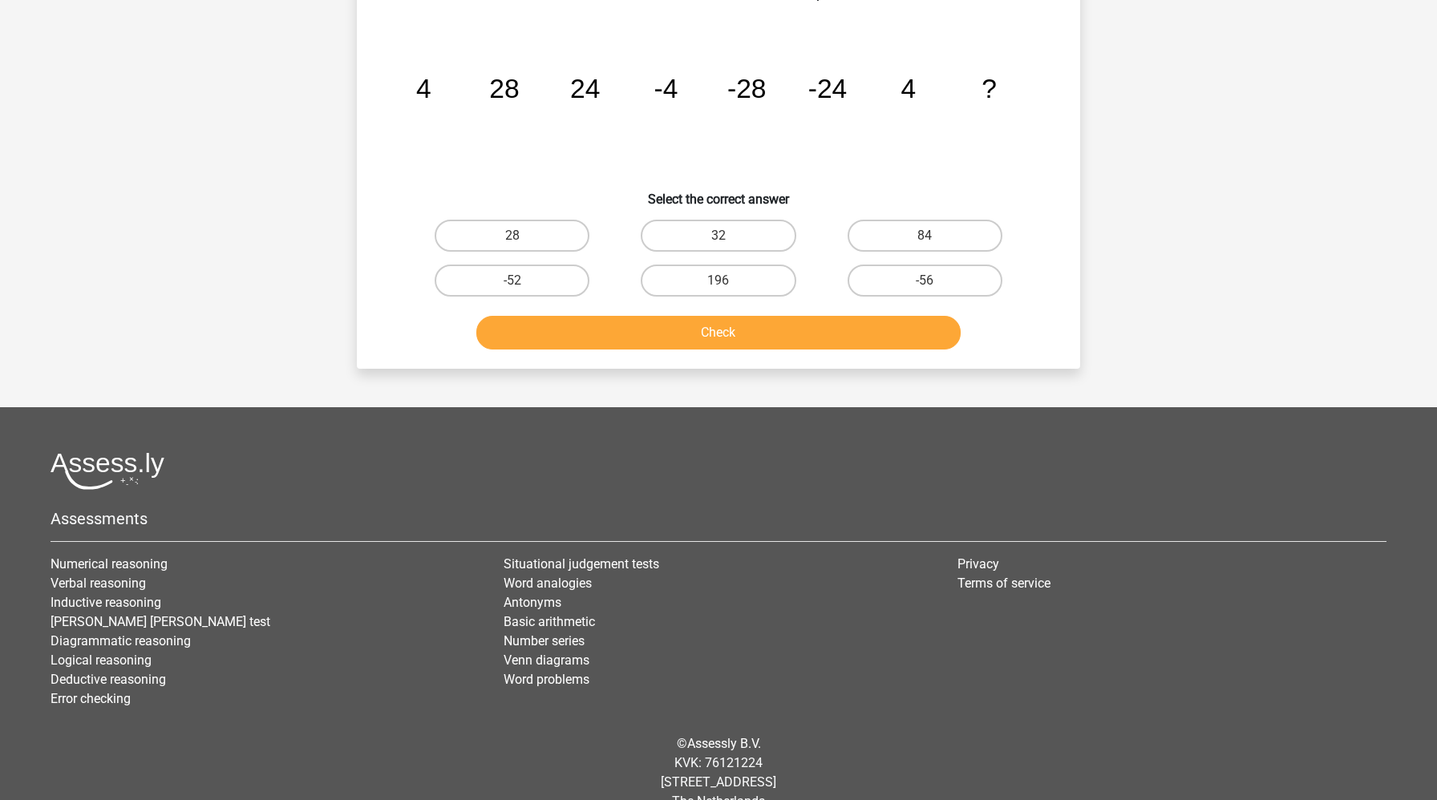
scroll to position [80, 0]
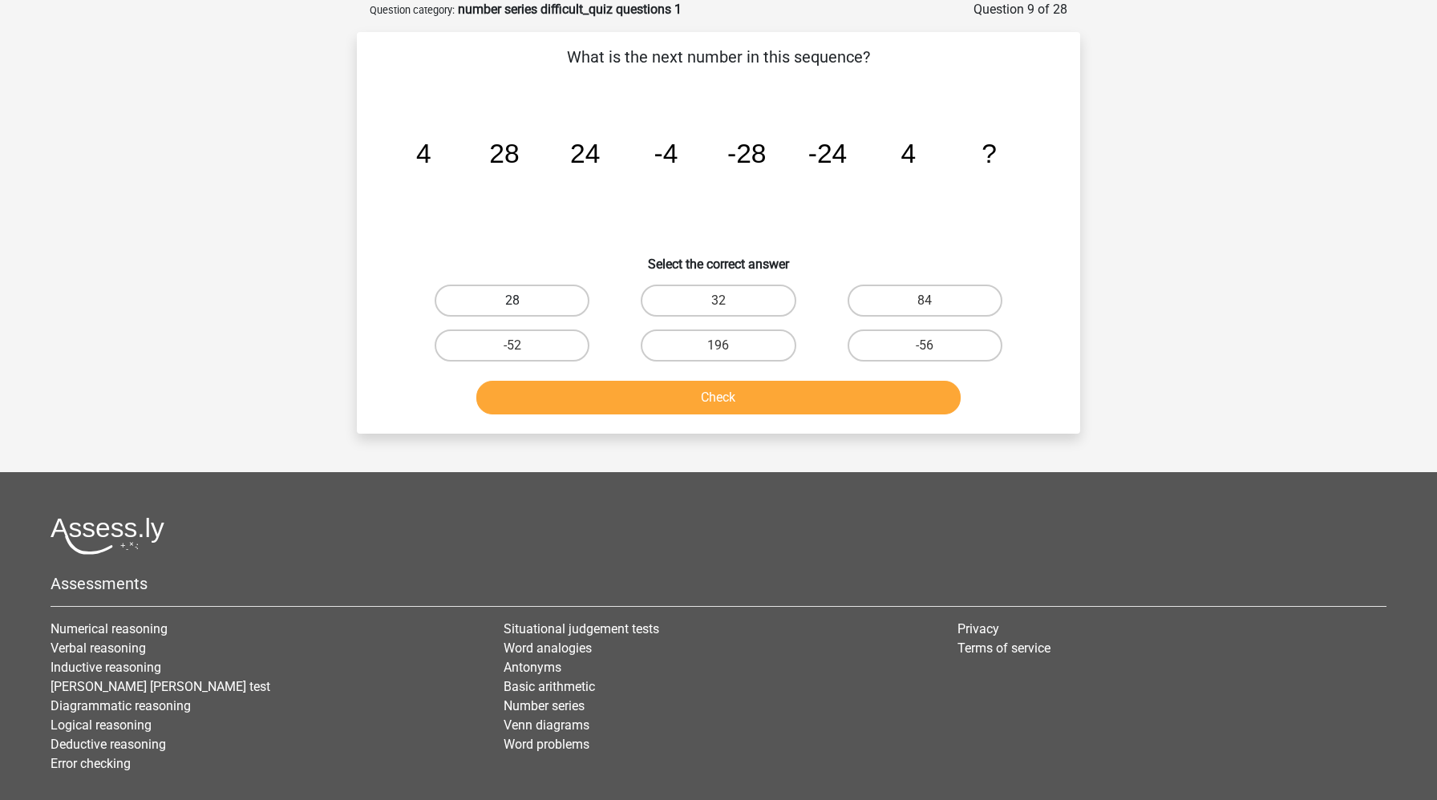
click at [560, 297] on label "28" at bounding box center [512, 301] width 155 height 32
click at [523, 301] on input "28" at bounding box center [517, 306] width 10 height 10
radio input "true"
click at [611, 391] on button "Check" at bounding box center [718, 398] width 485 height 34
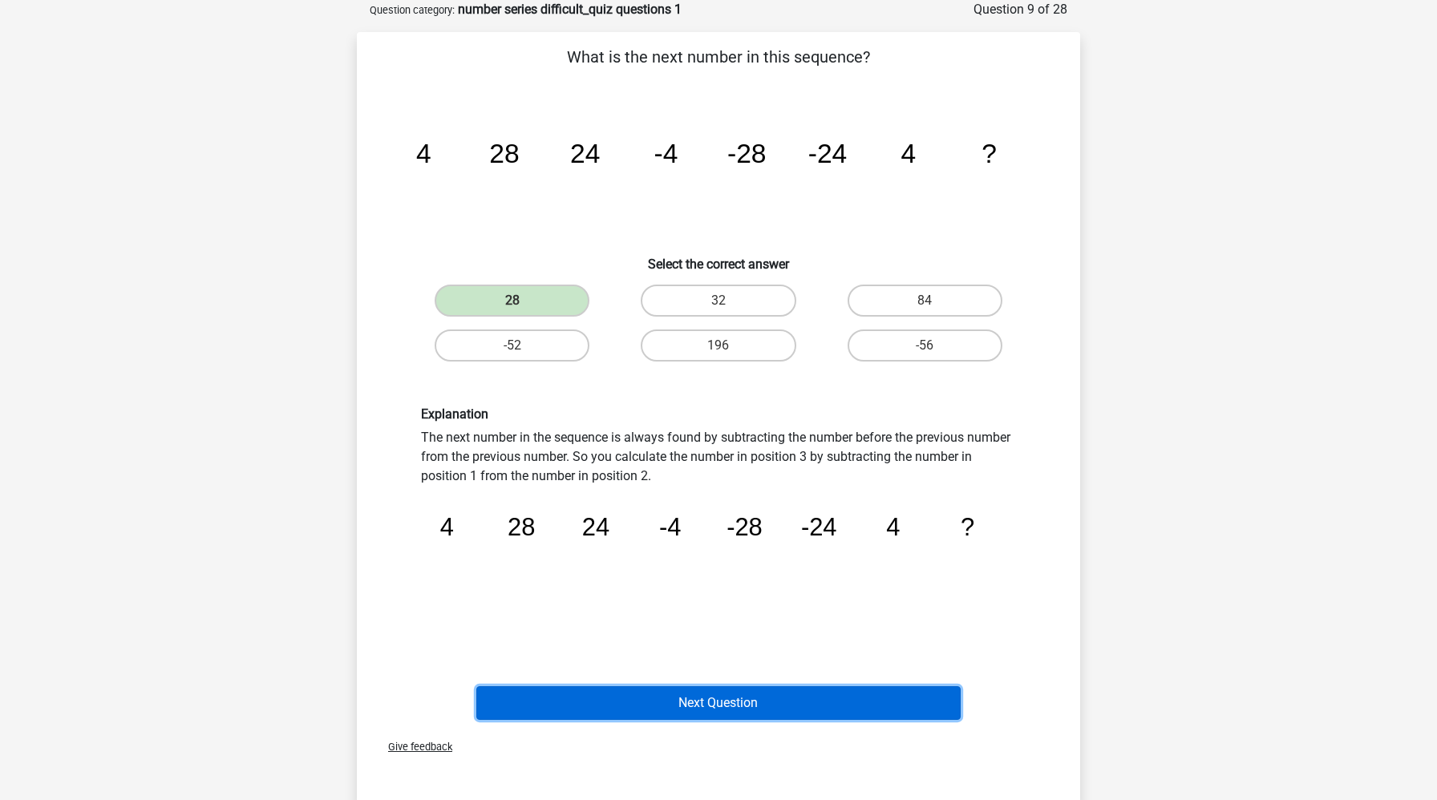
click at [728, 716] on button "Next Question" at bounding box center [718, 703] width 485 height 34
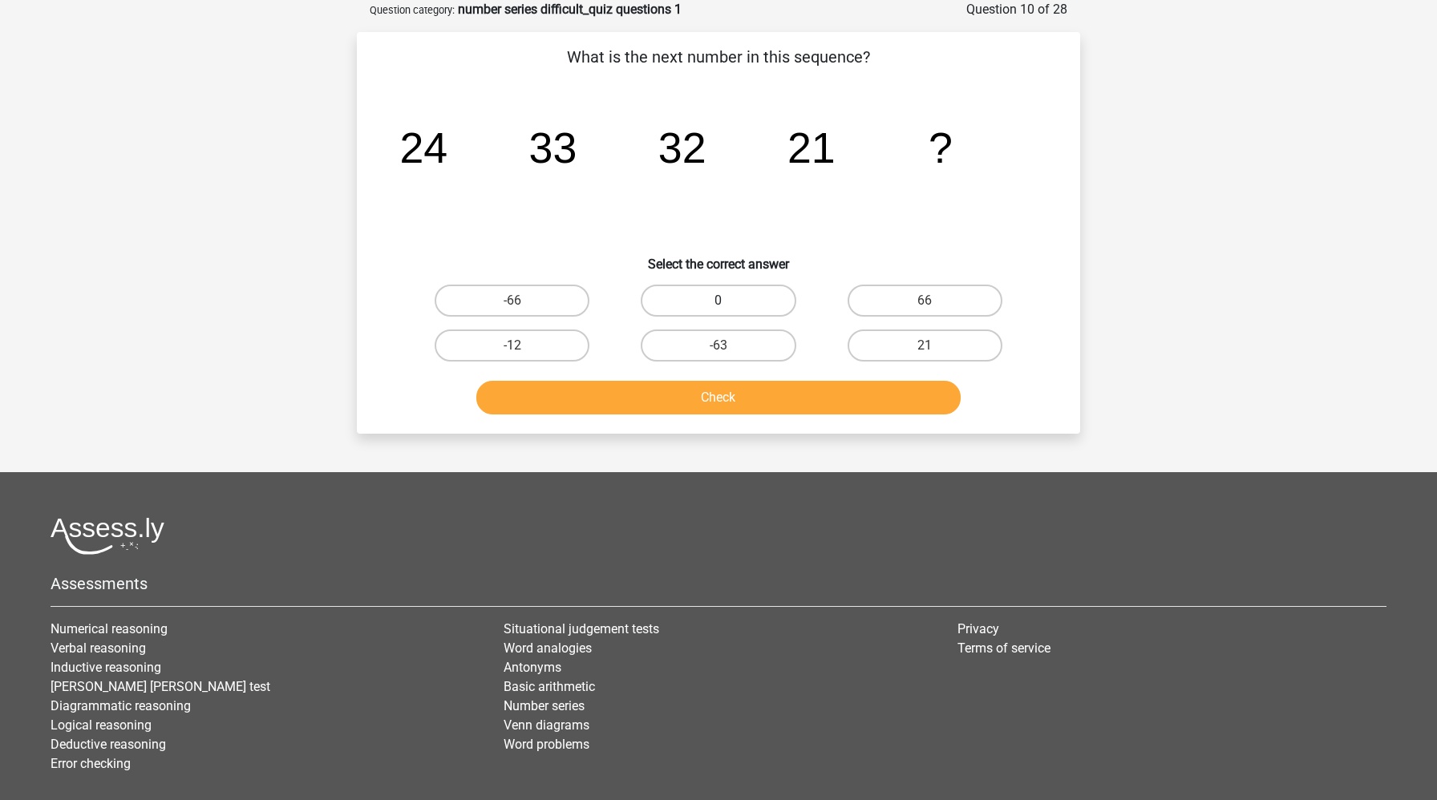
click at [711, 305] on label "0" at bounding box center [718, 301] width 155 height 32
click at [718, 305] on input "0" at bounding box center [723, 306] width 10 height 10
radio input "true"
click at [733, 398] on button "Check" at bounding box center [718, 398] width 485 height 34
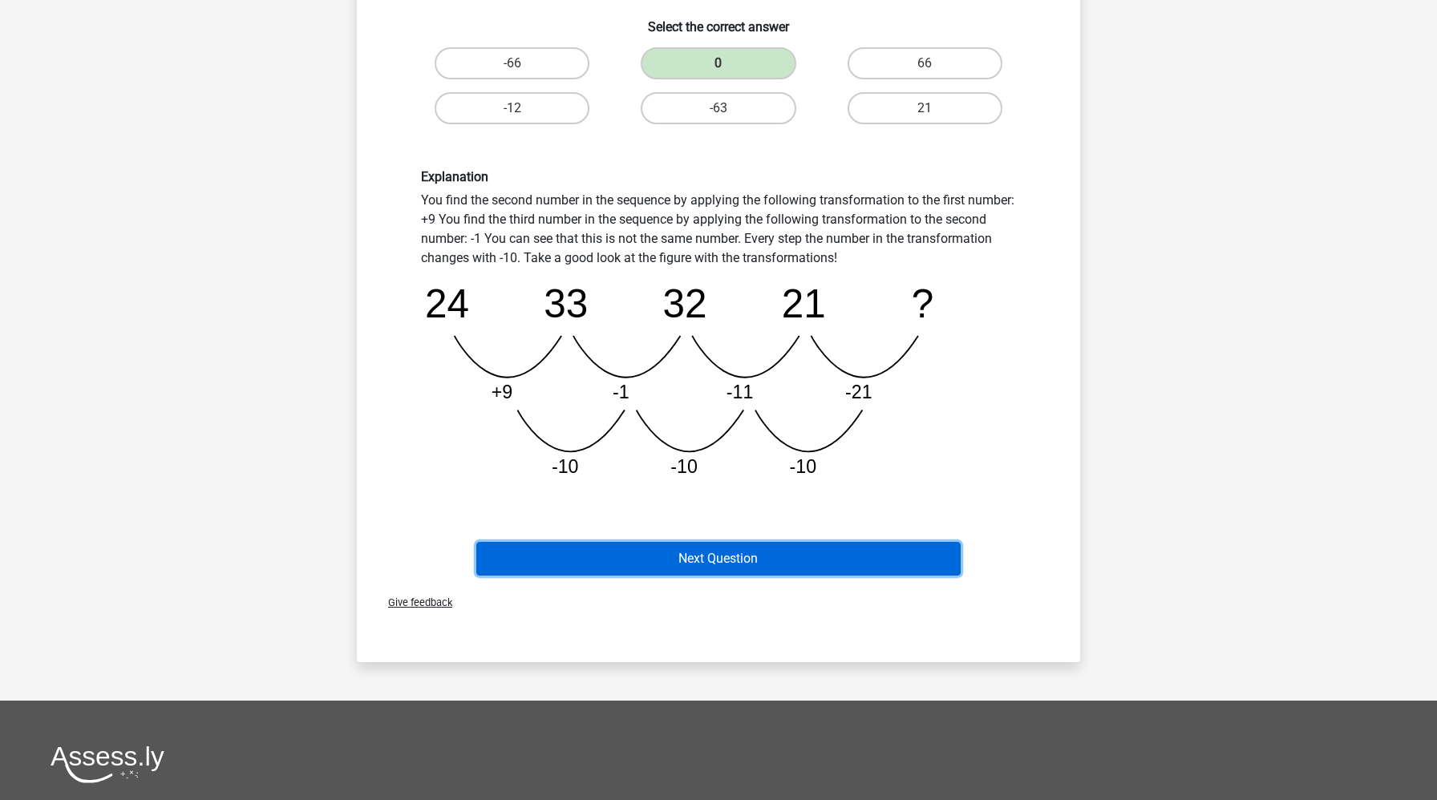
click at [706, 568] on button "Next Question" at bounding box center [718, 559] width 485 height 34
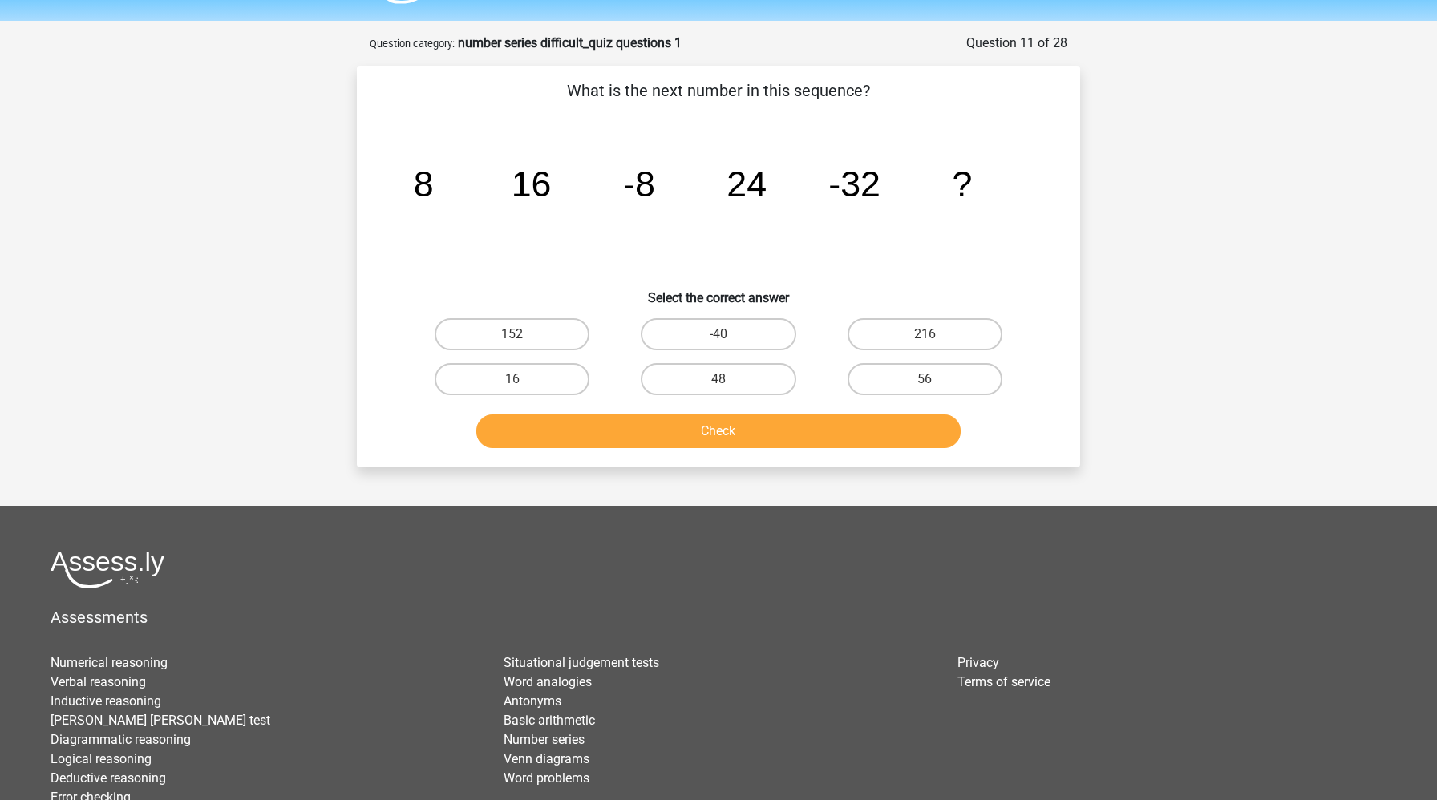
scroll to position [34, 0]
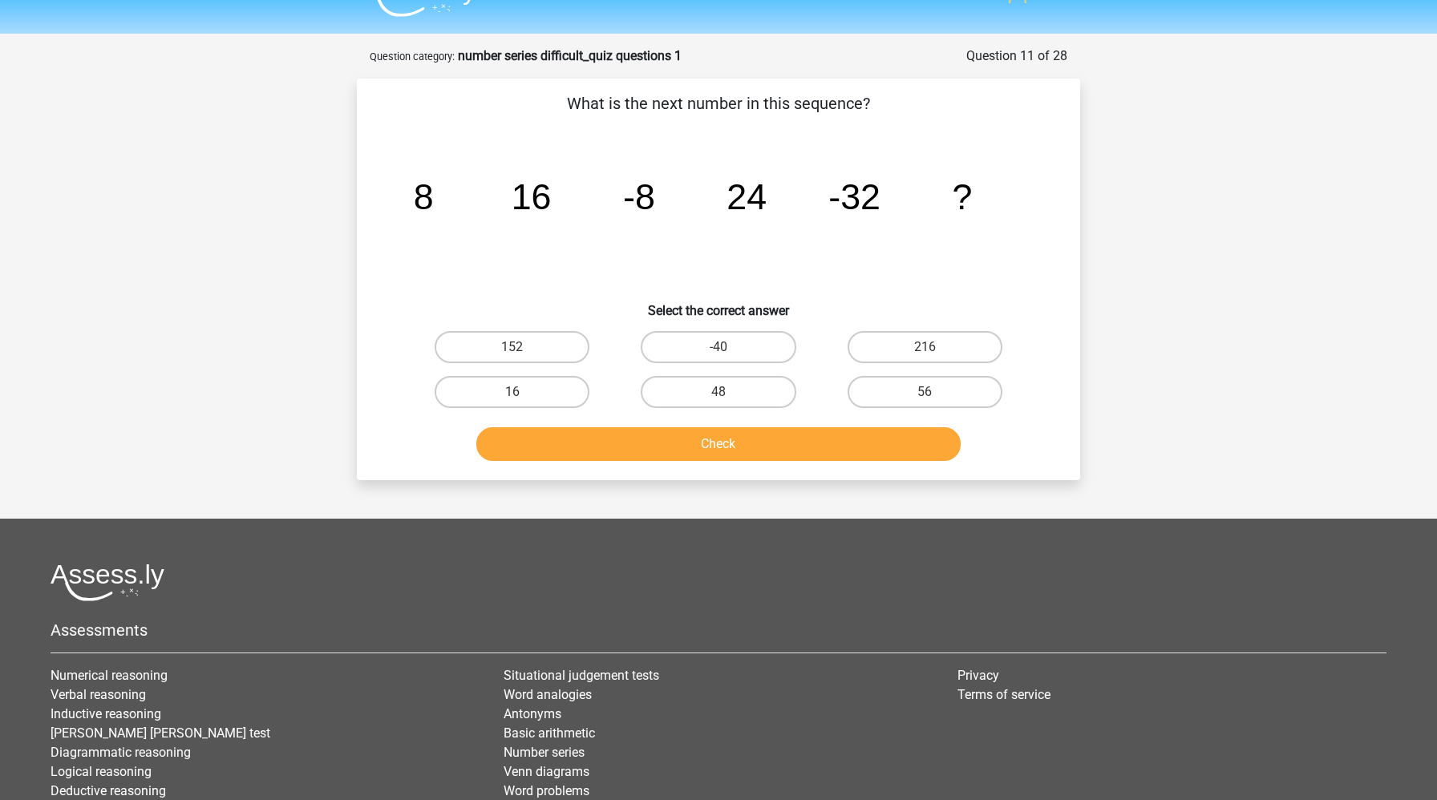
click at [930, 398] on input "56" at bounding box center [929, 397] width 10 height 10
radio input "true"
click at [888, 439] on button "Check" at bounding box center [718, 444] width 485 height 34
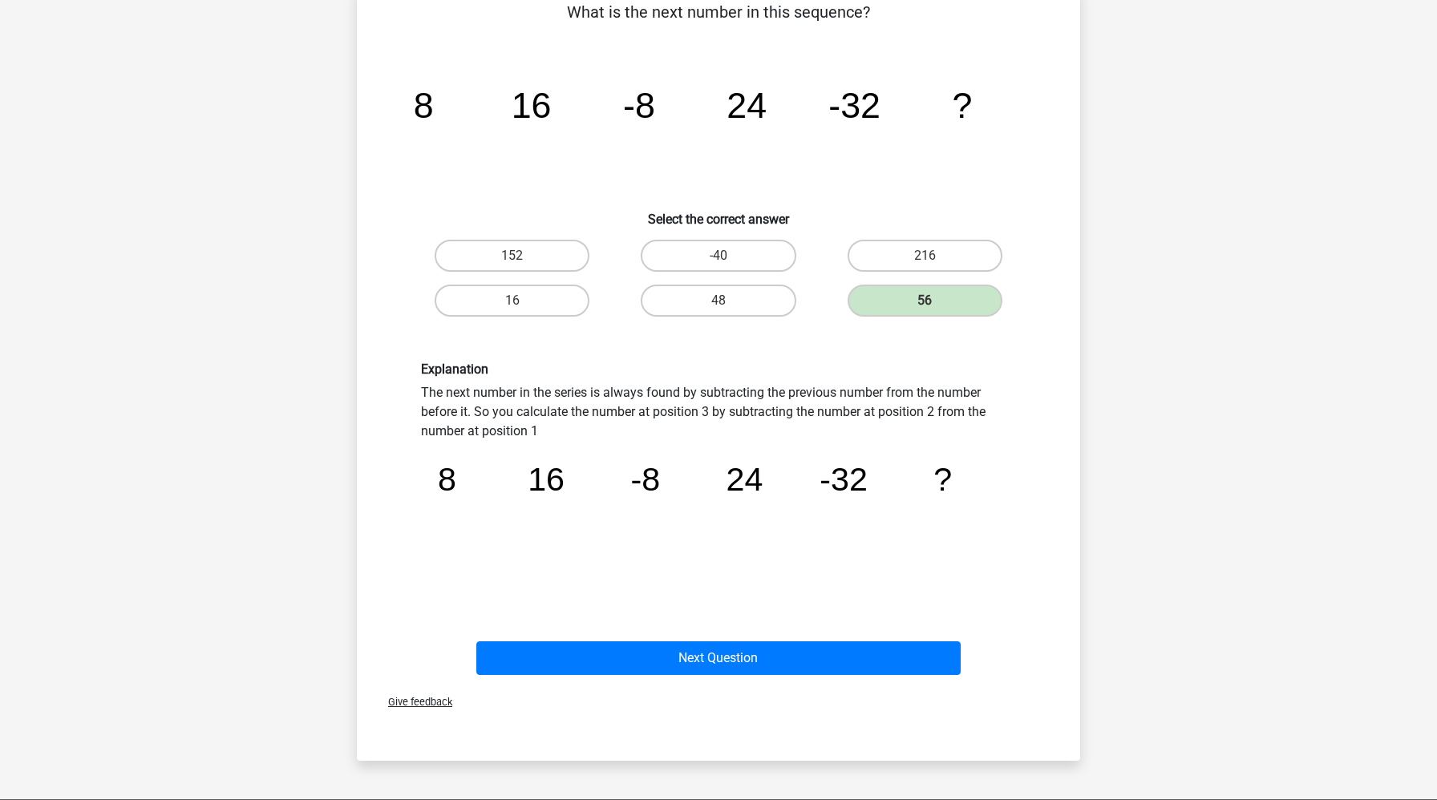
scroll to position [127, 0]
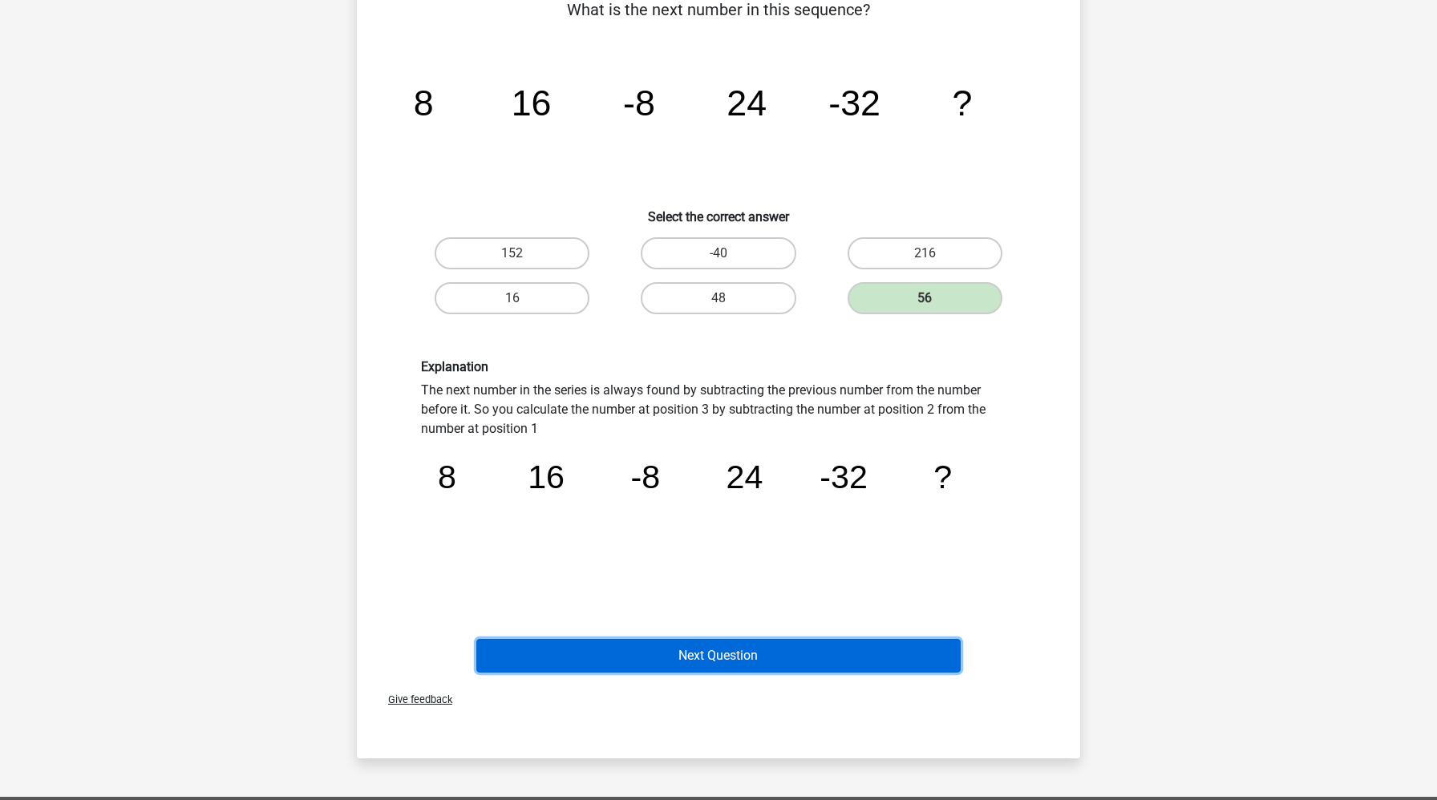
click at [818, 647] on button "Next Question" at bounding box center [718, 656] width 485 height 34
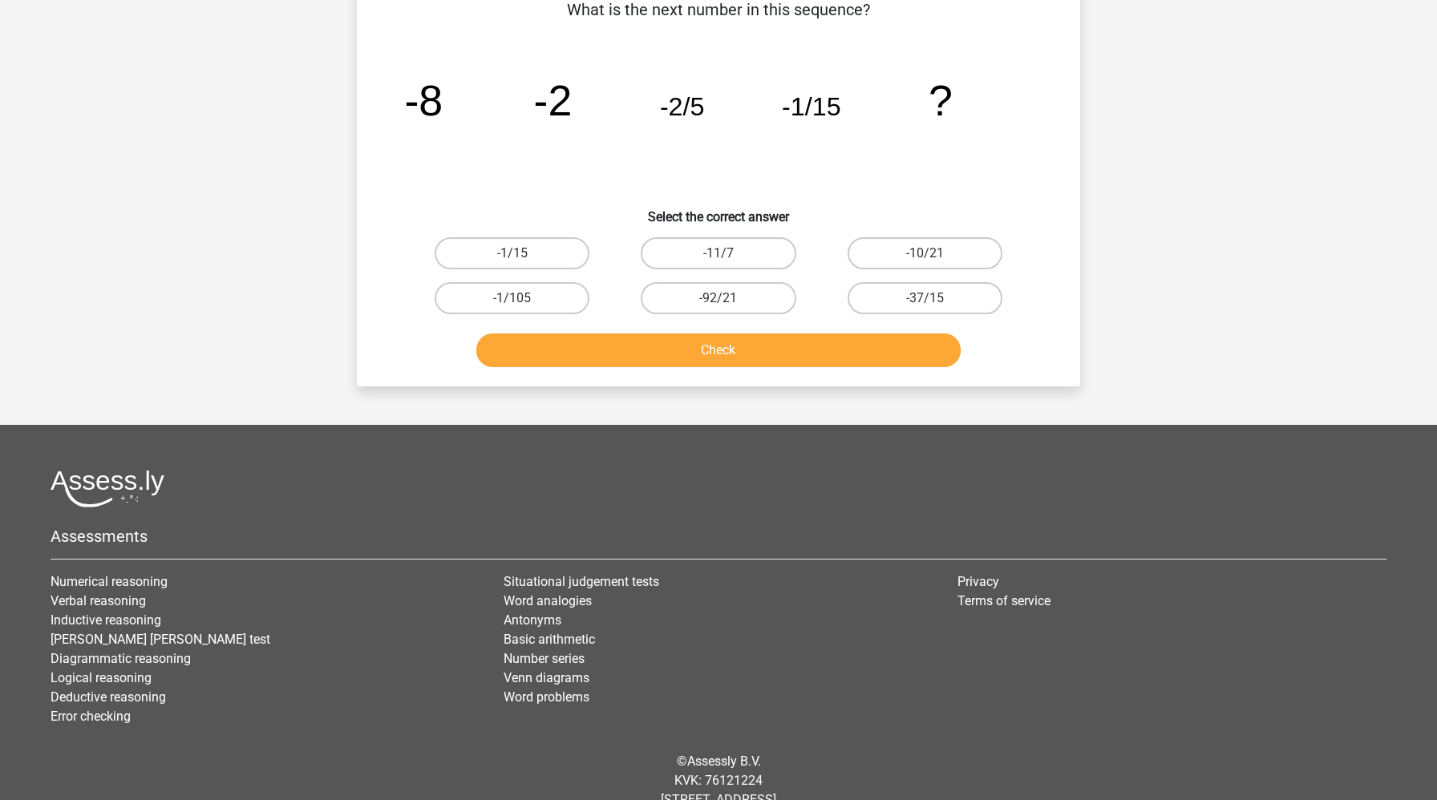
scroll to position [80, 0]
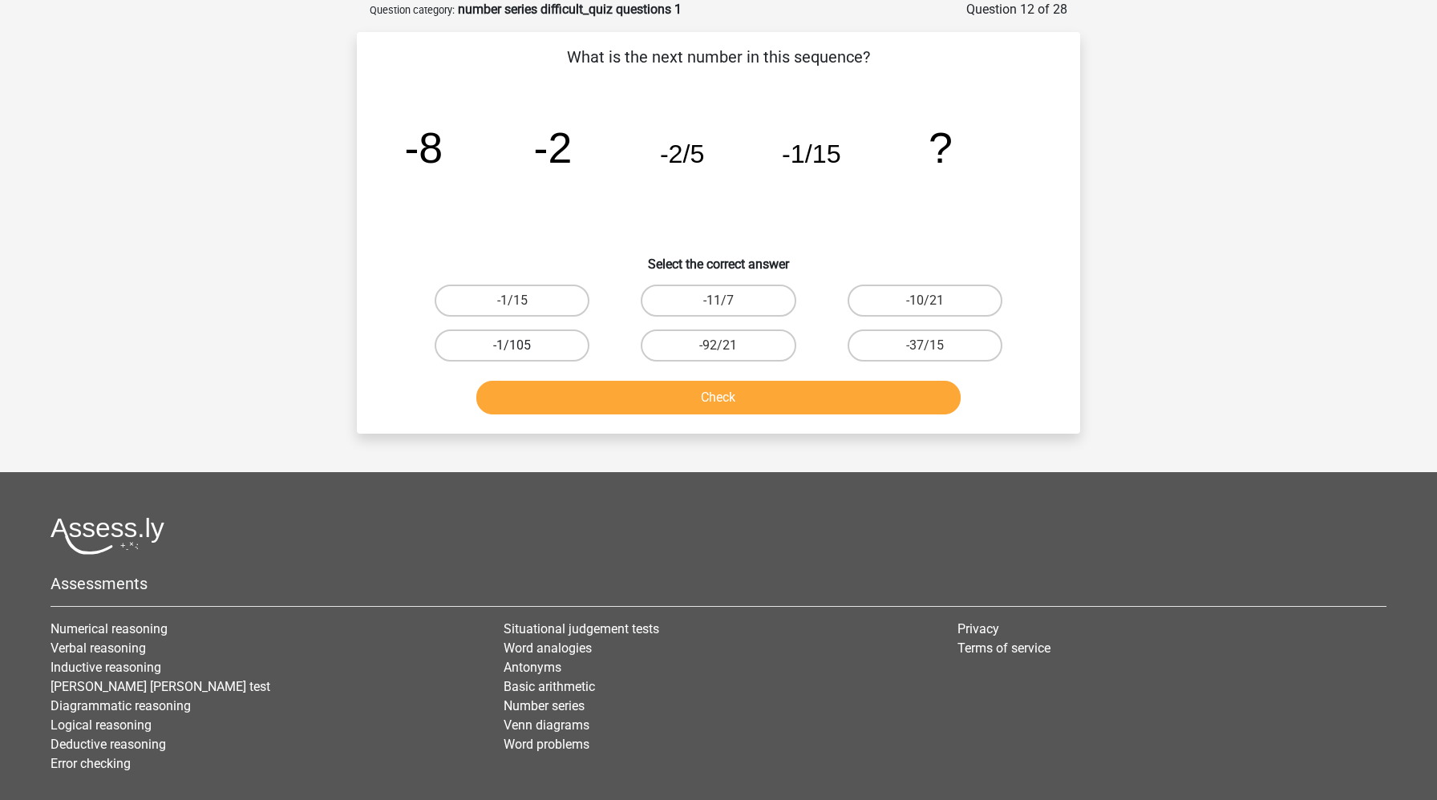
click at [560, 343] on label "-1/105" at bounding box center [512, 346] width 155 height 32
click at [523, 346] on input "-1/105" at bounding box center [517, 351] width 10 height 10
radio input "true"
click at [589, 398] on button "Check" at bounding box center [718, 398] width 485 height 34
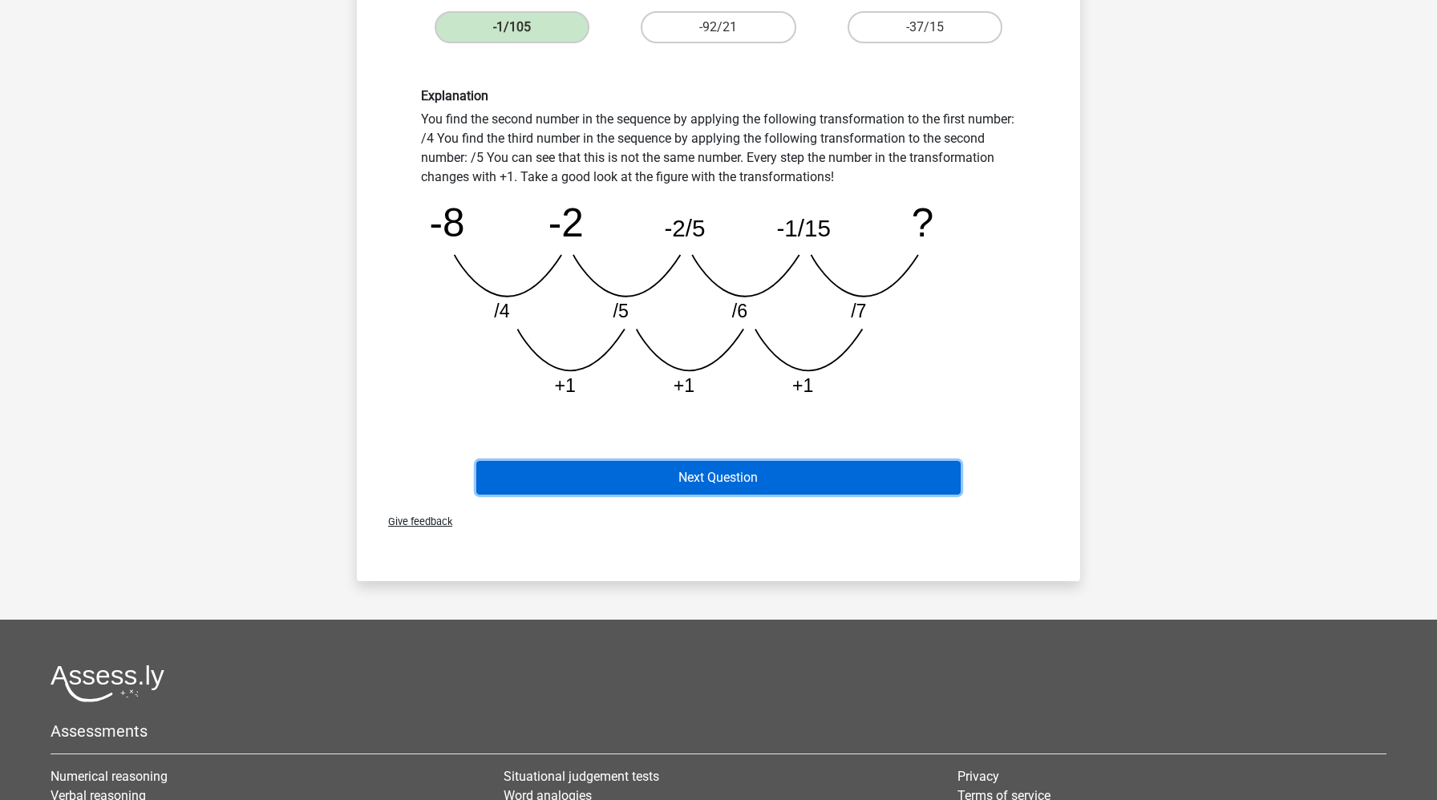
click at [591, 480] on button "Next Question" at bounding box center [718, 478] width 485 height 34
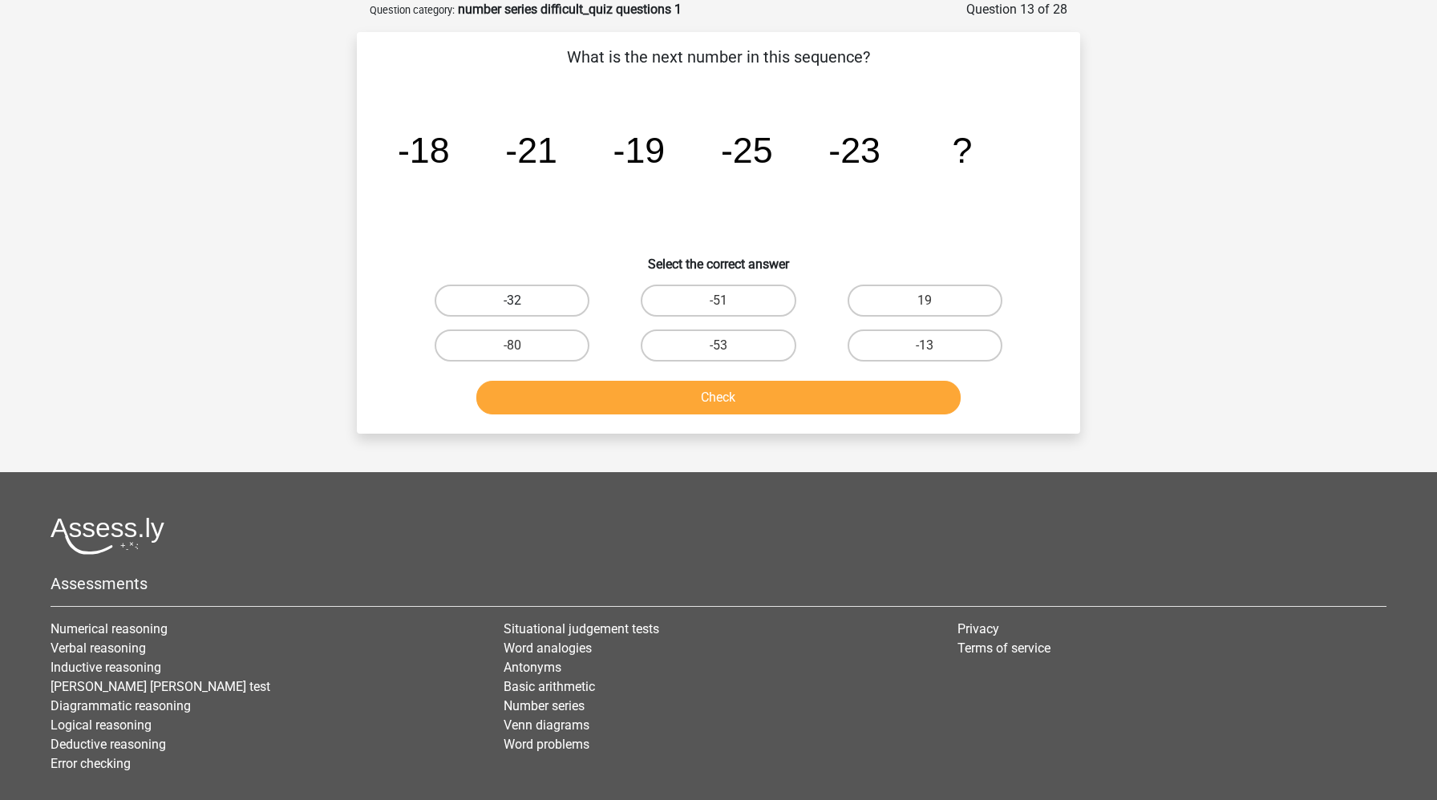
click at [548, 306] on label "-32" at bounding box center [512, 301] width 155 height 32
click at [523, 306] on input "-32" at bounding box center [517, 306] width 10 height 10
radio input "true"
click at [587, 394] on button "Check" at bounding box center [718, 398] width 485 height 34
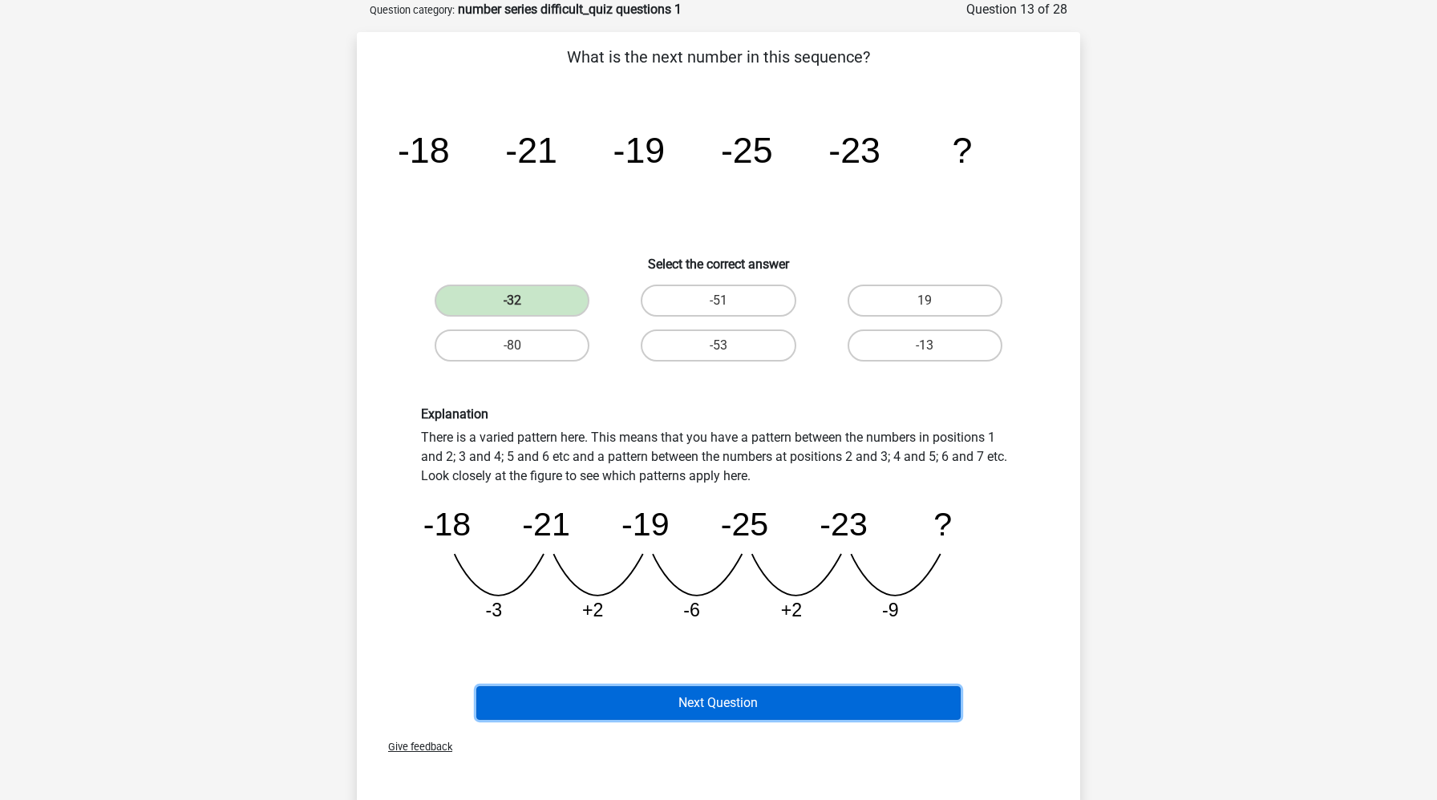
click at [621, 709] on button "Next Question" at bounding box center [718, 703] width 485 height 34
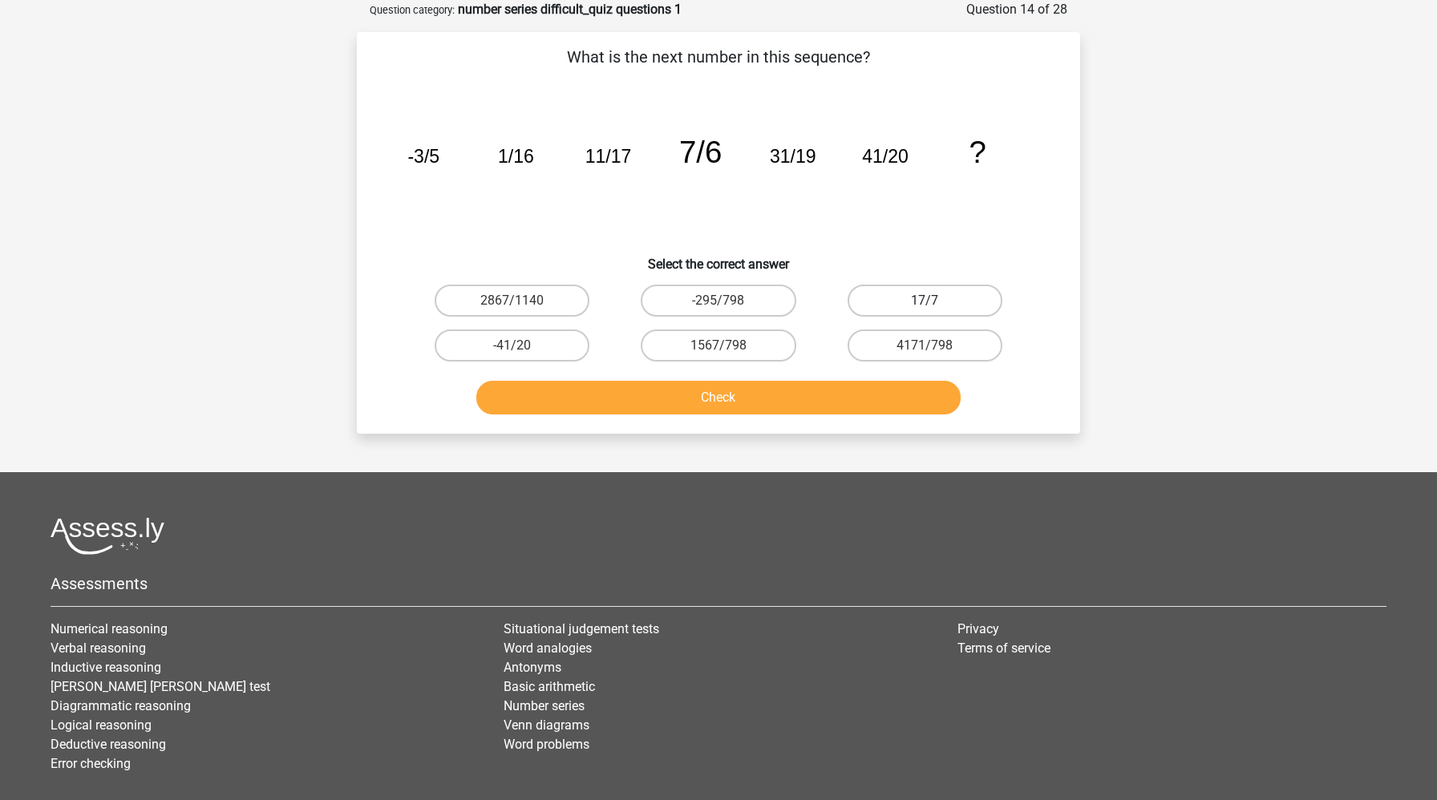
click at [899, 302] on label "17/7" at bounding box center [924, 301] width 155 height 32
click at [924, 302] on input "17/7" at bounding box center [929, 306] width 10 height 10
radio input "true"
click at [835, 411] on button "Check" at bounding box center [718, 398] width 485 height 34
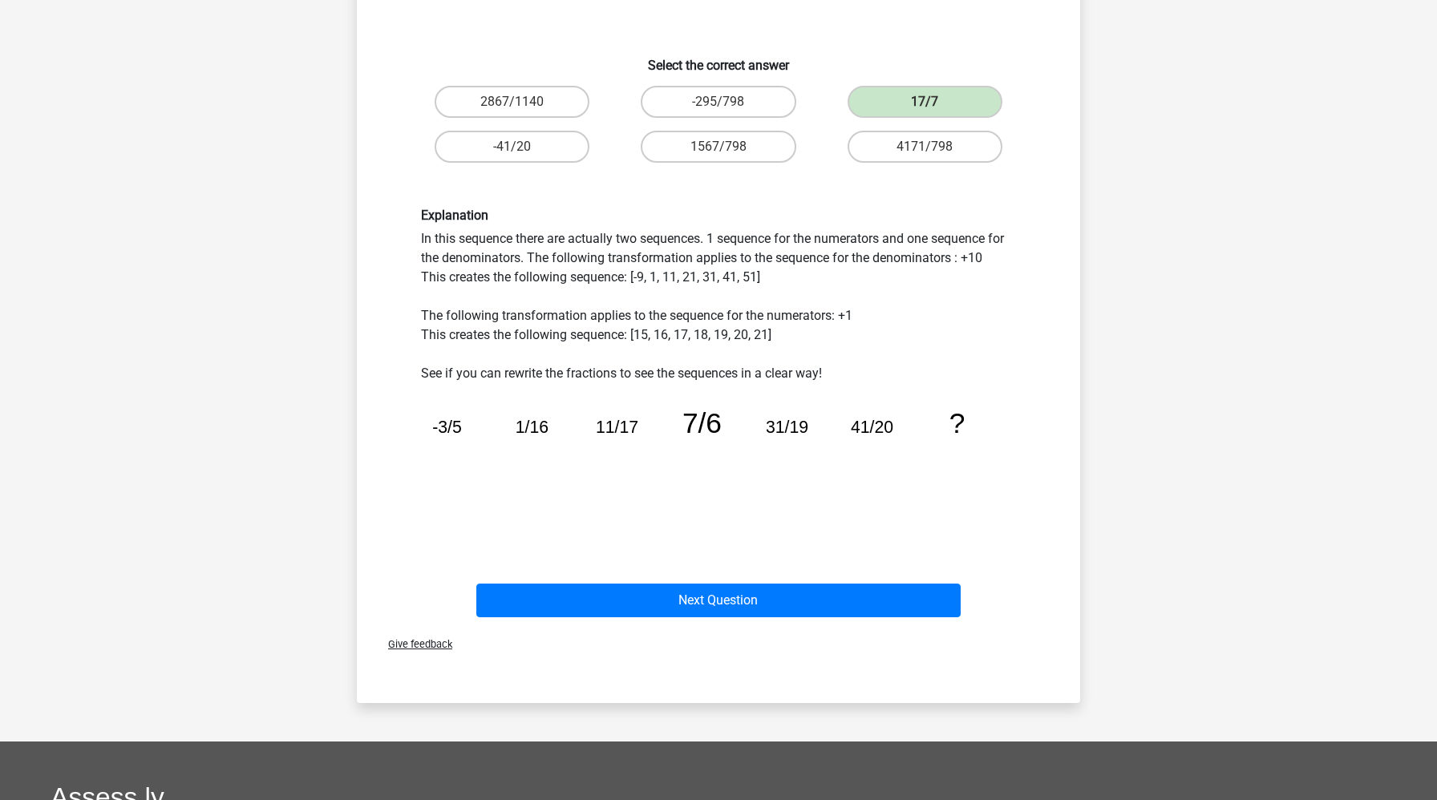
scroll to position [314, 0]
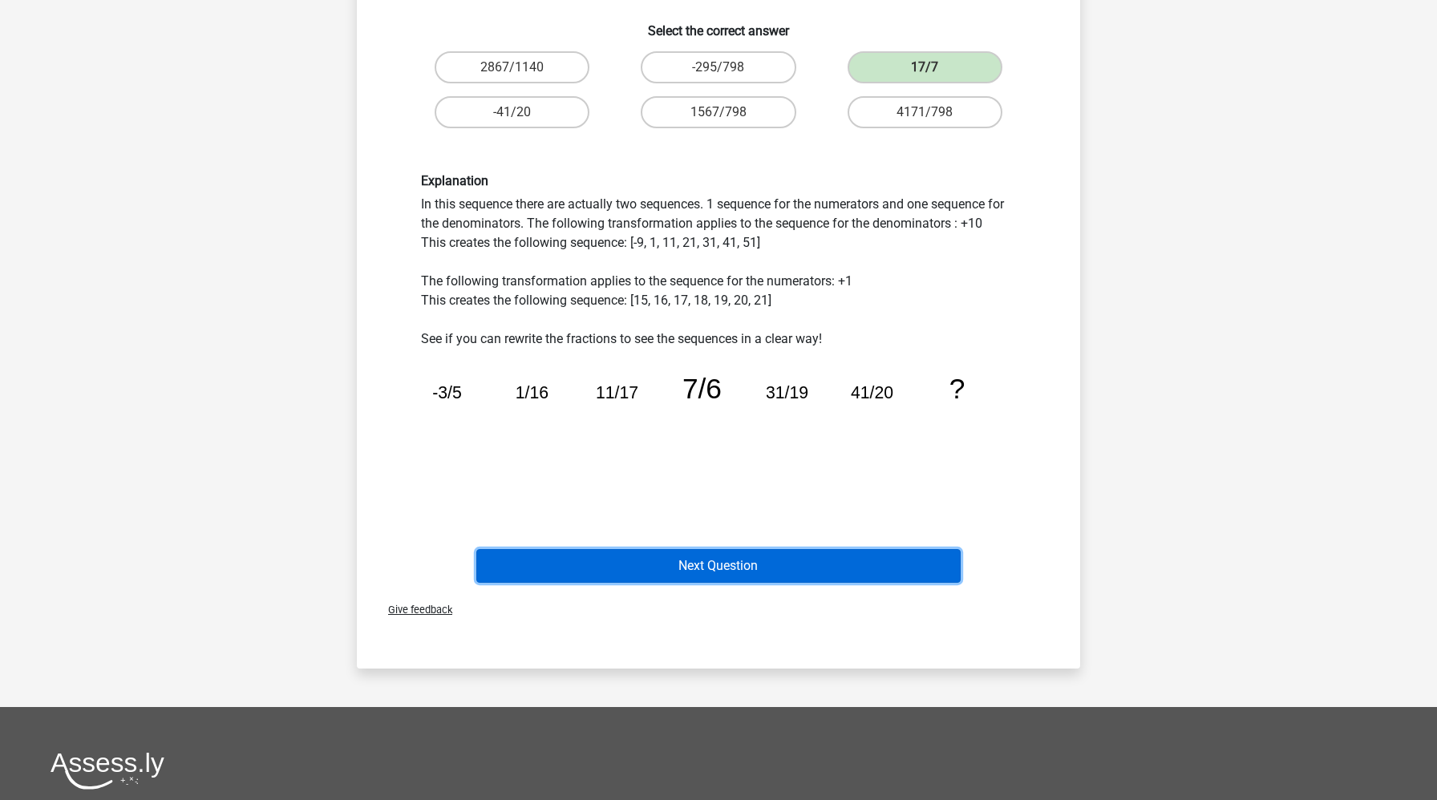
click at [787, 561] on button "Next Question" at bounding box center [718, 566] width 485 height 34
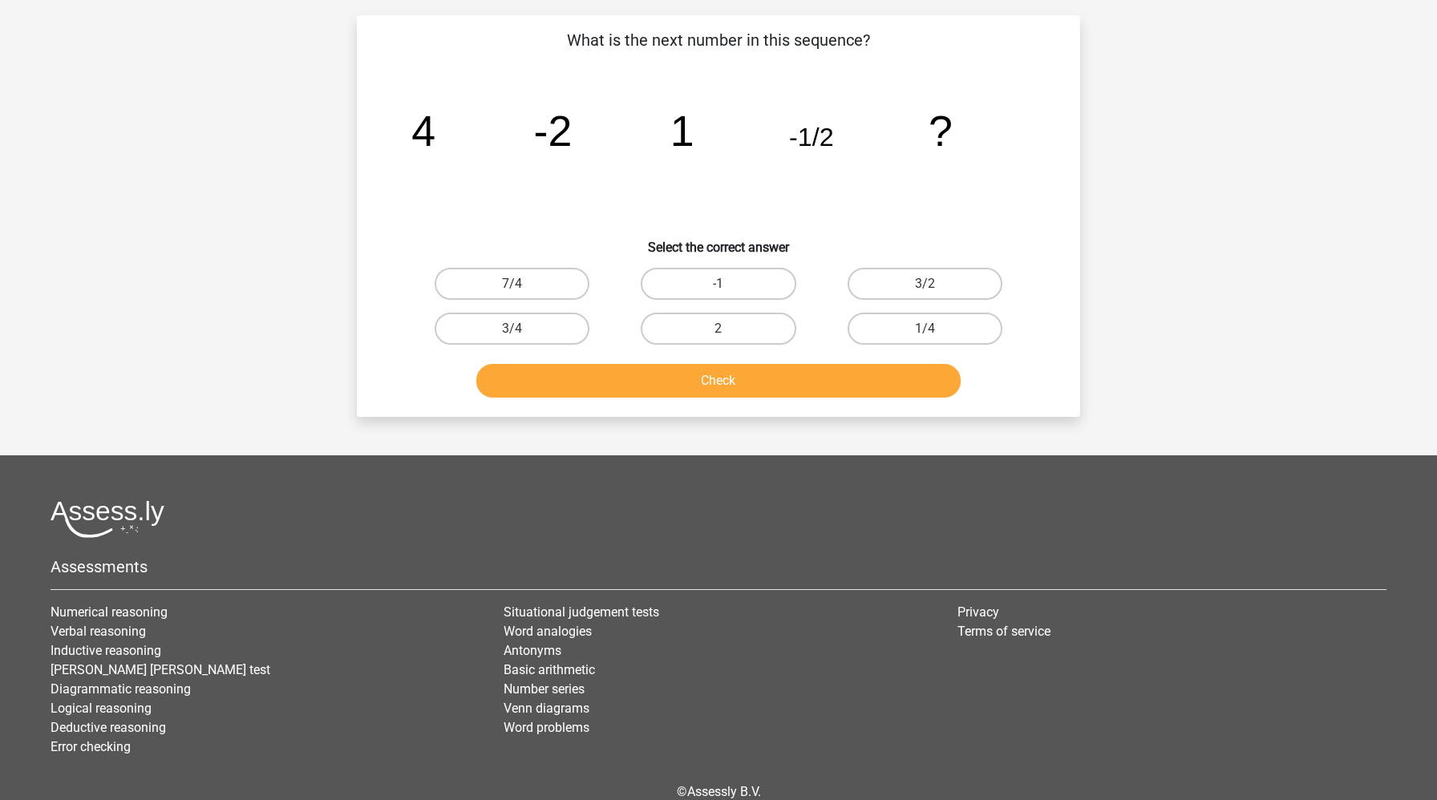
scroll to position [80, 0]
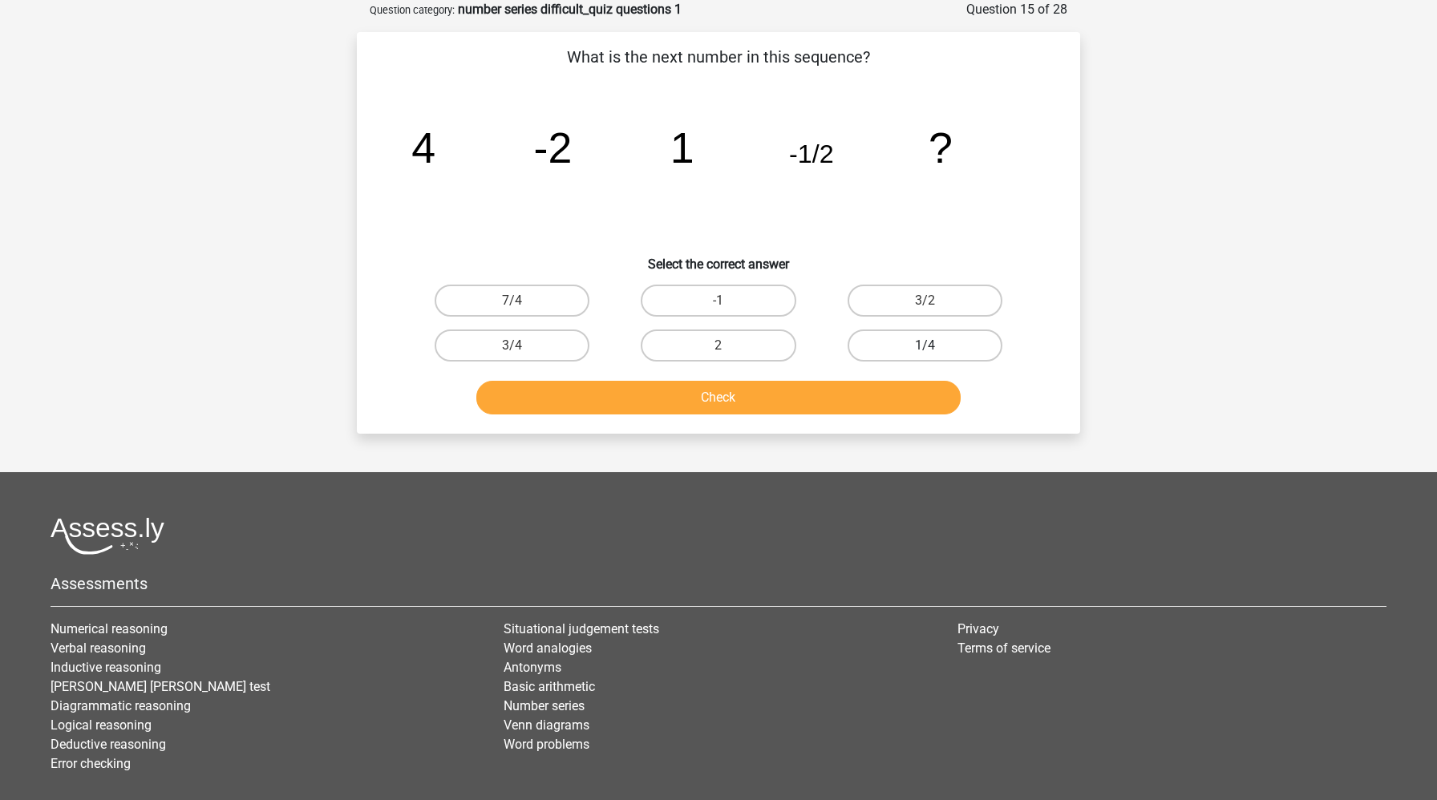
click at [929, 339] on label "1/4" at bounding box center [924, 346] width 155 height 32
click at [929, 346] on input "1/4" at bounding box center [929, 351] width 10 height 10
radio input "true"
click at [876, 400] on button "Check" at bounding box center [718, 398] width 485 height 34
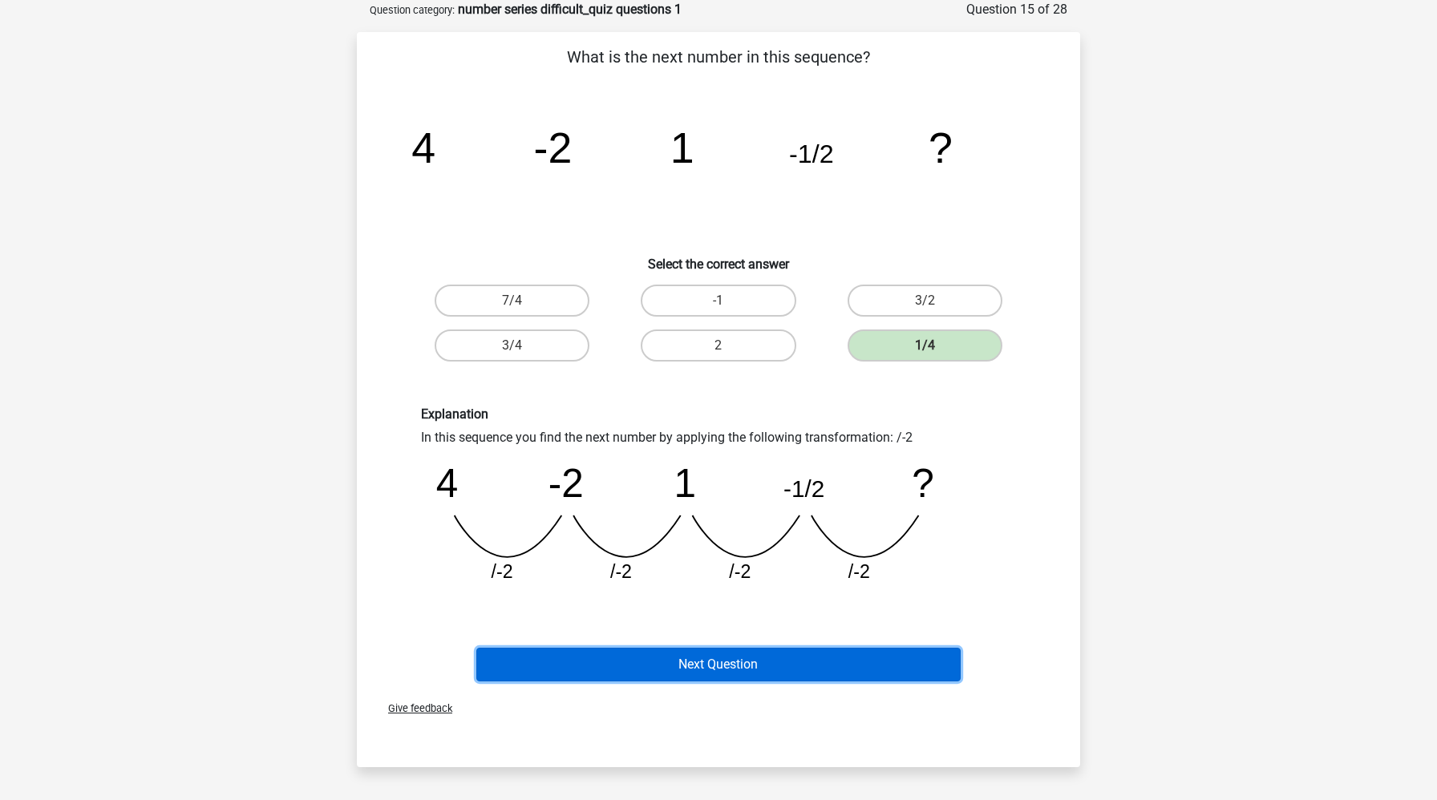
click at [761, 665] on button "Next Question" at bounding box center [718, 665] width 485 height 34
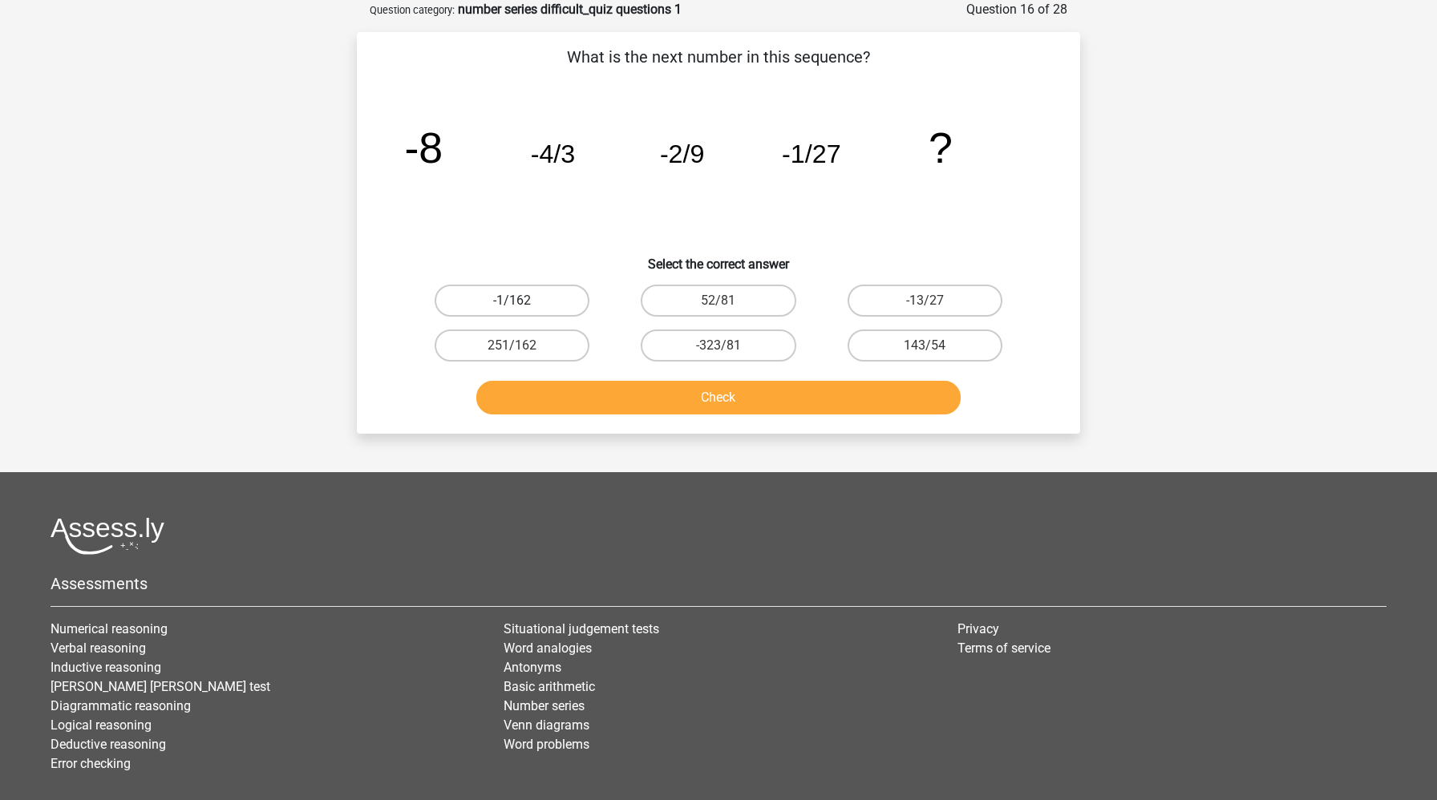
click at [560, 305] on label "-1/162" at bounding box center [512, 301] width 155 height 32
click at [523, 305] on input "-1/162" at bounding box center [517, 306] width 10 height 10
radio input "true"
click at [616, 414] on button "Check" at bounding box center [718, 398] width 485 height 34
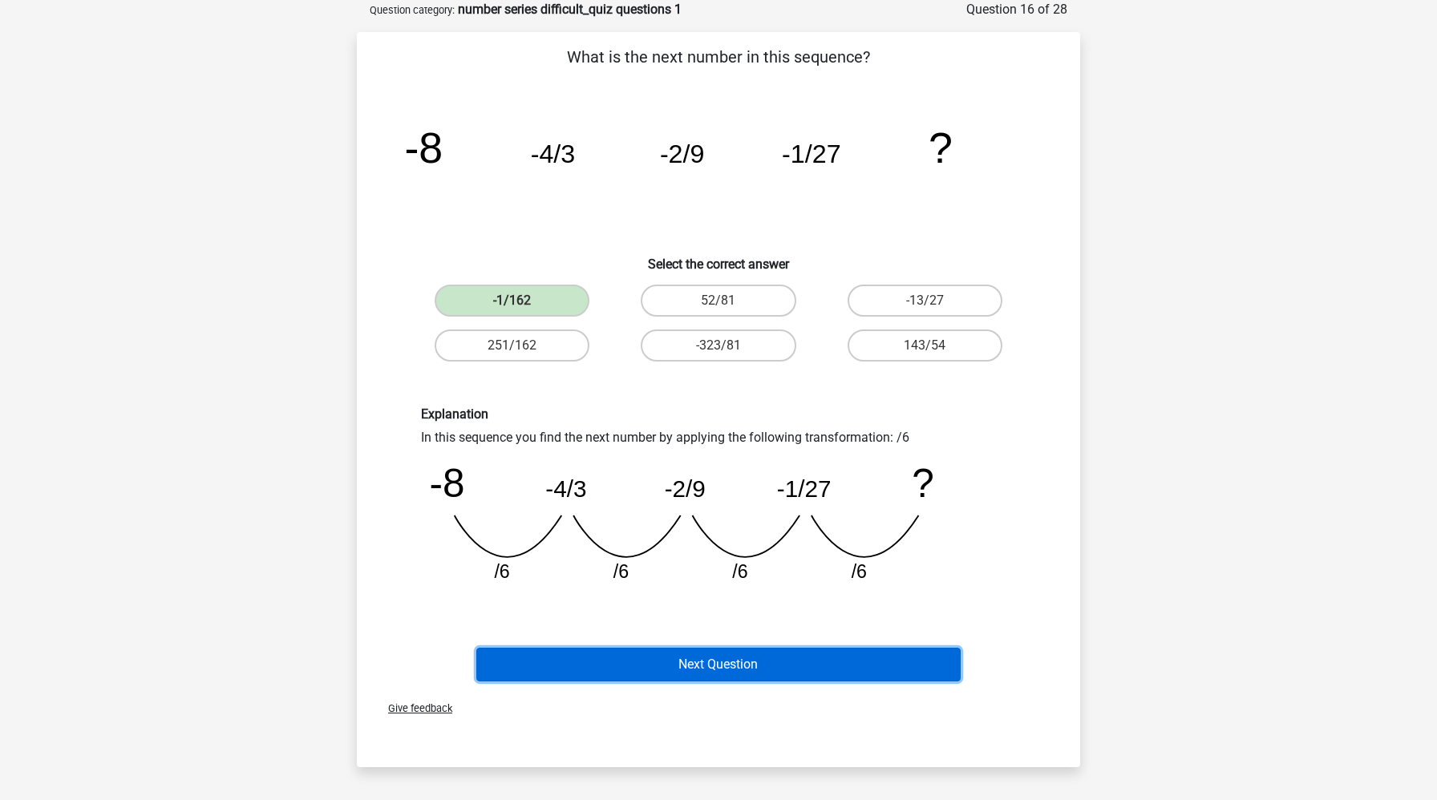
click at [609, 654] on button "Next Question" at bounding box center [718, 665] width 485 height 34
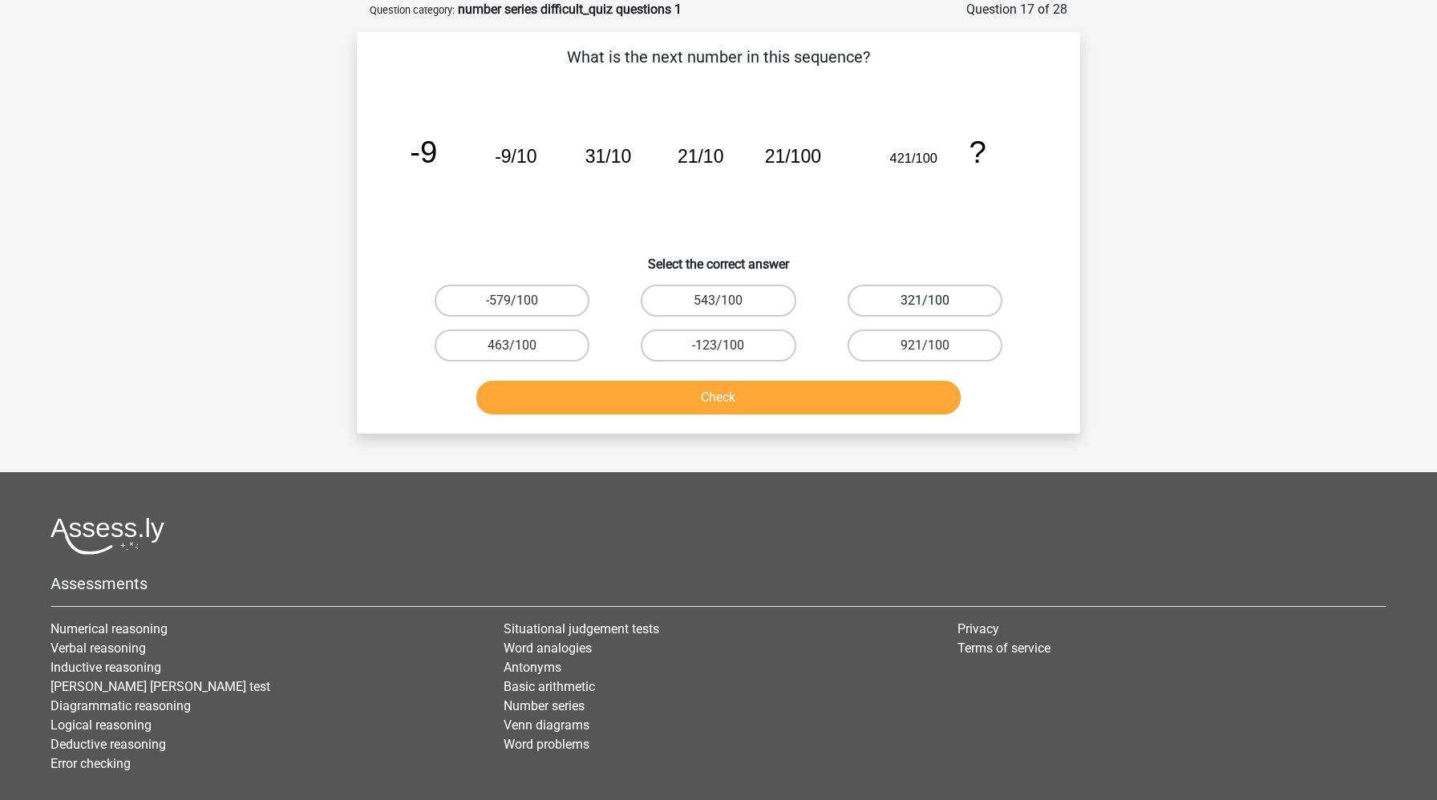
click at [932, 299] on label "321/100" at bounding box center [924, 301] width 155 height 32
click at [932, 301] on input "321/100" at bounding box center [929, 306] width 10 height 10
radio input "true"
click at [856, 394] on button "Check" at bounding box center [718, 398] width 485 height 34
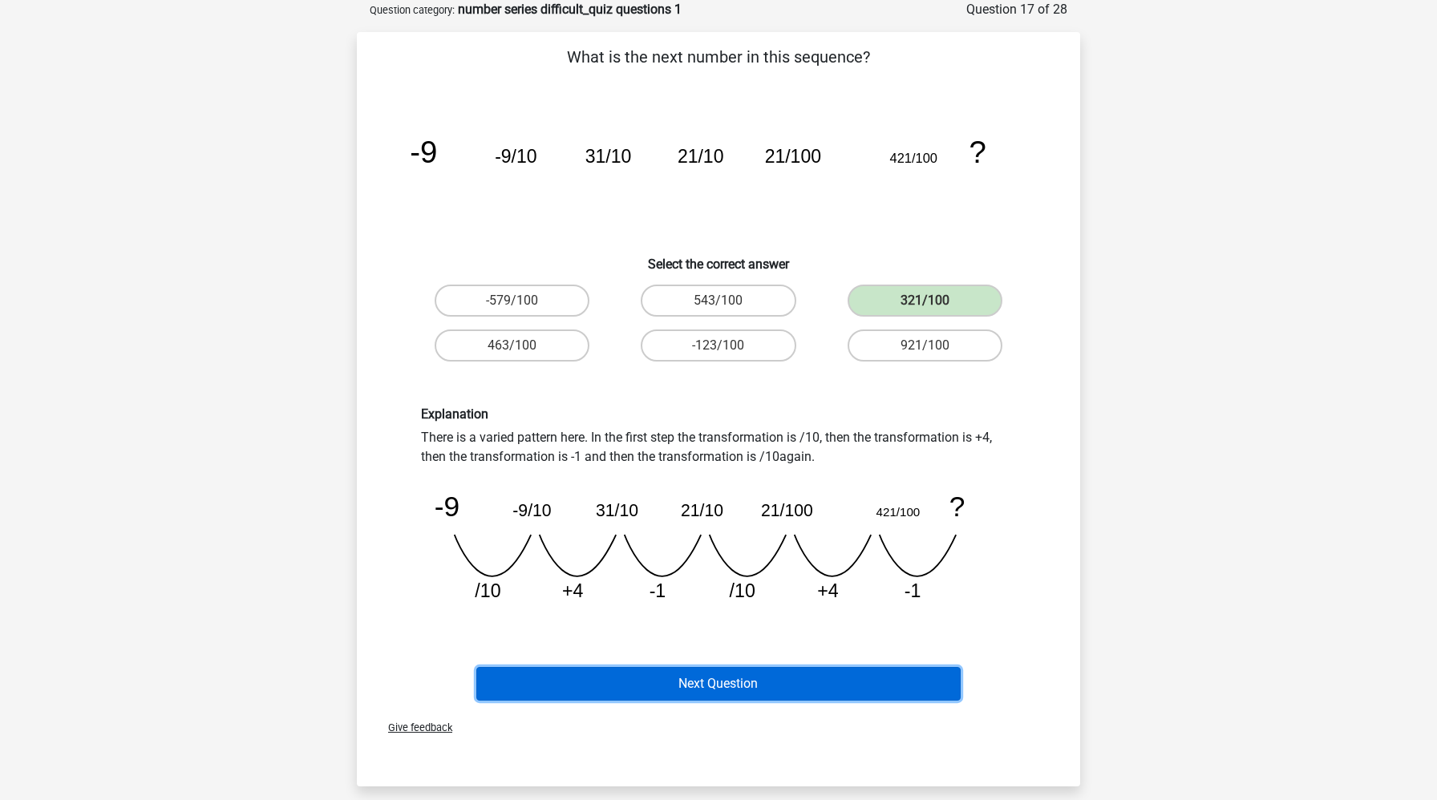
click at [787, 686] on button "Next Question" at bounding box center [718, 684] width 485 height 34
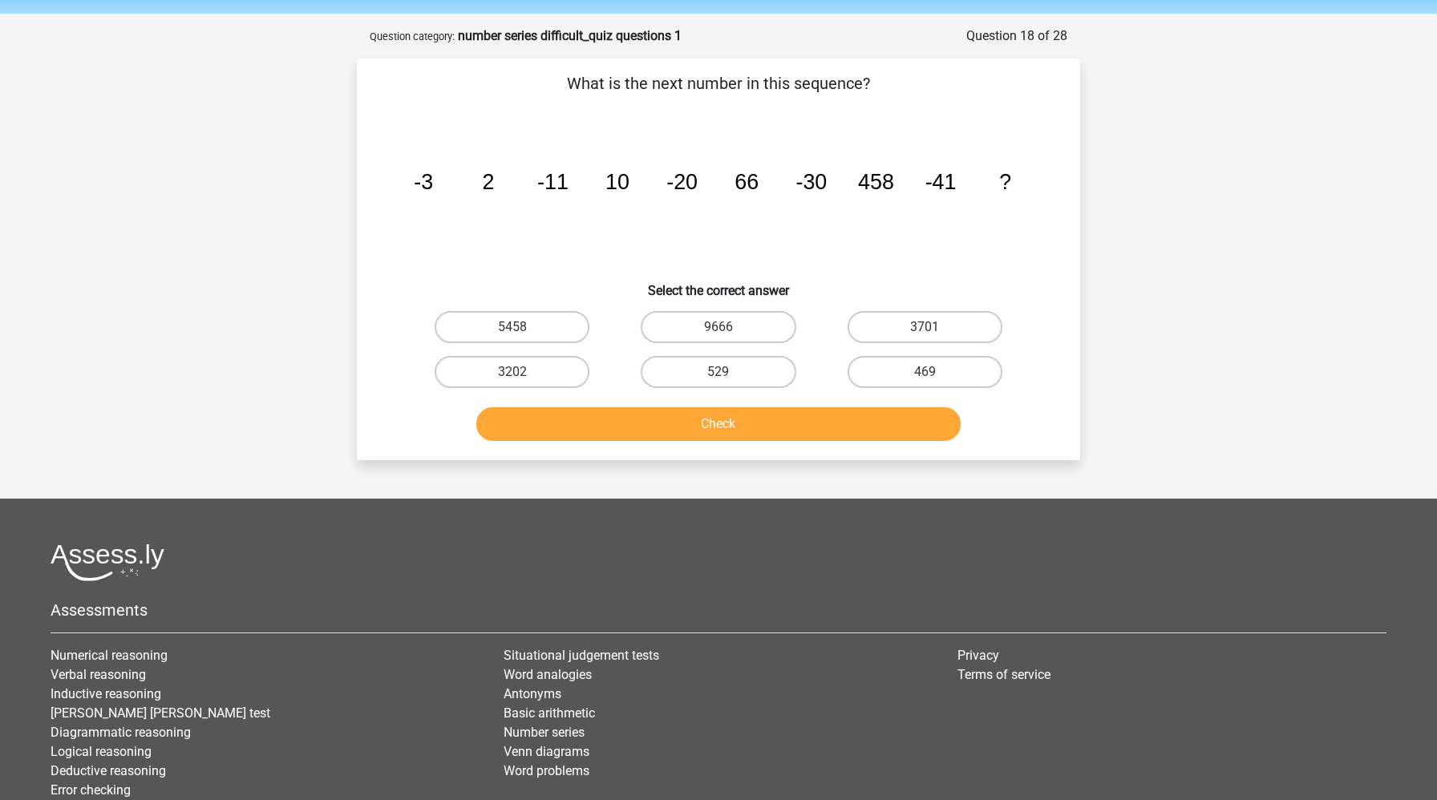
scroll to position [0, 0]
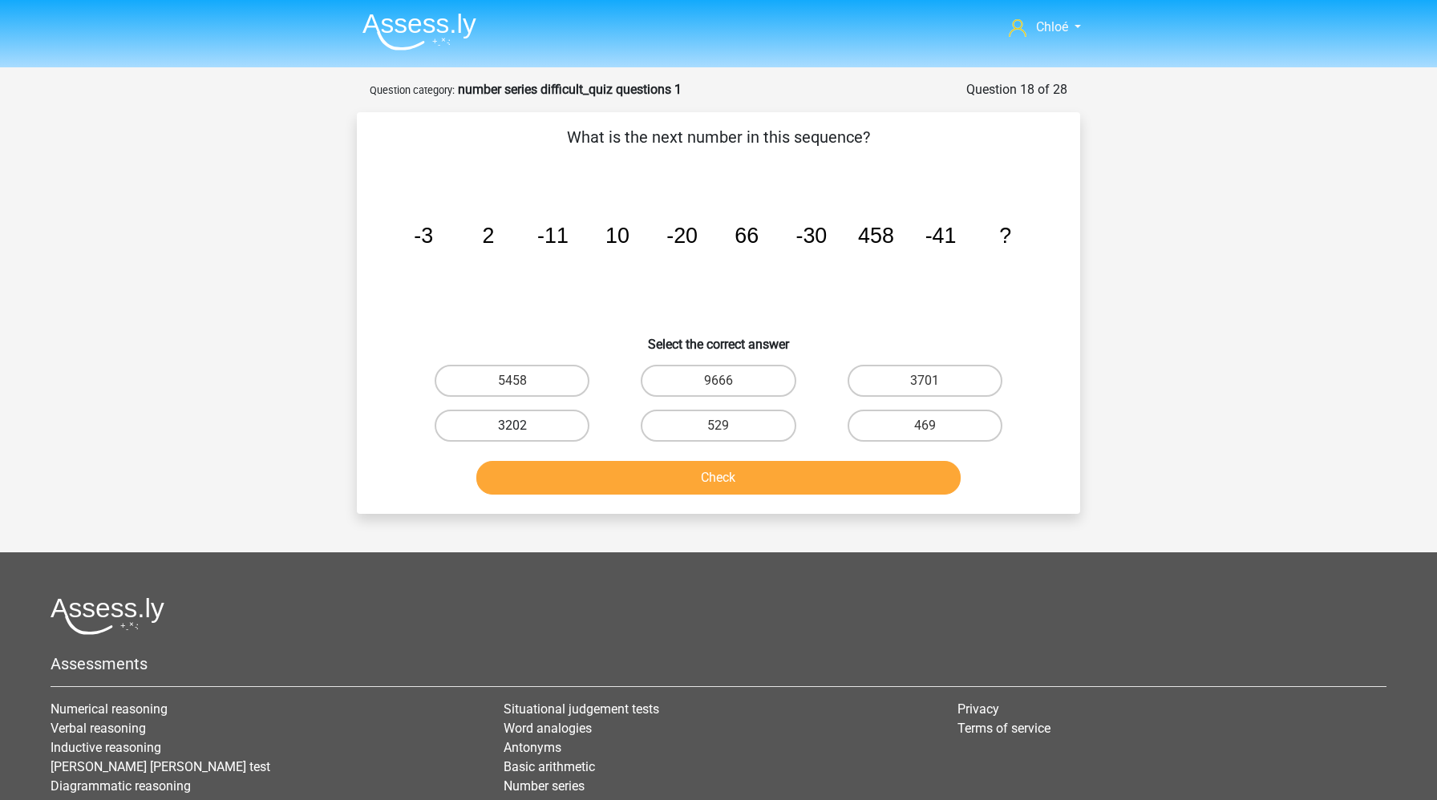
click at [537, 427] on label "3202" at bounding box center [512, 426] width 155 height 32
click at [523, 427] on input "3202" at bounding box center [517, 431] width 10 height 10
radio input "true"
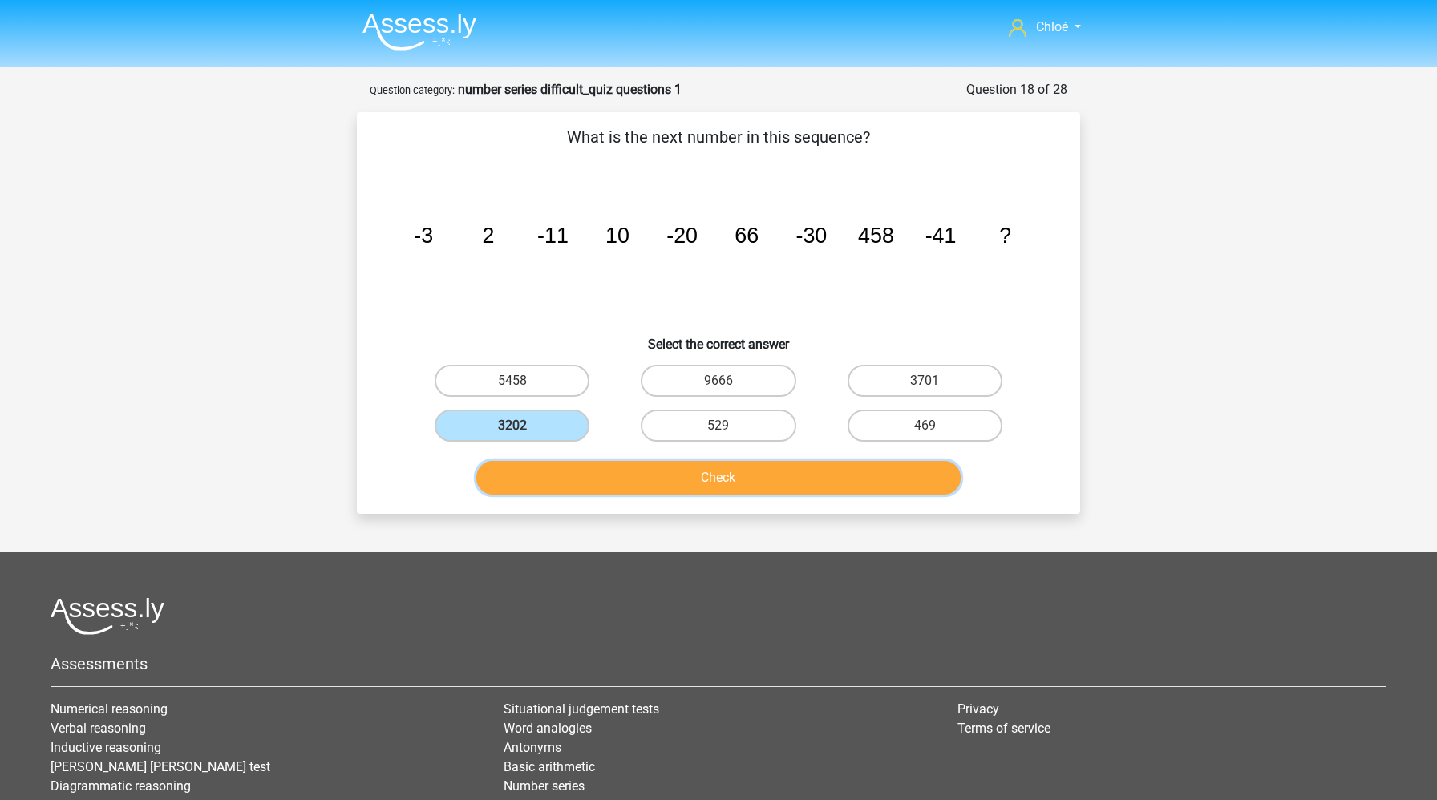
click at [568, 472] on button "Check" at bounding box center [718, 478] width 485 height 34
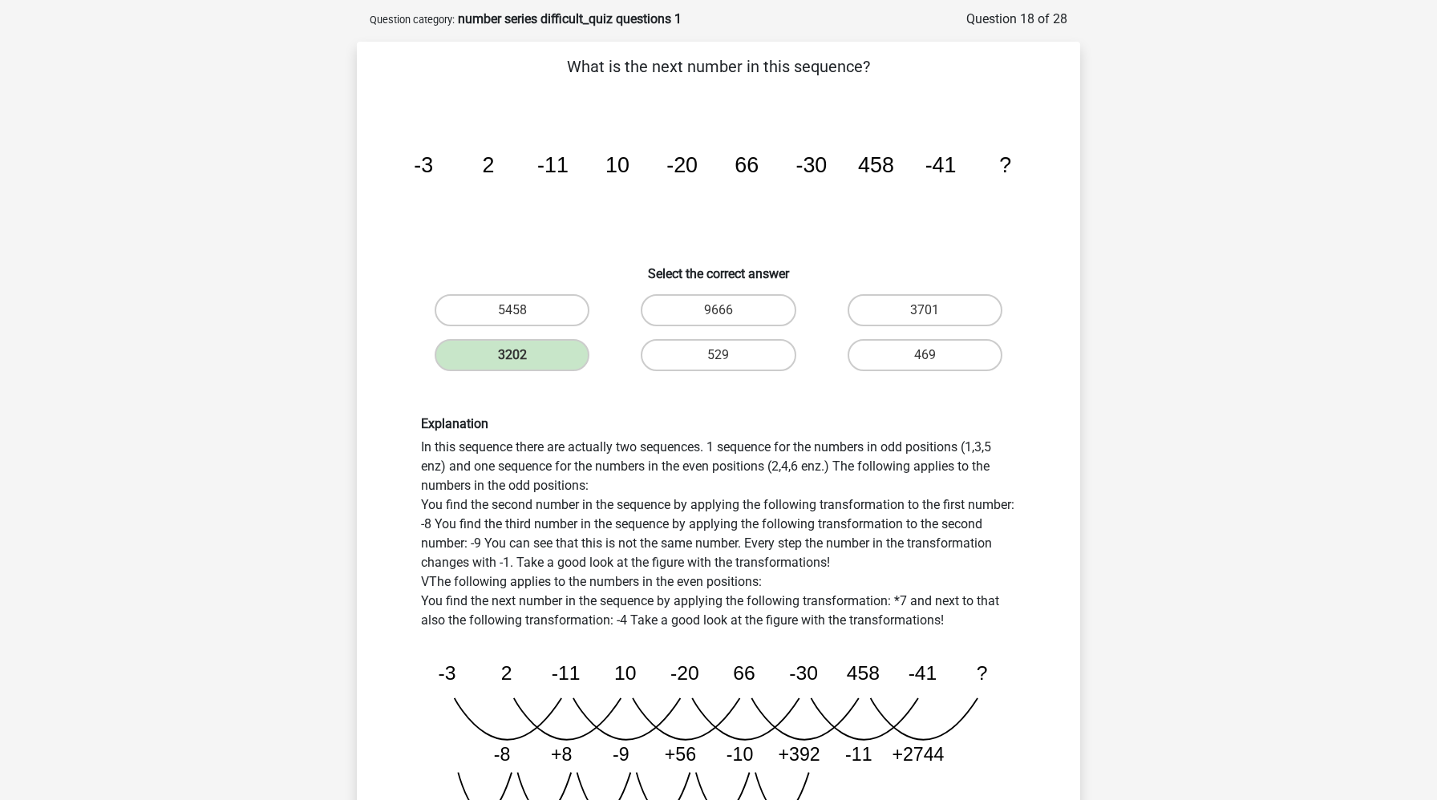
scroll to position [381, 0]
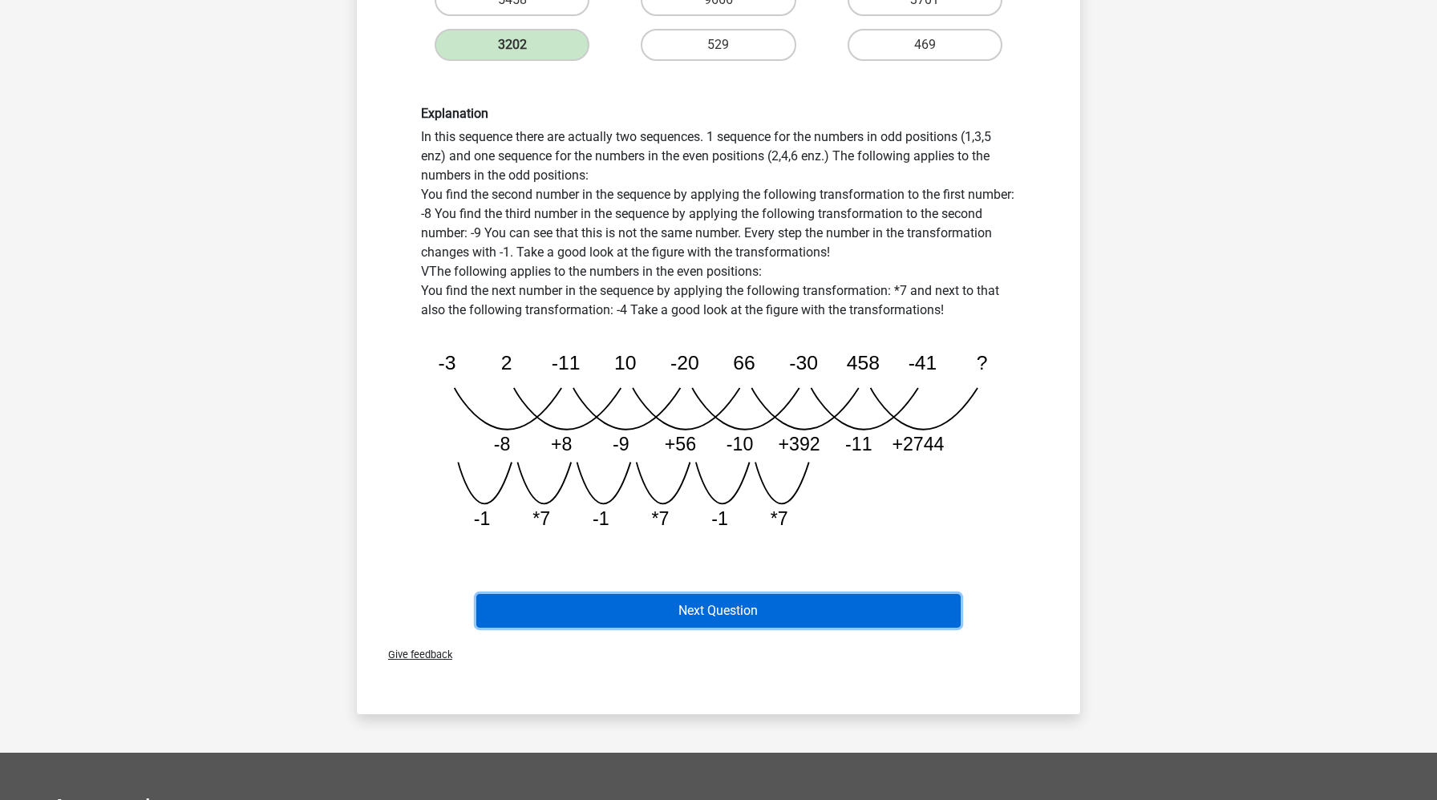
click at [571, 621] on button "Next Question" at bounding box center [718, 611] width 485 height 34
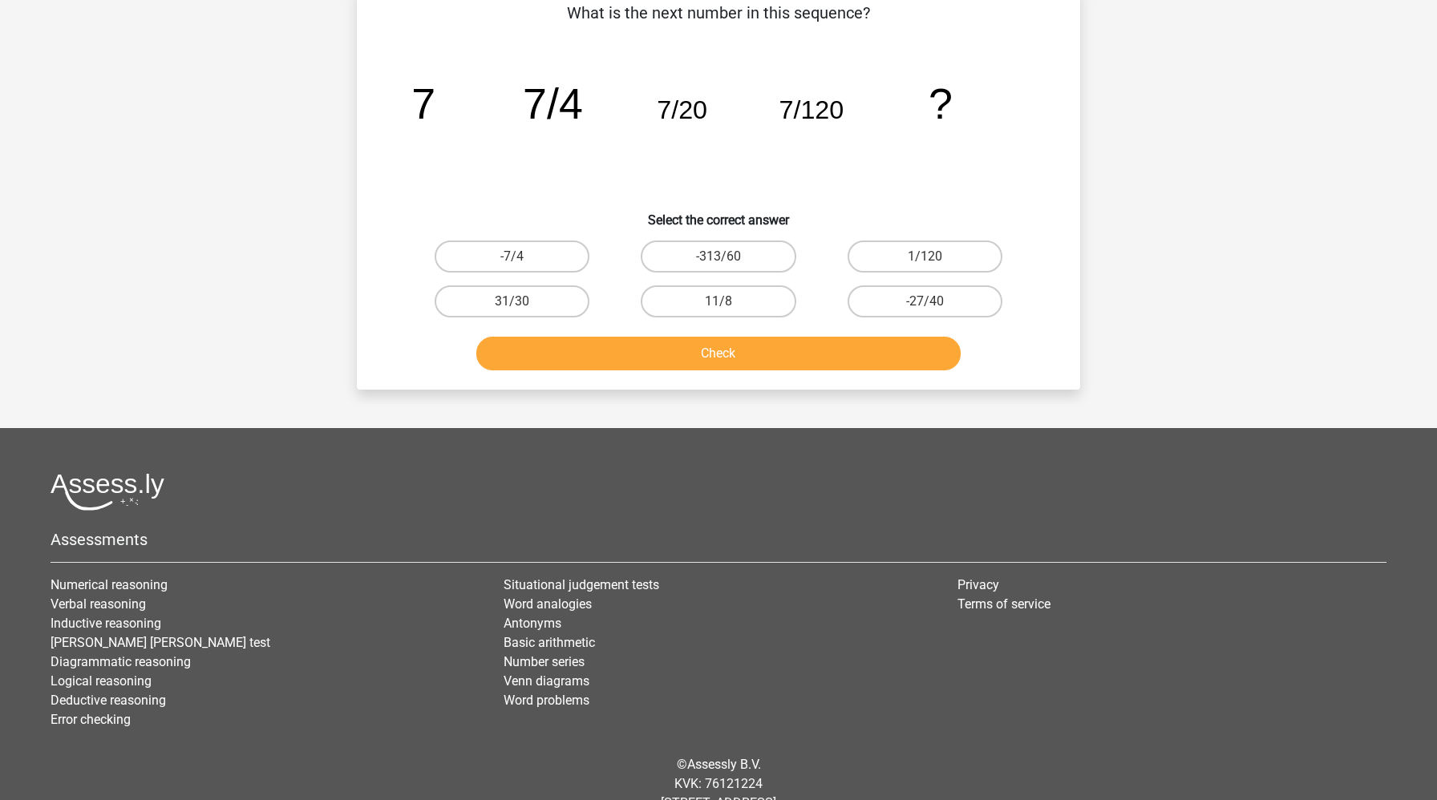
scroll to position [80, 0]
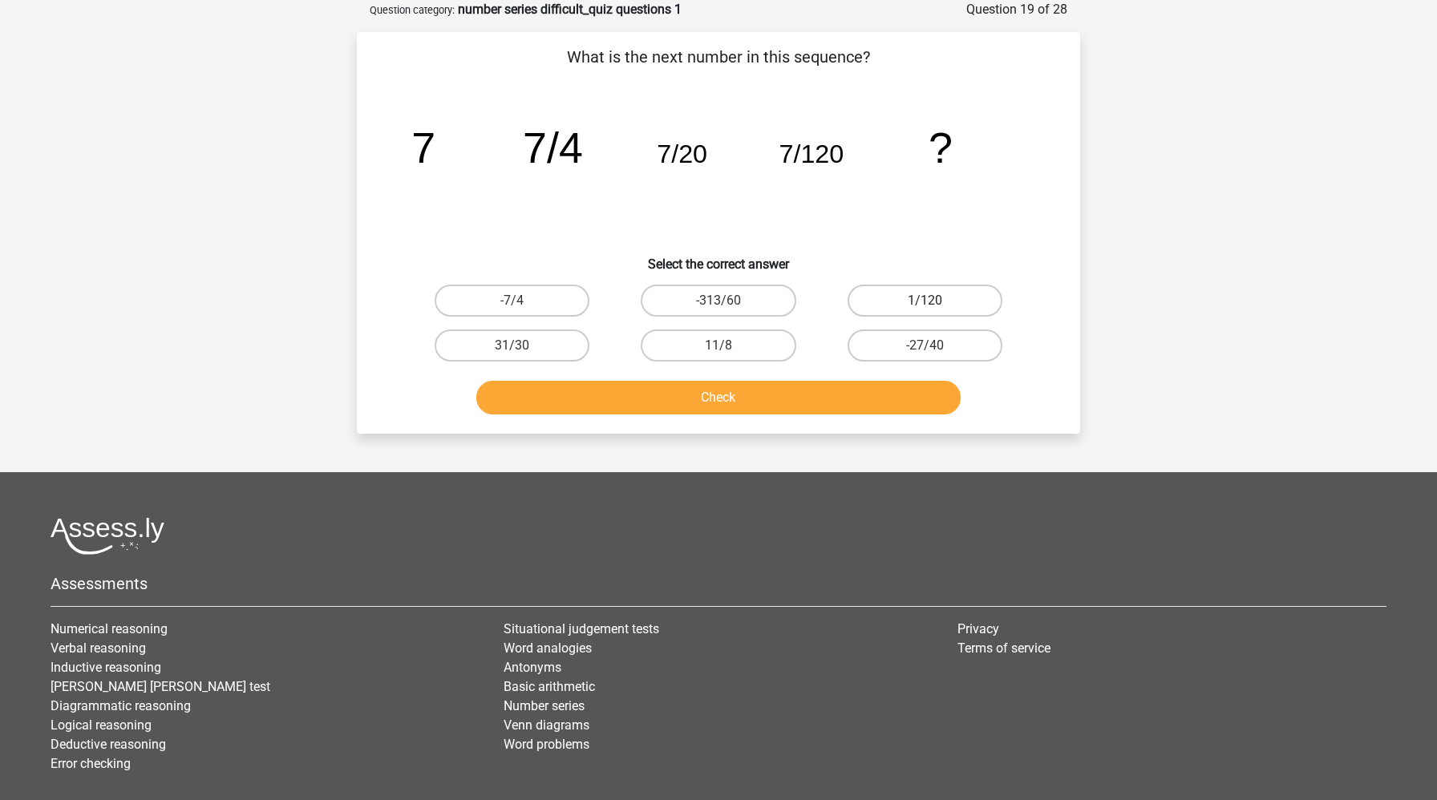
click at [892, 301] on label "1/120" at bounding box center [924, 301] width 155 height 32
click at [924, 301] on input "1/120" at bounding box center [929, 306] width 10 height 10
radio input "true"
click at [818, 402] on button "Check" at bounding box center [718, 398] width 485 height 34
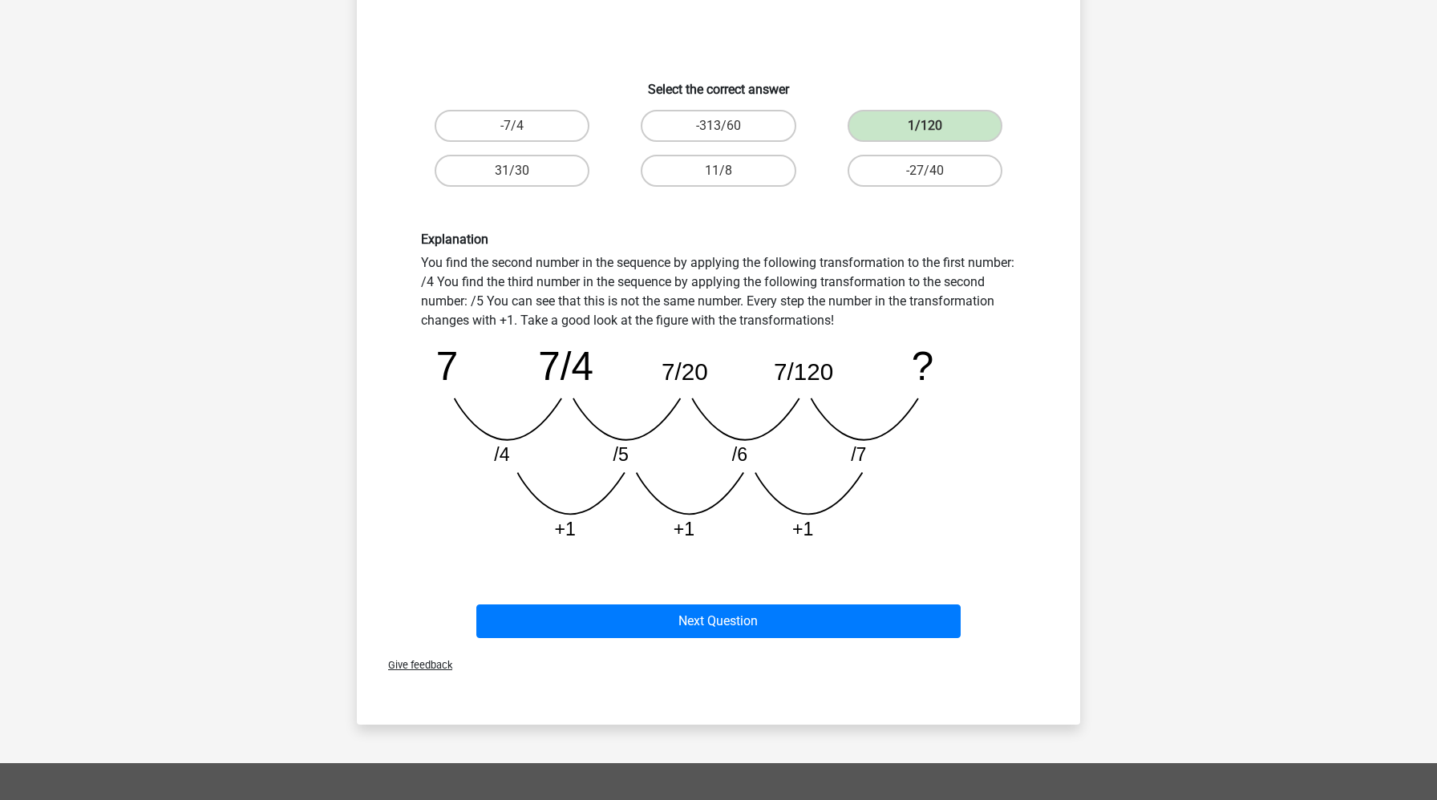
scroll to position [431, 0]
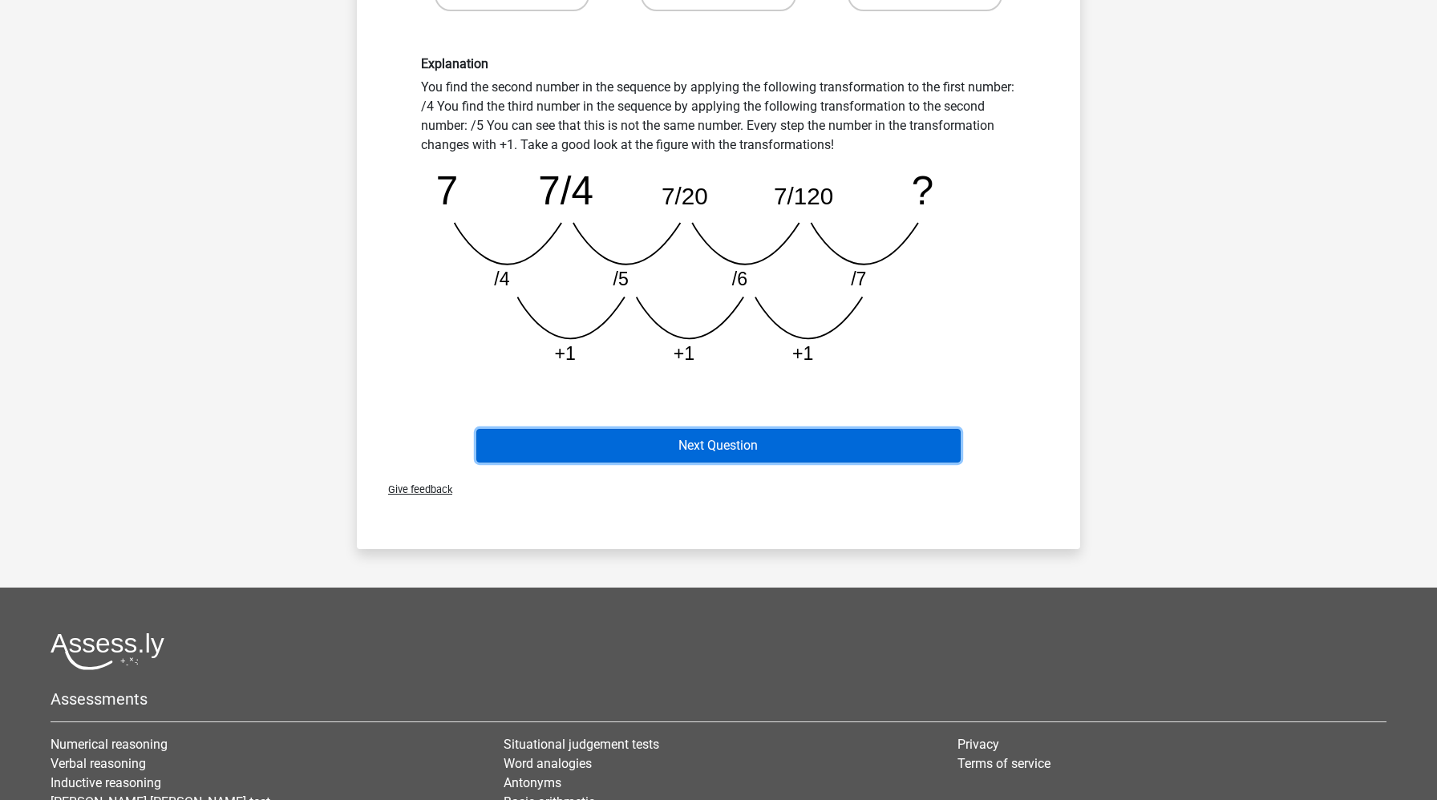
click at [795, 442] on button "Next Question" at bounding box center [718, 446] width 485 height 34
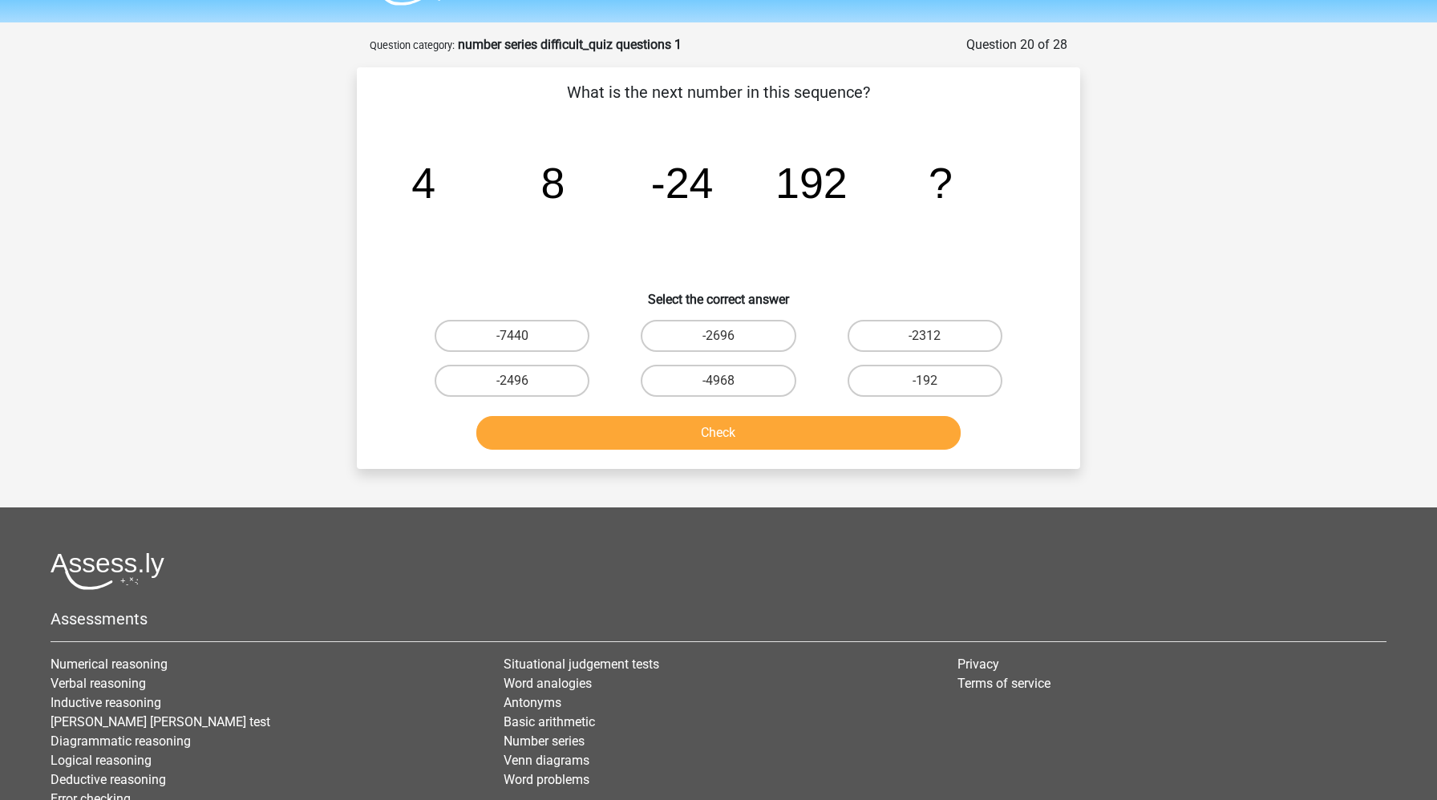
scroll to position [43, 0]
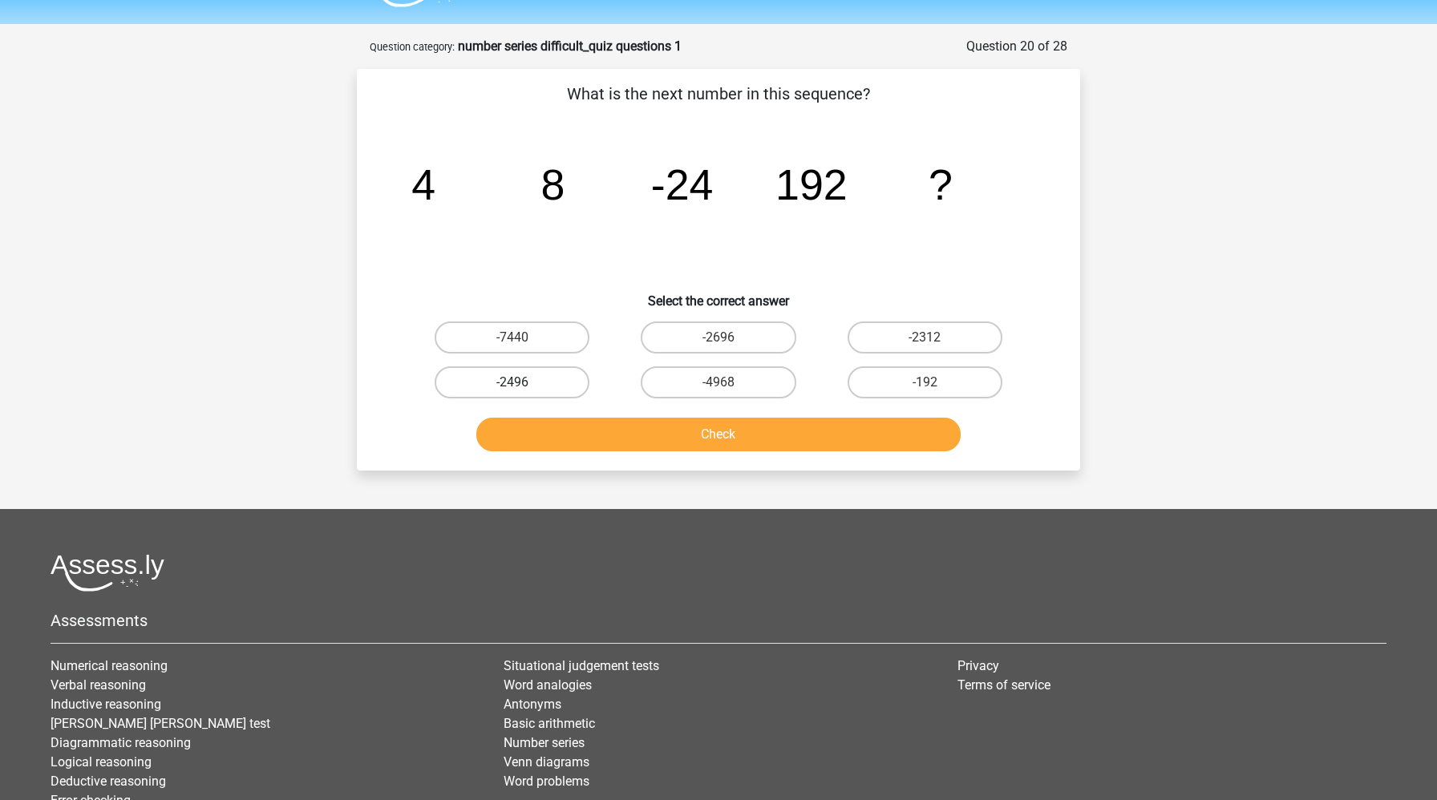
click at [560, 385] on label "-2496" at bounding box center [512, 382] width 155 height 32
click at [523, 385] on input "-2496" at bounding box center [517, 387] width 10 height 10
radio input "true"
click at [585, 424] on button "Check" at bounding box center [718, 435] width 485 height 34
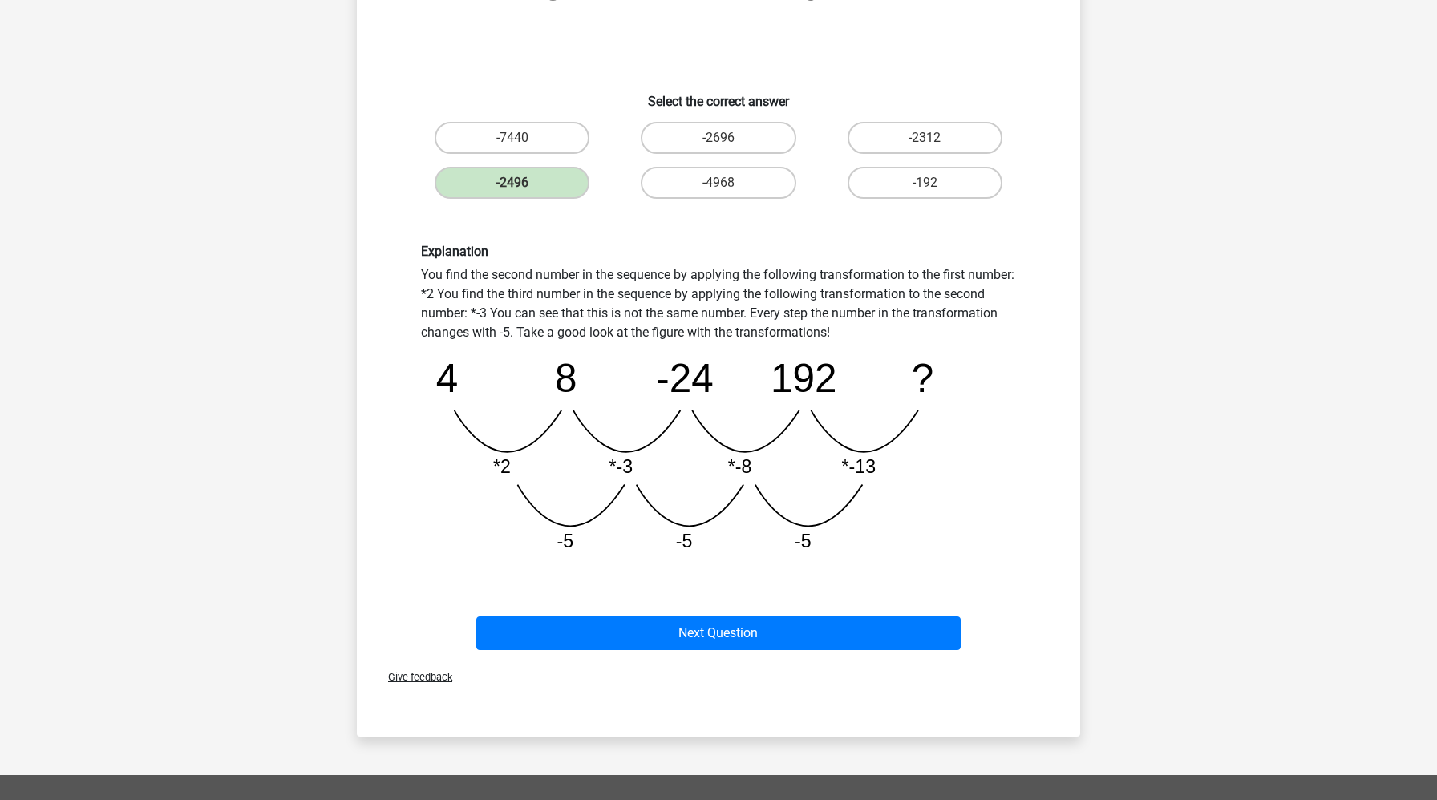
scroll to position [244, 0]
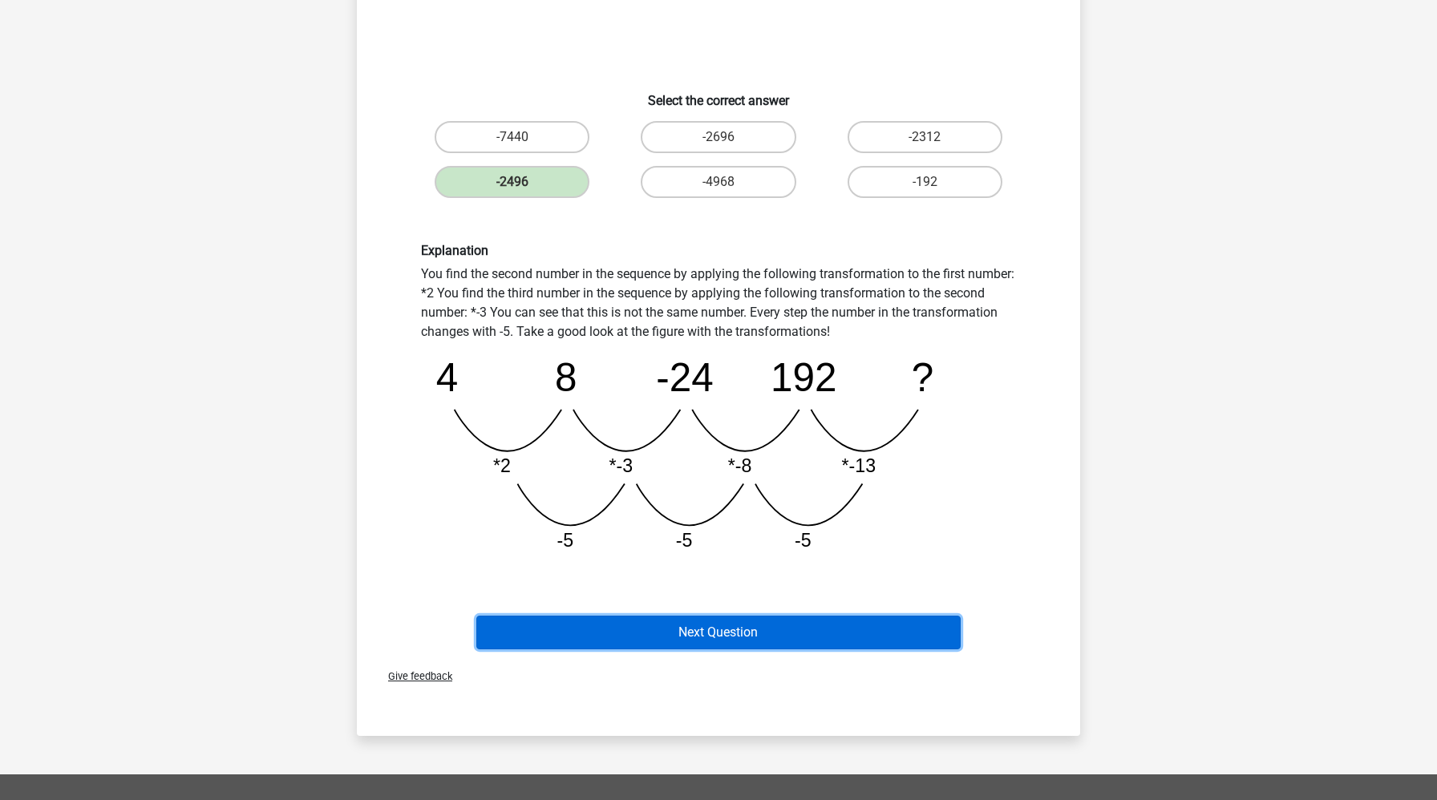
click at [598, 636] on button "Next Question" at bounding box center [718, 633] width 485 height 34
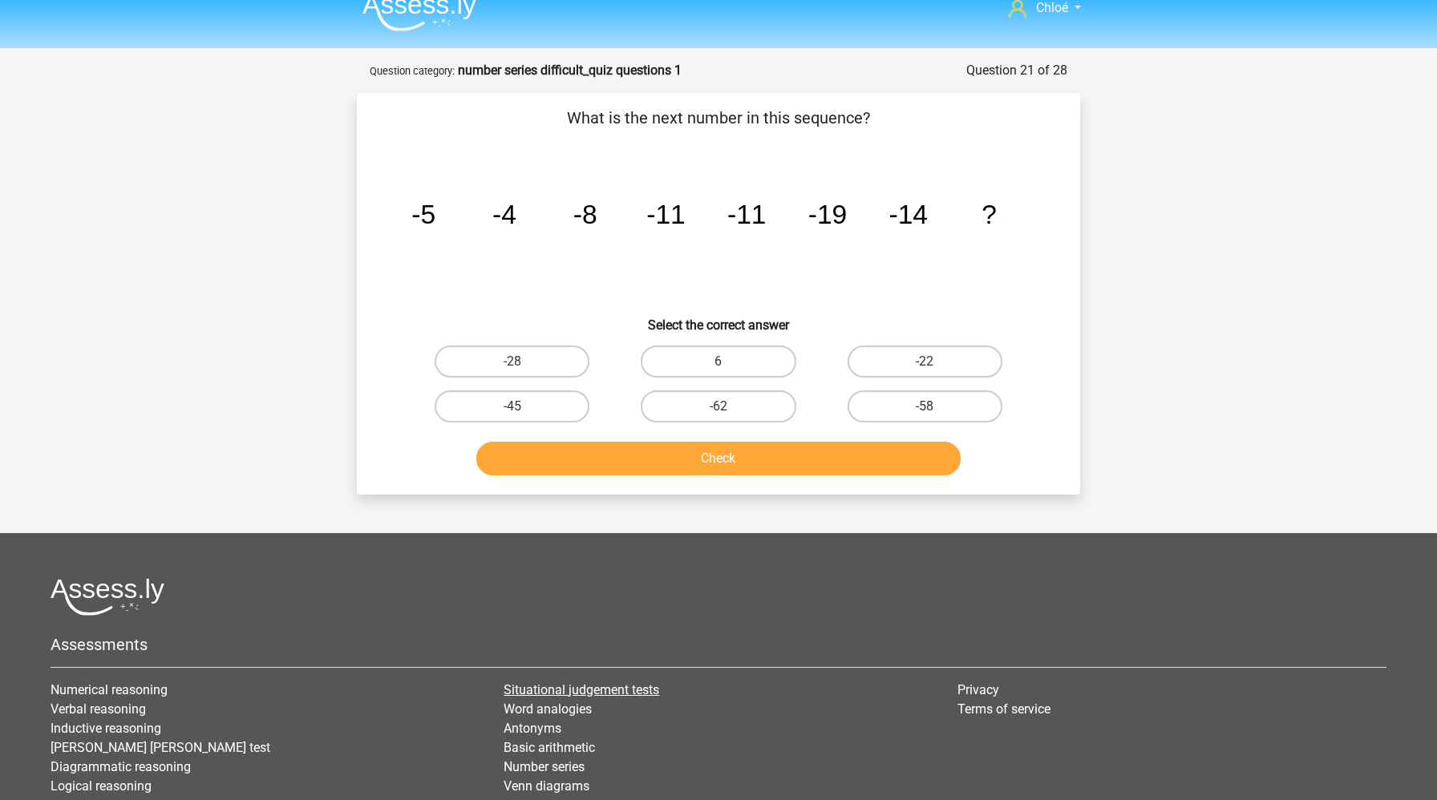
scroll to position [15, 0]
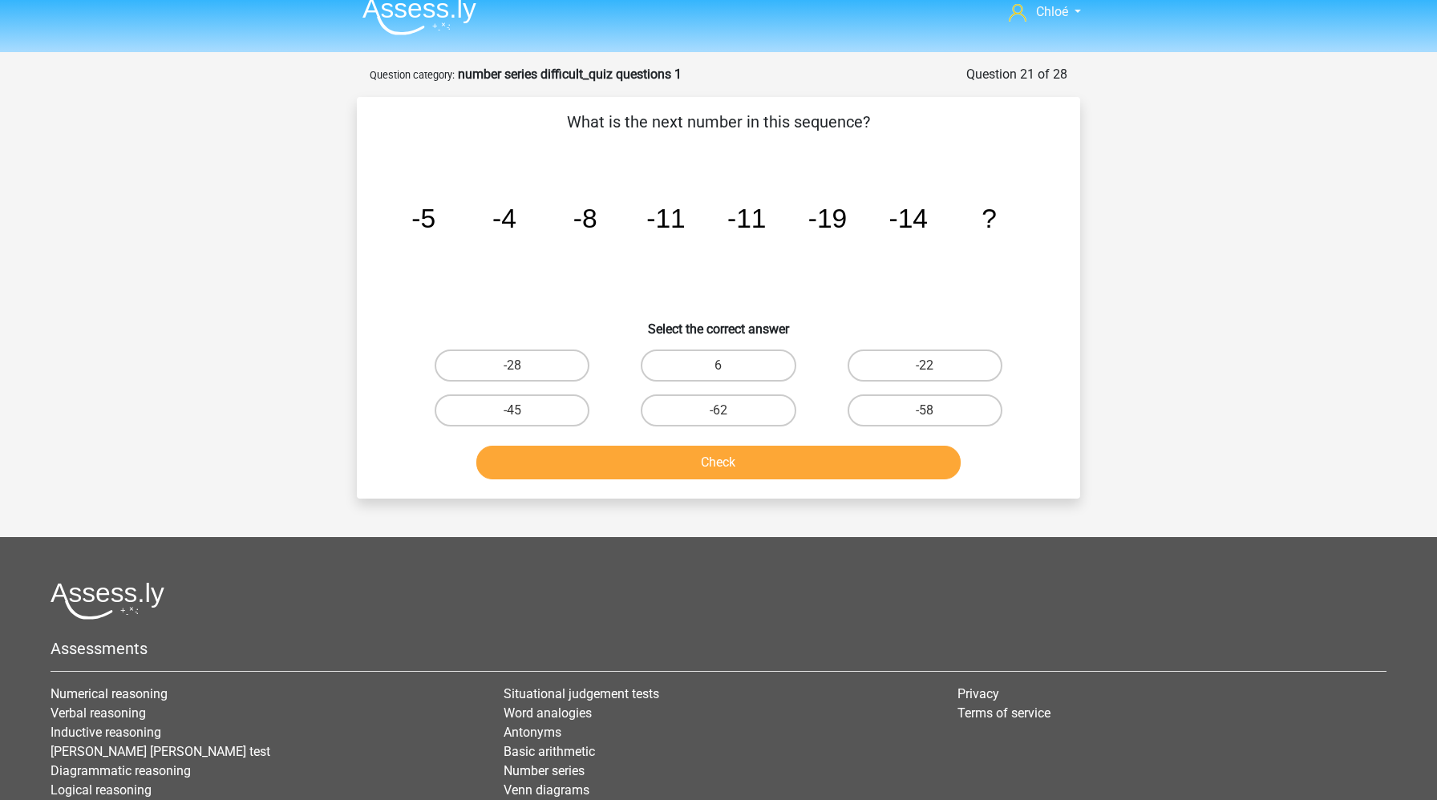
click at [520, 372] on input "-28" at bounding box center [517, 371] width 10 height 10
radio input "true"
click at [582, 453] on button "Check" at bounding box center [718, 463] width 485 height 34
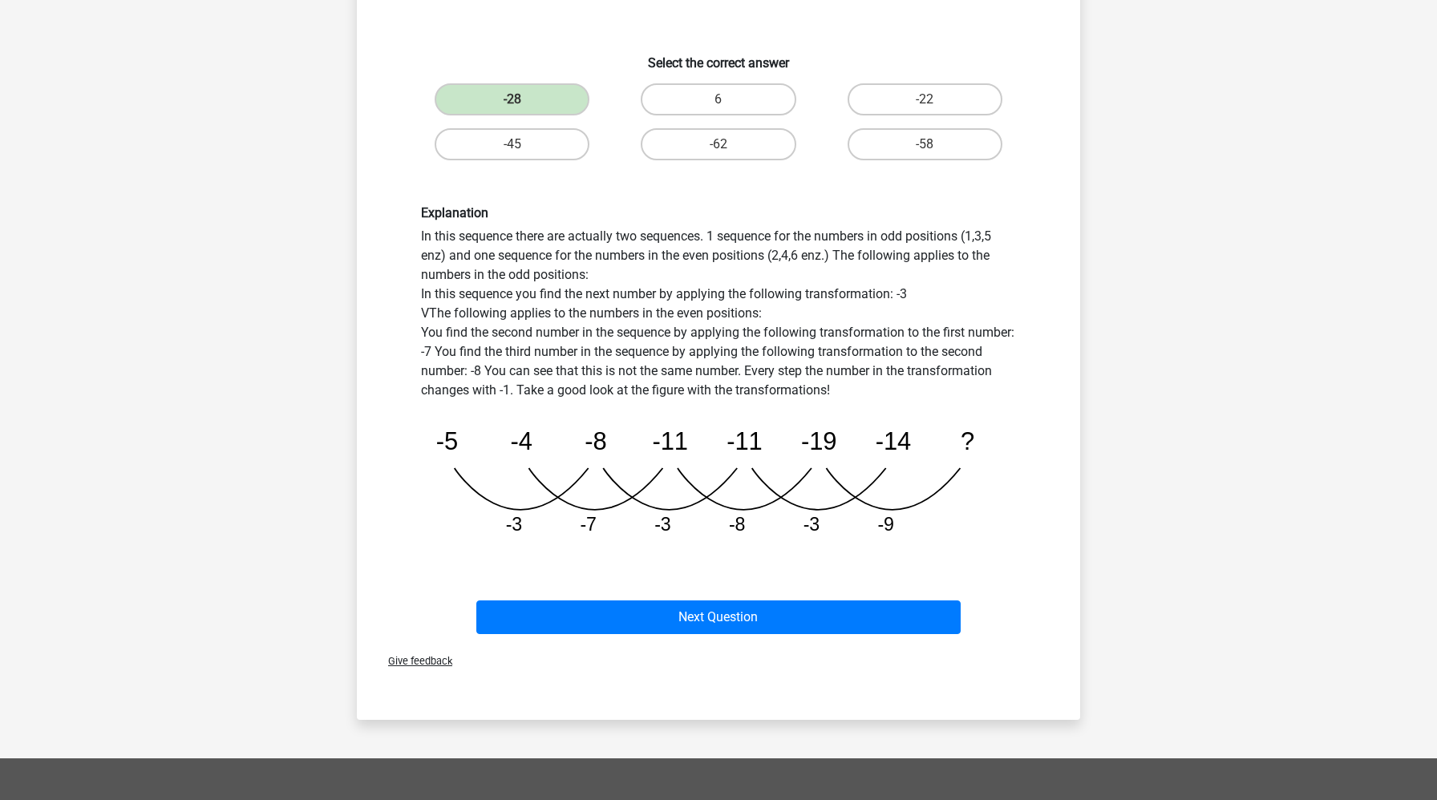
scroll to position [299, 0]
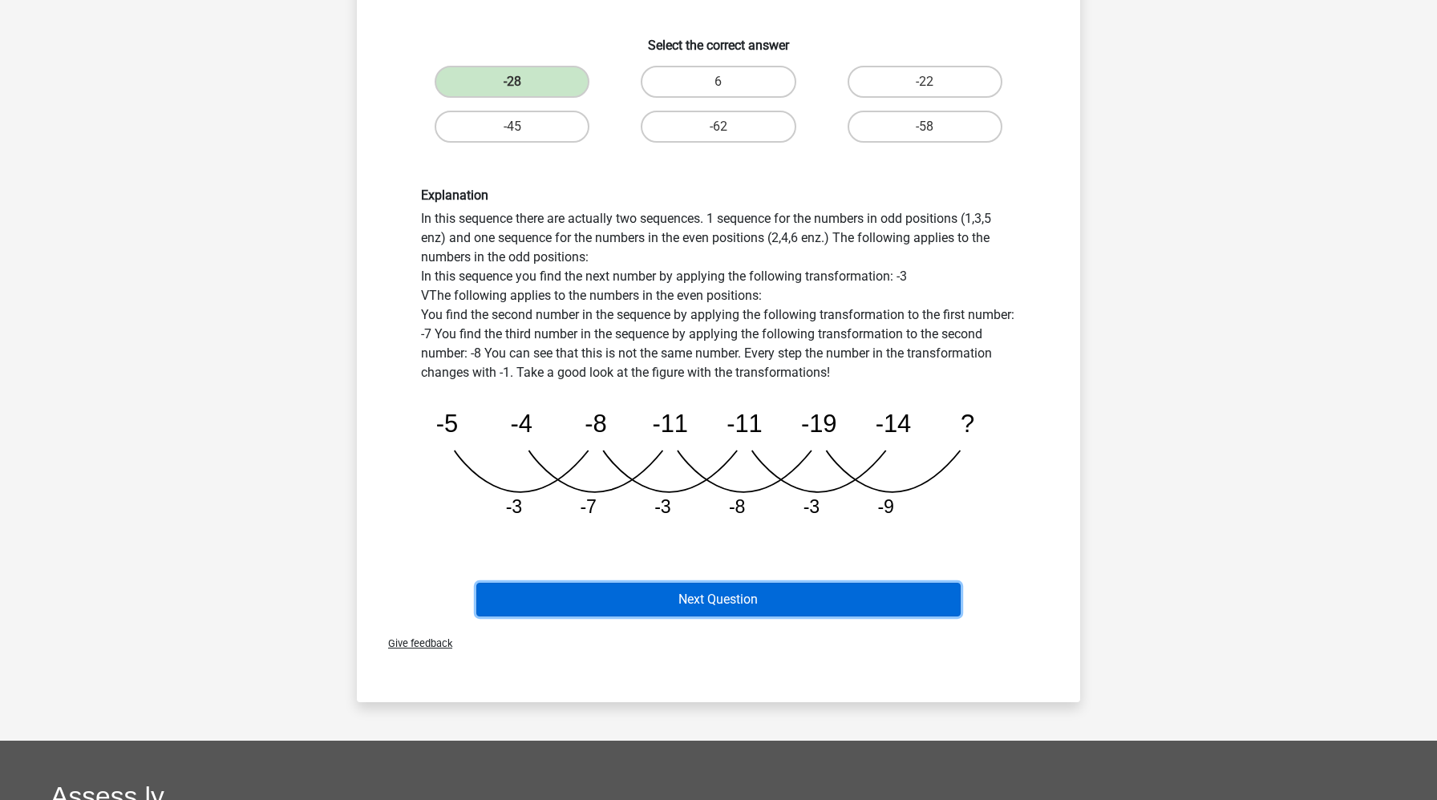
click at [604, 605] on button "Next Question" at bounding box center [718, 600] width 485 height 34
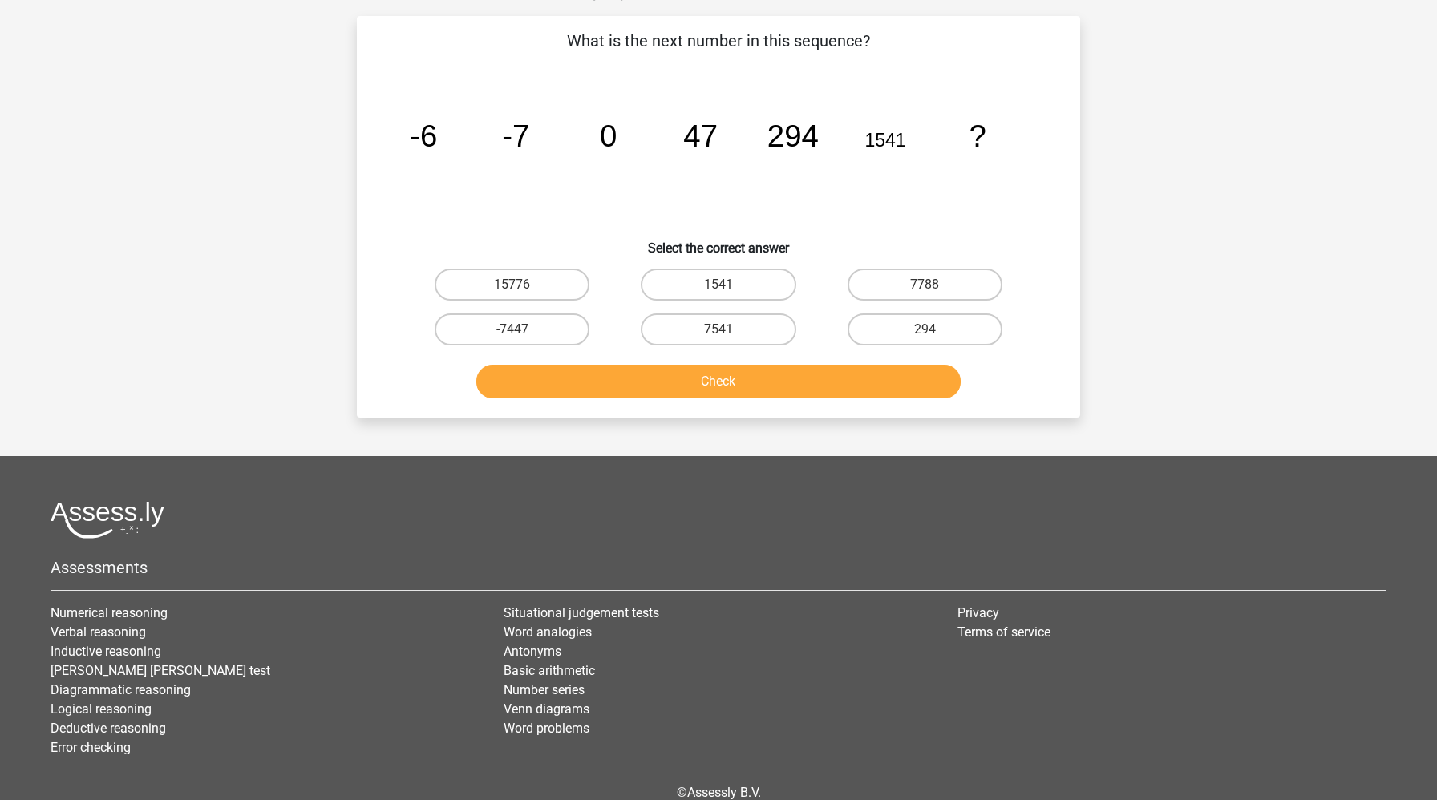
scroll to position [80, 0]
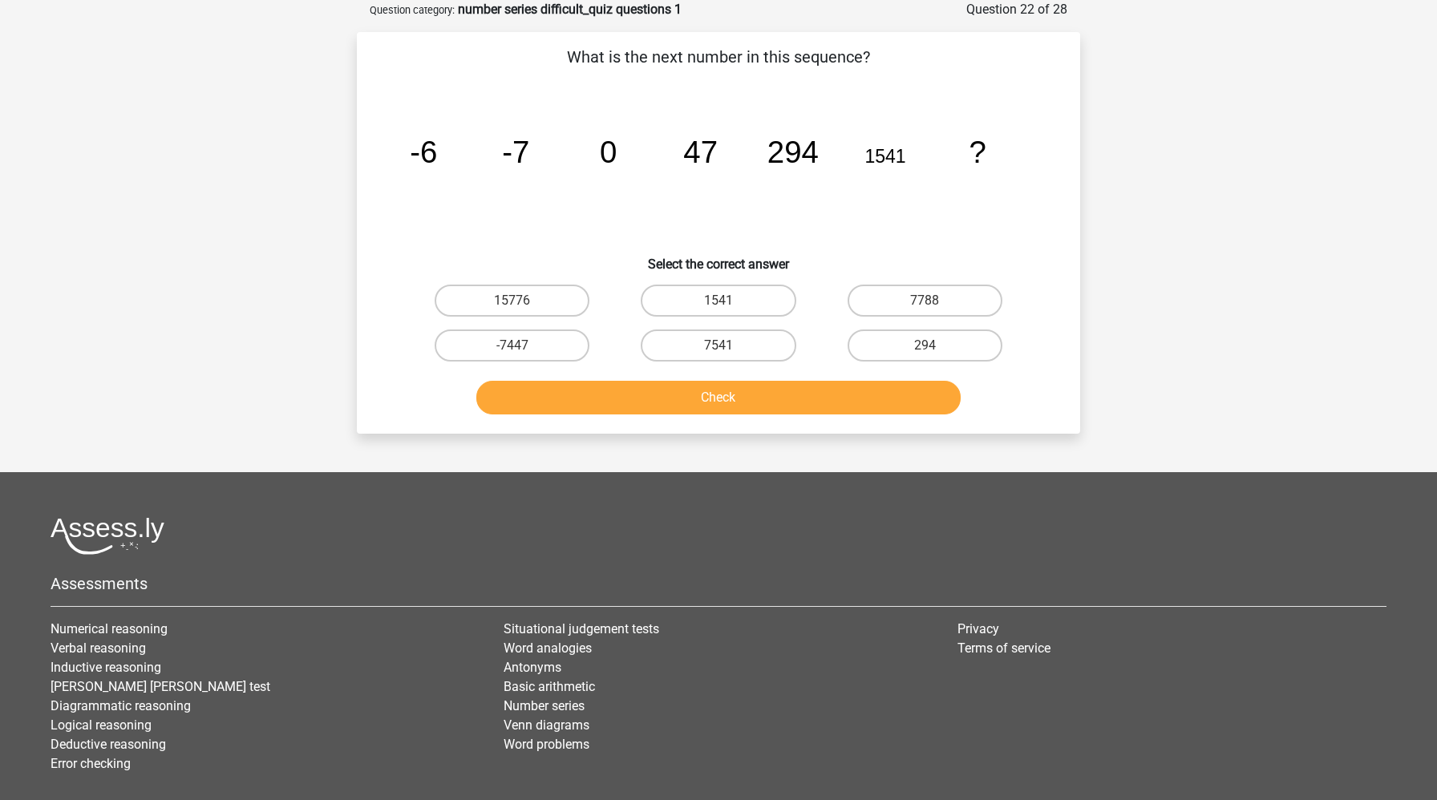
click at [927, 307] on input "7788" at bounding box center [929, 306] width 10 height 10
radio input "true"
click at [815, 401] on button "Check" at bounding box center [718, 398] width 485 height 34
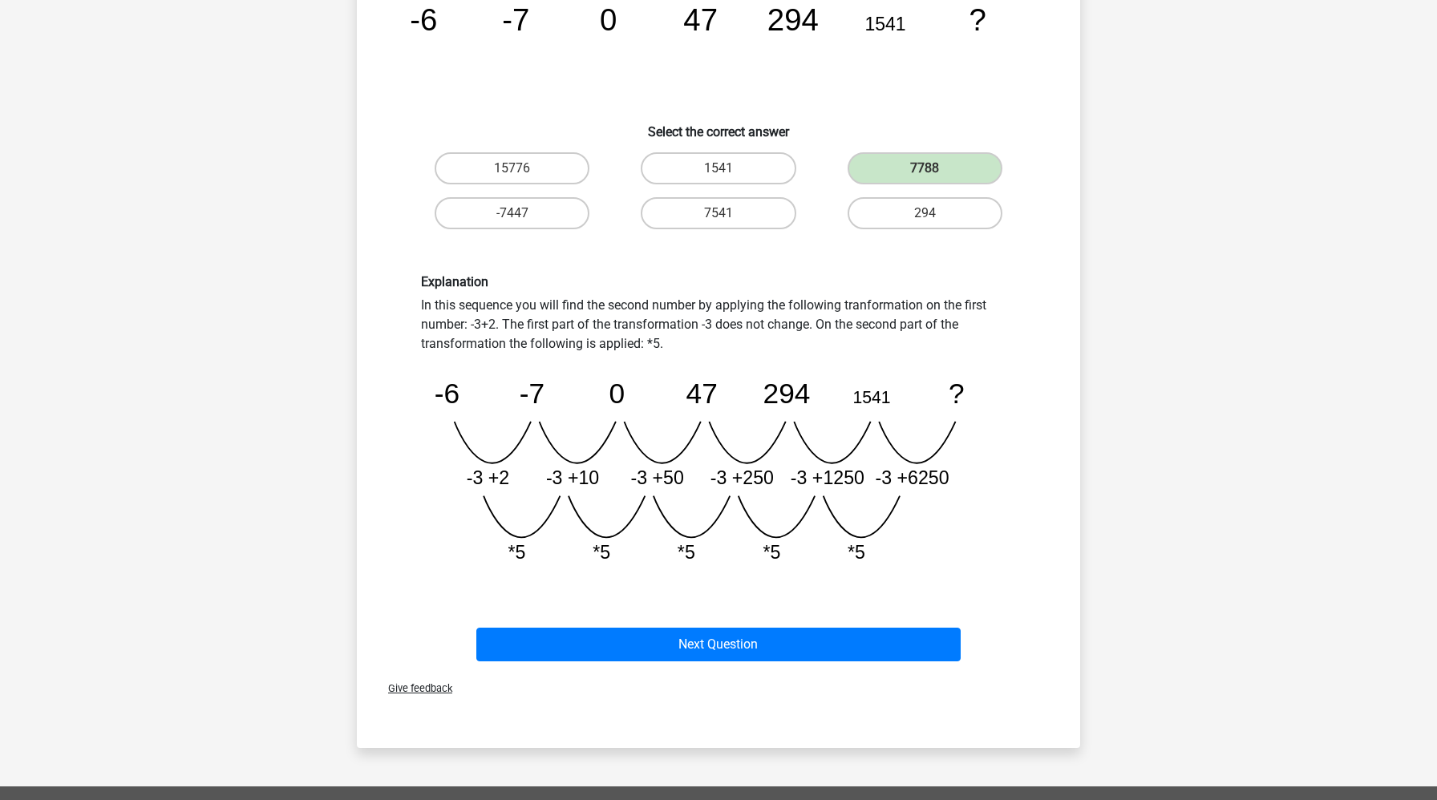
scroll to position [259, 0]
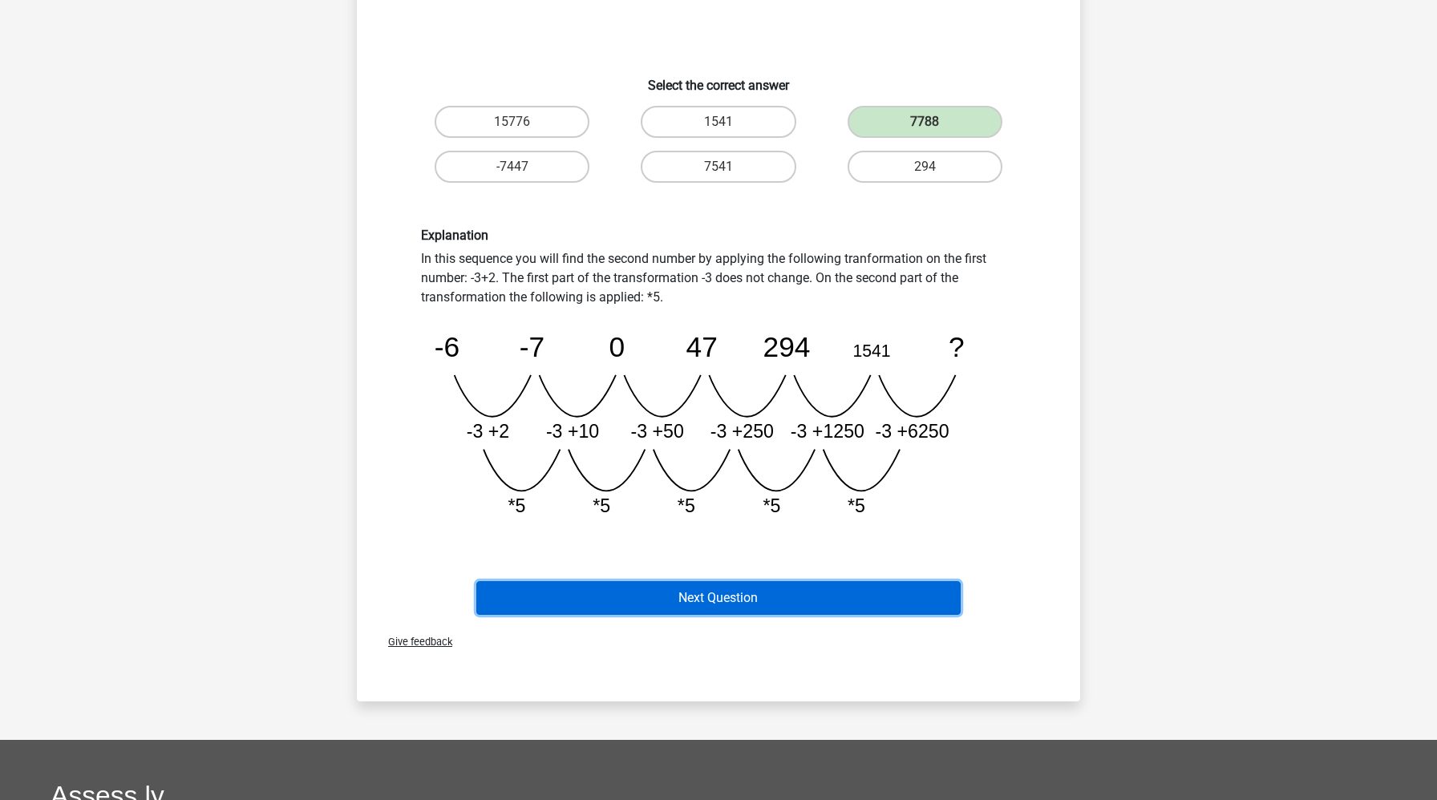
click at [753, 589] on button "Next Question" at bounding box center [718, 598] width 485 height 34
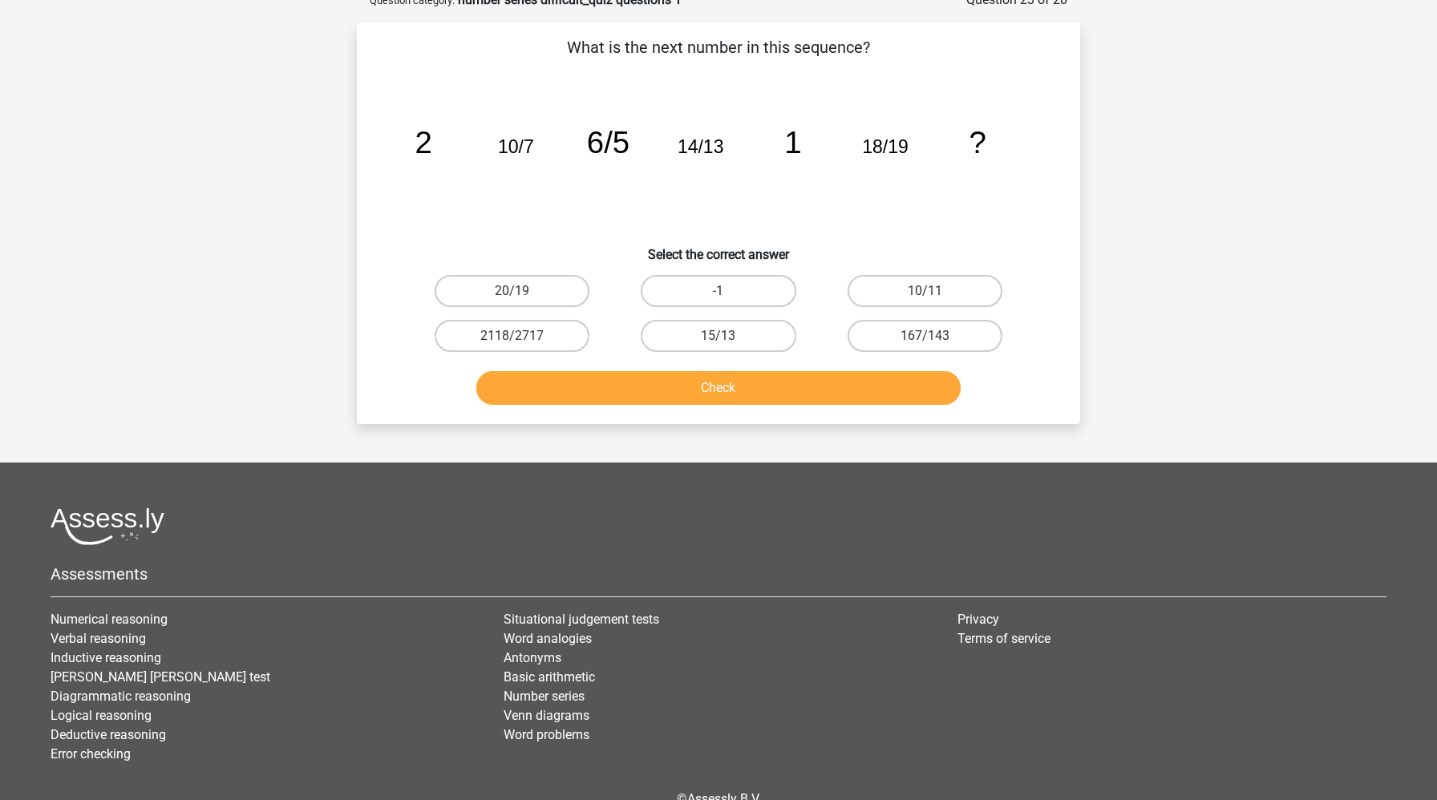
scroll to position [80, 0]
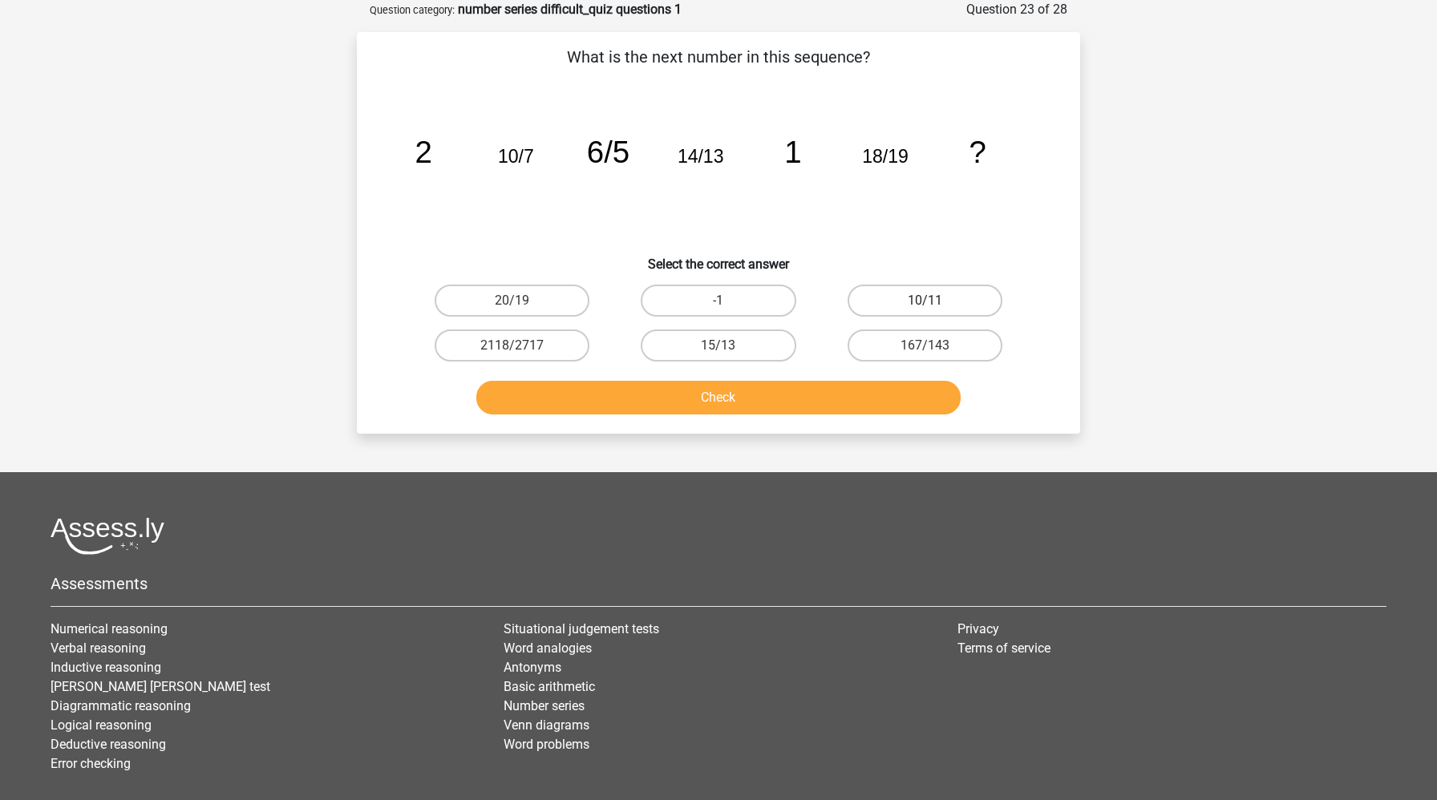
click at [958, 305] on label "10/11" at bounding box center [924, 301] width 155 height 32
click at [935, 305] on input "10/11" at bounding box center [929, 306] width 10 height 10
radio input "true"
click at [875, 388] on button "Check" at bounding box center [718, 398] width 485 height 34
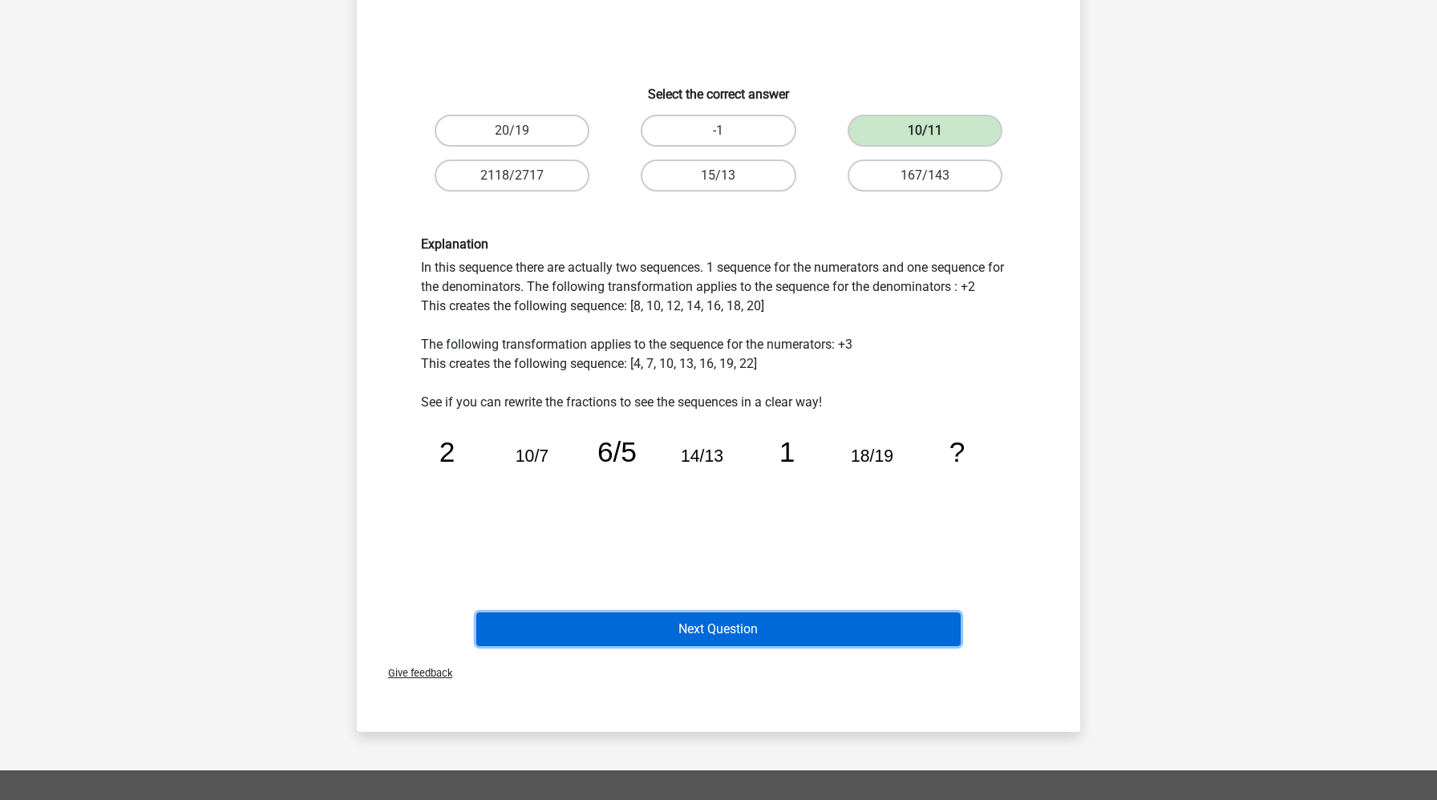
click at [754, 621] on button "Next Question" at bounding box center [718, 630] width 485 height 34
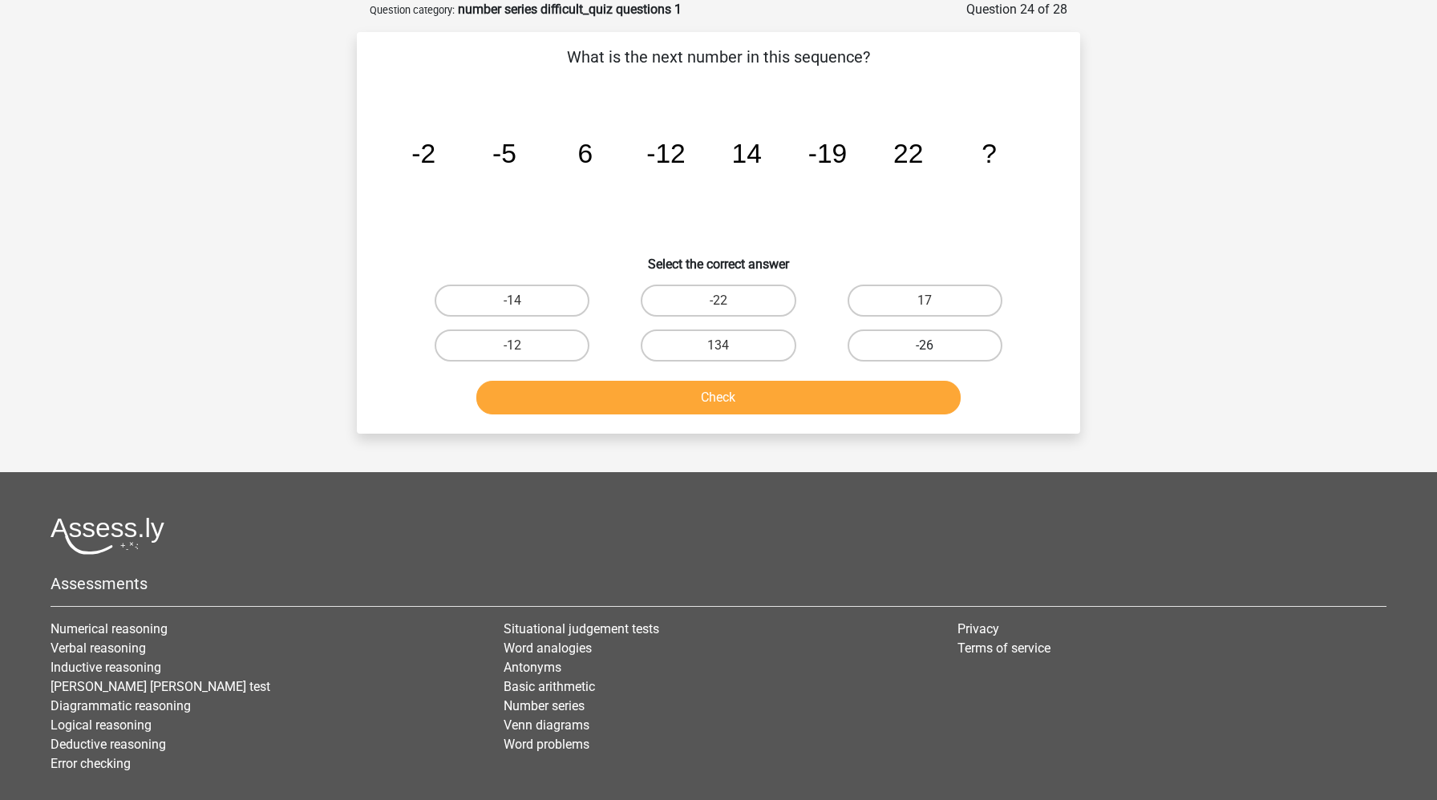
click at [883, 341] on label "-26" at bounding box center [924, 346] width 155 height 32
click at [924, 346] on input "-26" at bounding box center [929, 351] width 10 height 10
radio input "true"
click at [872, 405] on button "Check" at bounding box center [718, 398] width 485 height 34
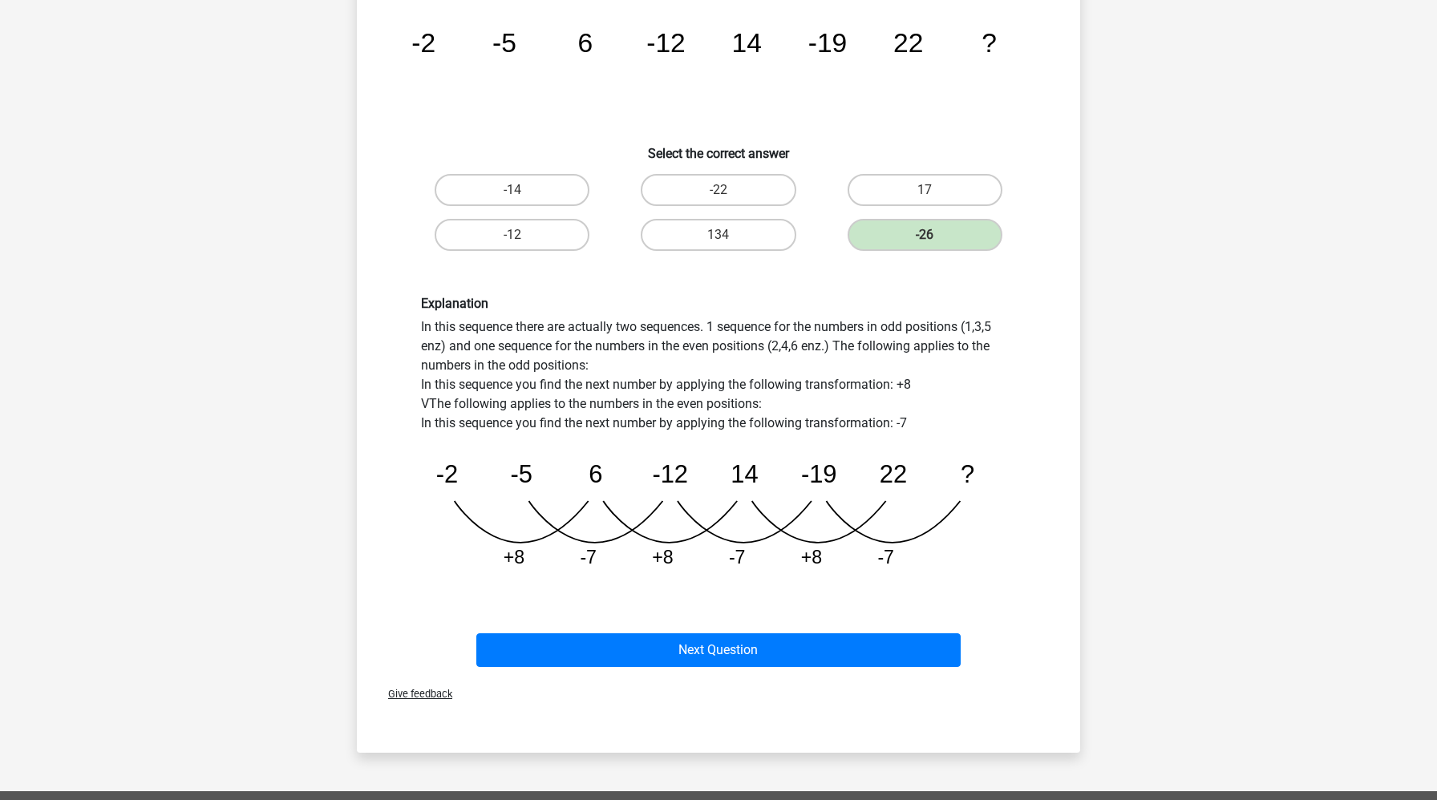
scroll to position [209, 0]
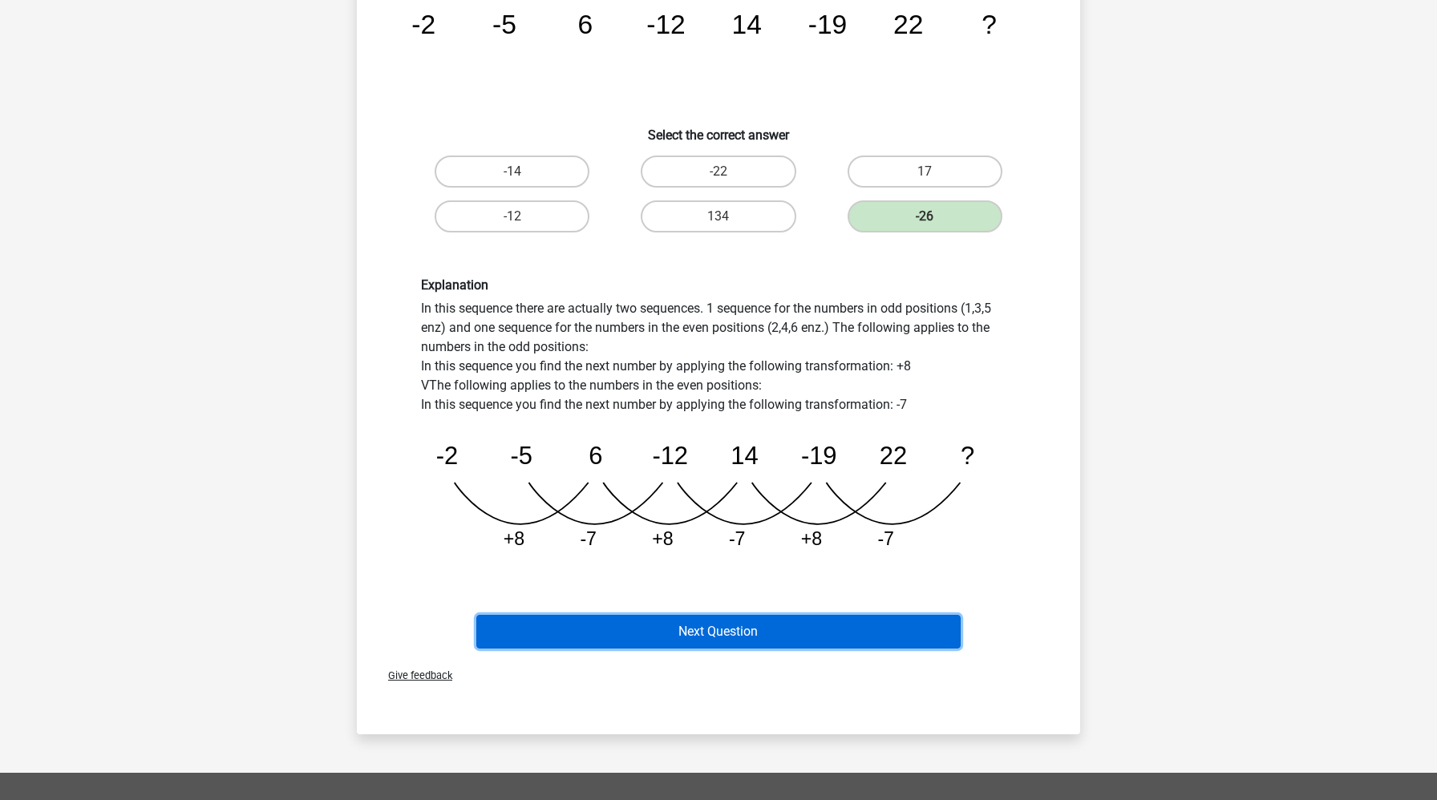
click at [827, 628] on button "Next Question" at bounding box center [718, 632] width 485 height 34
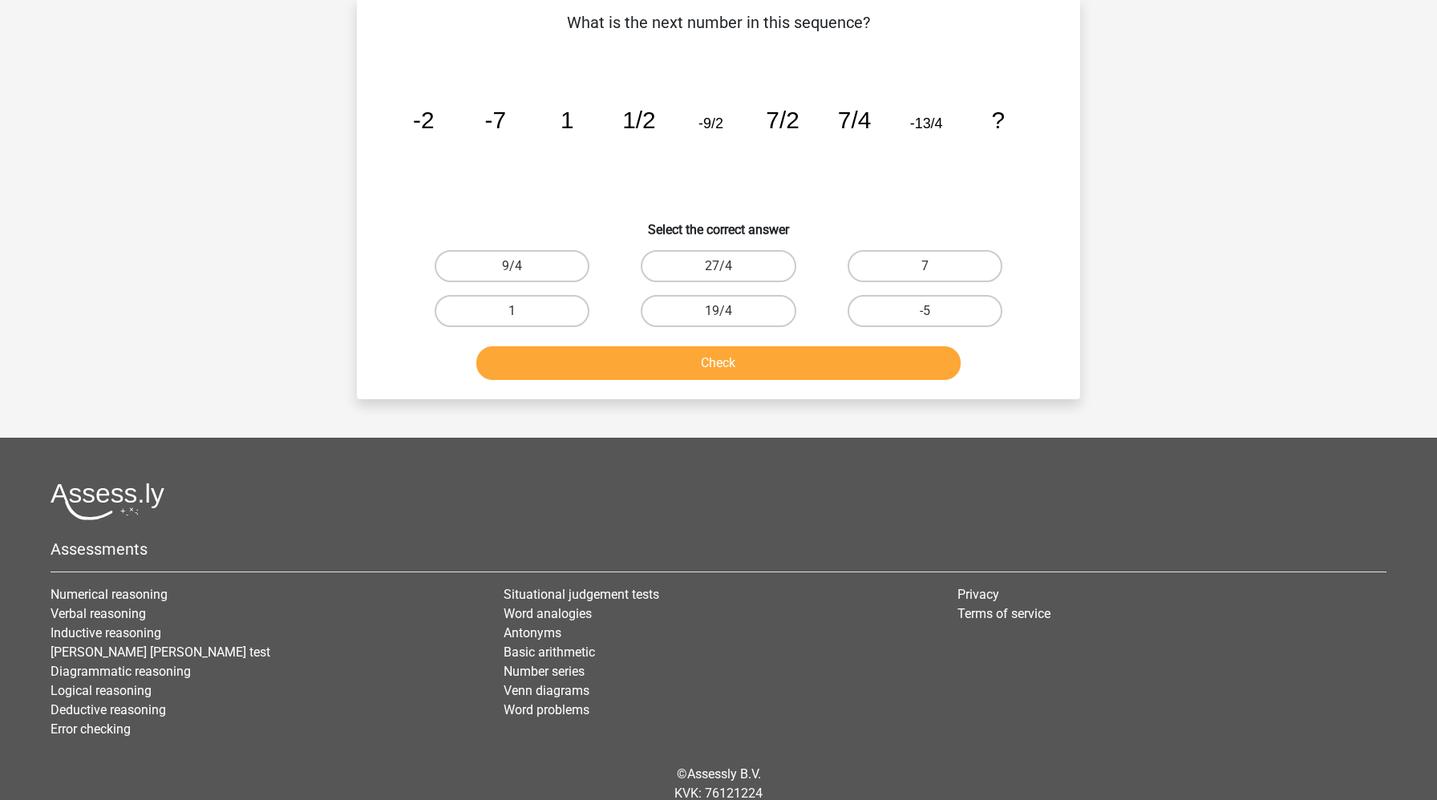
scroll to position [80, 0]
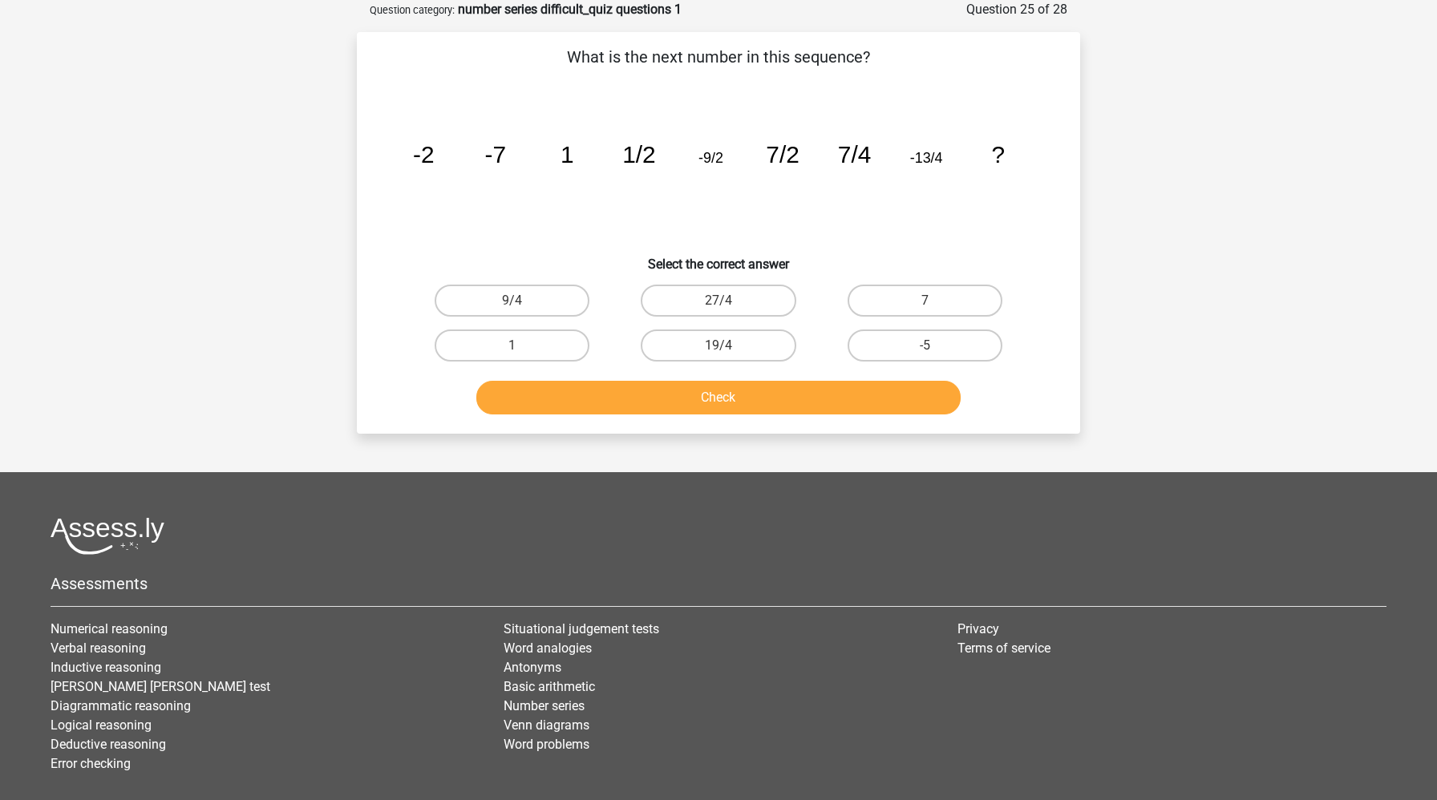
click at [719, 350] on input "19/4" at bounding box center [723, 351] width 10 height 10
radio input "true"
click at [720, 394] on button "Check" at bounding box center [718, 398] width 485 height 34
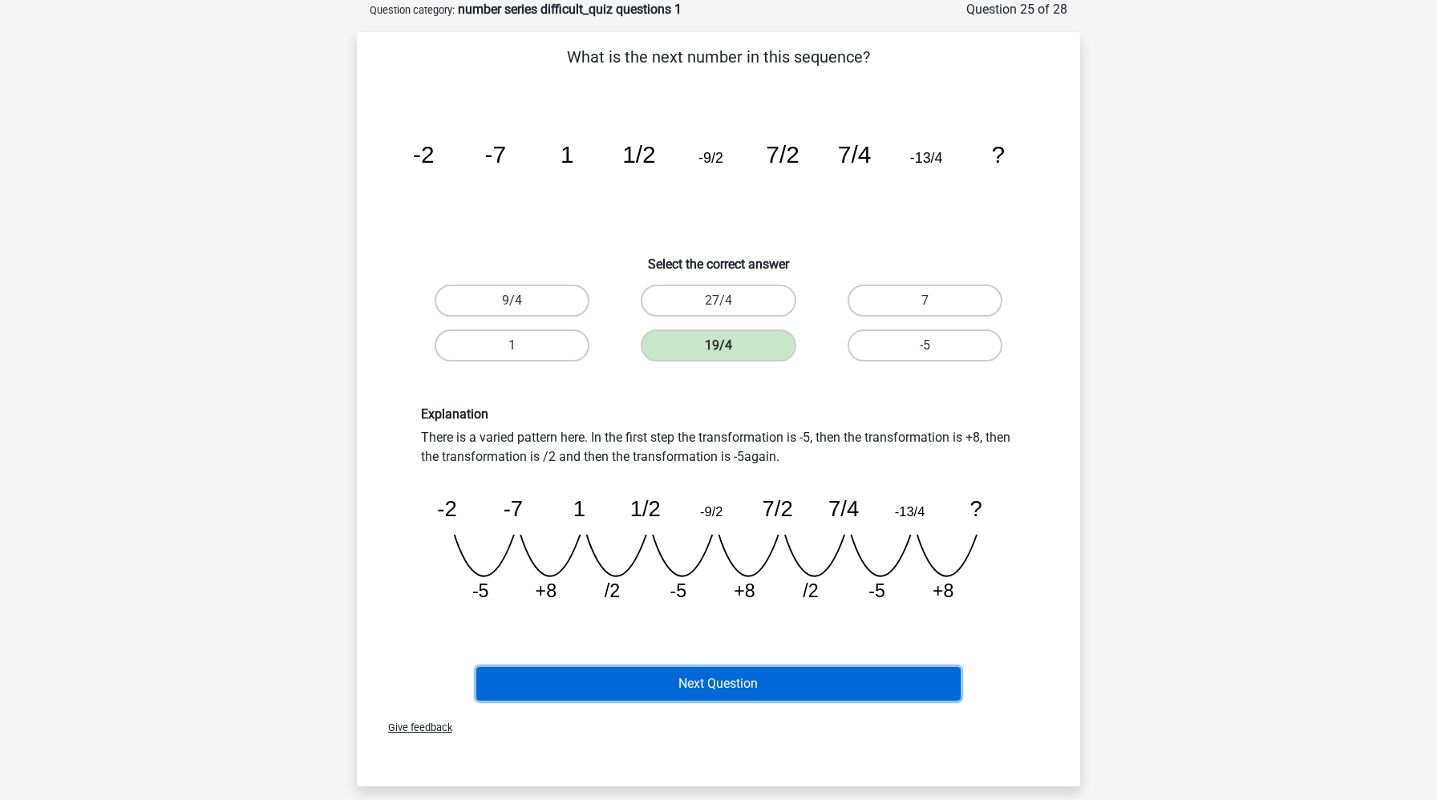
click at [653, 685] on button "Next Question" at bounding box center [718, 684] width 485 height 34
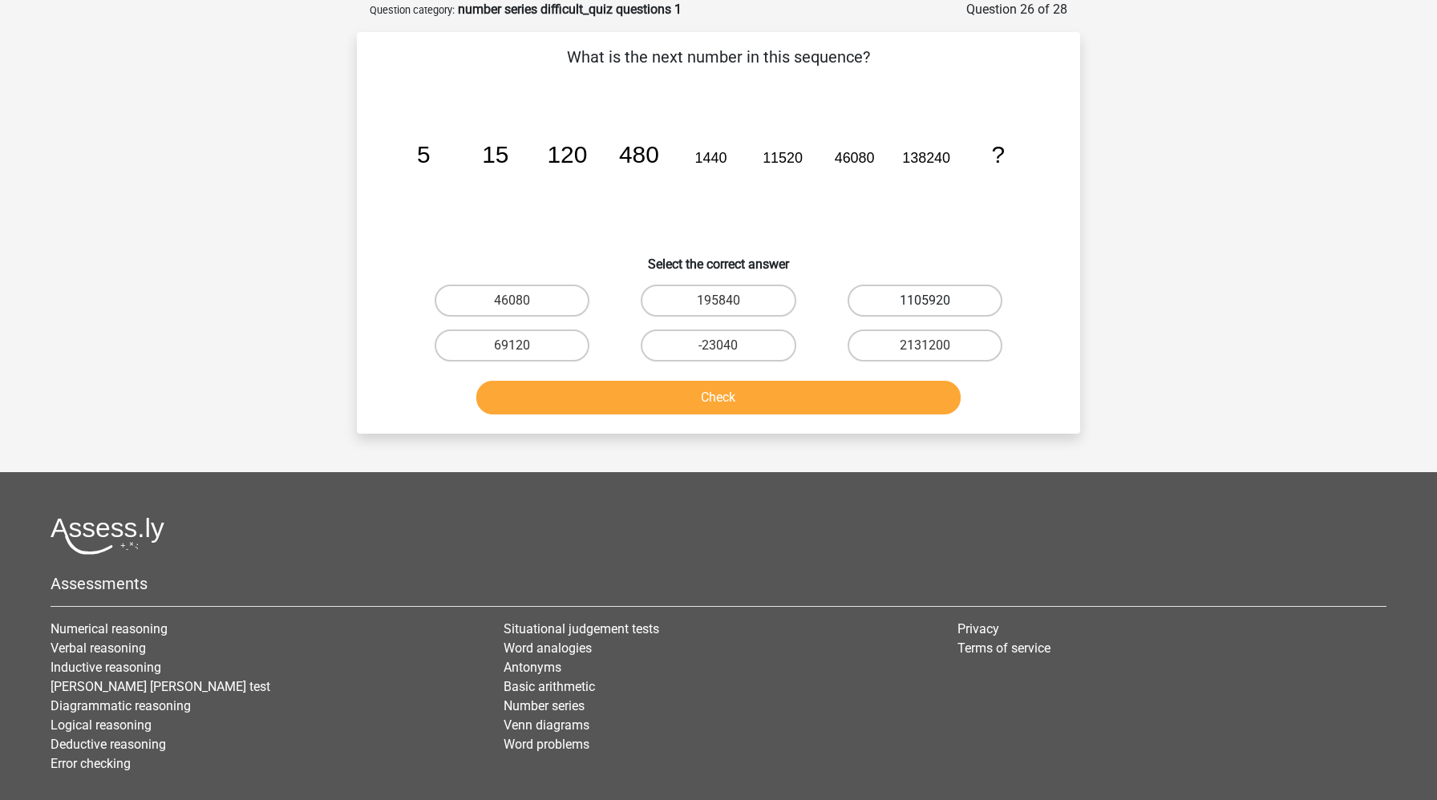
click at [941, 310] on label "1105920" at bounding box center [924, 301] width 155 height 32
click at [935, 310] on input "1105920" at bounding box center [929, 306] width 10 height 10
radio input "true"
click at [876, 405] on button "Check" at bounding box center [718, 398] width 485 height 34
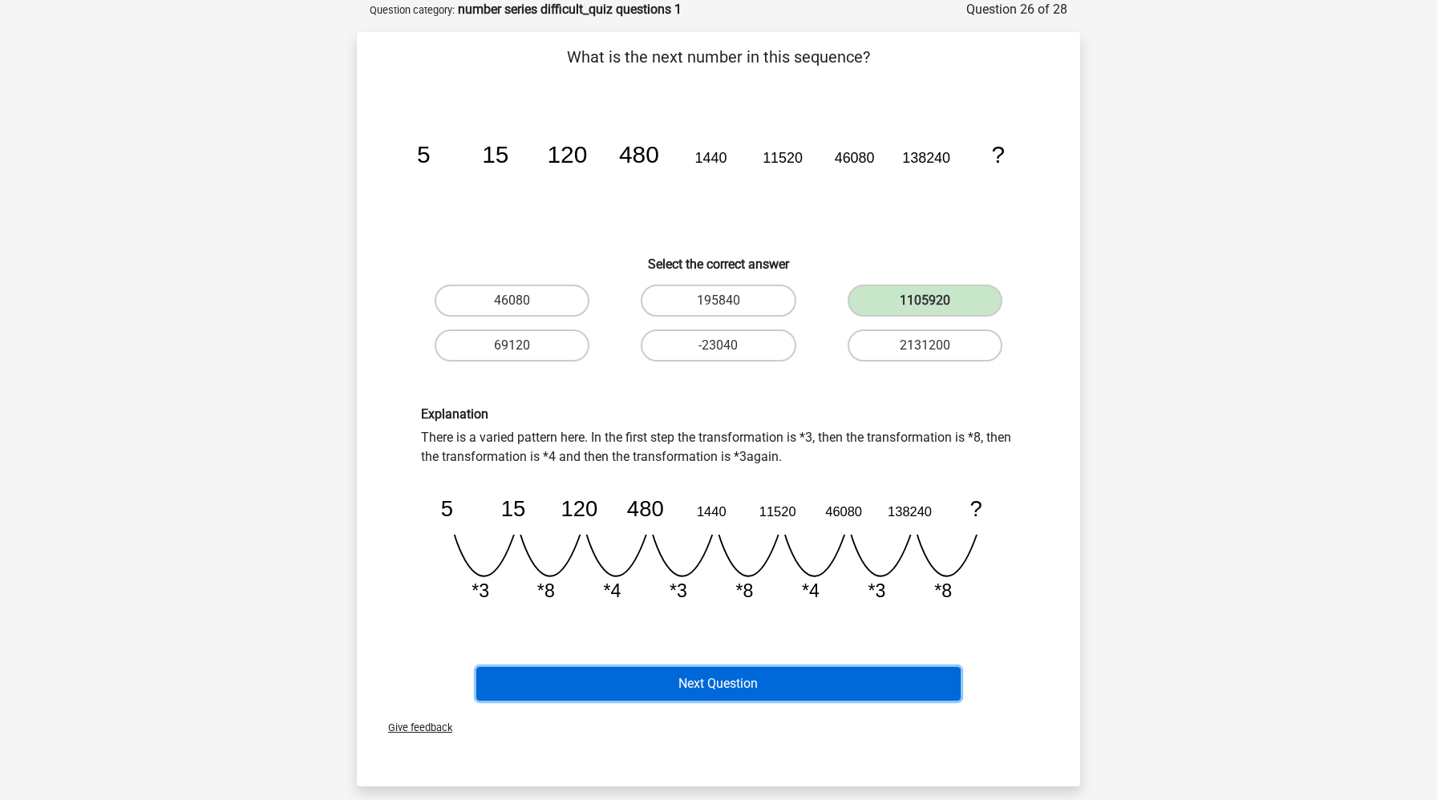
click at [771, 669] on button "Next Question" at bounding box center [718, 684] width 485 height 34
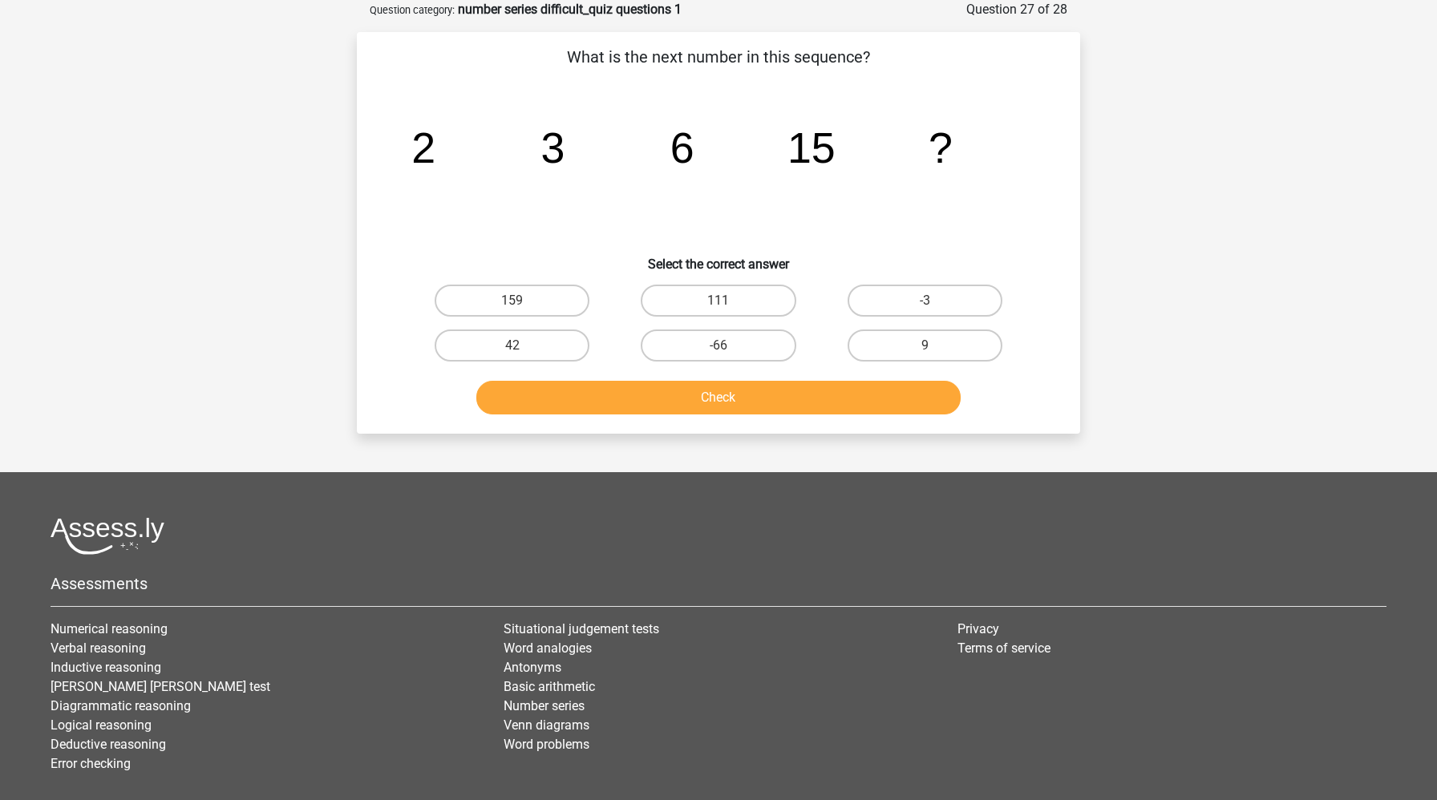
click at [516, 353] on input "42" at bounding box center [517, 351] width 10 height 10
radio input "true"
click at [571, 410] on button "Check" at bounding box center [718, 398] width 485 height 34
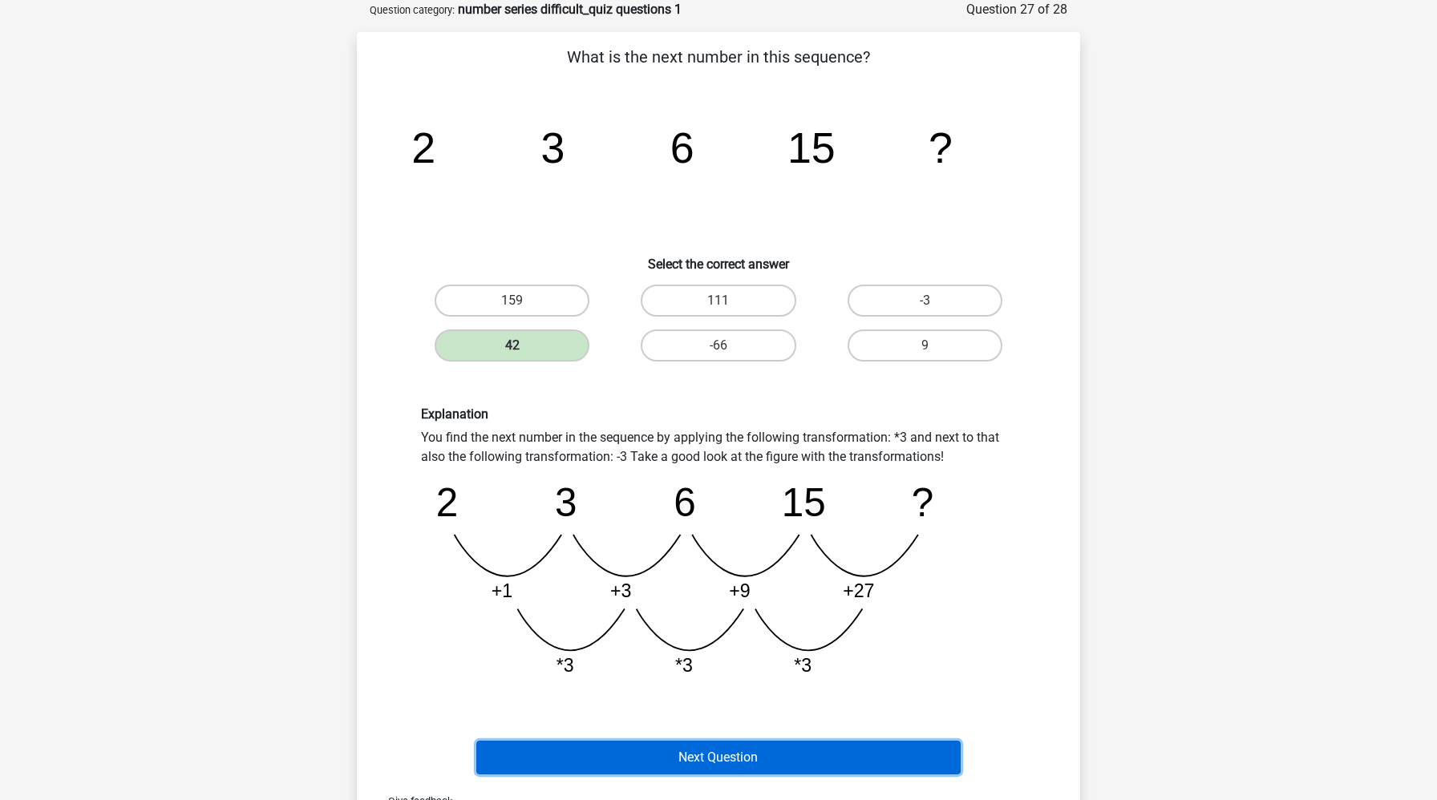
click at [644, 753] on button "Next Question" at bounding box center [718, 758] width 485 height 34
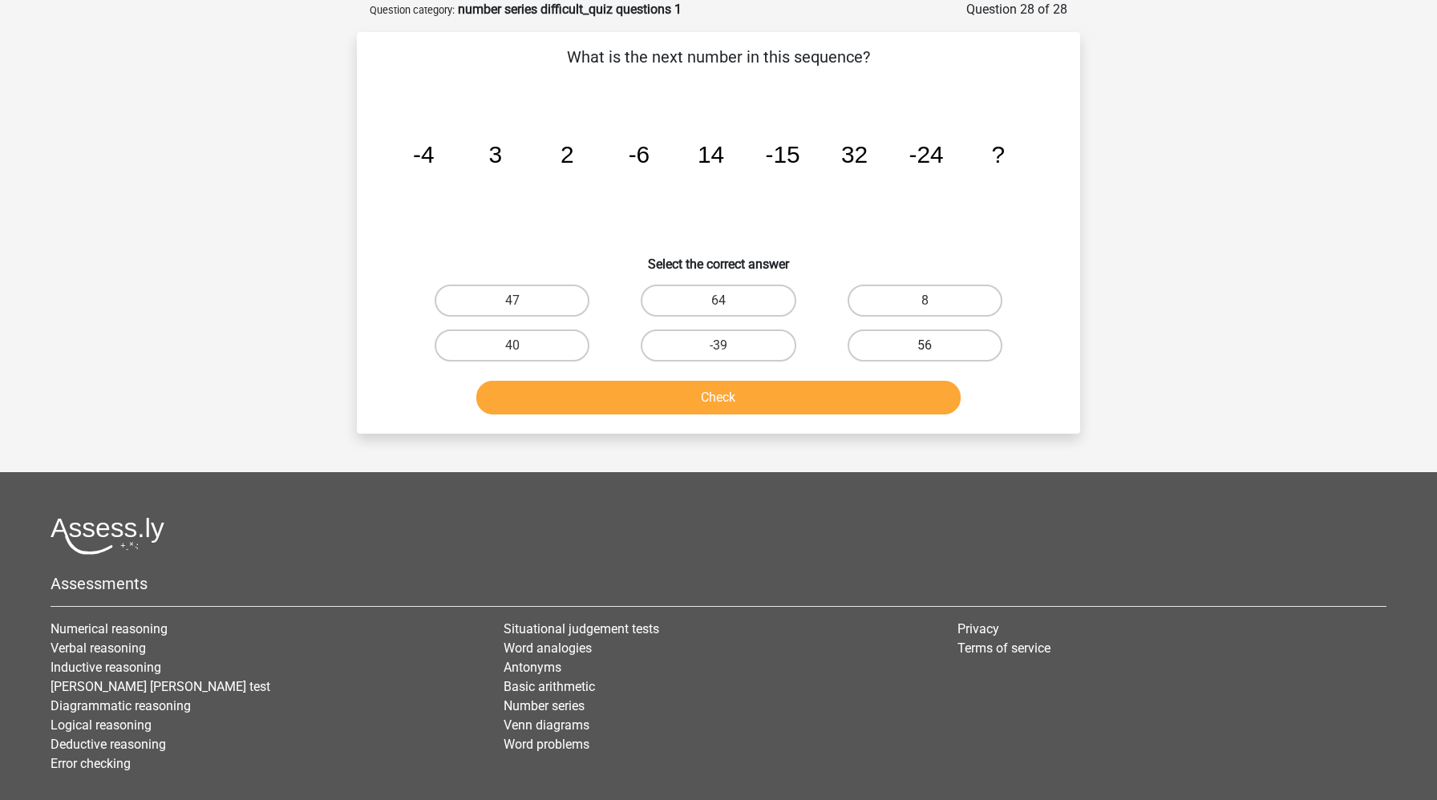
click at [980, 350] on label "56" at bounding box center [924, 346] width 155 height 32
click at [935, 350] on input "56" at bounding box center [929, 351] width 10 height 10
radio input "true"
click at [888, 398] on button "Check" at bounding box center [718, 398] width 485 height 34
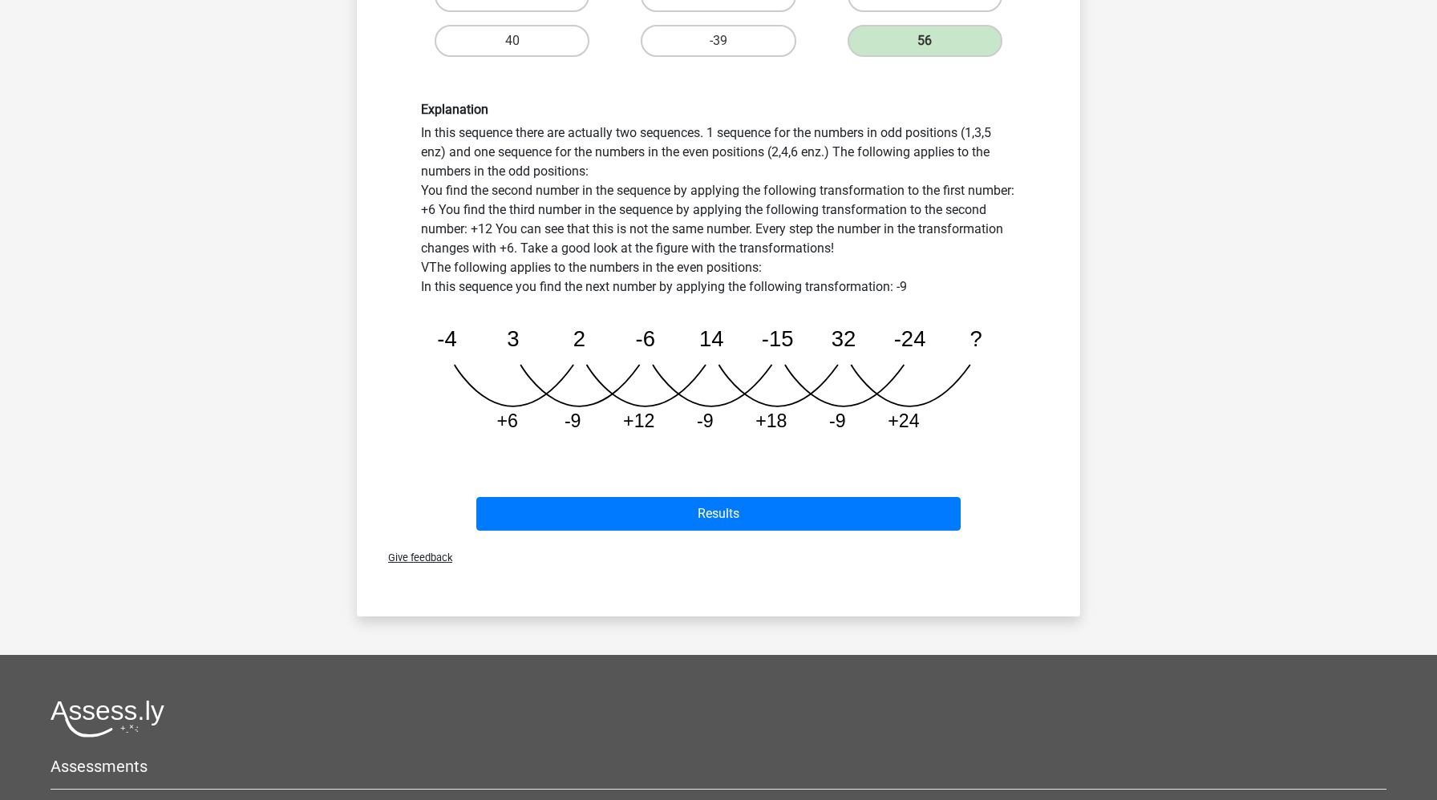
scroll to position [467, 0]
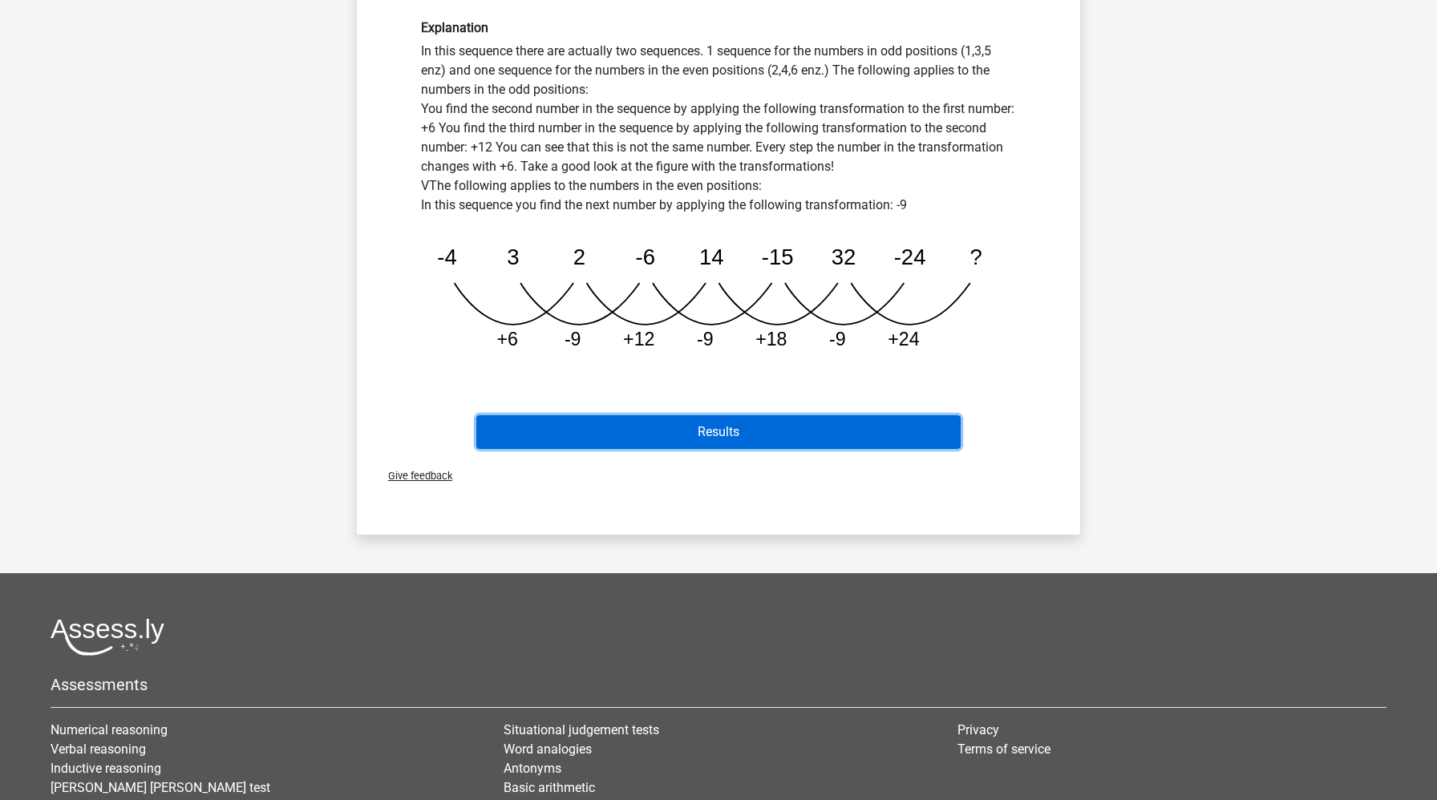
click at [880, 435] on button "Results" at bounding box center [718, 432] width 485 height 34
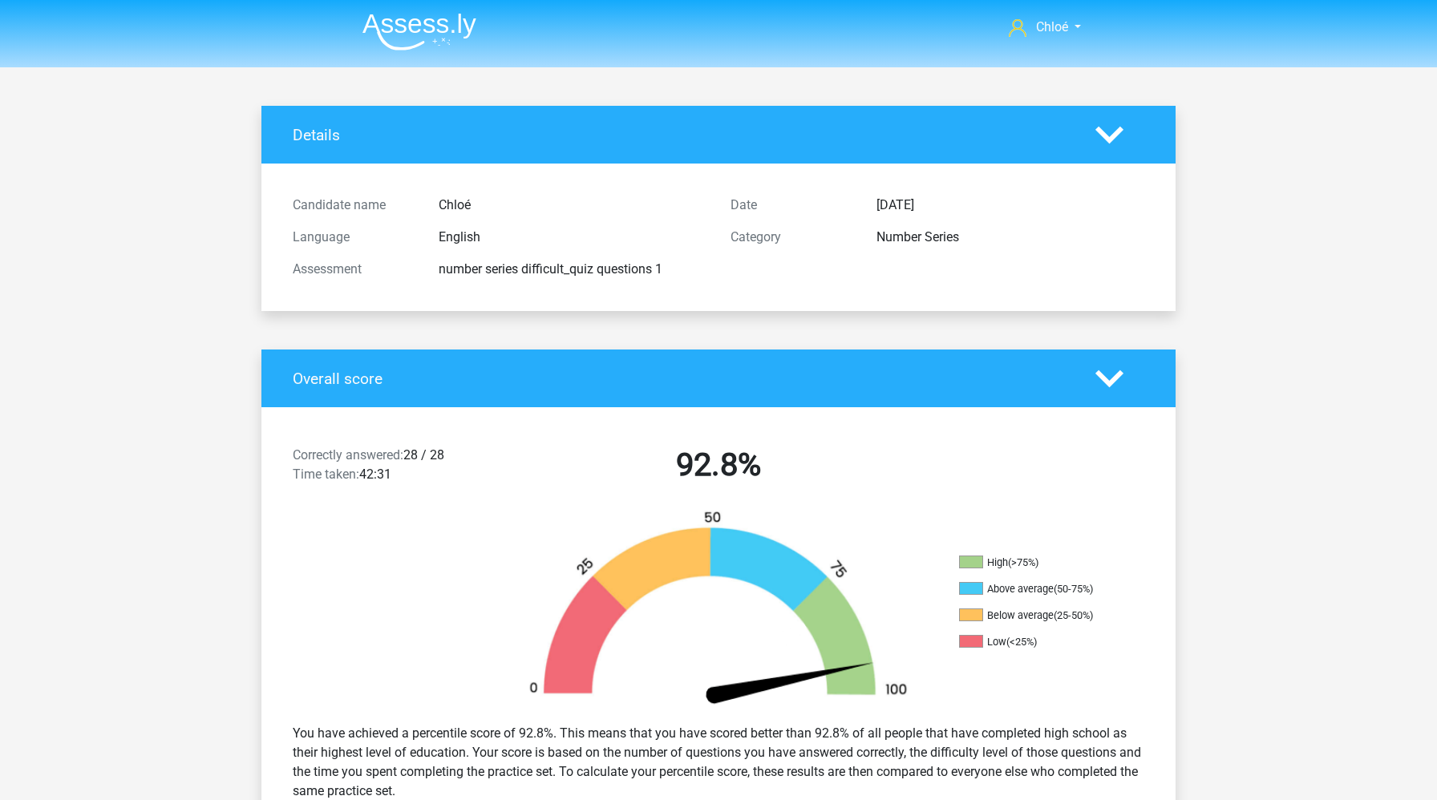
click at [439, 26] on img at bounding box center [419, 32] width 114 height 38
